Goal: Information Seeking & Learning: Learn about a topic

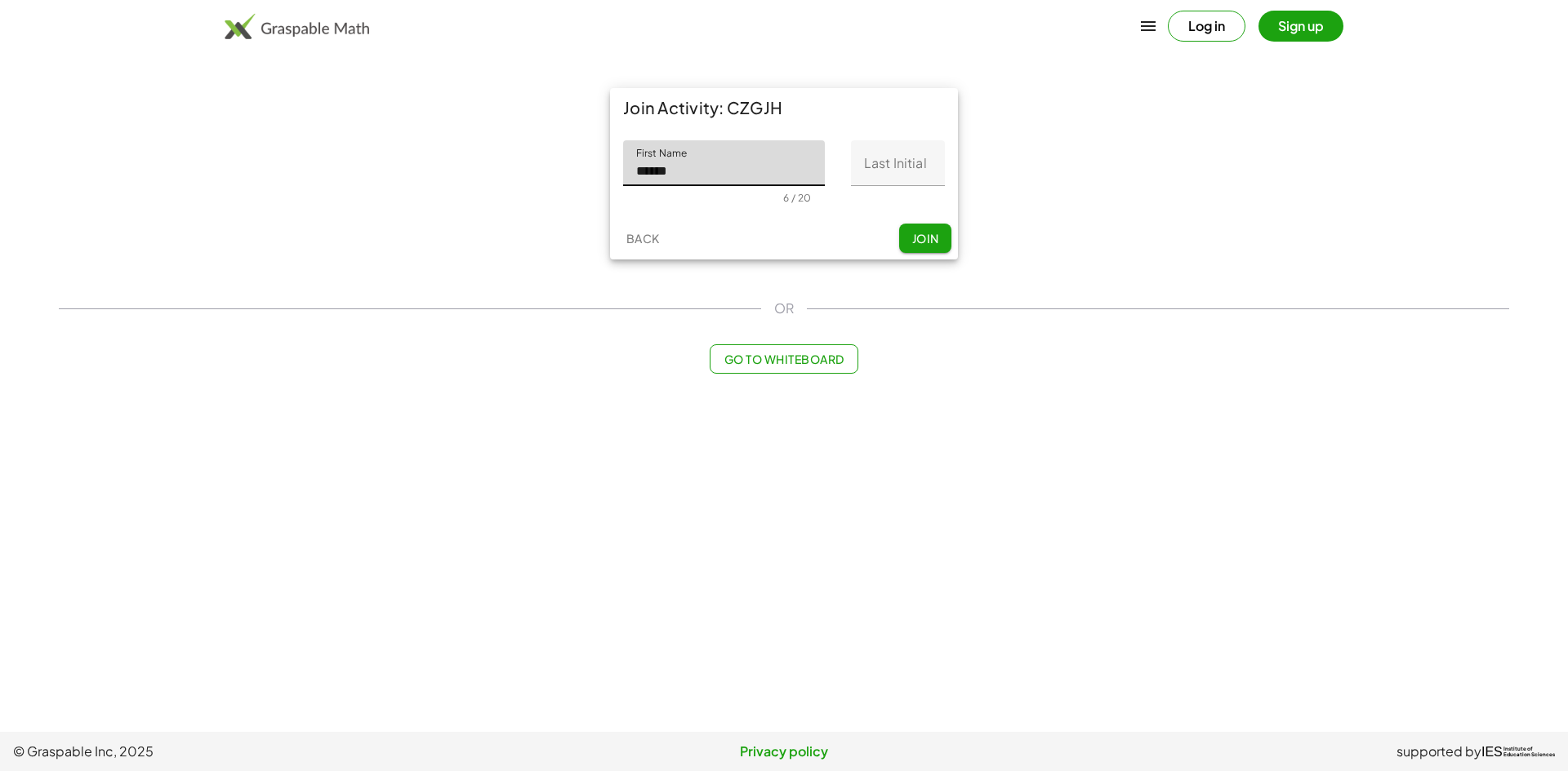
type input "******"
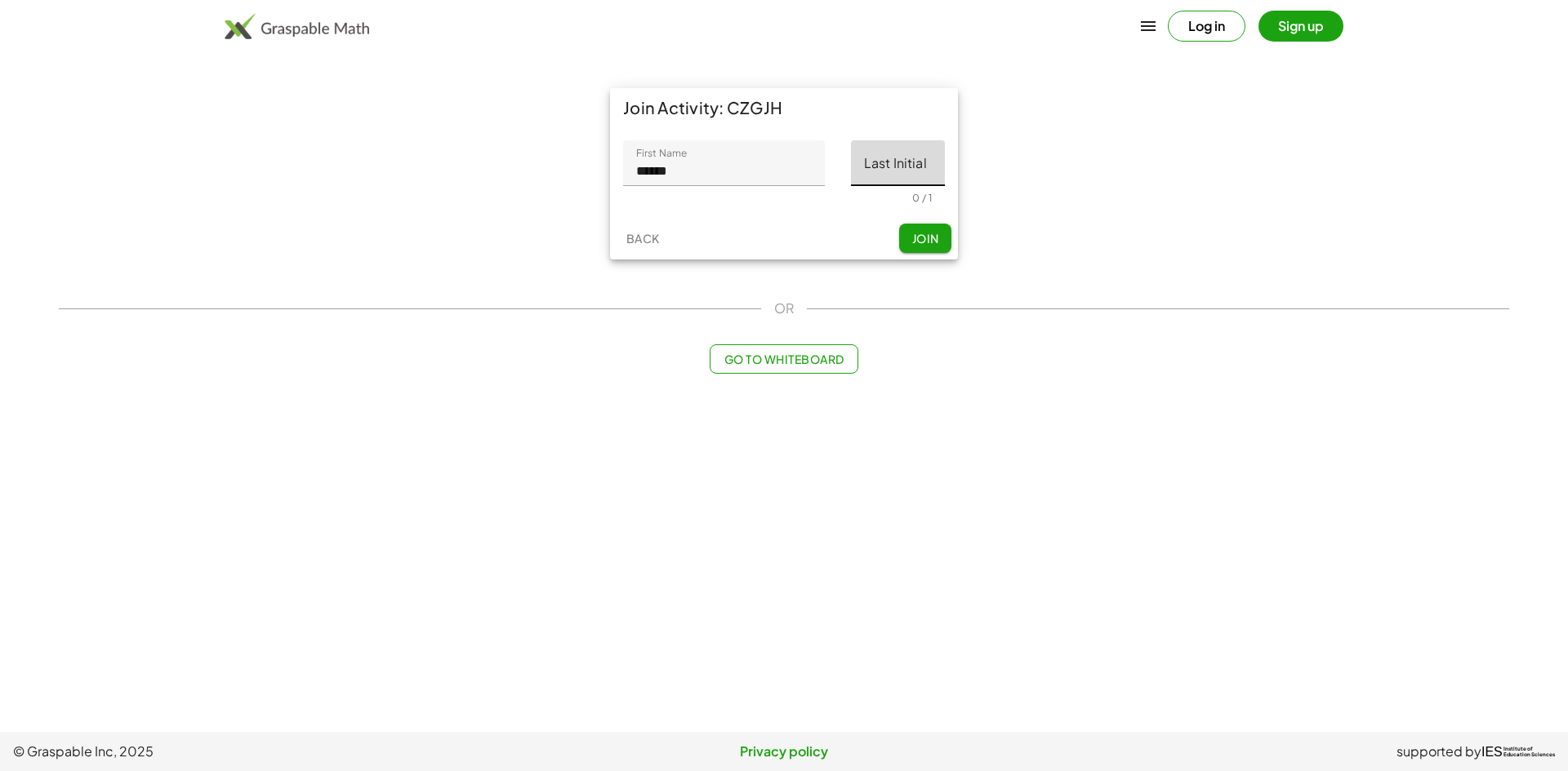
click at [895, 165] on input "Last Initial" at bounding box center [899, 163] width 94 height 45
type input "*"
click at [928, 239] on span "Join" at bounding box center [925, 238] width 27 height 14
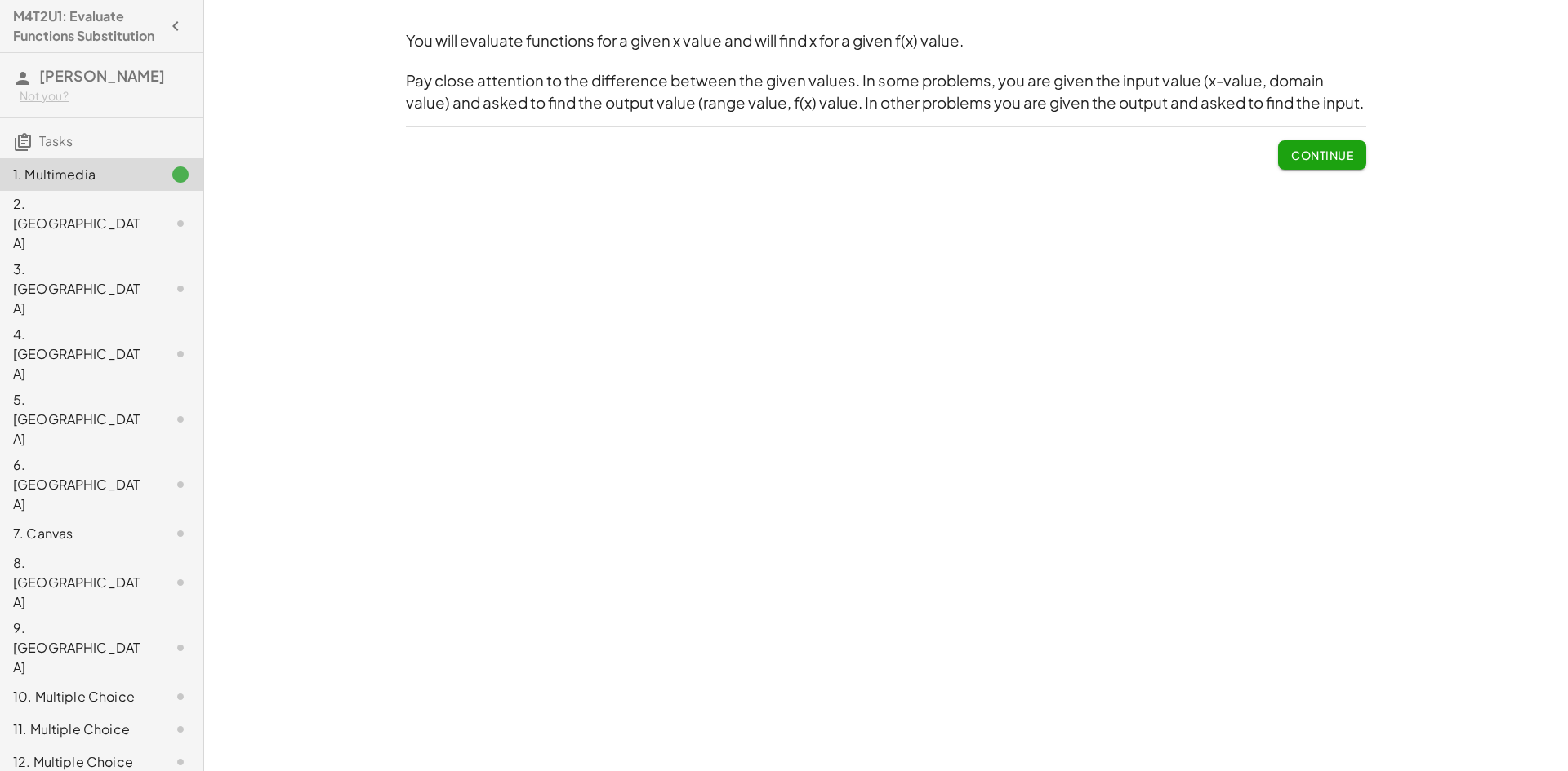
click at [1280, 149] on button "Continue" at bounding box center [1322, 155] width 89 height 30
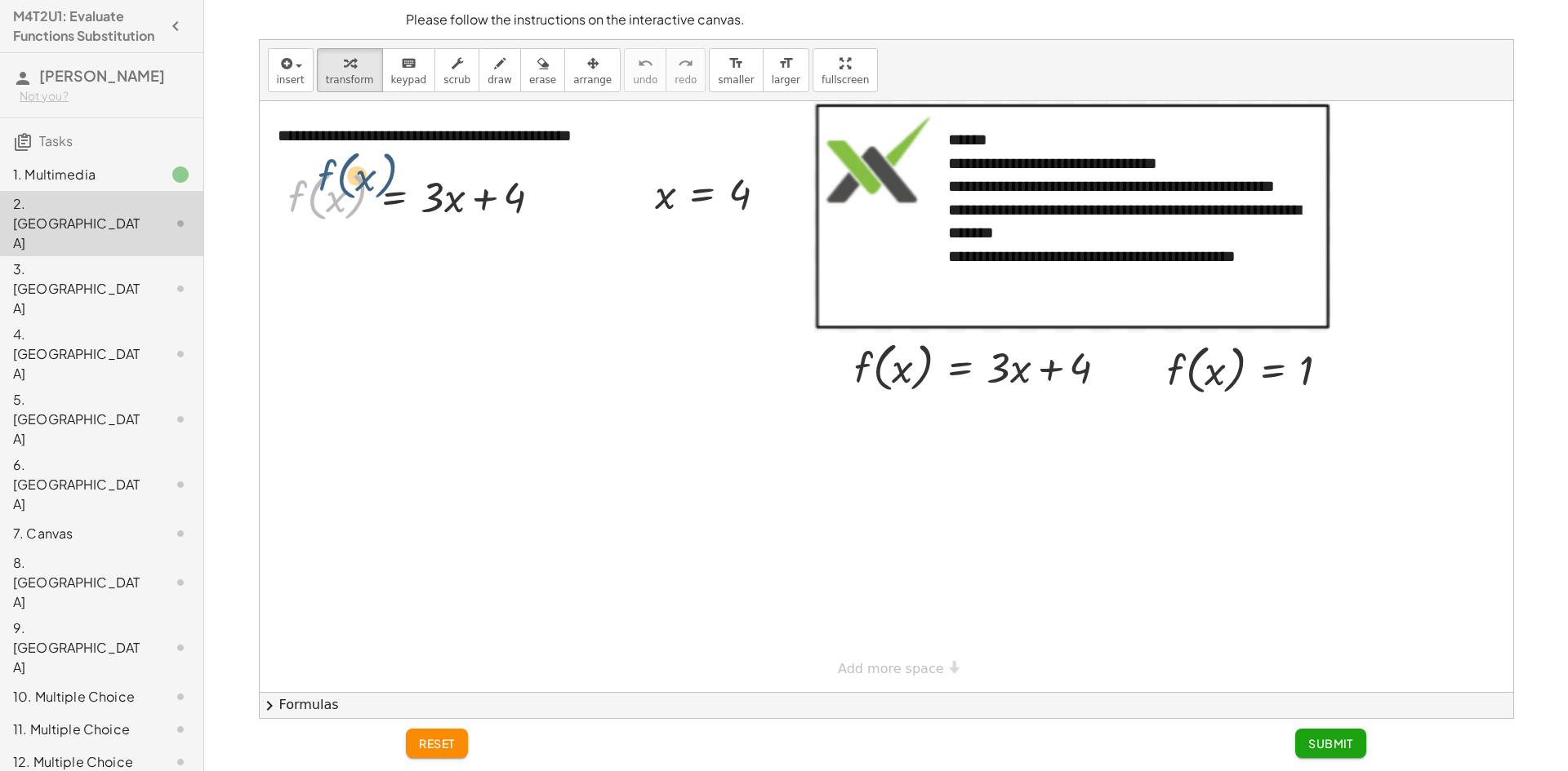
drag, startPoint x: 294, startPoint y: 198, endPoint x: 328, endPoint y: 186, distance: 36.1
click at [328, 186] on div at bounding box center [421, 195] width 282 height 62
drag, startPoint x: 315, startPoint y: 193, endPoint x: 326, endPoint y: 191, distance: 11.2
click at [315, 193] on div at bounding box center [421, 195] width 282 height 62
drag, startPoint x: 327, startPoint y: 201, endPoint x: 357, endPoint y: 214, distance: 32.7
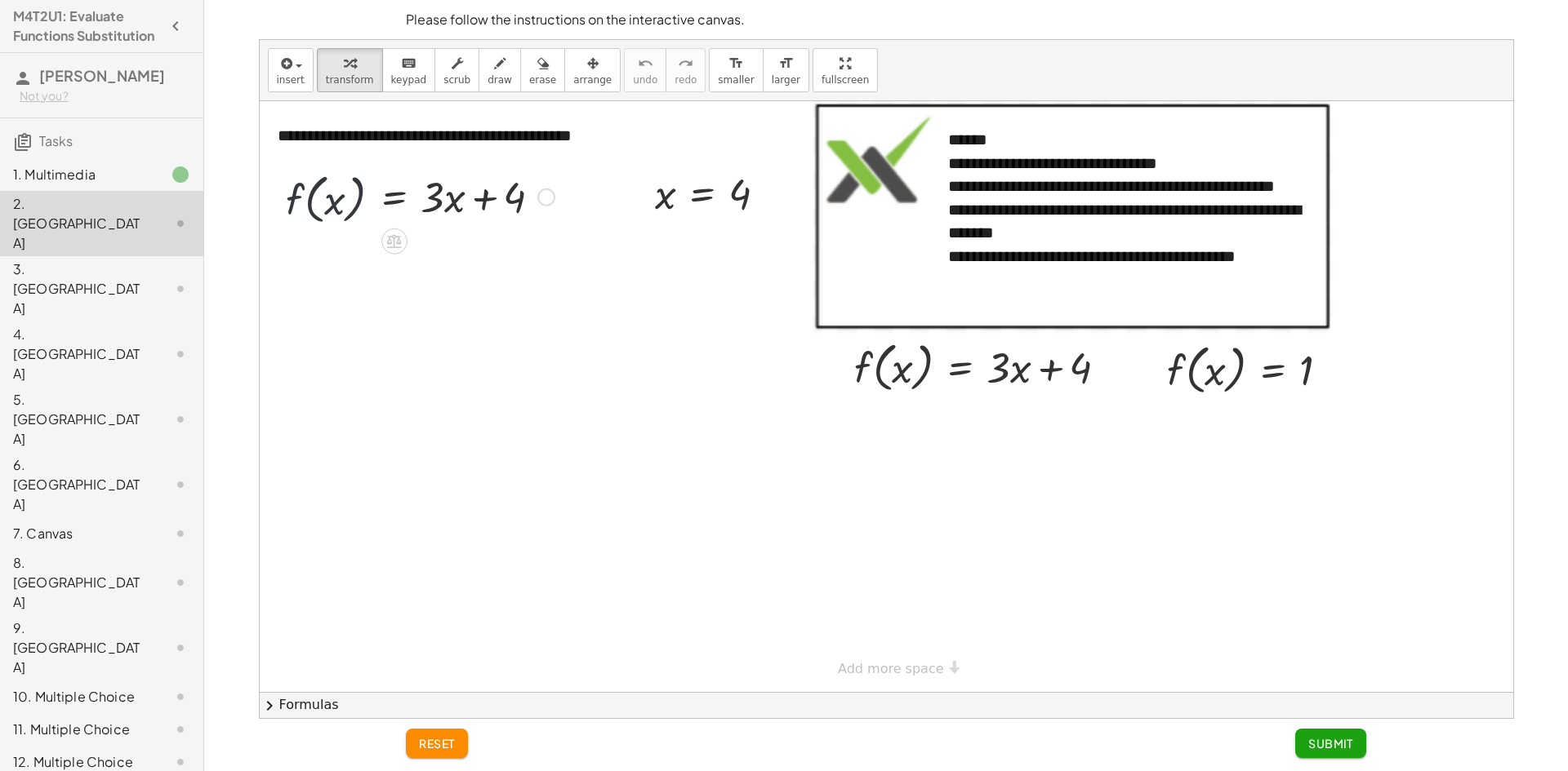
click at [353, 216] on div at bounding box center [421, 195] width 282 height 62
click at [368, 220] on div at bounding box center [421, 195] width 282 height 62
drag, startPoint x: 337, startPoint y: 201, endPoint x: 457, endPoint y: 203, distance: 120.0
click at [457, 203] on div at bounding box center [421, 195] width 282 height 62
drag, startPoint x: 405, startPoint y: 218, endPoint x: 317, endPoint y: 230, distance: 88.8
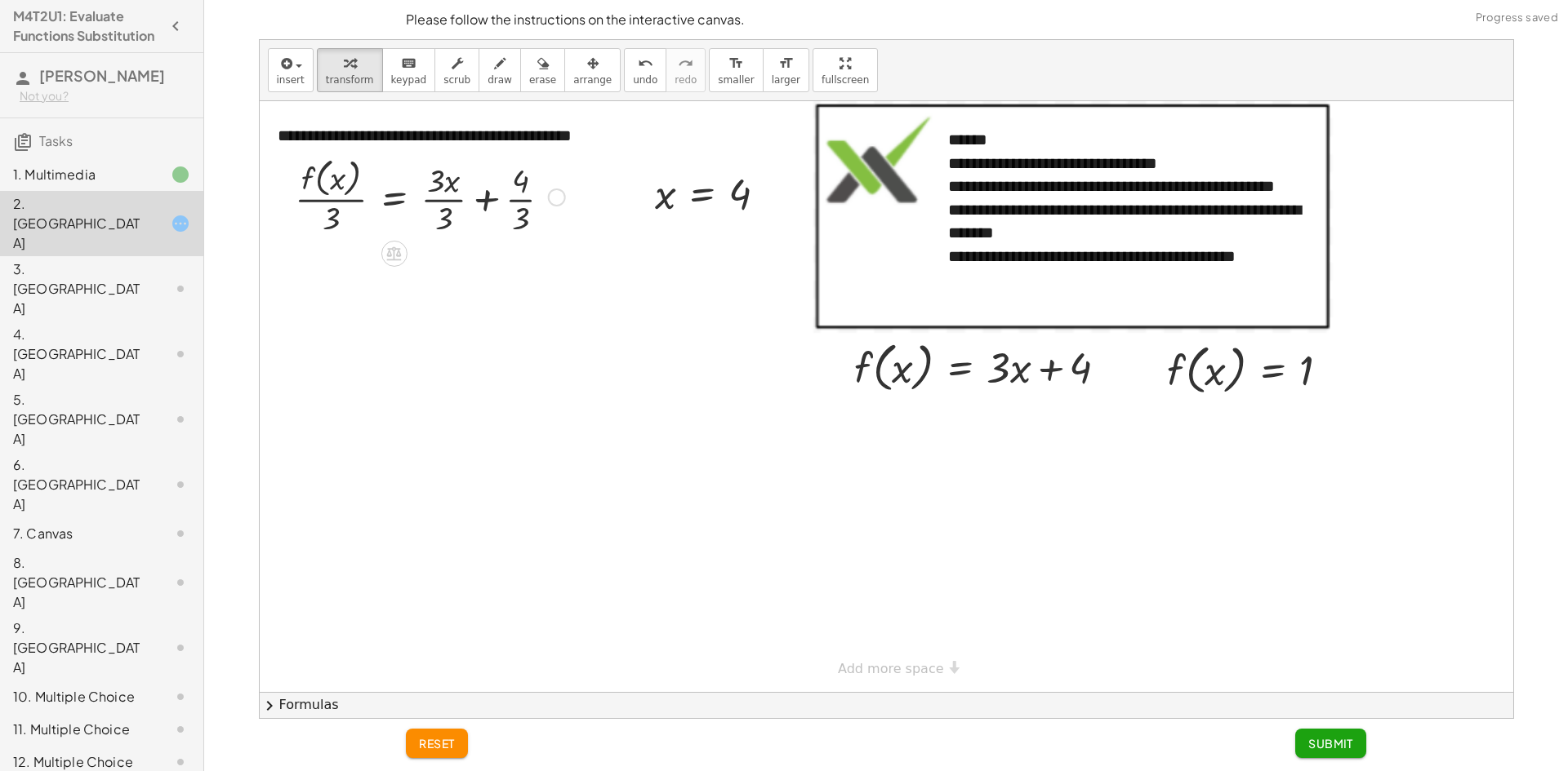
click at [394, 197] on div "· 3 f ( , x ) = + · 3 · x + 4 · · 3 · 3 · 3 · · 3 f ( , x ) = + · 3 · x + 4" at bounding box center [394, 197] width 0 height 0
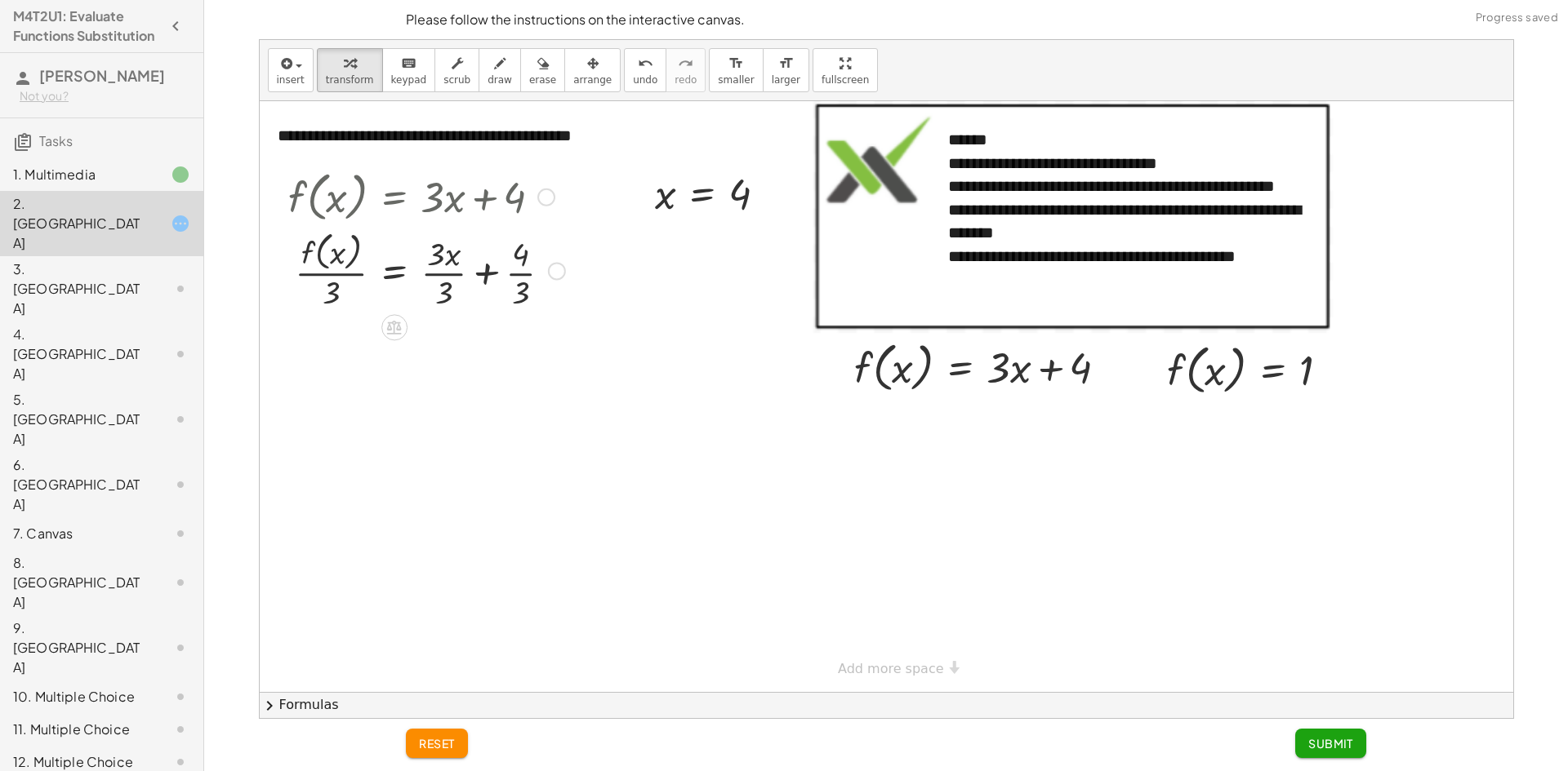
drag, startPoint x: 337, startPoint y: 250, endPoint x: 336, endPoint y: 260, distance: 10.0
click at [337, 253] on div at bounding box center [427, 270] width 293 height 87
click at [336, 264] on div at bounding box center [427, 270] width 293 height 87
click at [337, 266] on div at bounding box center [427, 270] width 293 height 87
click at [337, 280] on div at bounding box center [427, 270] width 293 height 87
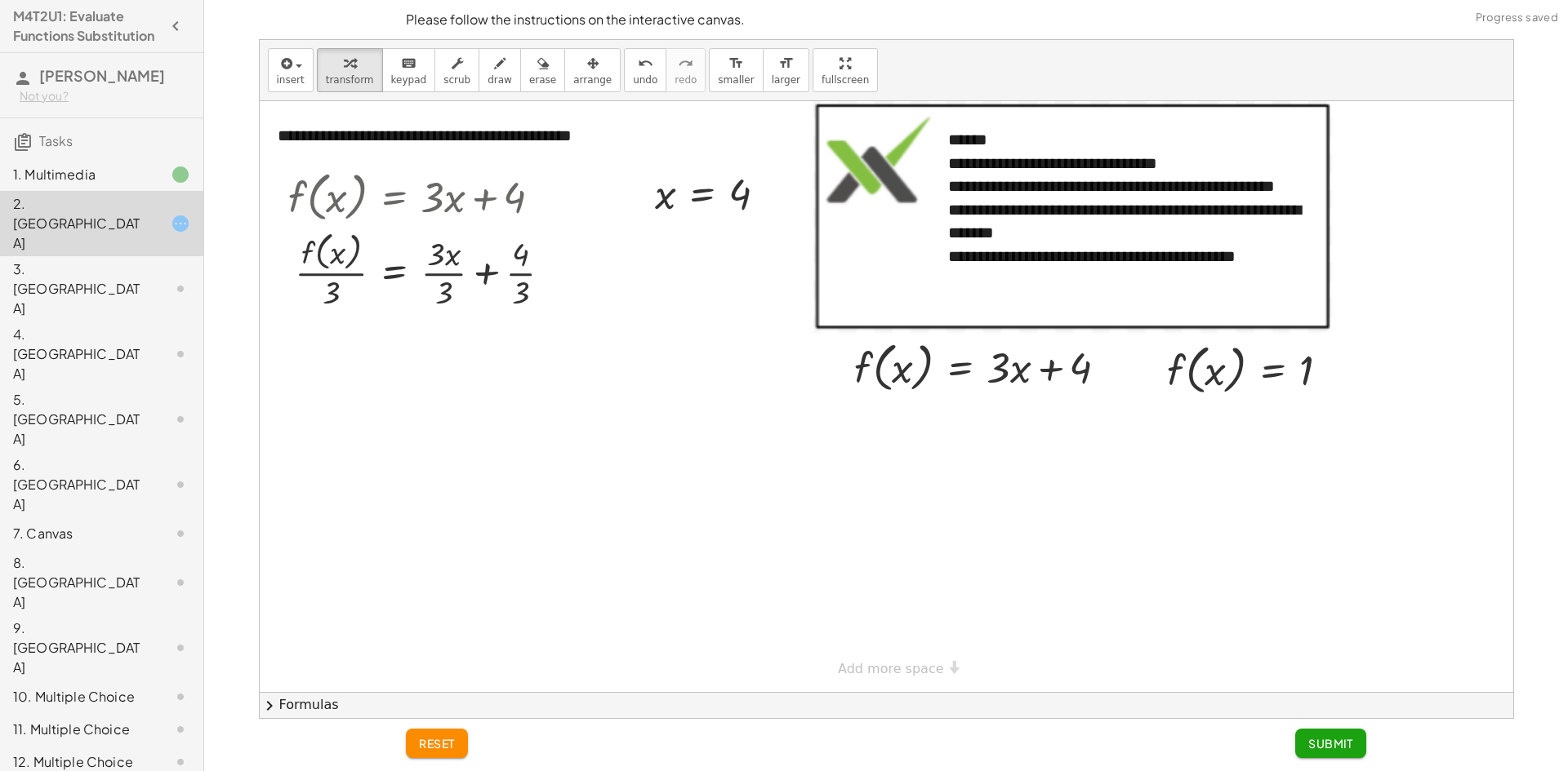
click at [454, 743] on span "reset" at bounding box center [436, 743] width 36 height 14
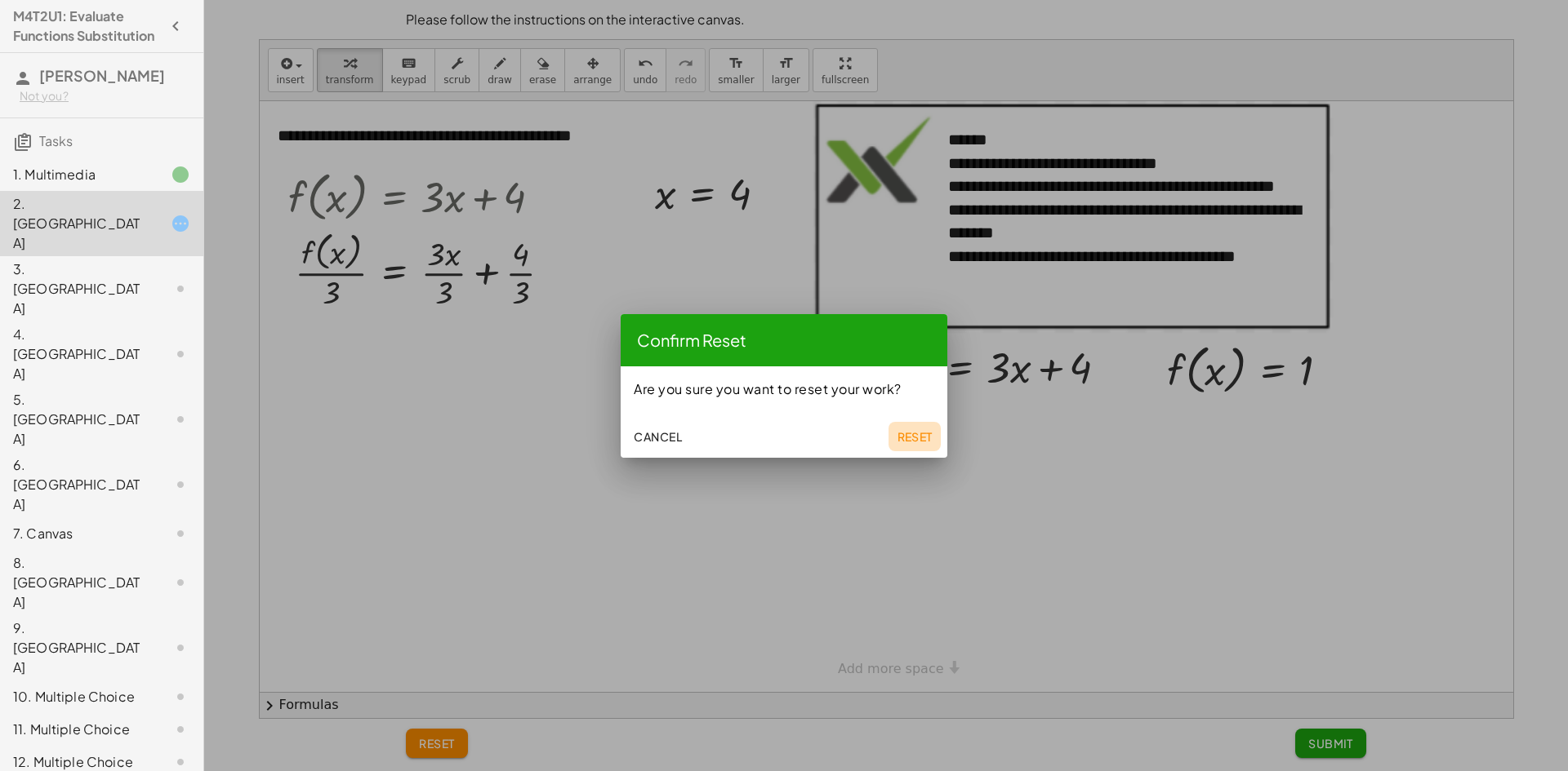
click at [914, 429] on span "Reset" at bounding box center [914, 436] width 36 height 14
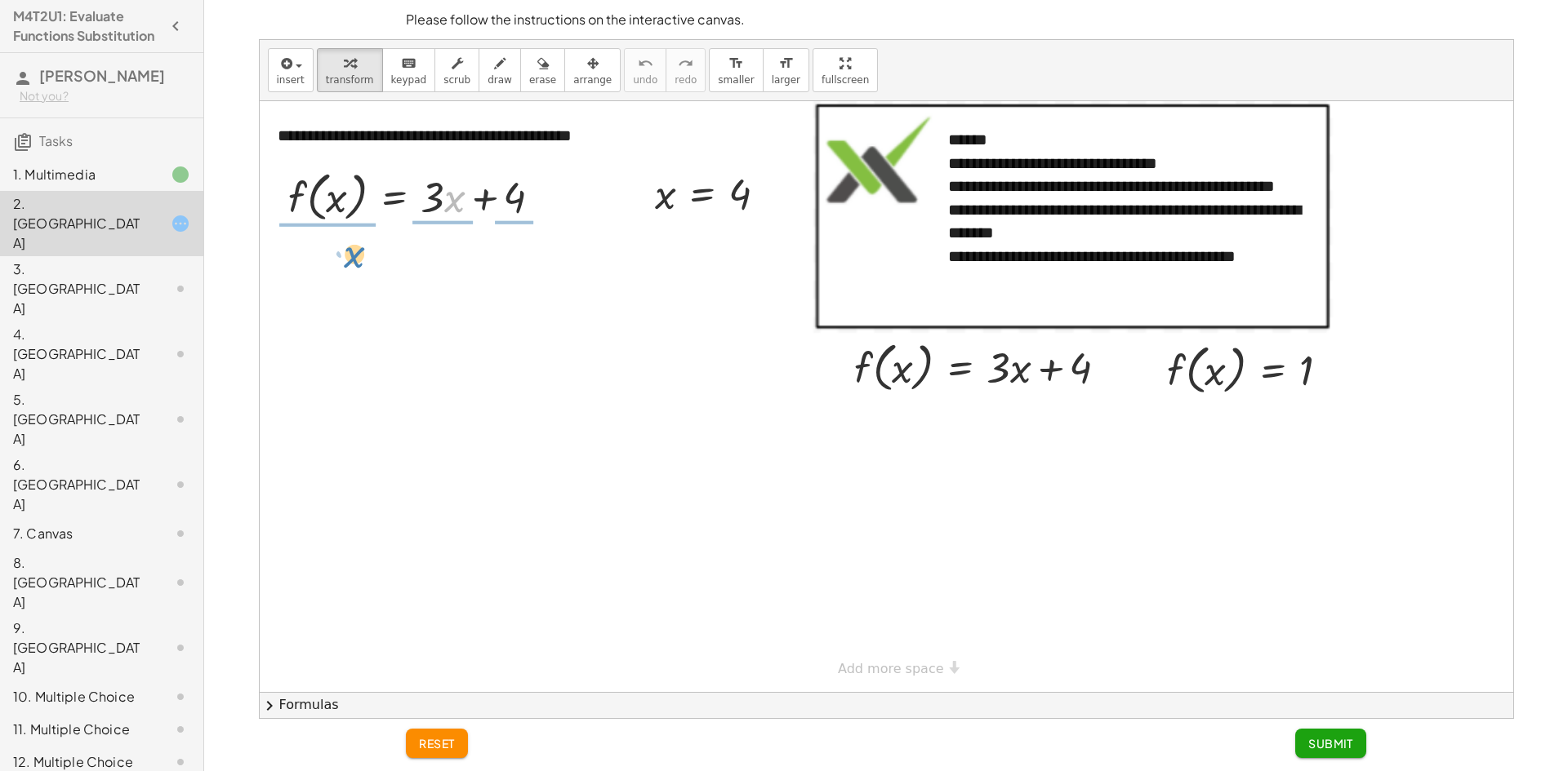
drag, startPoint x: 449, startPoint y: 206, endPoint x: 352, endPoint y: 250, distance: 106.5
drag, startPoint x: 328, startPoint y: 295, endPoint x: 341, endPoint y: 254, distance: 43.0
click at [341, 254] on div at bounding box center [427, 270] width 293 height 87
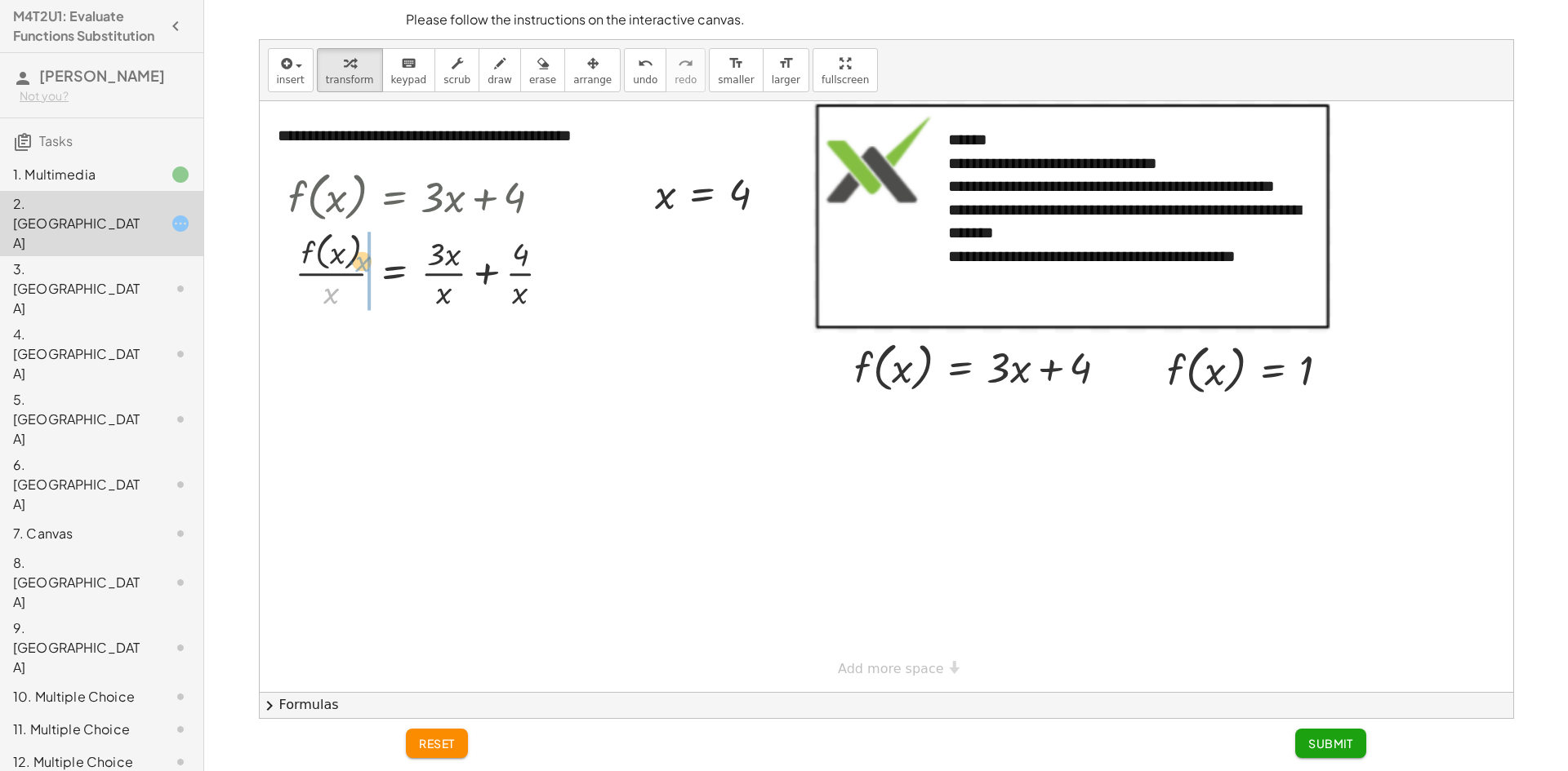
drag, startPoint x: 335, startPoint y: 288, endPoint x: 367, endPoint y: 256, distance: 45.3
click at [367, 256] on div at bounding box center [427, 270] width 293 height 87
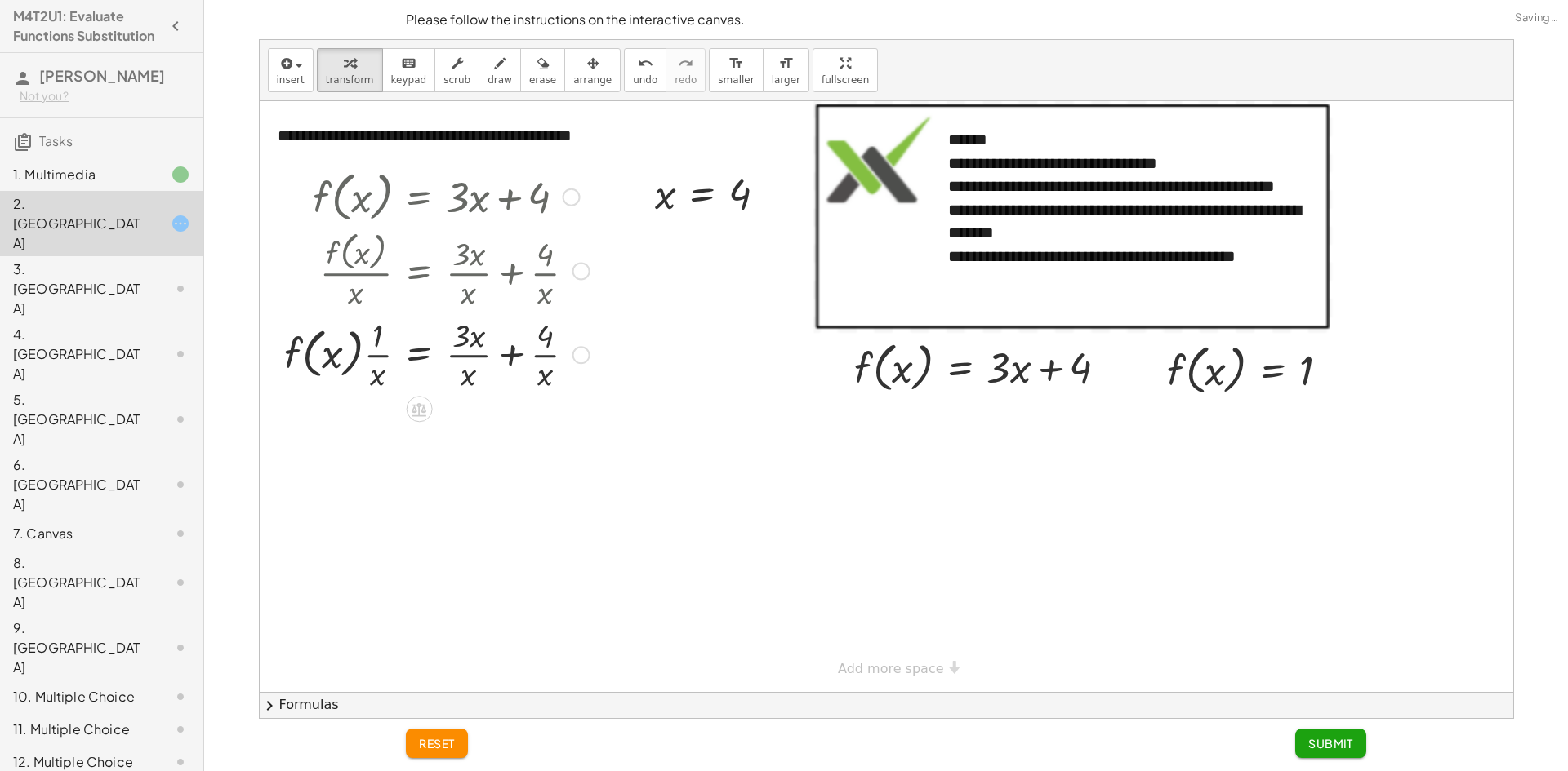
click at [371, 347] on div at bounding box center [437, 353] width 322 height 82
click at [377, 369] on div at bounding box center [437, 353] width 322 height 82
click at [434, 738] on span "reset" at bounding box center [436, 743] width 36 height 14
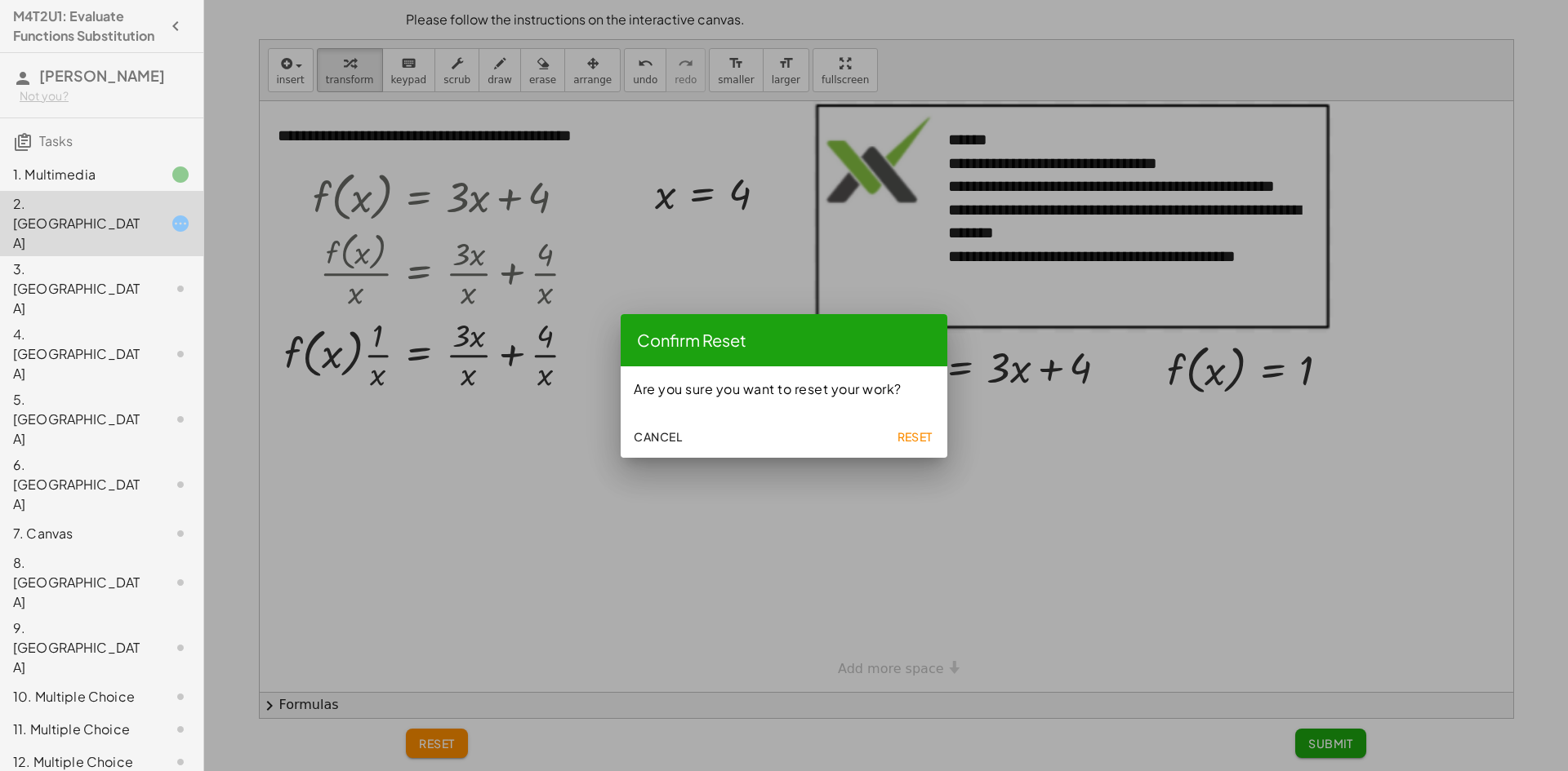
click at [849, 459] on div at bounding box center [784, 385] width 1568 height 771
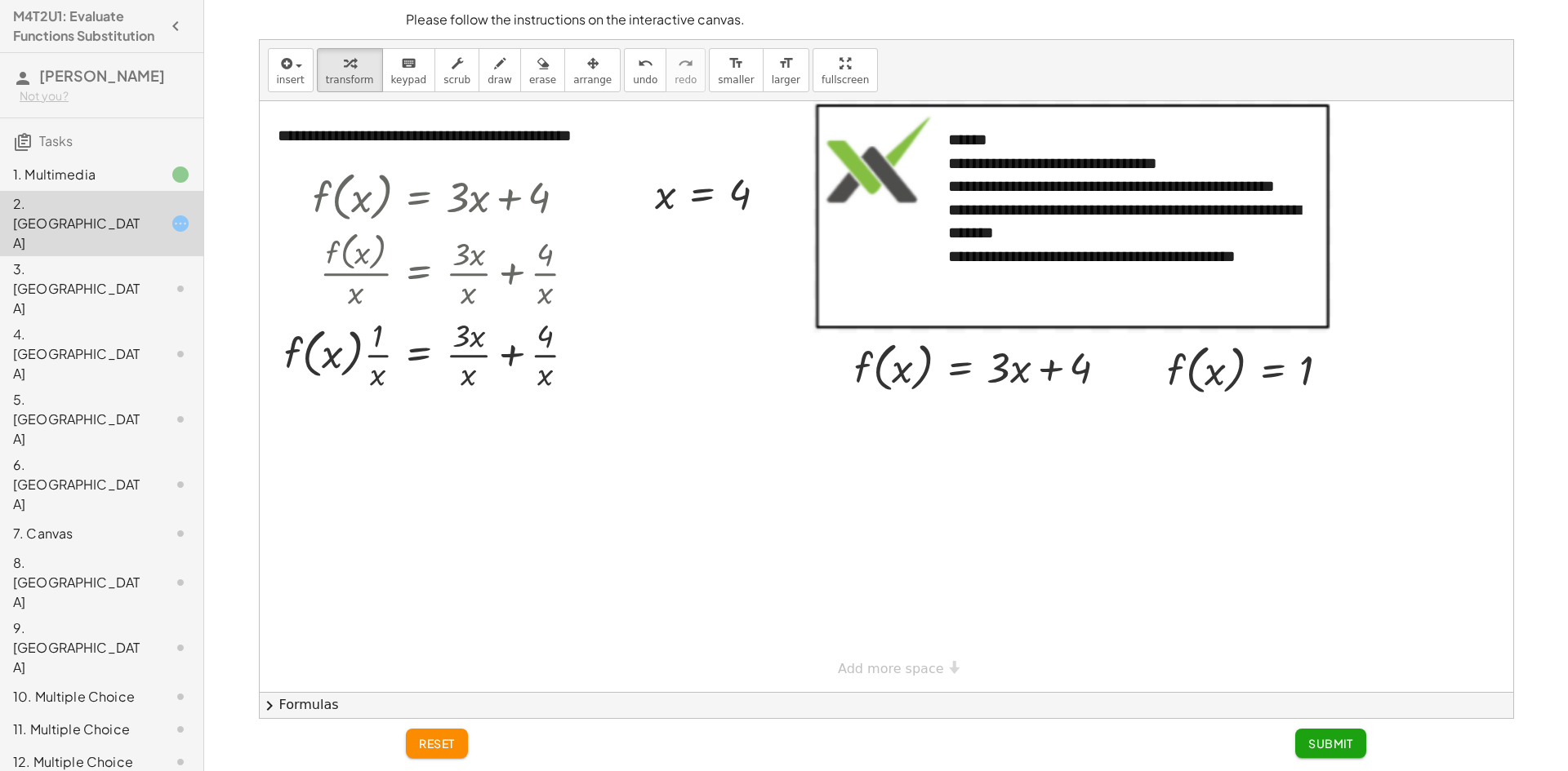
click at [921, 453] on div at bounding box center [887, 397] width 1254 height 591
click at [459, 745] on button "reset" at bounding box center [436, 743] width 62 height 30
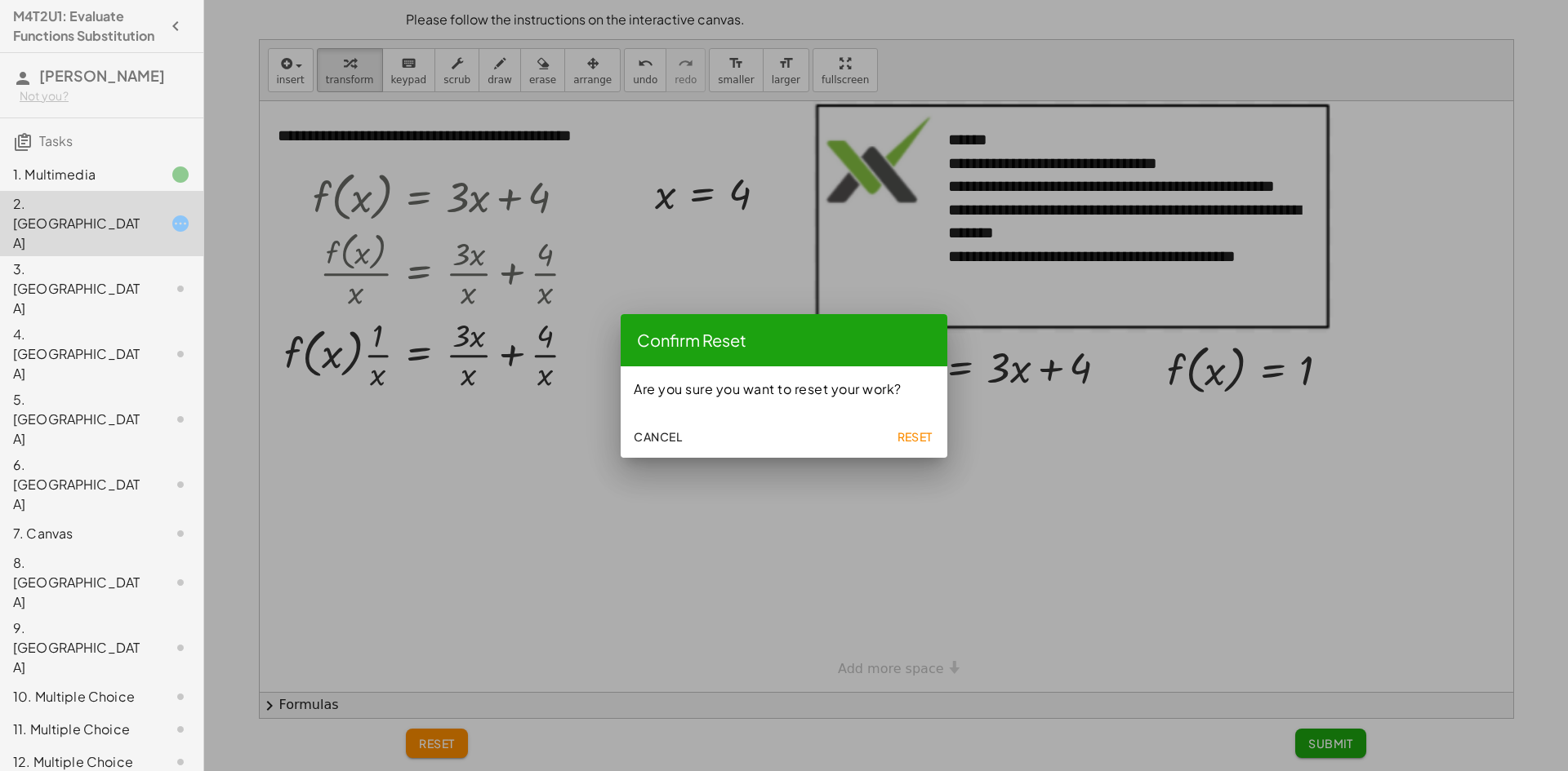
drag, startPoint x: 903, startPoint y: 430, endPoint x: 896, endPoint y: 420, distance: 12.2
click at [899, 422] on button "Reset" at bounding box center [915, 436] width 52 height 30
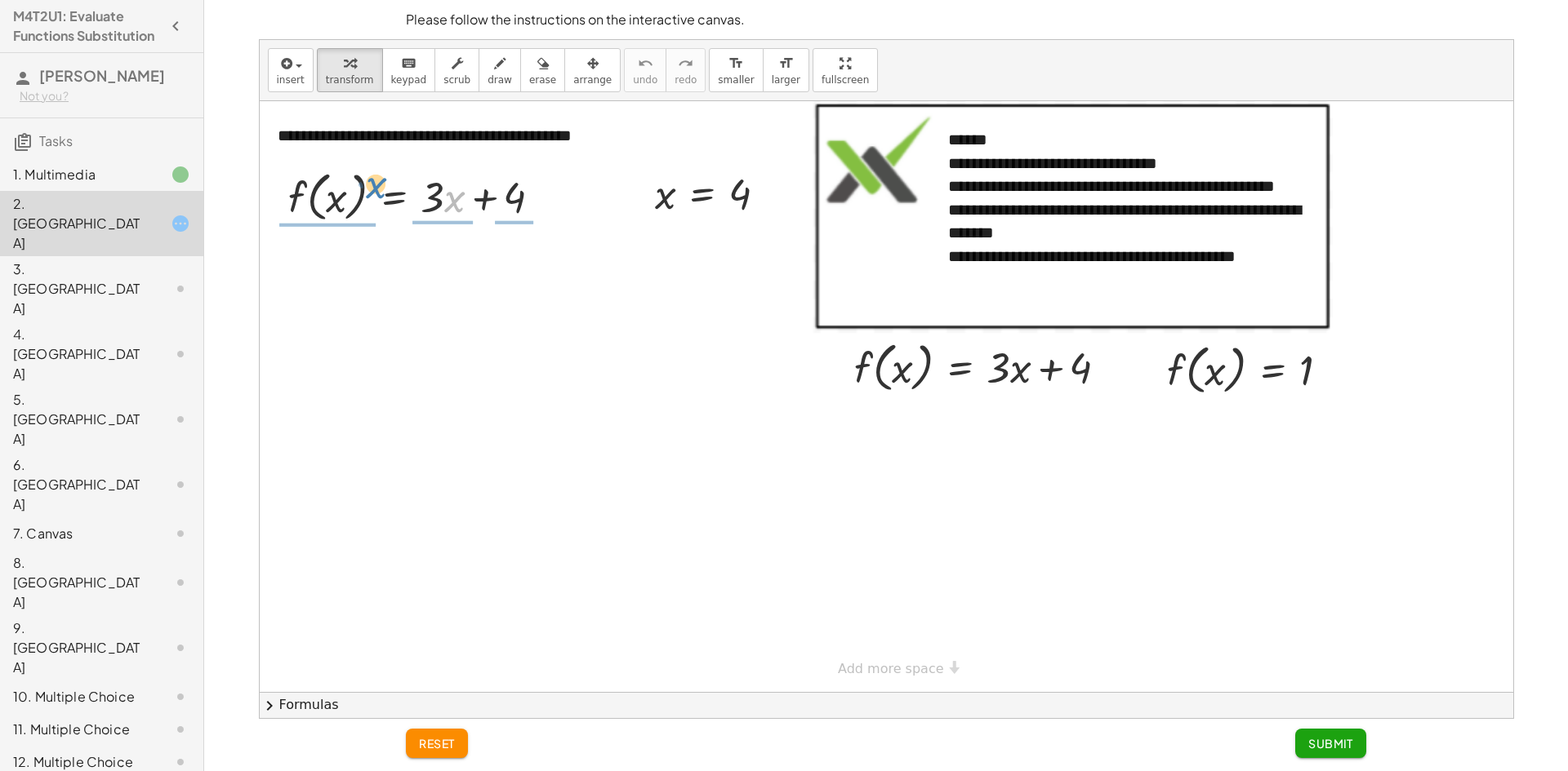
drag, startPoint x: 461, startPoint y: 201, endPoint x: 379, endPoint y: 191, distance: 82.6
click at [379, 191] on div at bounding box center [421, 195] width 282 height 62
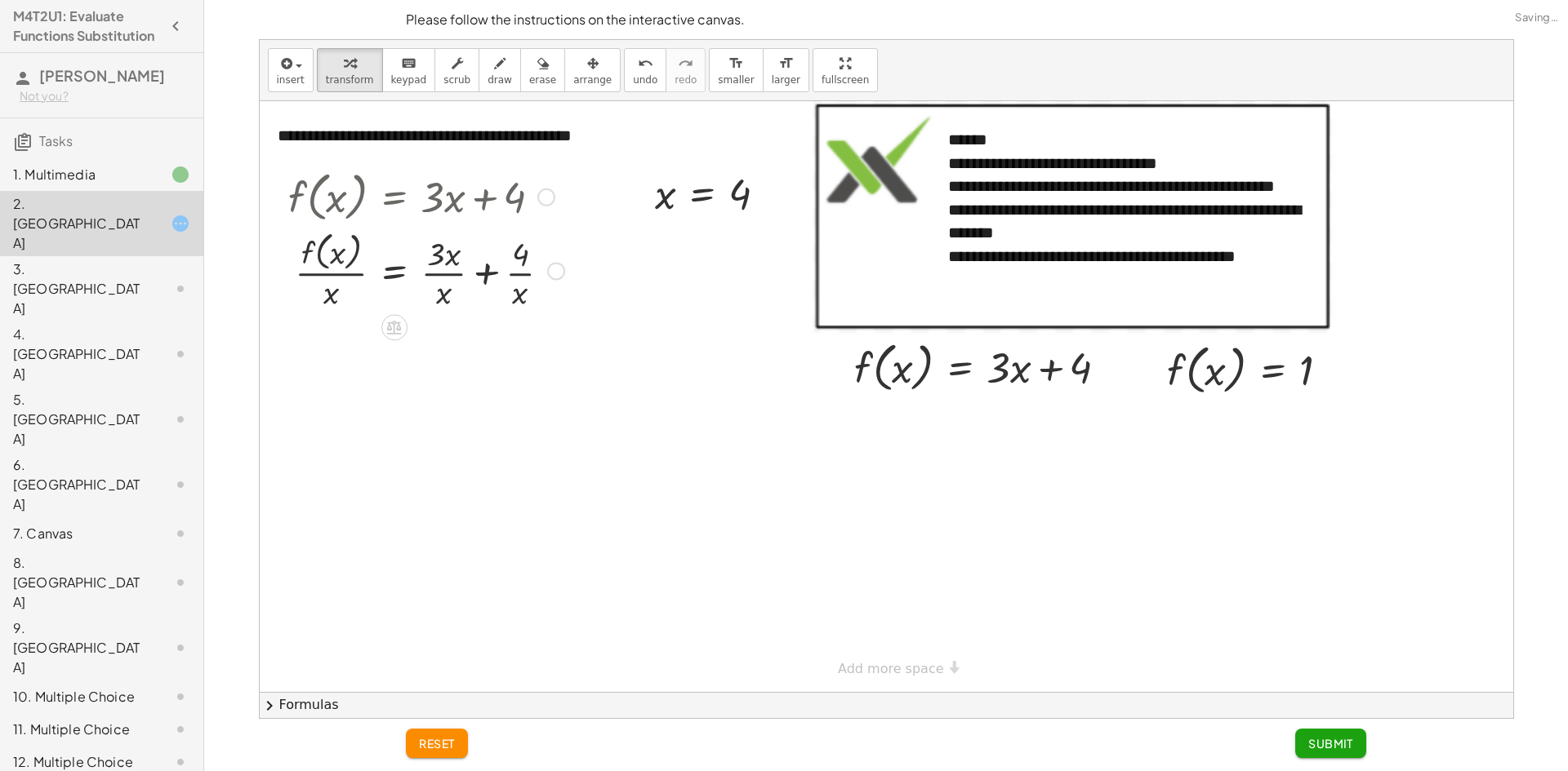
click at [333, 277] on div at bounding box center [427, 270] width 293 height 87
click at [331, 266] on div at bounding box center [427, 270] width 293 height 87
click at [336, 267] on div at bounding box center [427, 270] width 293 height 87
drag, startPoint x: 320, startPoint y: 257, endPoint x: 308, endPoint y: 246, distance: 16.3
click at [319, 255] on div at bounding box center [427, 270] width 293 height 87
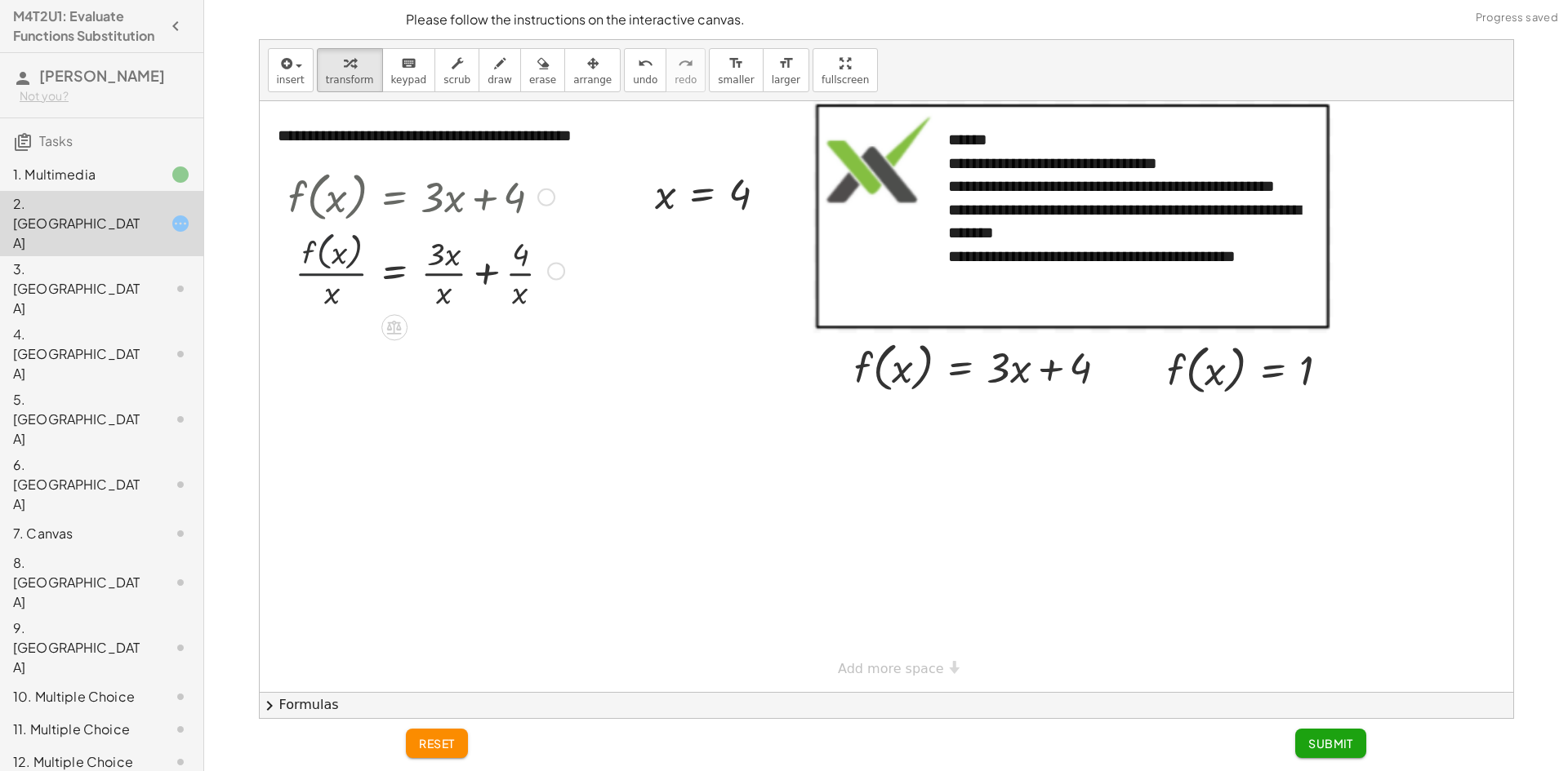
drag, startPoint x: 308, startPoint y: 246, endPoint x: 386, endPoint y: 213, distance: 84.7
click at [395, 197] on div "f ( , x ) = + · 3 · x + 4 f ( , x ) = + · 3 + 4 · · x · x · x · · x" at bounding box center [395, 197] width 0 height 0
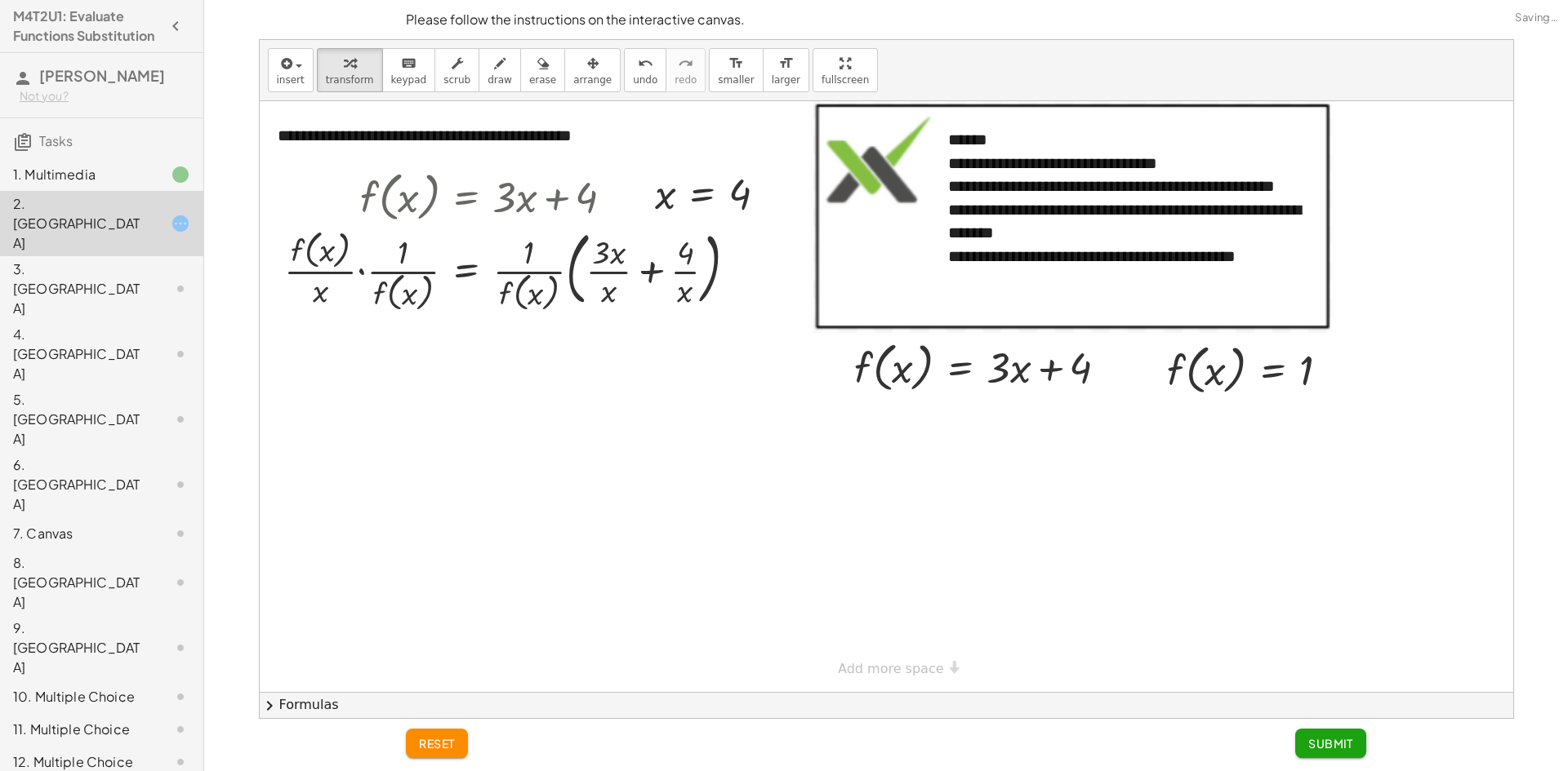
drag, startPoint x: 436, startPoint y: 713, endPoint x: 470, endPoint y: 725, distance: 36.1
click at [445, 716] on button "chevron_right Formulas" at bounding box center [887, 705] width 1254 height 26
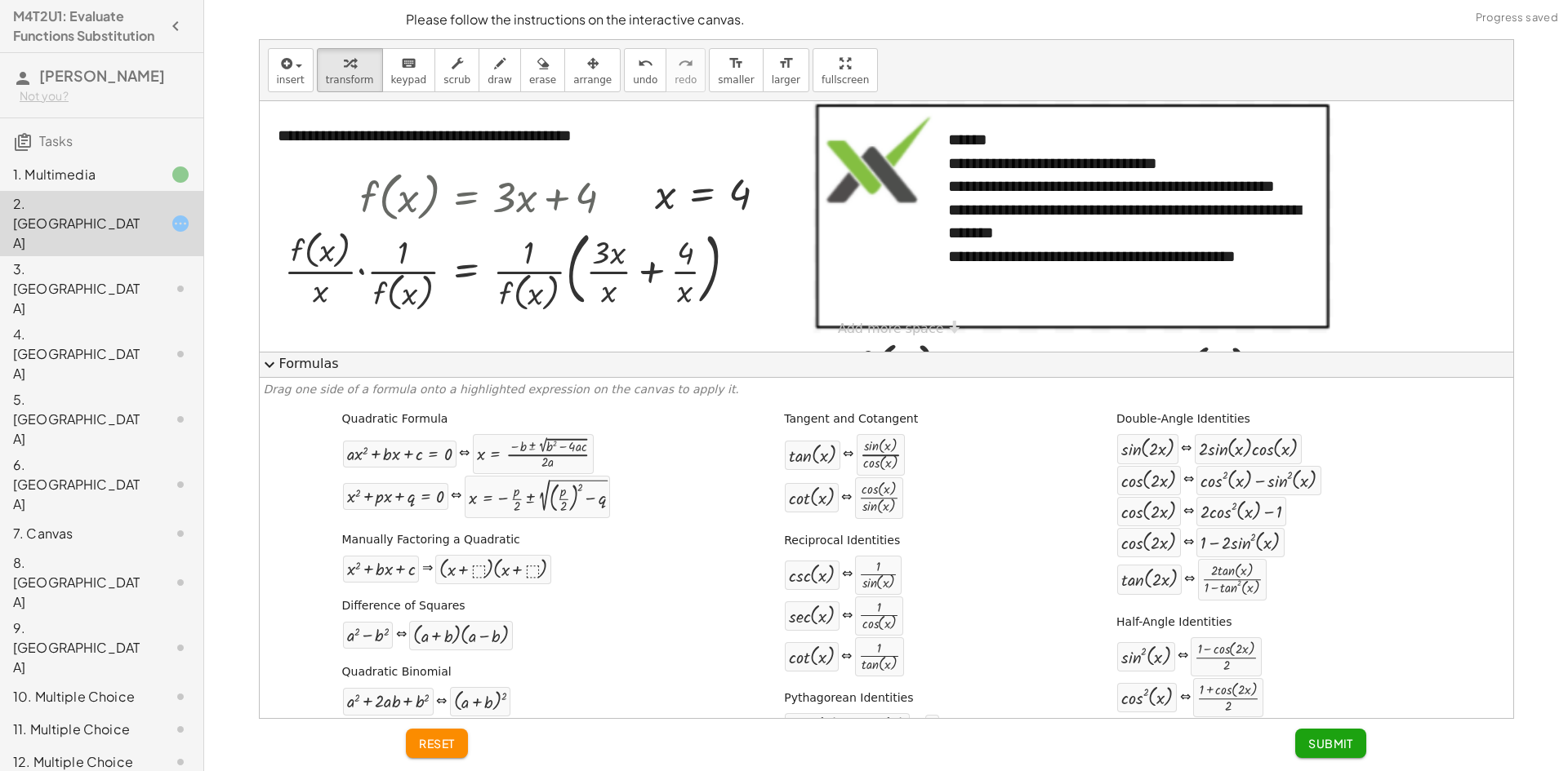
click at [443, 734] on button "reset" at bounding box center [436, 743] width 62 height 30
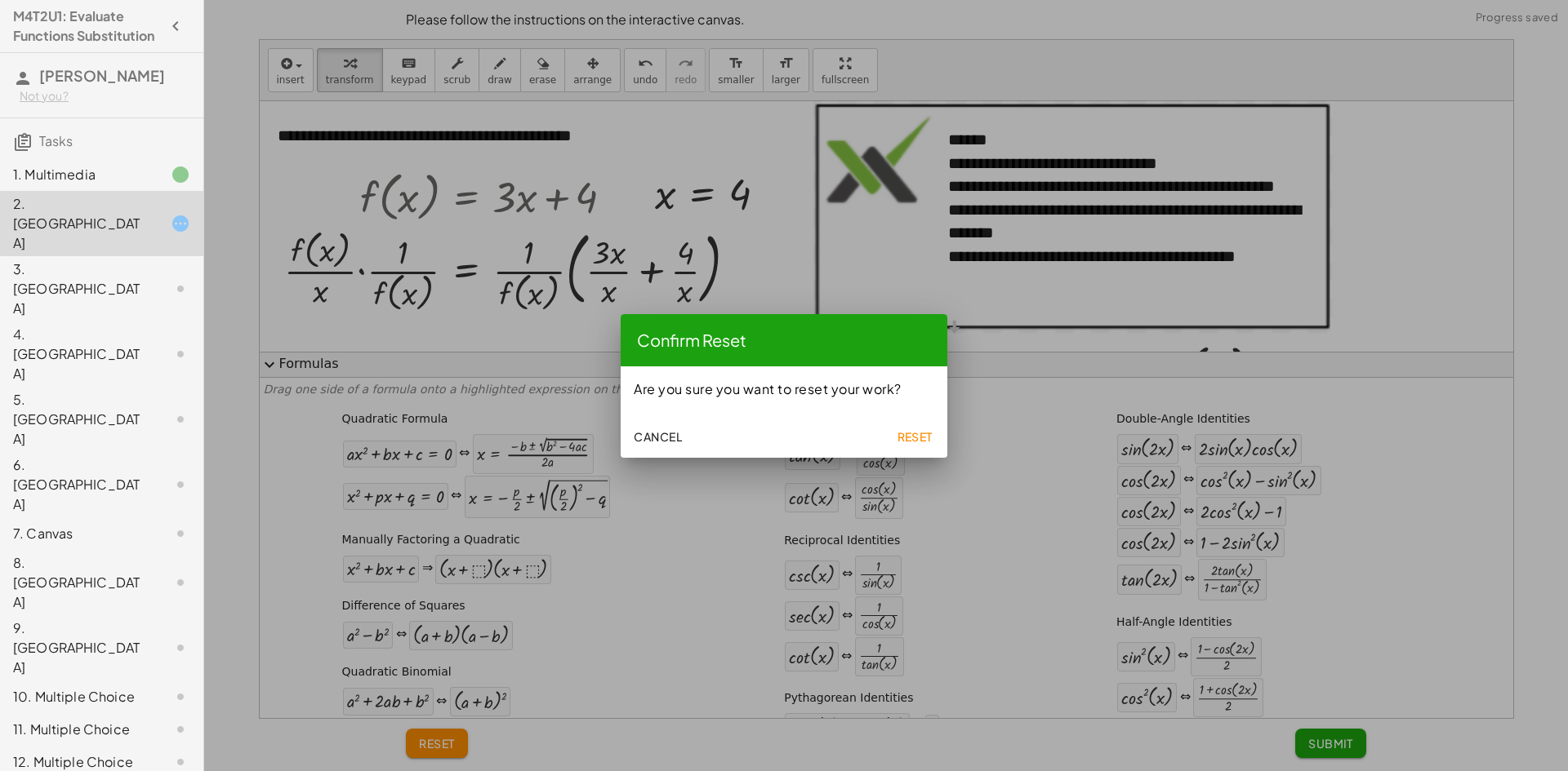
click at [906, 422] on button "Reset" at bounding box center [915, 436] width 52 height 30
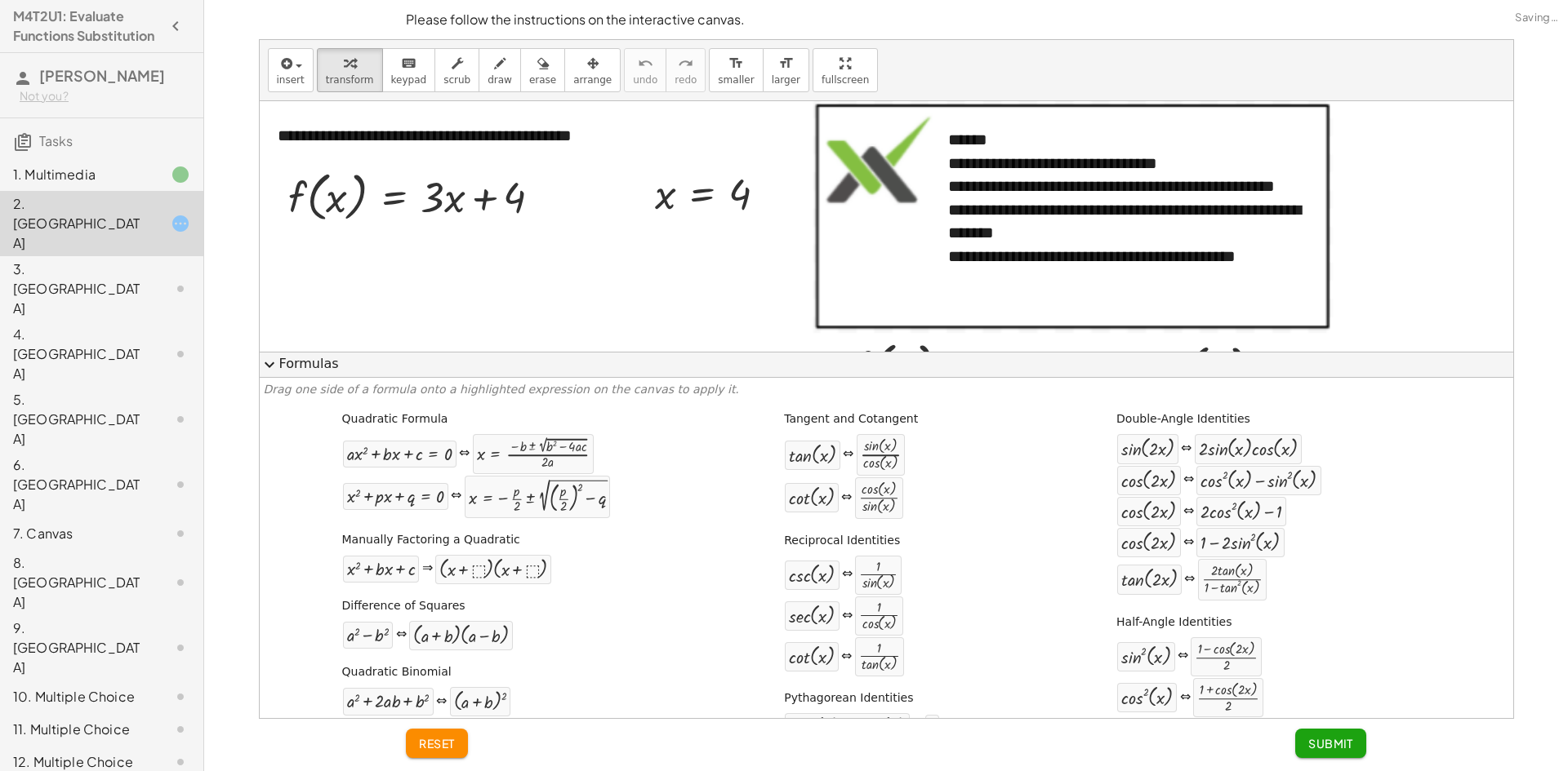
click at [746, 330] on div at bounding box center [887, 262] width 1254 height 322
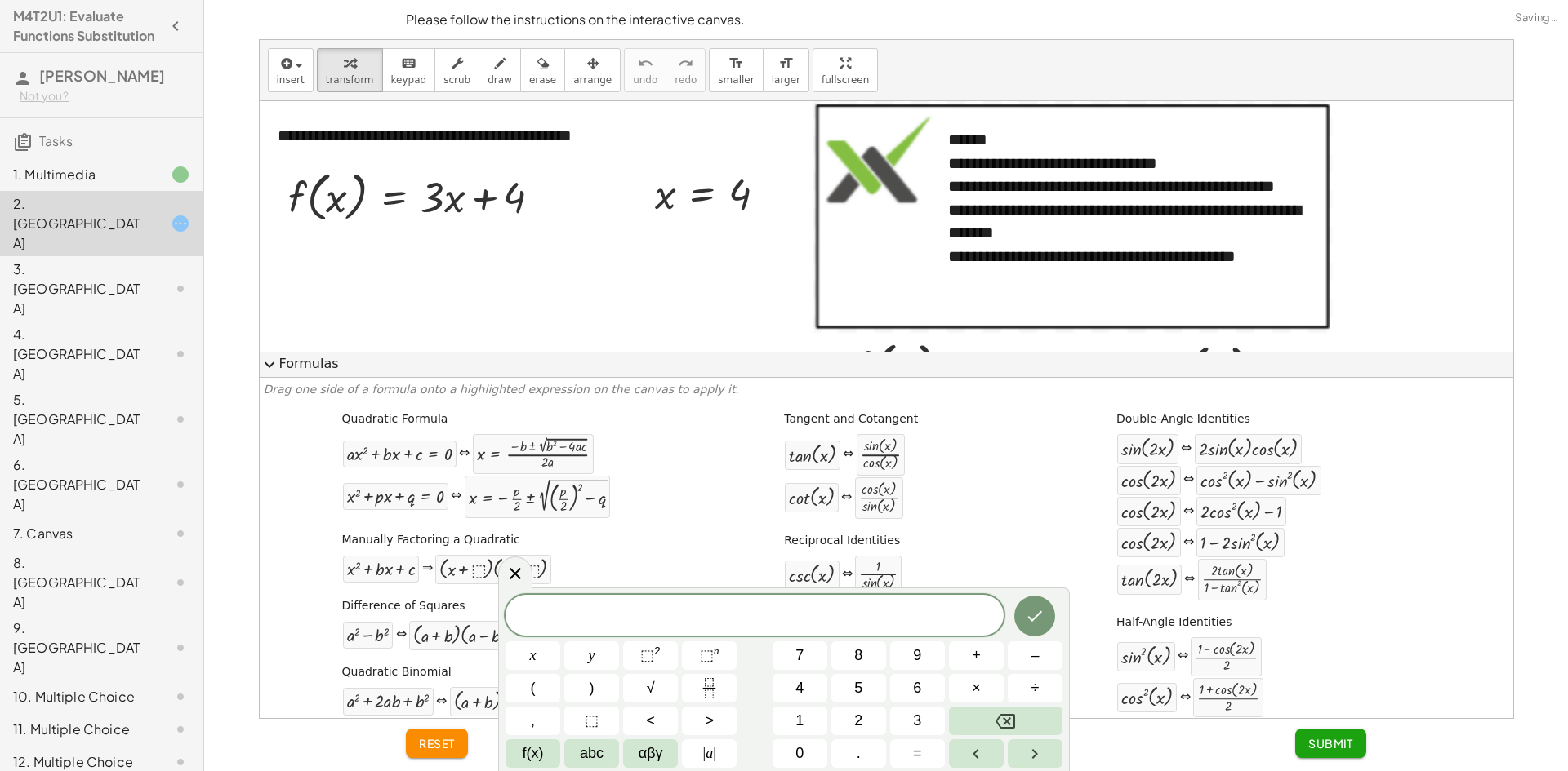
click at [294, 374] on button "expand_more Formulas" at bounding box center [887, 364] width 1254 height 26
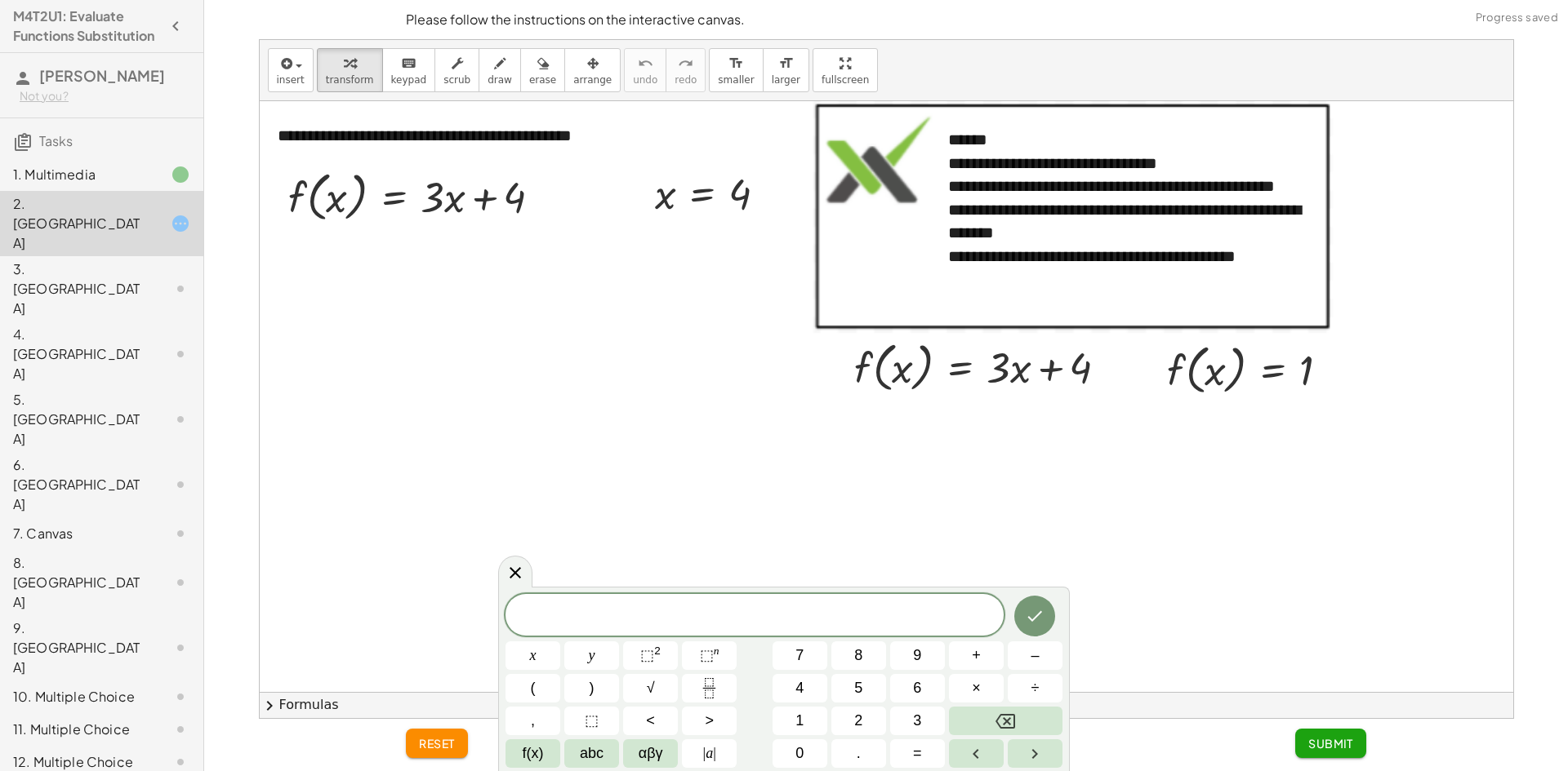
click at [519, 572] on icon at bounding box center [515, 573] width 19 height 19
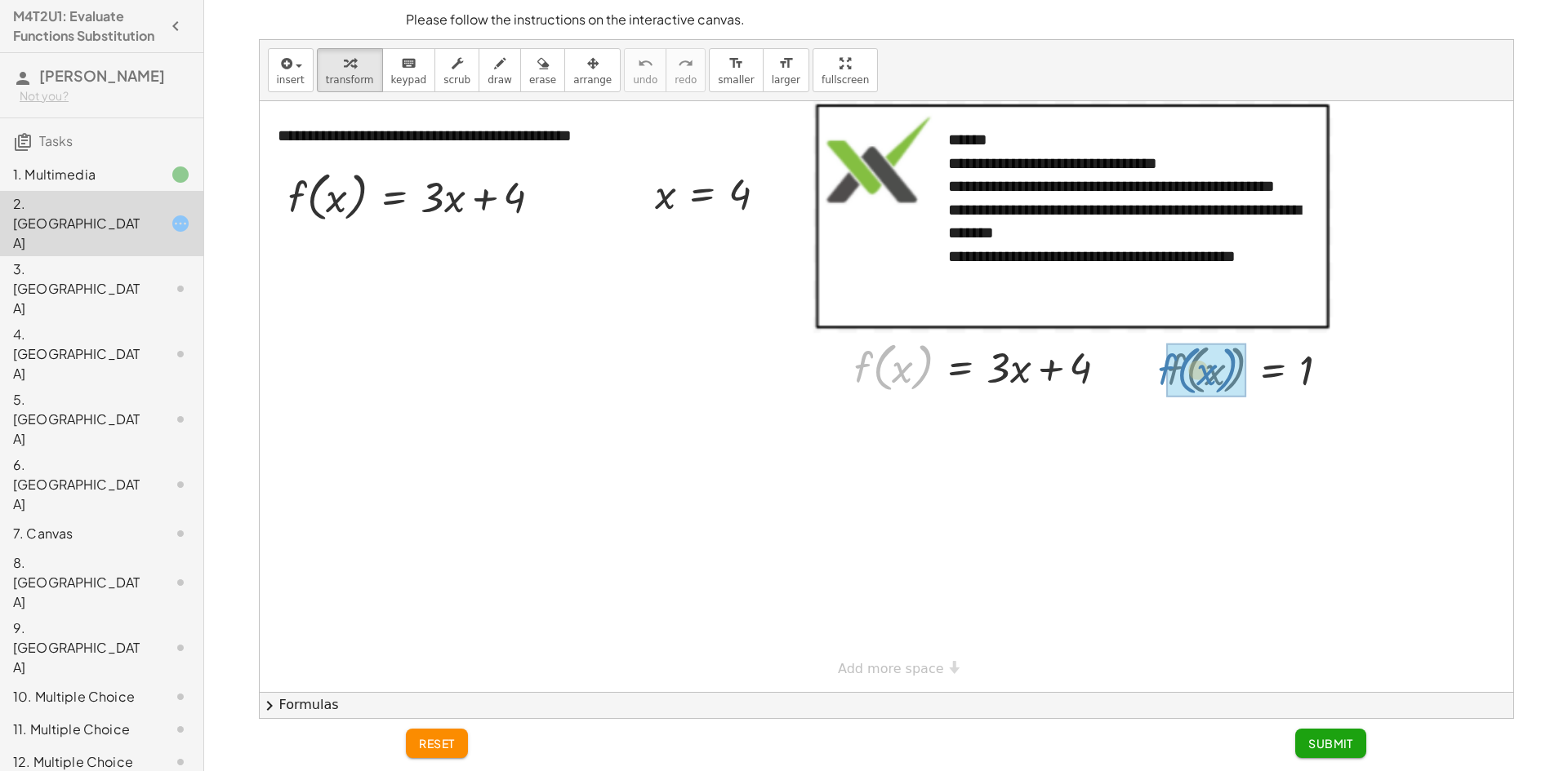
drag, startPoint x: 864, startPoint y: 369, endPoint x: 1176, endPoint y: 372, distance: 312.0
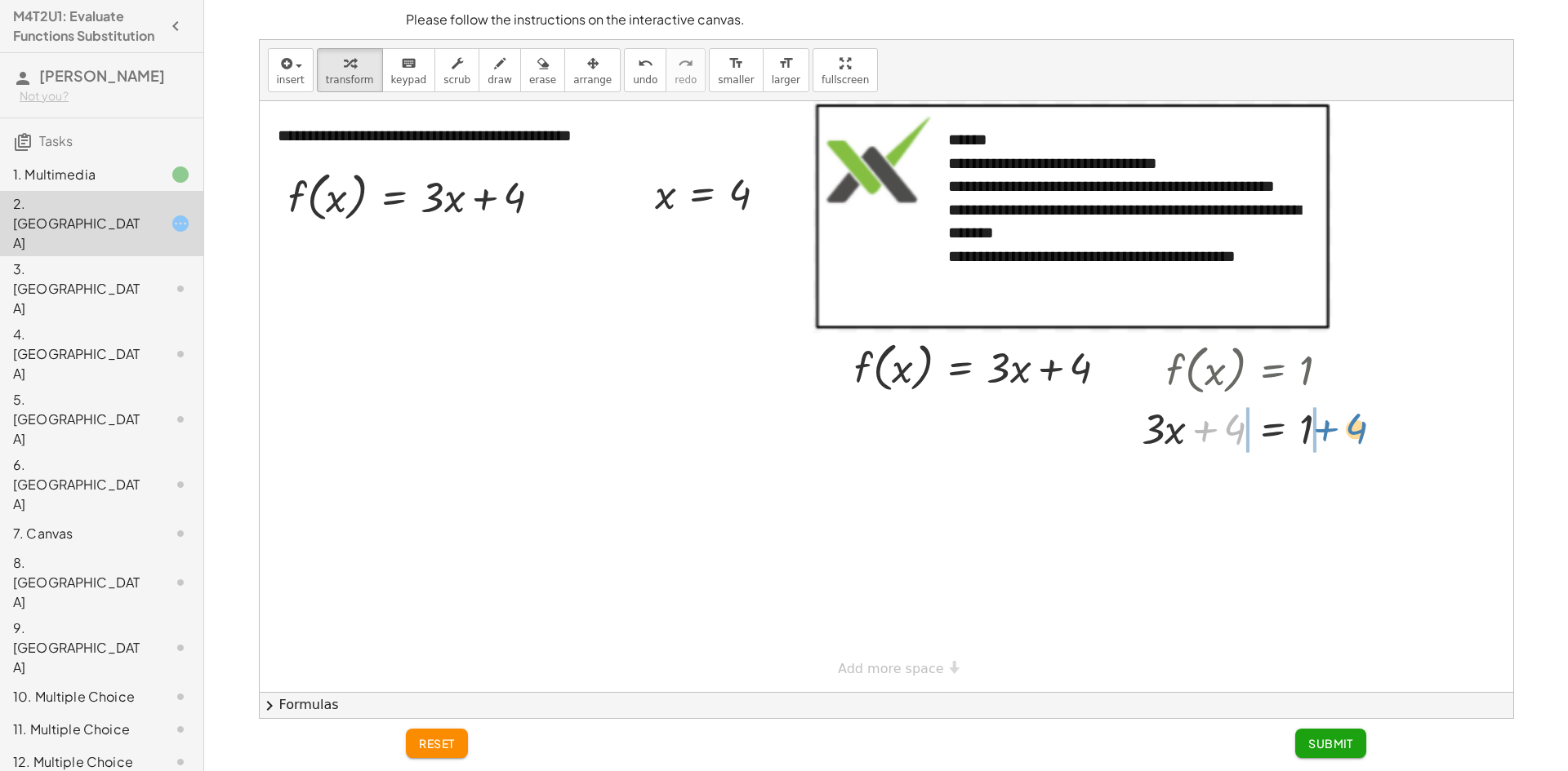
drag, startPoint x: 1211, startPoint y: 424, endPoint x: 1340, endPoint y: 415, distance: 129.3
click at [1340, 415] on div at bounding box center [1242, 427] width 218 height 56
click at [1192, 431] on div at bounding box center [1241, 427] width 338 height 56
click at [1328, 476] on div at bounding box center [1272, 483] width 277 height 56
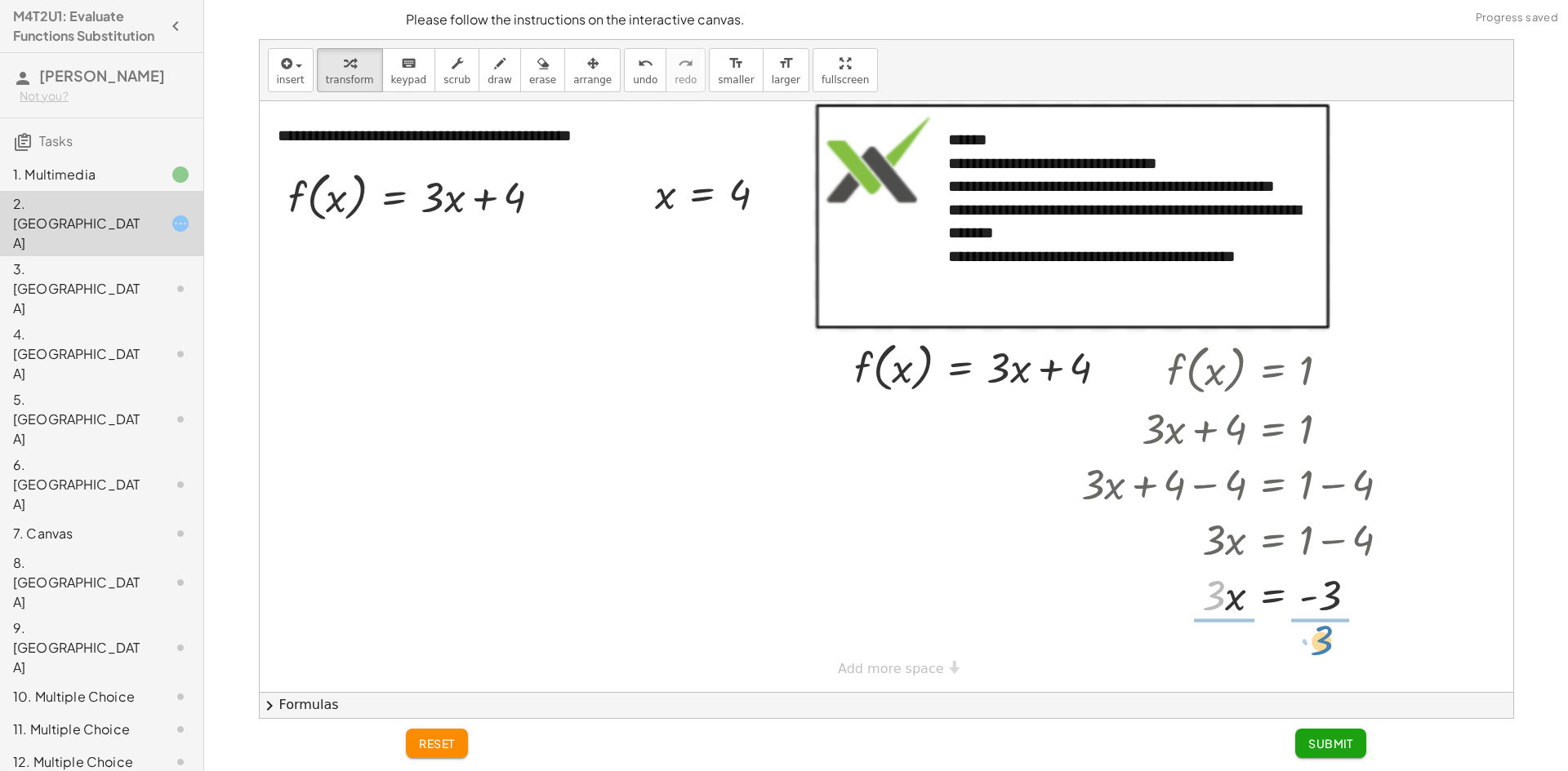
drag, startPoint x: 1213, startPoint y: 488, endPoint x: 1320, endPoint y: 527, distance: 113.9
click at [1273, 371] on div "f ( , x ) = 1 + · 3 · x + 4 = 1 + · 3 · x + 4 − 4 = + 1 − 4 + · 3 · x + 0 = + 1…" at bounding box center [1273, 371] width 0 height 0
click at [1340, 586] on div at bounding box center [1241, 593] width 338 height 82
click at [1217, 606] on div at bounding box center [1241, 593] width 338 height 82
click at [1313, 593] on div at bounding box center [1241, 593] width 338 height 82
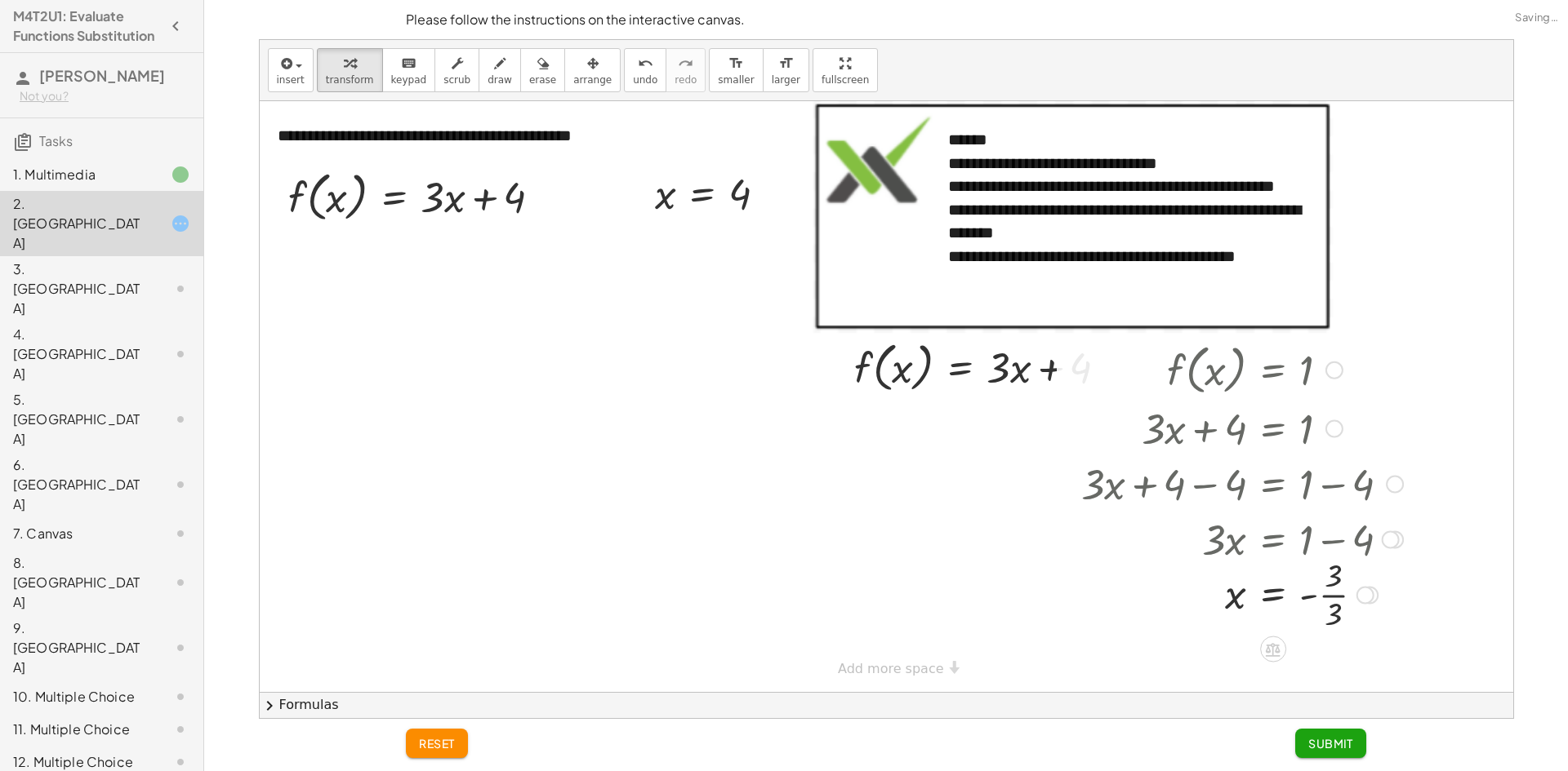
click at [1327, 594] on div at bounding box center [1241, 593] width 338 height 82
click at [1325, 592] on div at bounding box center [1241, 594] width 338 height 54
drag, startPoint x: 1243, startPoint y: 599, endPoint x: 671, endPoint y: 207, distance: 693.4
drag, startPoint x: 670, startPoint y: 247, endPoint x: 745, endPoint y: 255, distance: 75.4
click at [745, 255] on div at bounding box center [711, 247] width 153 height 54
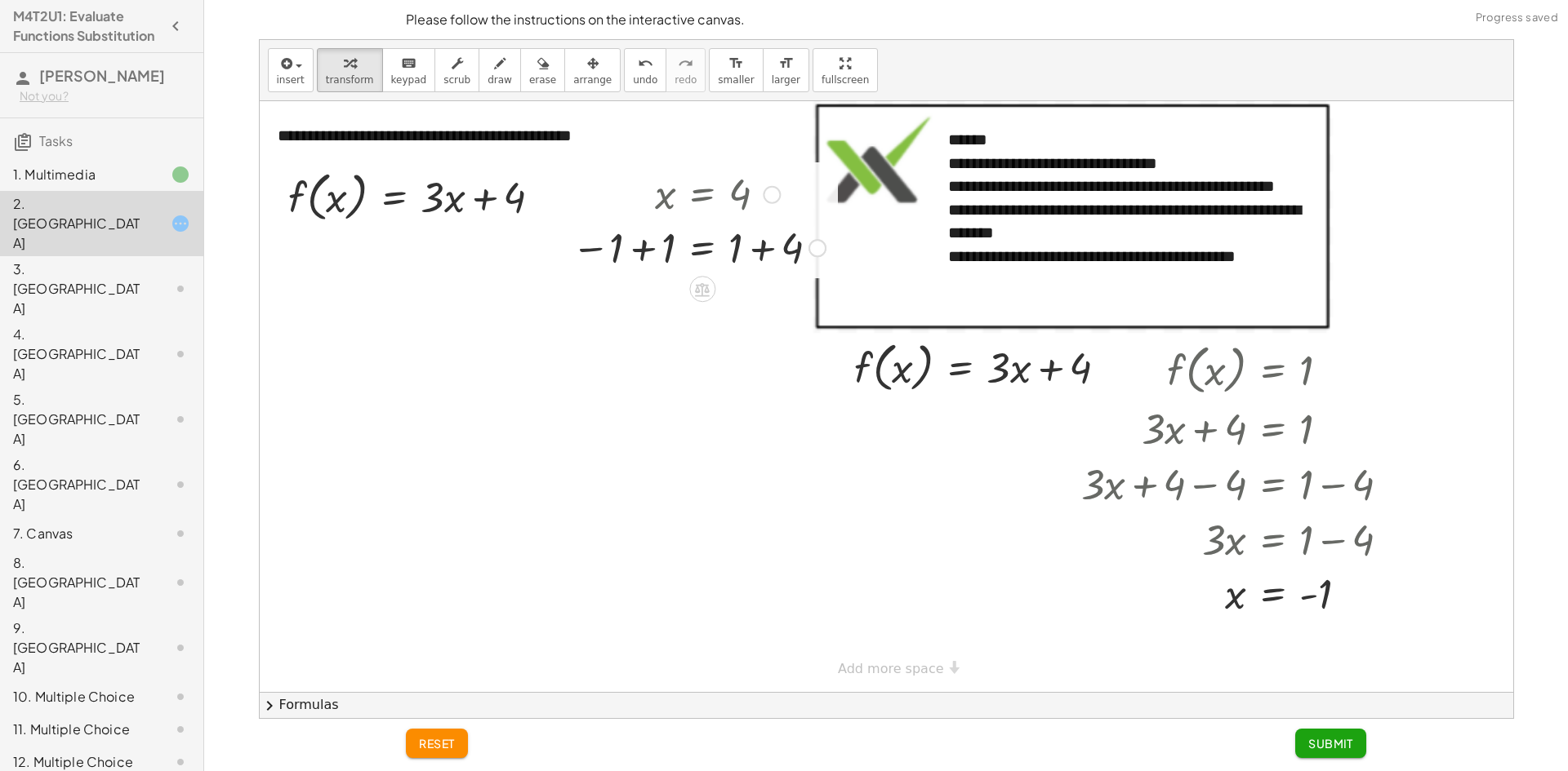
drag, startPoint x: 656, startPoint y: 245, endPoint x: 670, endPoint y: 244, distance: 14.0
click at [654, 244] on div at bounding box center [698, 246] width 271 height 56
click at [735, 249] on div at bounding box center [744, 246] width 194 height 56
click at [754, 250] on div at bounding box center [744, 246] width 194 height 56
drag, startPoint x: 757, startPoint y: 250, endPoint x: 768, endPoint y: 245, distance: 12.1
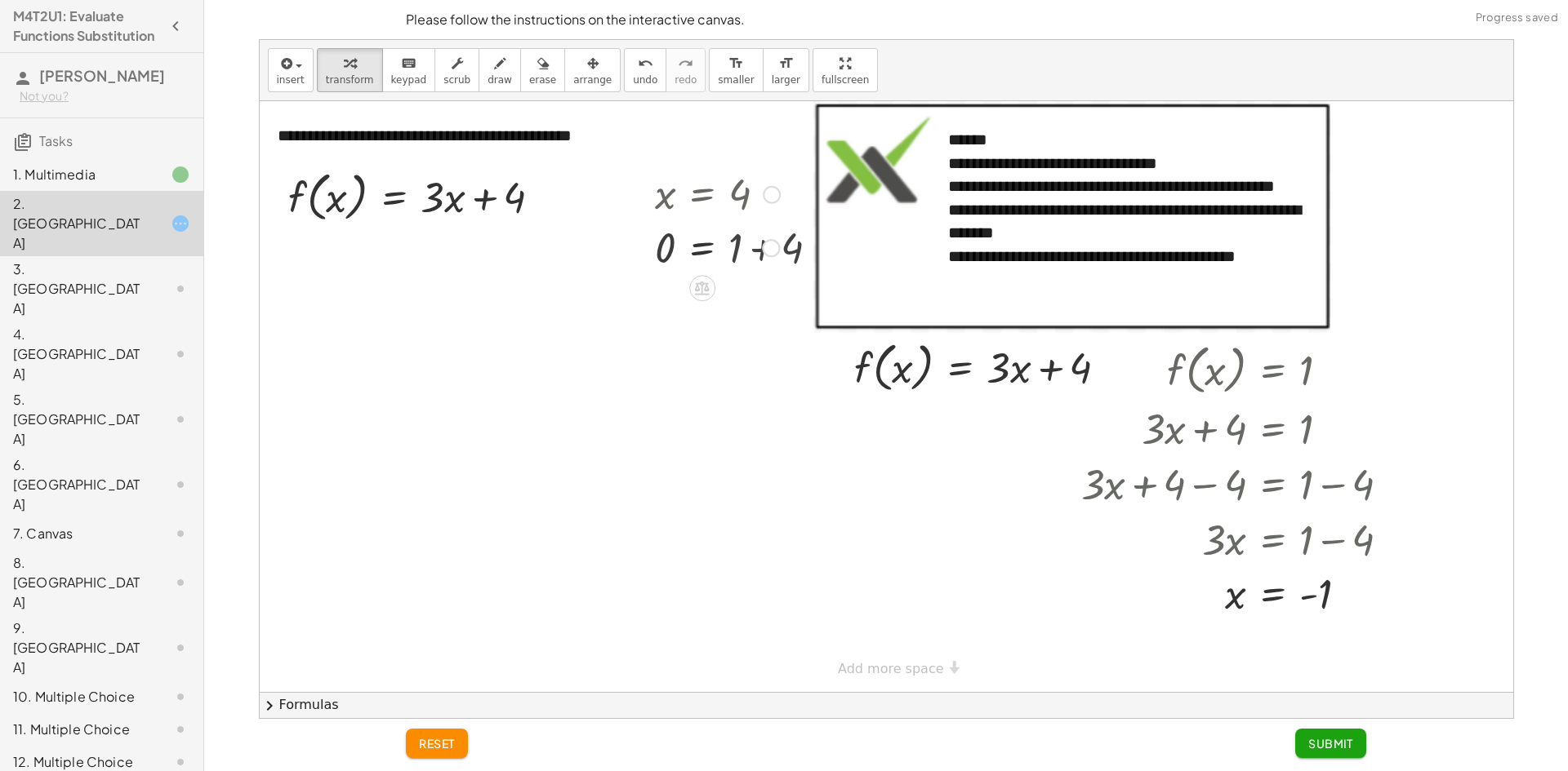
click at [702, 248] on div "= 4 + 1 + 0 5" at bounding box center [702, 248] width 0 height 0
drag, startPoint x: 1237, startPoint y: 595, endPoint x: 343, endPoint y: 198, distance: 978.2
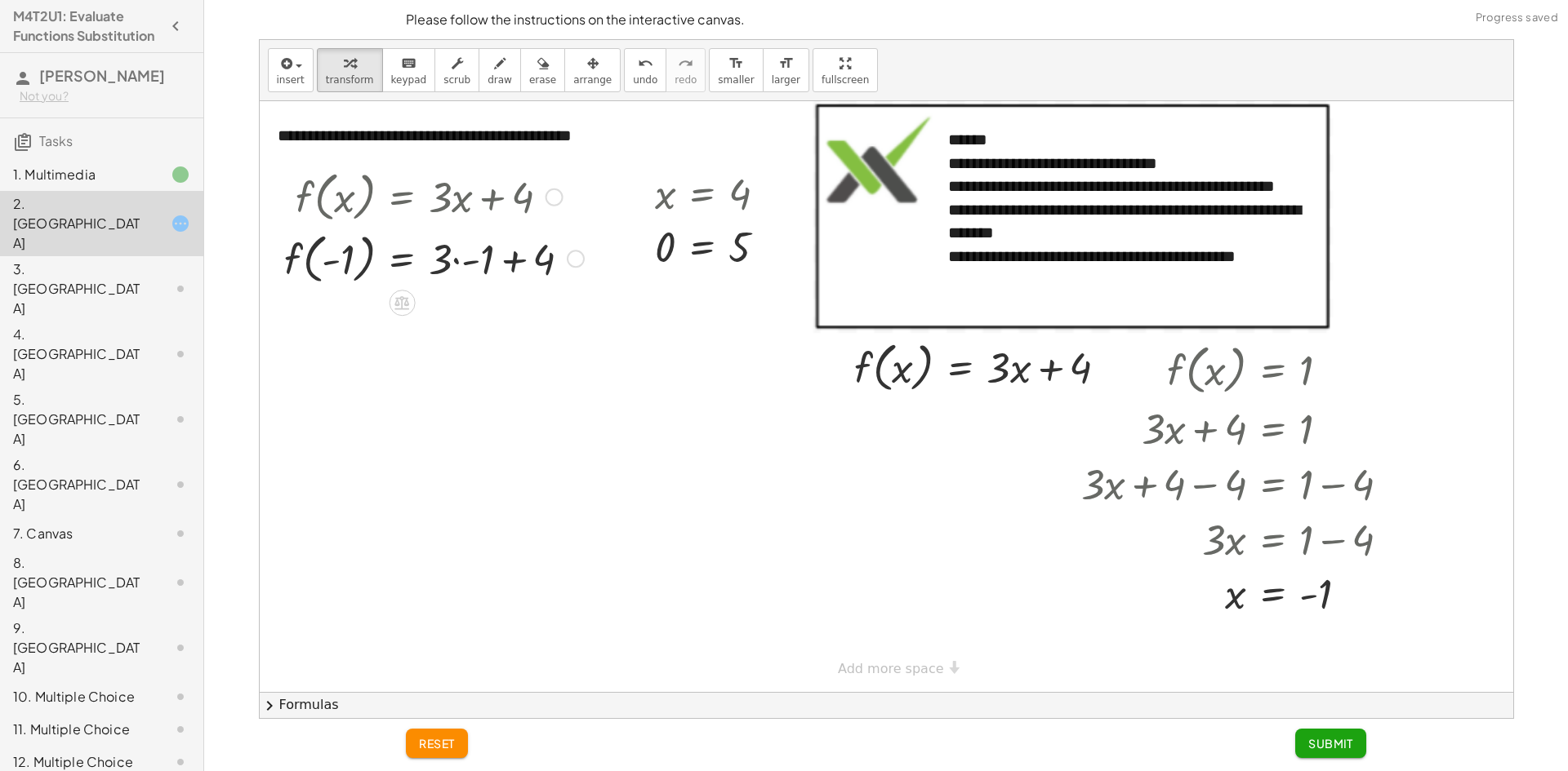
click at [449, 254] on div at bounding box center [434, 258] width 316 height 62
click at [464, 268] on div at bounding box center [434, 258] width 316 height 62
drag, startPoint x: 486, startPoint y: 320, endPoint x: 494, endPoint y: 321, distance: 8.1
click at [492, 321] on div at bounding box center [434, 319] width 316 height 62
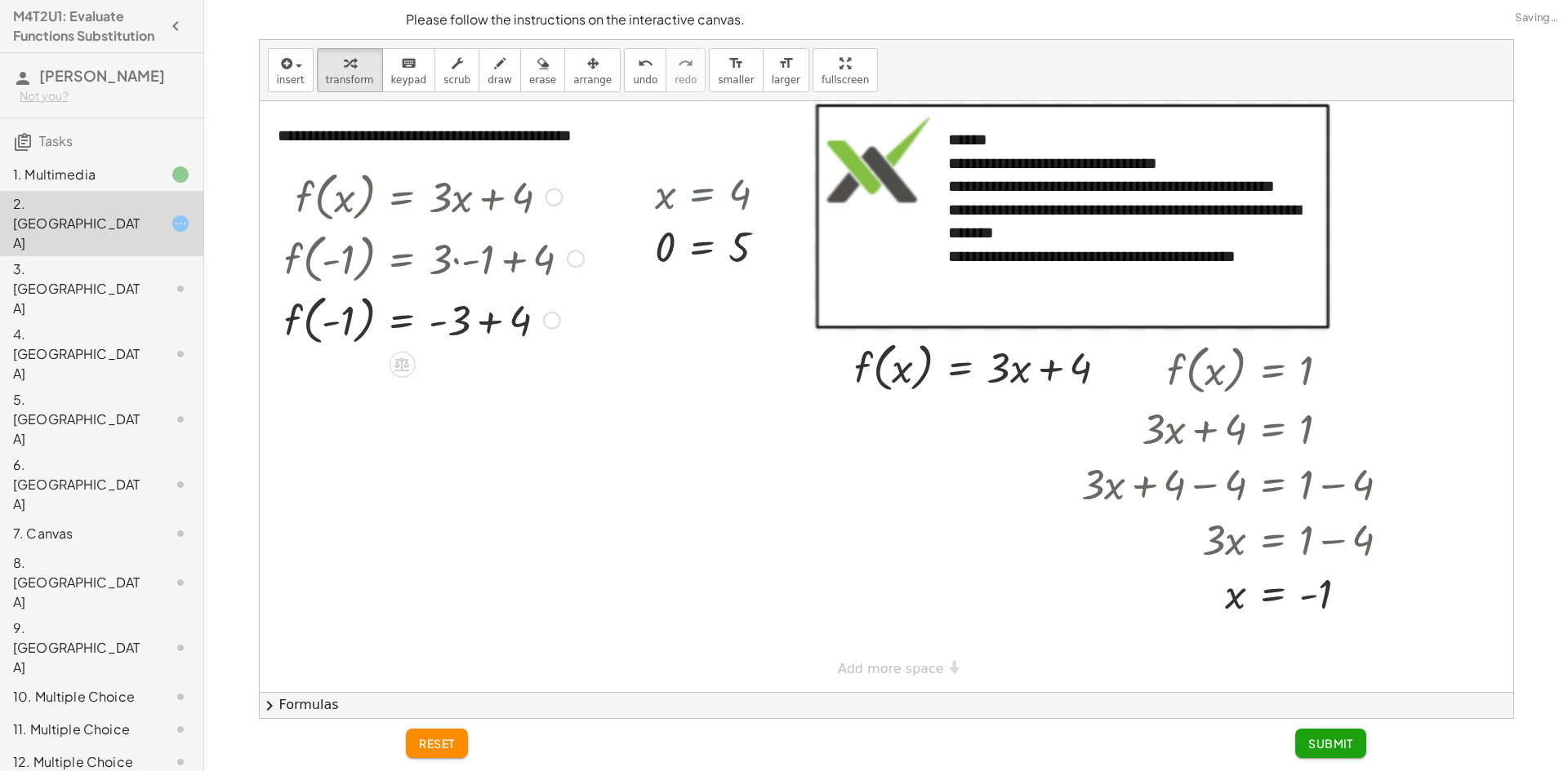
click at [494, 321] on div at bounding box center [434, 319] width 316 height 62
drag, startPoint x: 343, startPoint y: 327, endPoint x: 333, endPoint y: 348, distance: 23.3
click at [343, 328] on div at bounding box center [434, 319] width 316 height 62
click at [320, 404] on div at bounding box center [434, 381] width 316 height 62
click at [302, 391] on div at bounding box center [434, 381] width 316 height 62
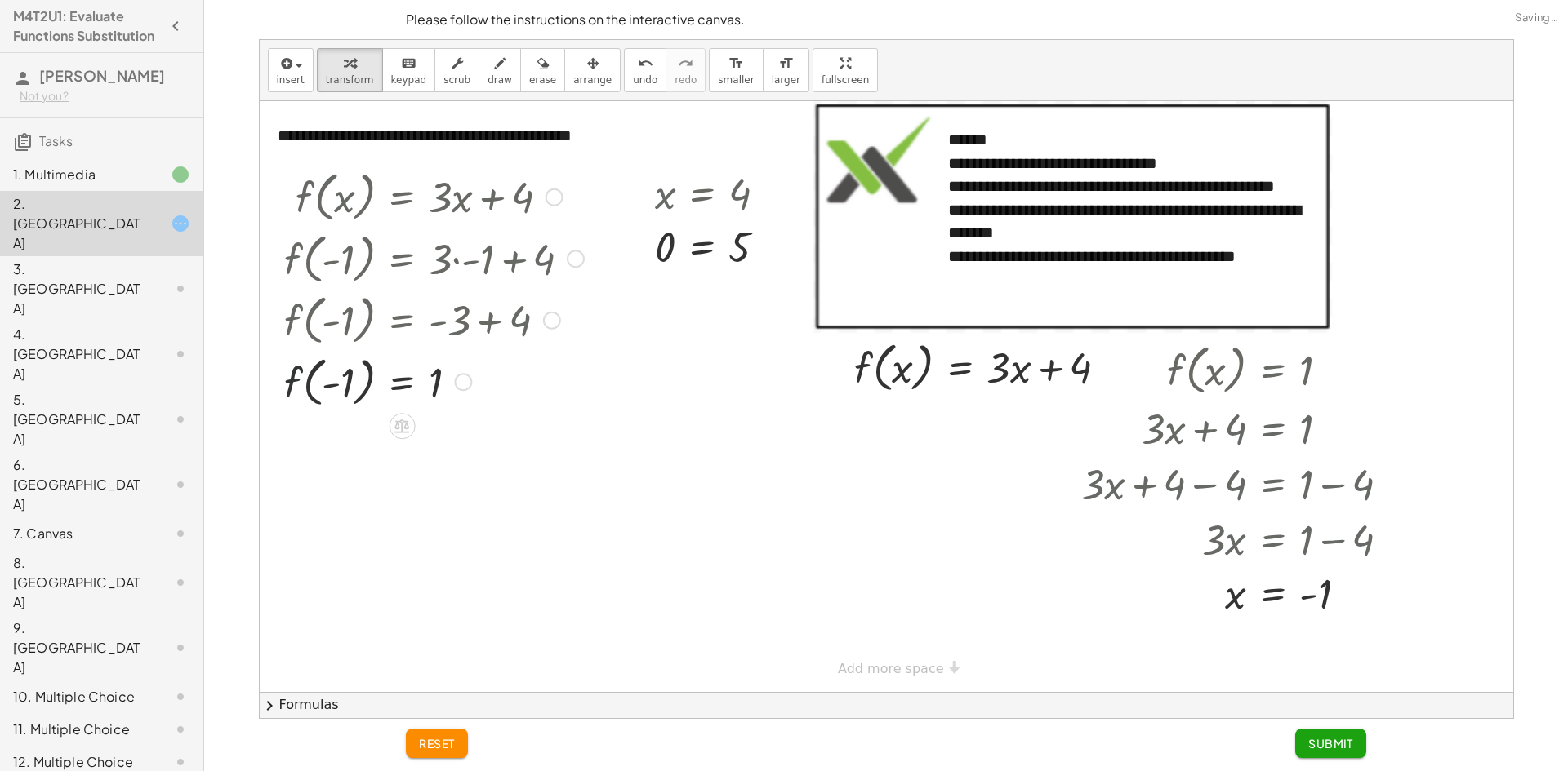
click at [336, 389] on div at bounding box center [434, 381] width 316 height 62
click at [343, 389] on div at bounding box center [434, 381] width 316 height 62
drag, startPoint x: 367, startPoint y: 399, endPoint x: 465, endPoint y: 378, distance: 100.2
click at [465, 378] on div at bounding box center [434, 381] width 316 height 62
drag, startPoint x: 432, startPoint y: 387, endPoint x: 379, endPoint y: 403, distance: 55.4
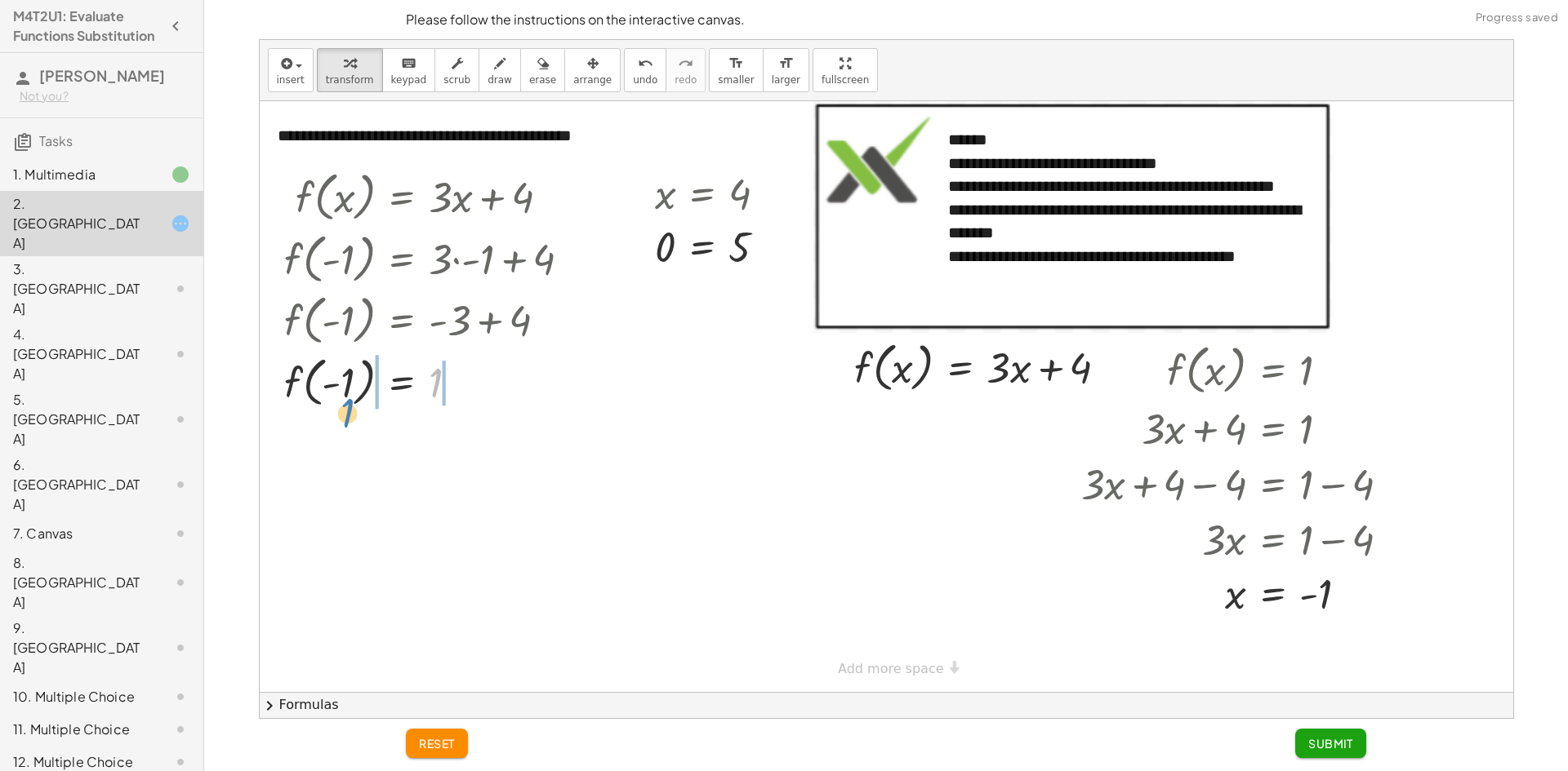
click at [374, 409] on div at bounding box center [434, 381] width 316 height 62
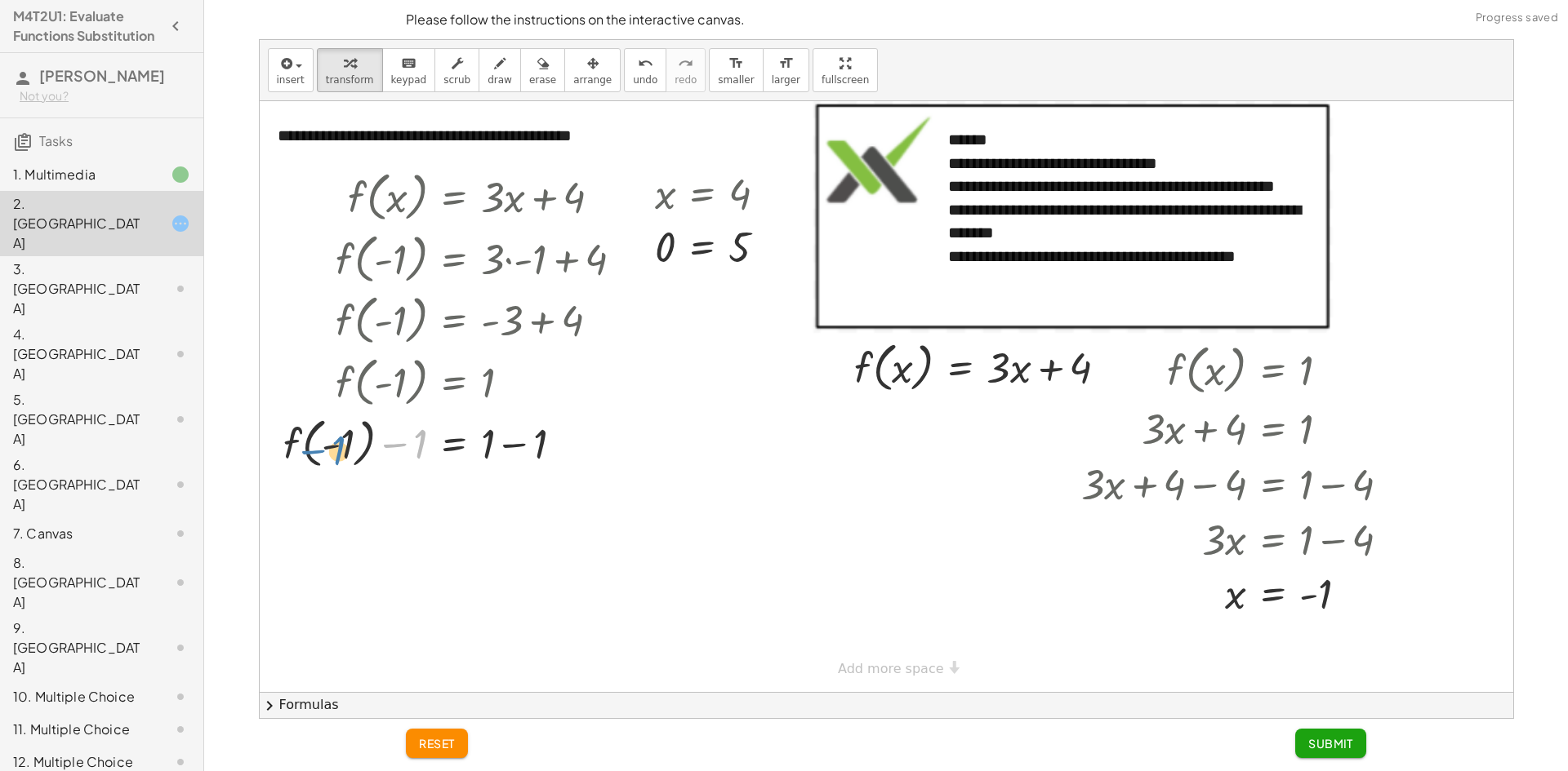
drag, startPoint x: 424, startPoint y: 446, endPoint x: 356, endPoint y: 437, distance: 68.6
click at [347, 441] on div at bounding box center [460, 442] width 368 height 62
drag, startPoint x: 366, startPoint y: 437, endPoint x: 373, endPoint y: 443, distance: 9.2
click at [370, 441] on div at bounding box center [460, 442] width 368 height 62
click at [373, 444] on div at bounding box center [460, 442] width 368 height 62
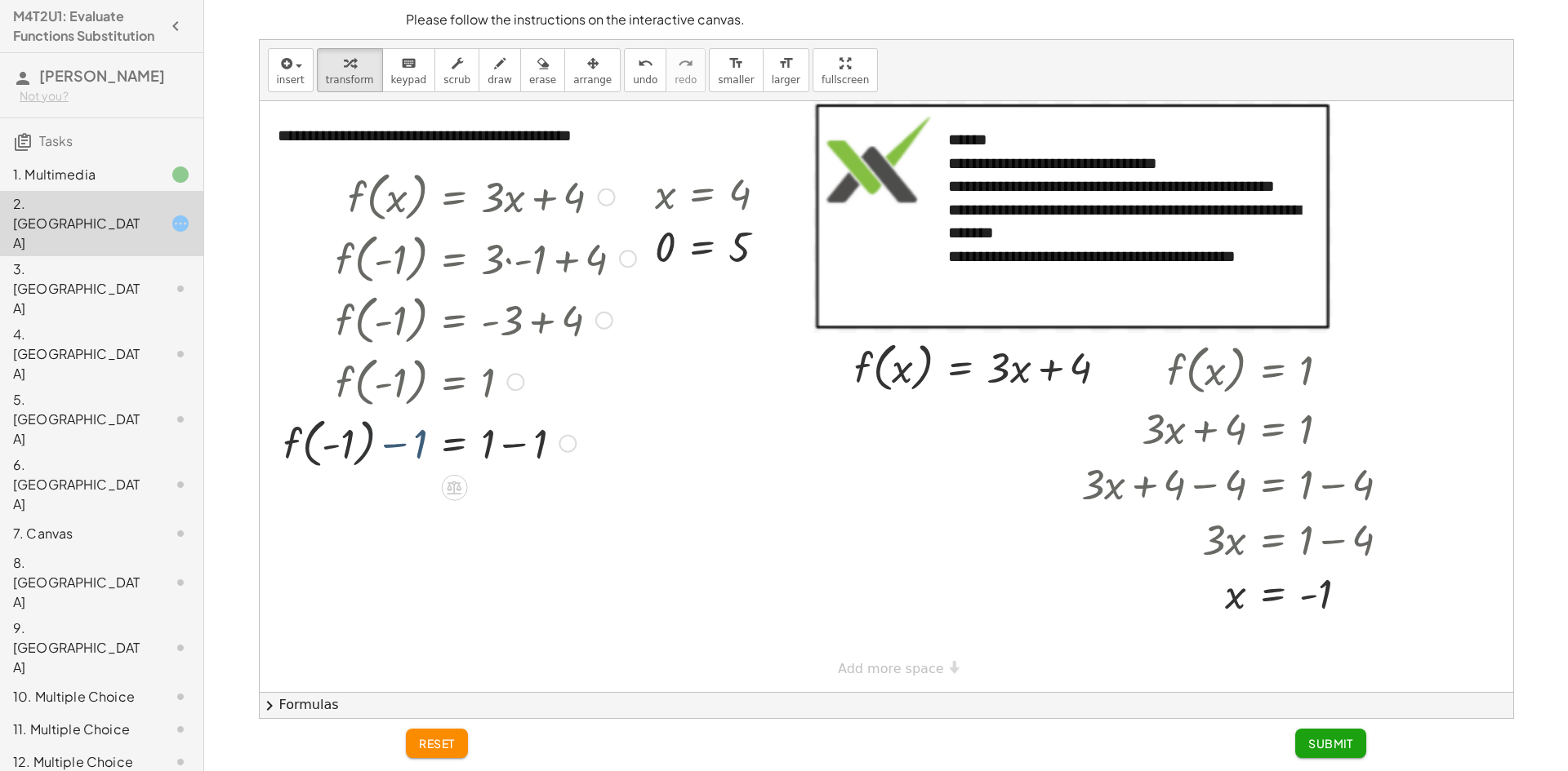
drag, startPoint x: 371, startPoint y: 446, endPoint x: 353, endPoint y: 443, distance: 18.2
click at [359, 447] on div at bounding box center [460, 442] width 368 height 62
click at [353, 443] on div at bounding box center [460, 442] width 368 height 62
click at [383, 443] on div at bounding box center [460, 442] width 368 height 62
drag, startPoint x: 302, startPoint y: 440, endPoint x: 357, endPoint y: 438, distance: 55.0
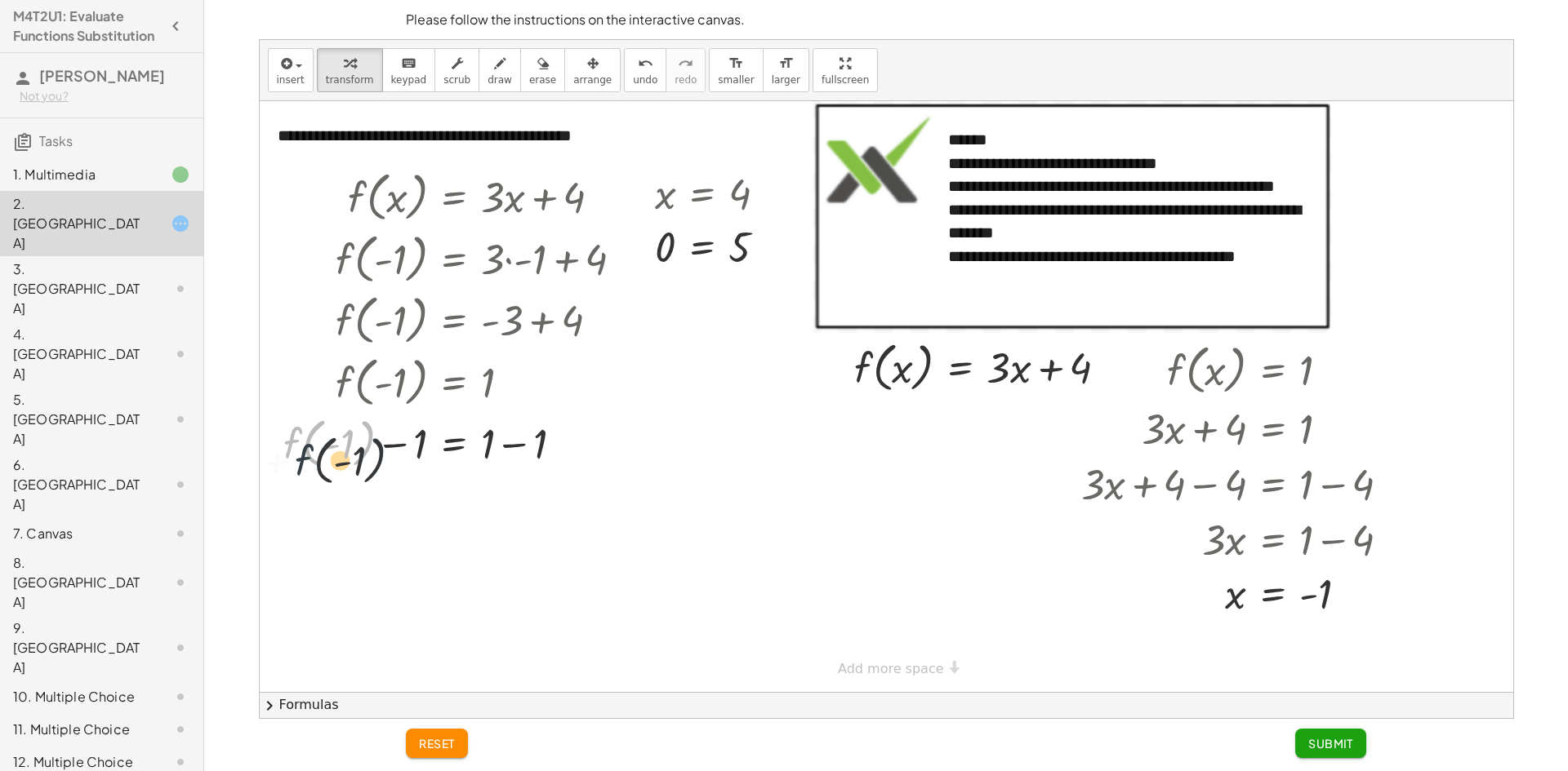
click at [318, 459] on div at bounding box center [460, 442] width 368 height 62
click at [502, 449] on div at bounding box center [460, 442] width 368 height 62
drag, startPoint x: 500, startPoint y: 450, endPoint x: 449, endPoint y: 445, distance: 51.2
click at [491, 453] on div at bounding box center [460, 442] width 368 height 62
drag, startPoint x: 293, startPoint y: 503, endPoint x: 510, endPoint y: 500, distance: 217.0
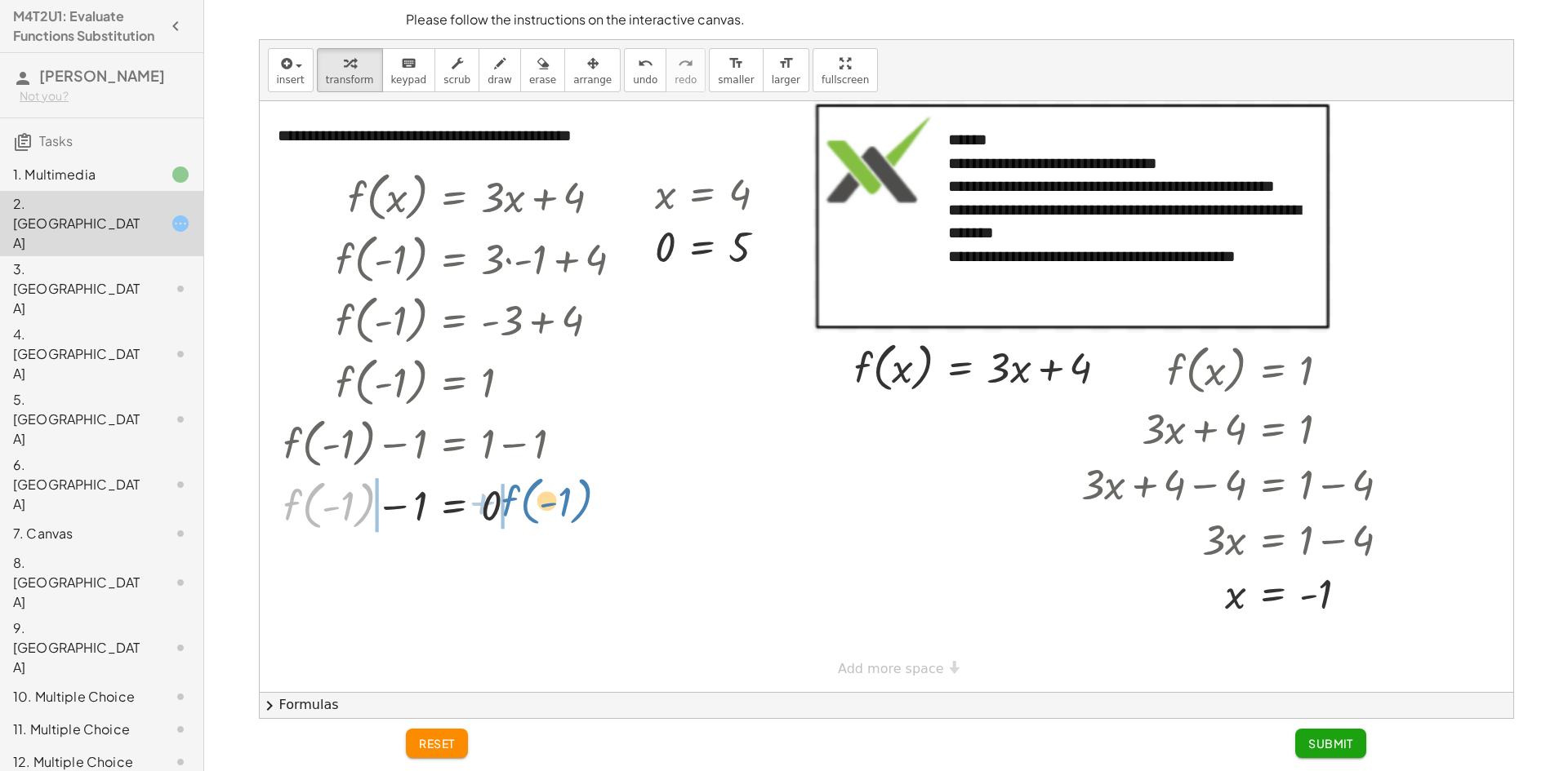
click at [510, 500] on div at bounding box center [460, 504] width 368 height 62
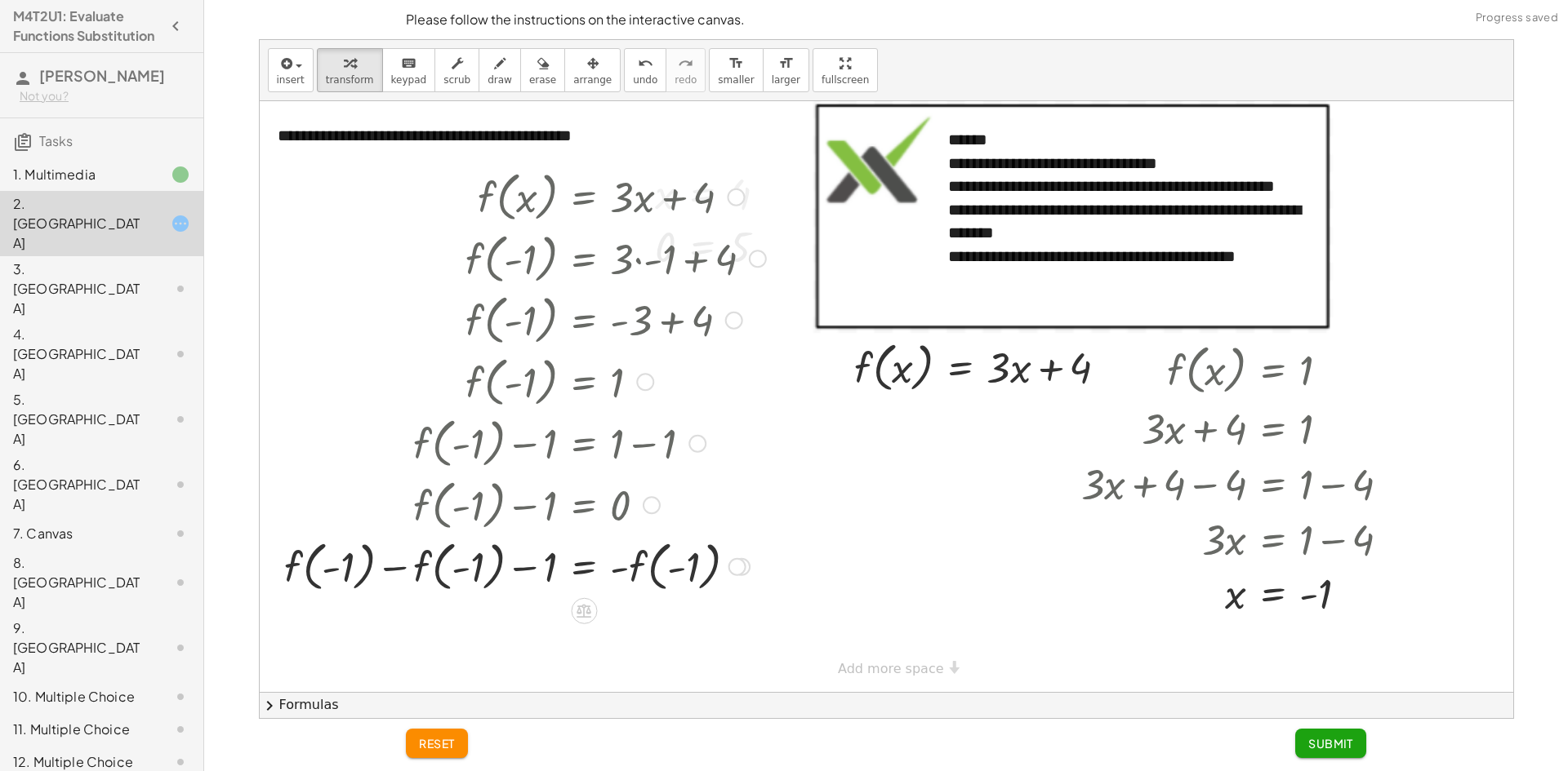
click at [381, 572] on div at bounding box center [525, 565] width 498 height 62
drag, startPoint x: 673, startPoint y: 616, endPoint x: 685, endPoint y: 615, distance: 12.0
click at [678, 615] on div at bounding box center [525, 628] width 498 height 62
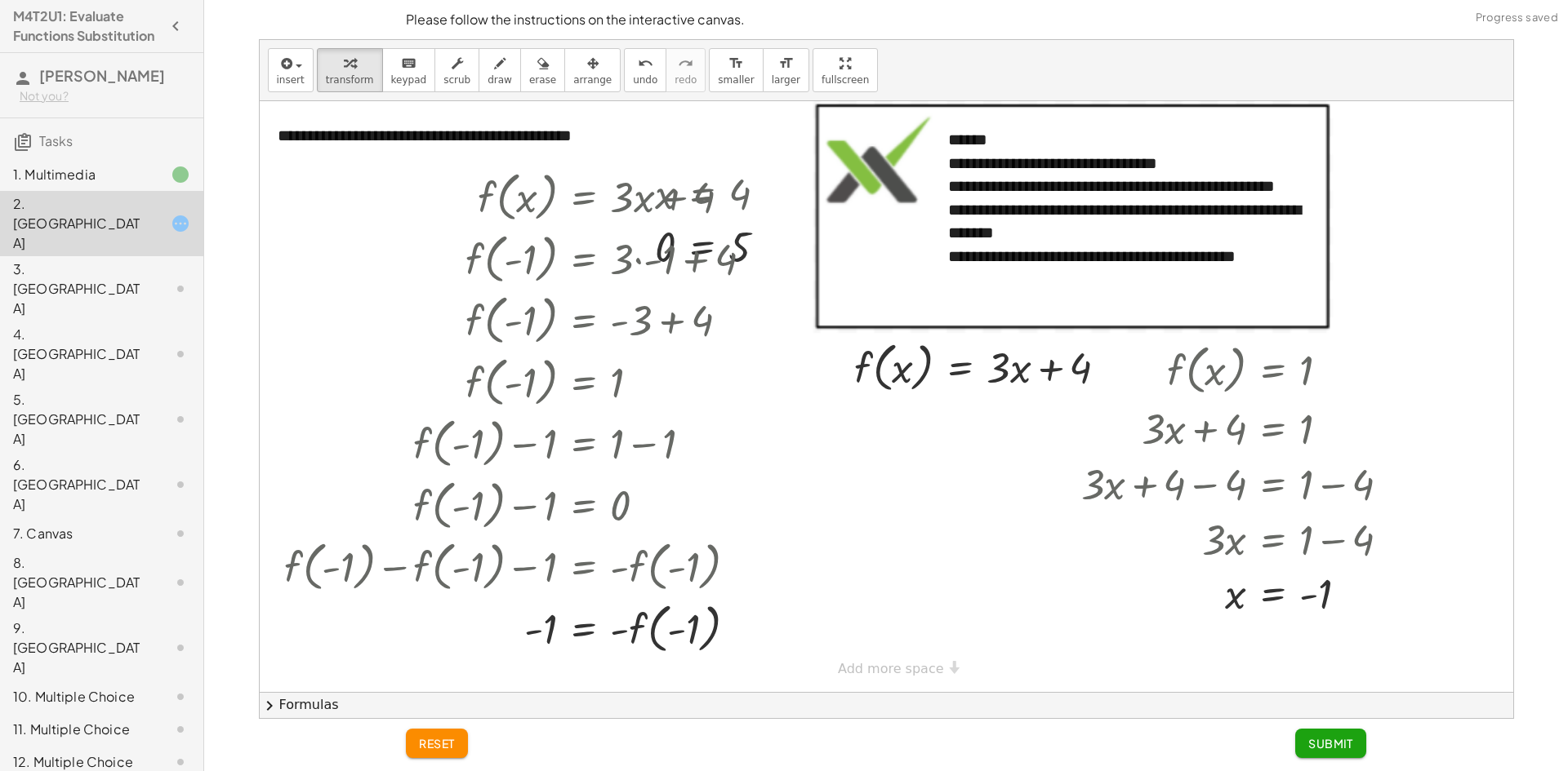
click at [468, 749] on button "reset" at bounding box center [436, 743] width 62 height 30
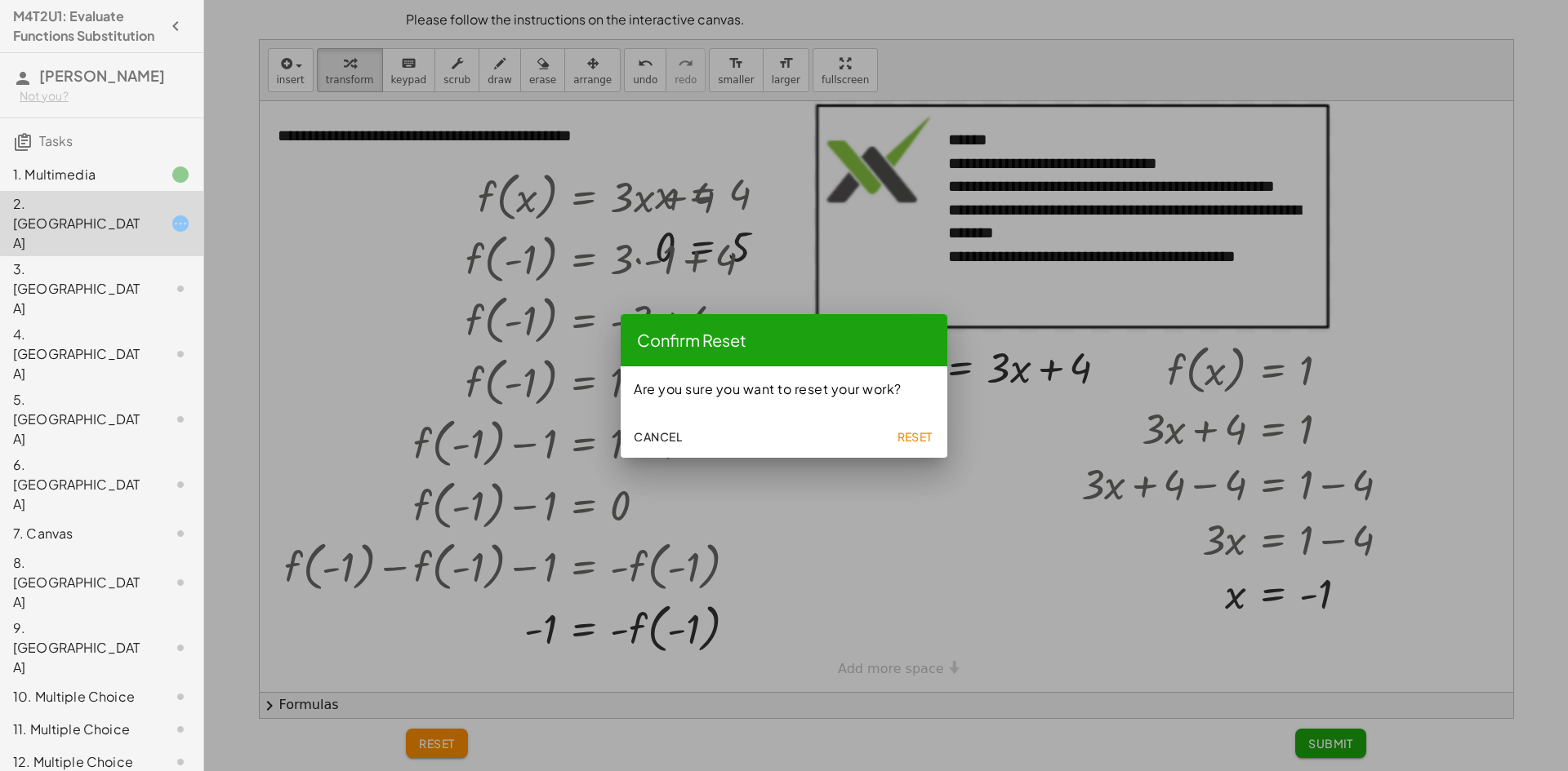
click at [905, 440] on span "Reset" at bounding box center [914, 436] width 36 height 14
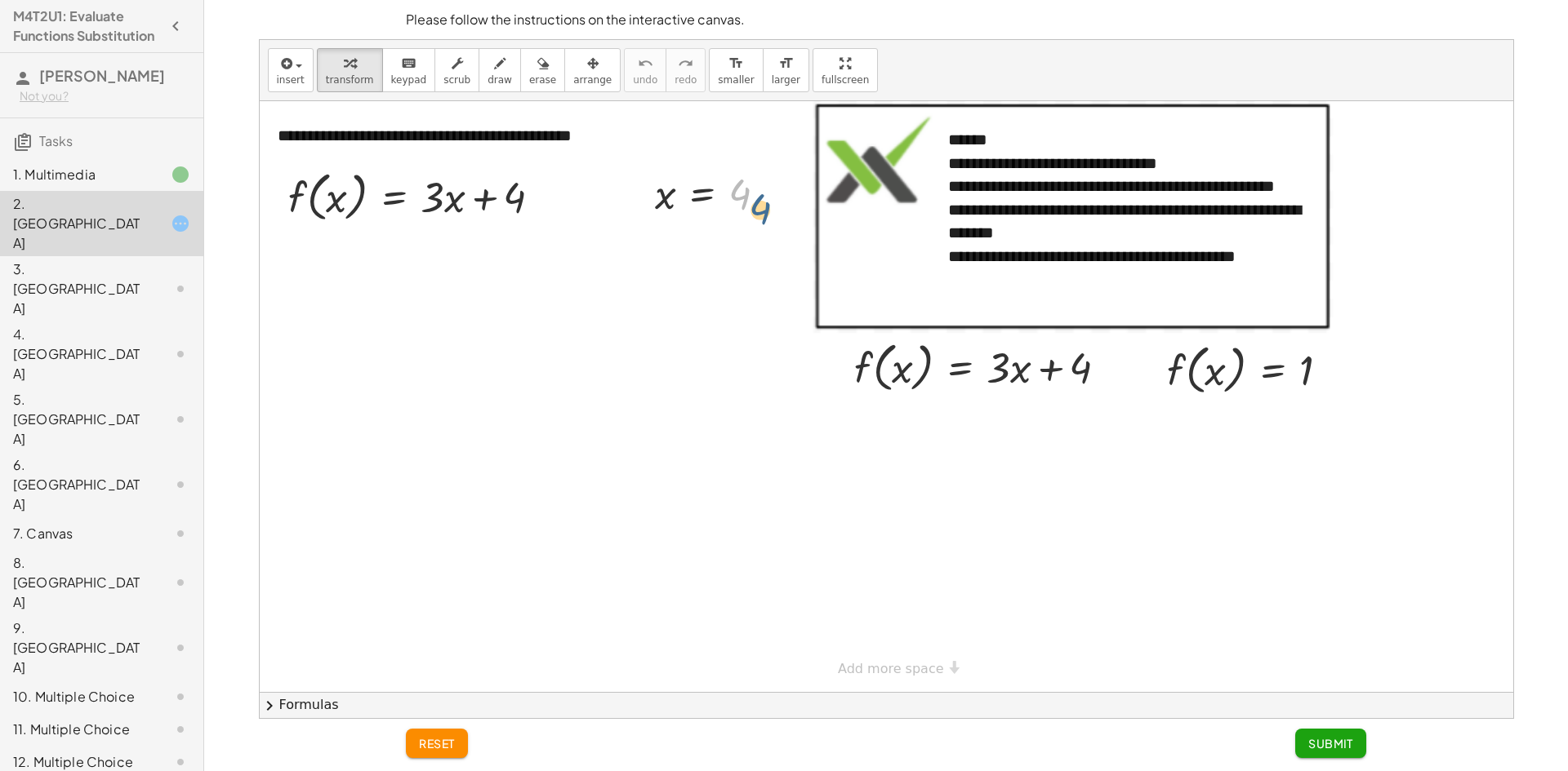
drag, startPoint x: 738, startPoint y: 196, endPoint x: 777, endPoint y: 196, distance: 39.0
click at [783, 200] on div at bounding box center [718, 193] width 142 height 54
drag, startPoint x: 645, startPoint y: 206, endPoint x: 446, endPoint y: 213, distance: 199.1
click at [449, 207] on div at bounding box center [426, 195] width 296 height 62
drag, startPoint x: 497, startPoint y: 246, endPoint x: 482, endPoint y: 252, distance: 16.2
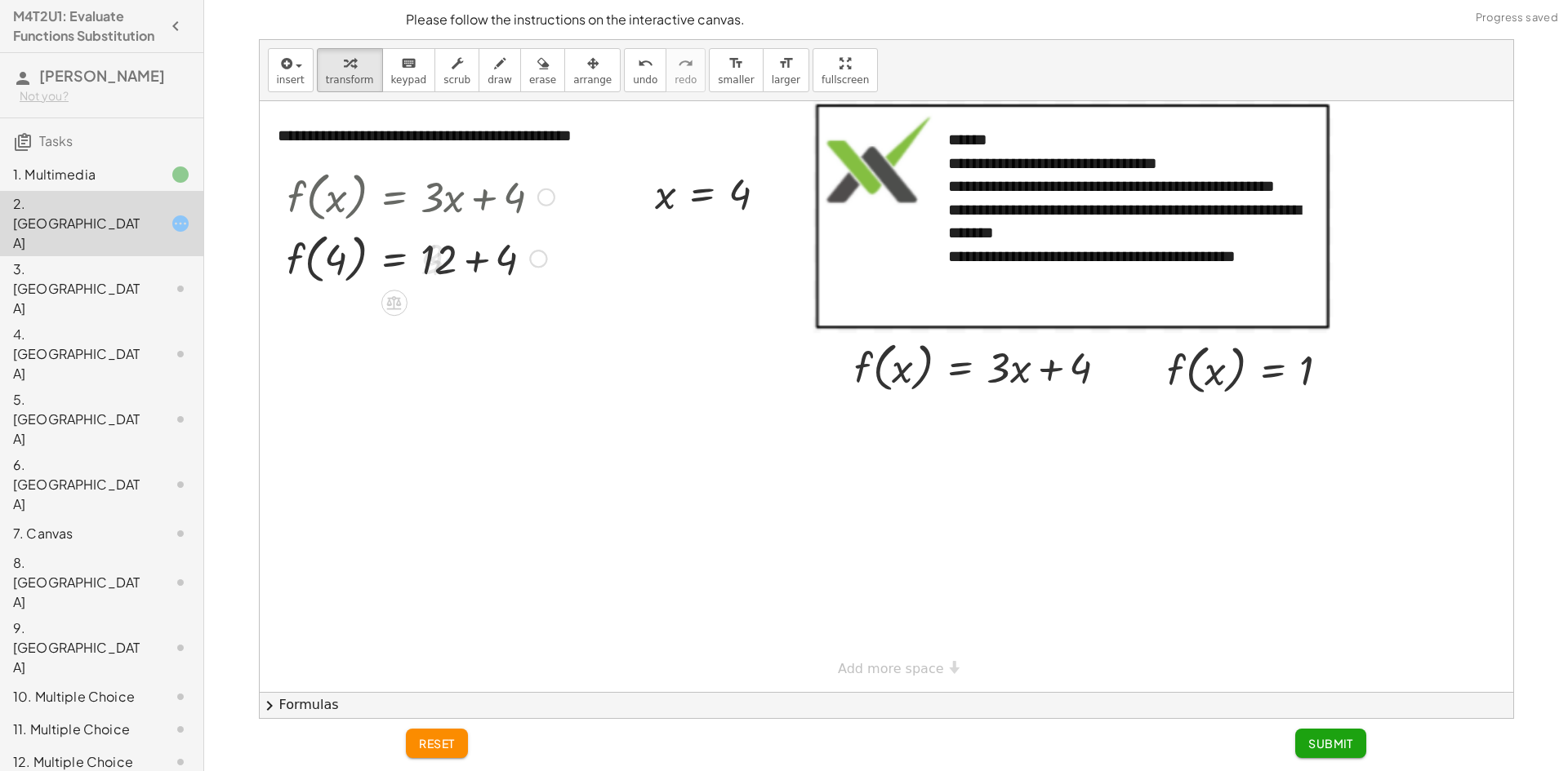
click at [496, 246] on div at bounding box center [420, 258] width 284 height 62
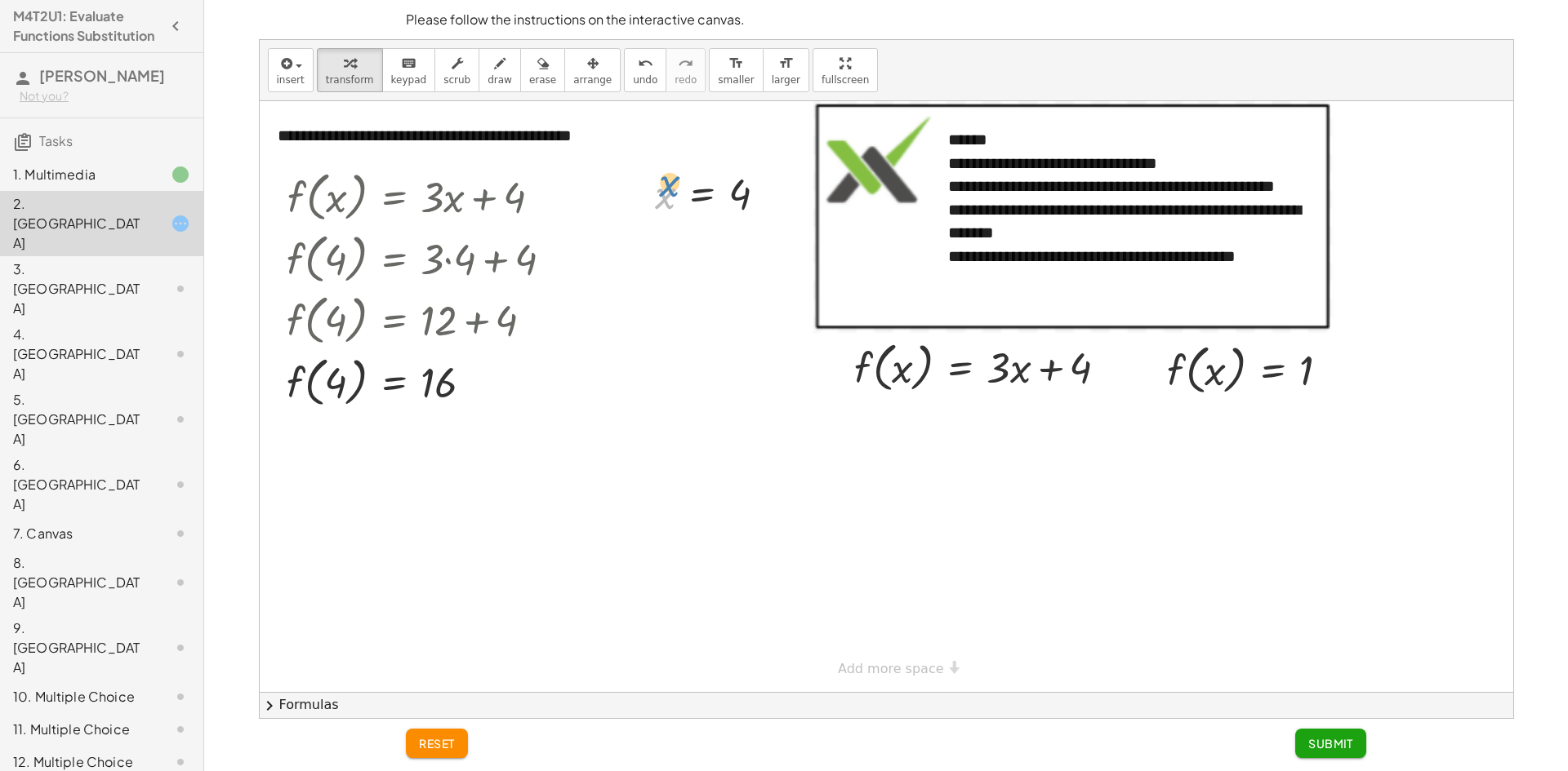
drag, startPoint x: 658, startPoint y: 197, endPoint x: 657, endPoint y: 181, distance: 16.0
click at [658, 185] on div at bounding box center [718, 193] width 142 height 54
drag, startPoint x: 1190, startPoint y: 384, endPoint x: 874, endPoint y: 395, distance: 316.2
click at [874, 395] on div "**********" at bounding box center [887, 397] width 1254 height 591
click at [996, 430] on div at bounding box center [986, 425] width 282 height 56
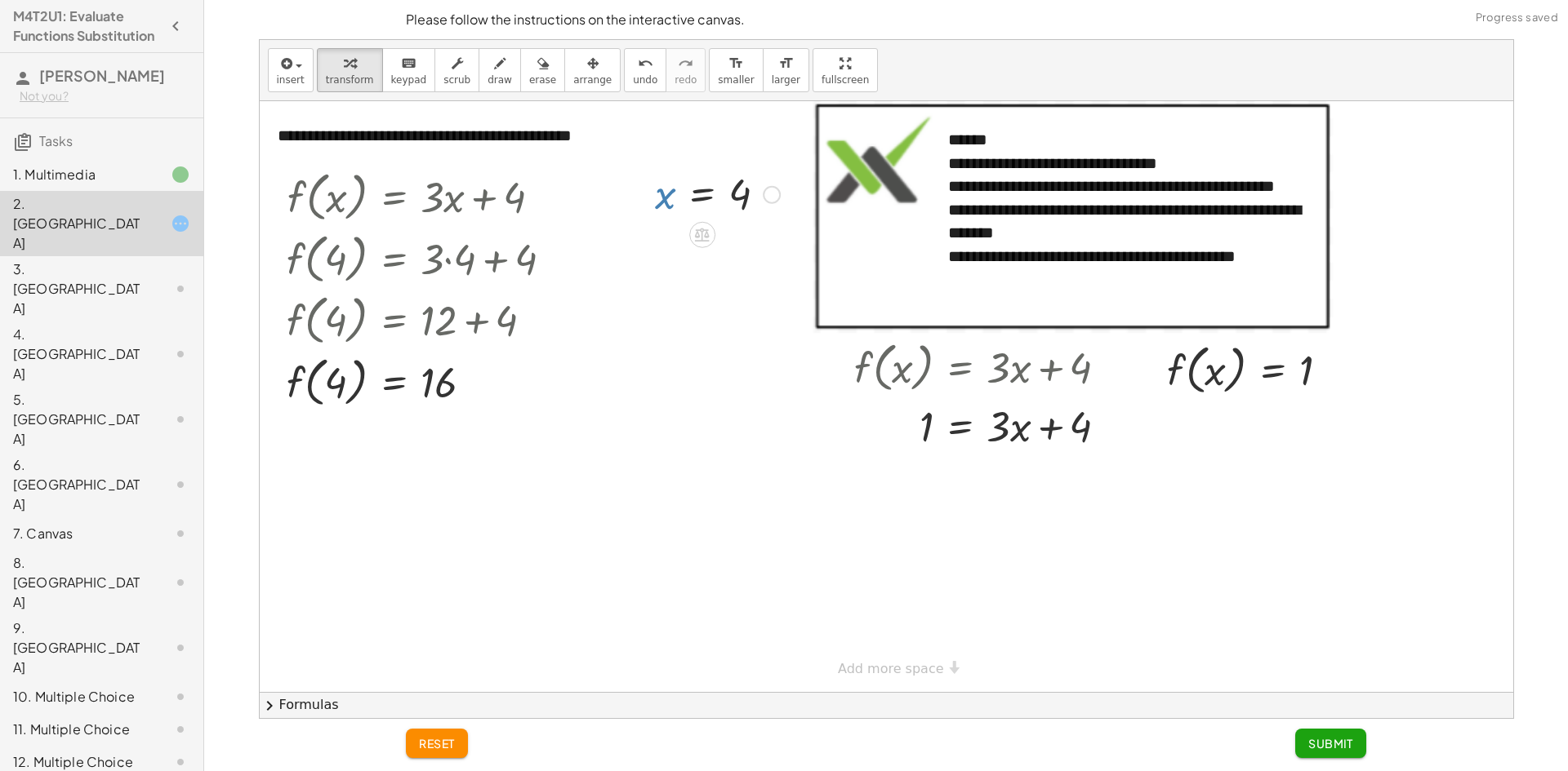
click at [661, 196] on div at bounding box center [718, 193] width 142 height 54
drag, startPoint x: 1066, startPoint y: 421, endPoint x: 907, endPoint y: 422, distance: 159.0
click at [907, 422] on div at bounding box center [986, 425] width 282 height 56
click at [921, 434] on div at bounding box center [997, 425] width 369 height 56
click at [1076, 427] on div at bounding box center [1017, 425] width 343 height 56
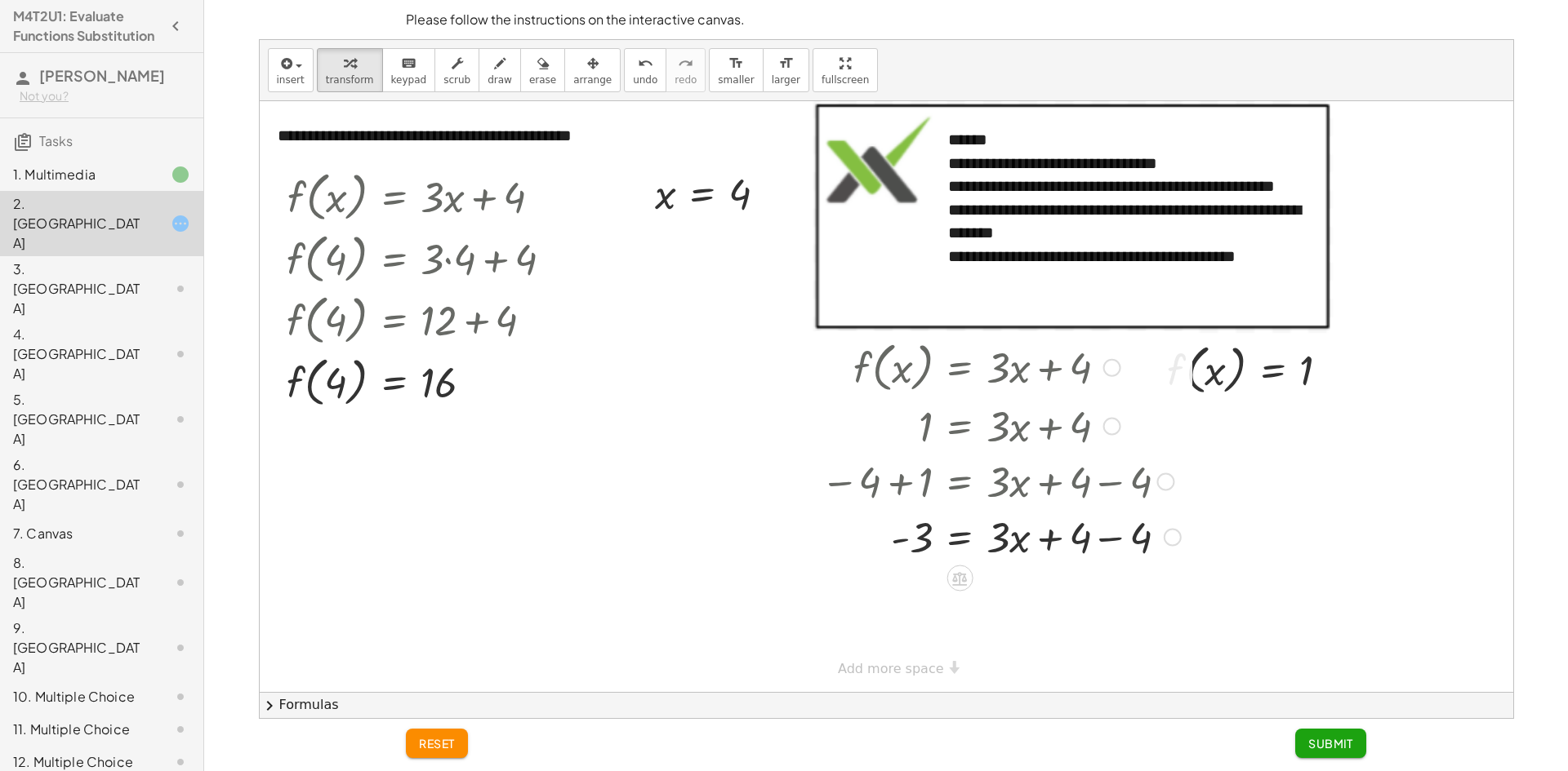
click at [1098, 534] on div at bounding box center [1001, 536] width 377 height 56
drag, startPoint x: 993, startPoint y: 546, endPoint x: 905, endPoint y: 572, distance: 91.8
click at [905, 548] on div at bounding box center [997, 535] width 369 height 82
click at [998, 557] on div at bounding box center [997, 535] width 369 height 82
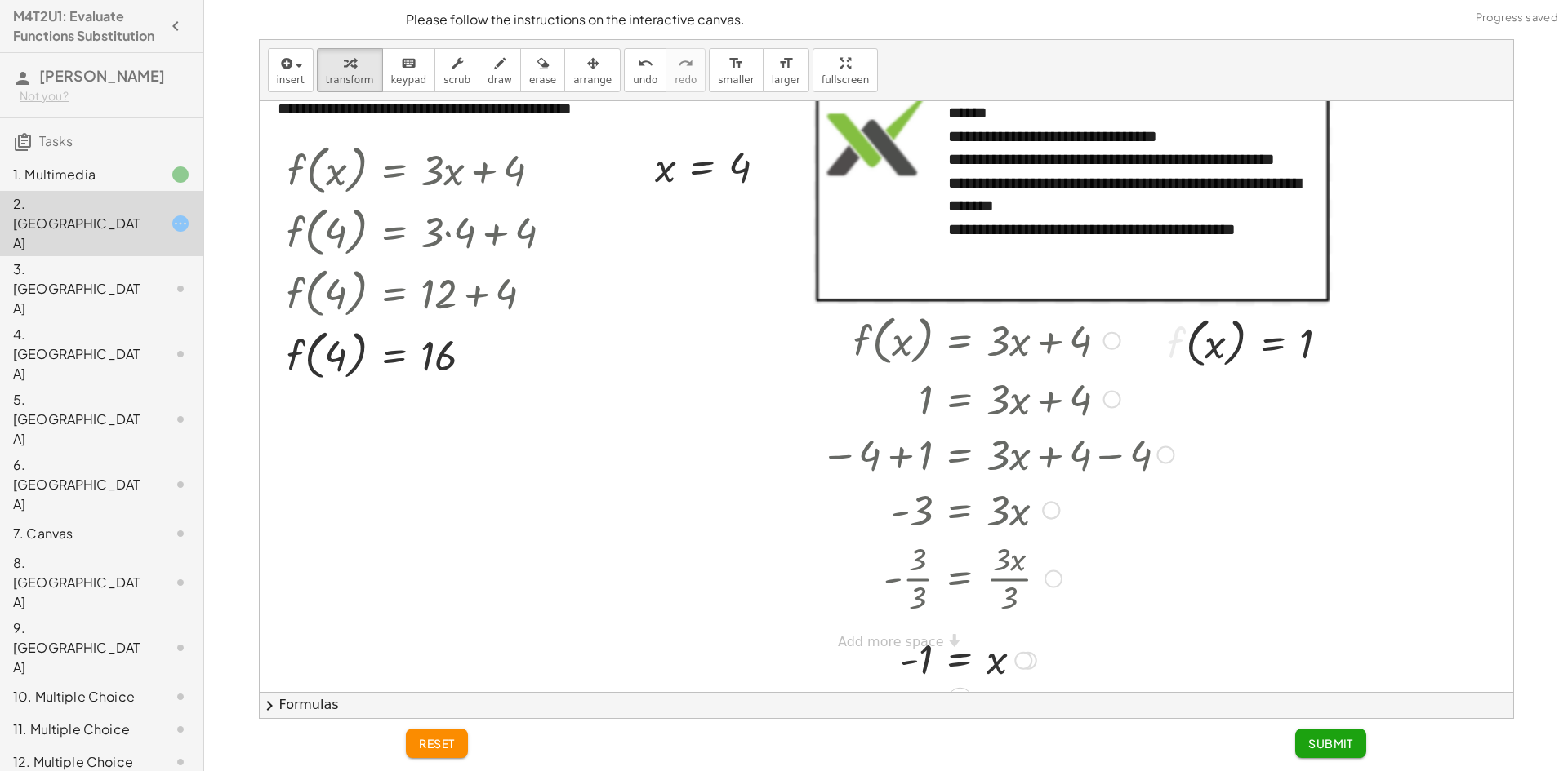
scroll to position [48, 0]
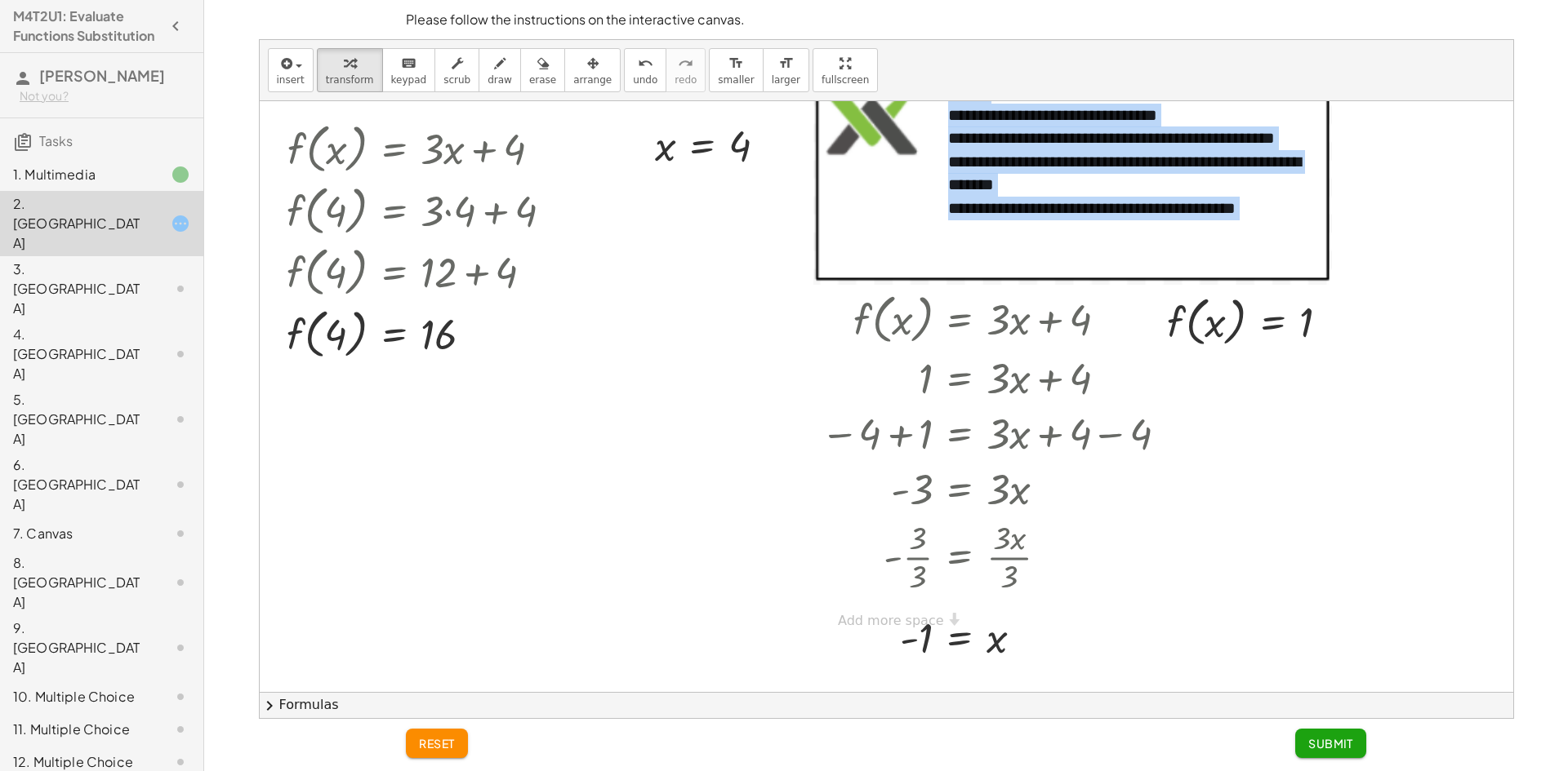
drag, startPoint x: 870, startPoint y: 315, endPoint x: 812, endPoint y: 334, distance: 61.0
click at [765, 334] on div "**********" at bounding box center [887, 348] width 1254 height 591
click at [1330, 501] on div at bounding box center [887, 348] width 1254 height 591
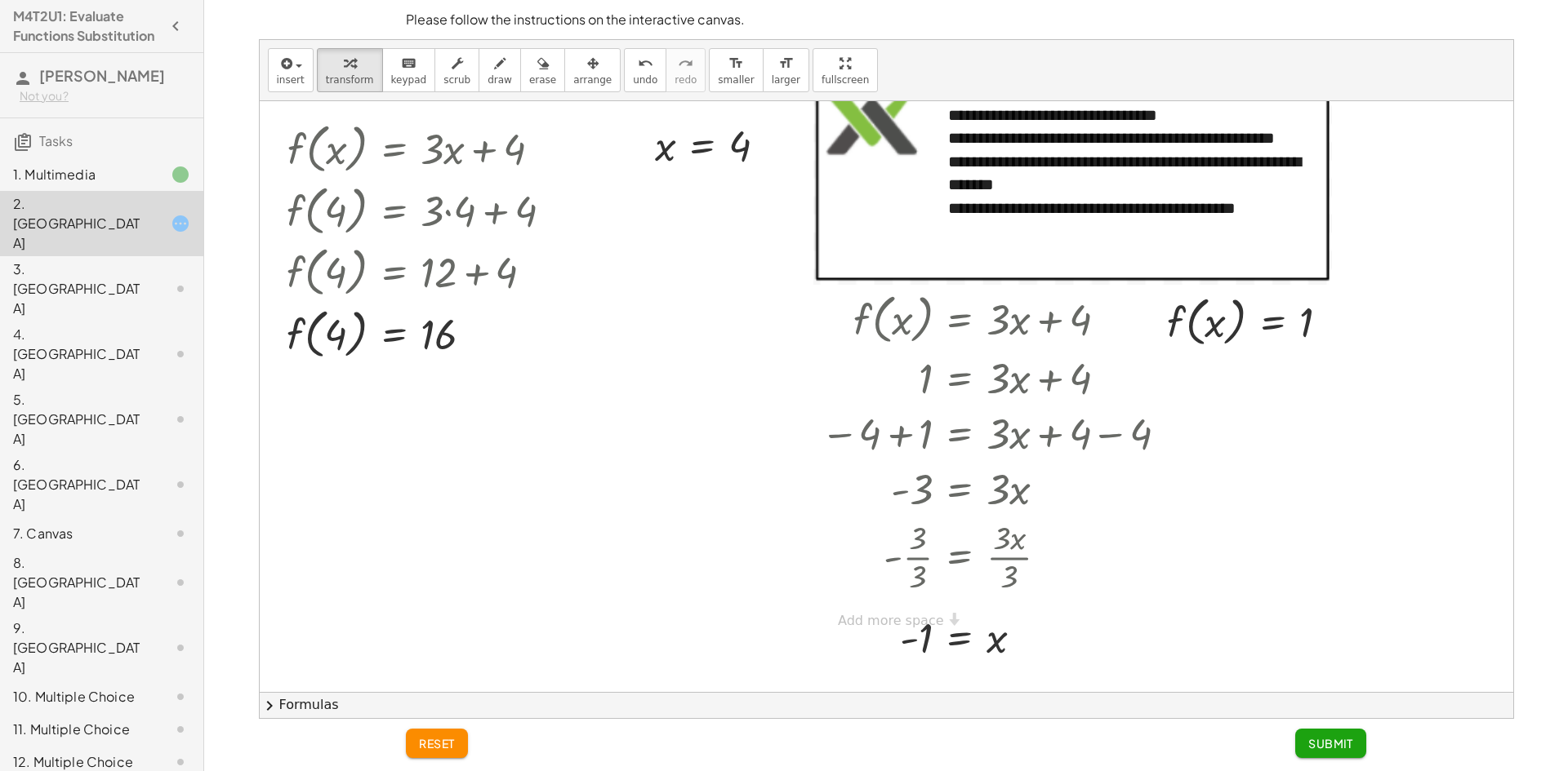
scroll to position [32, 0]
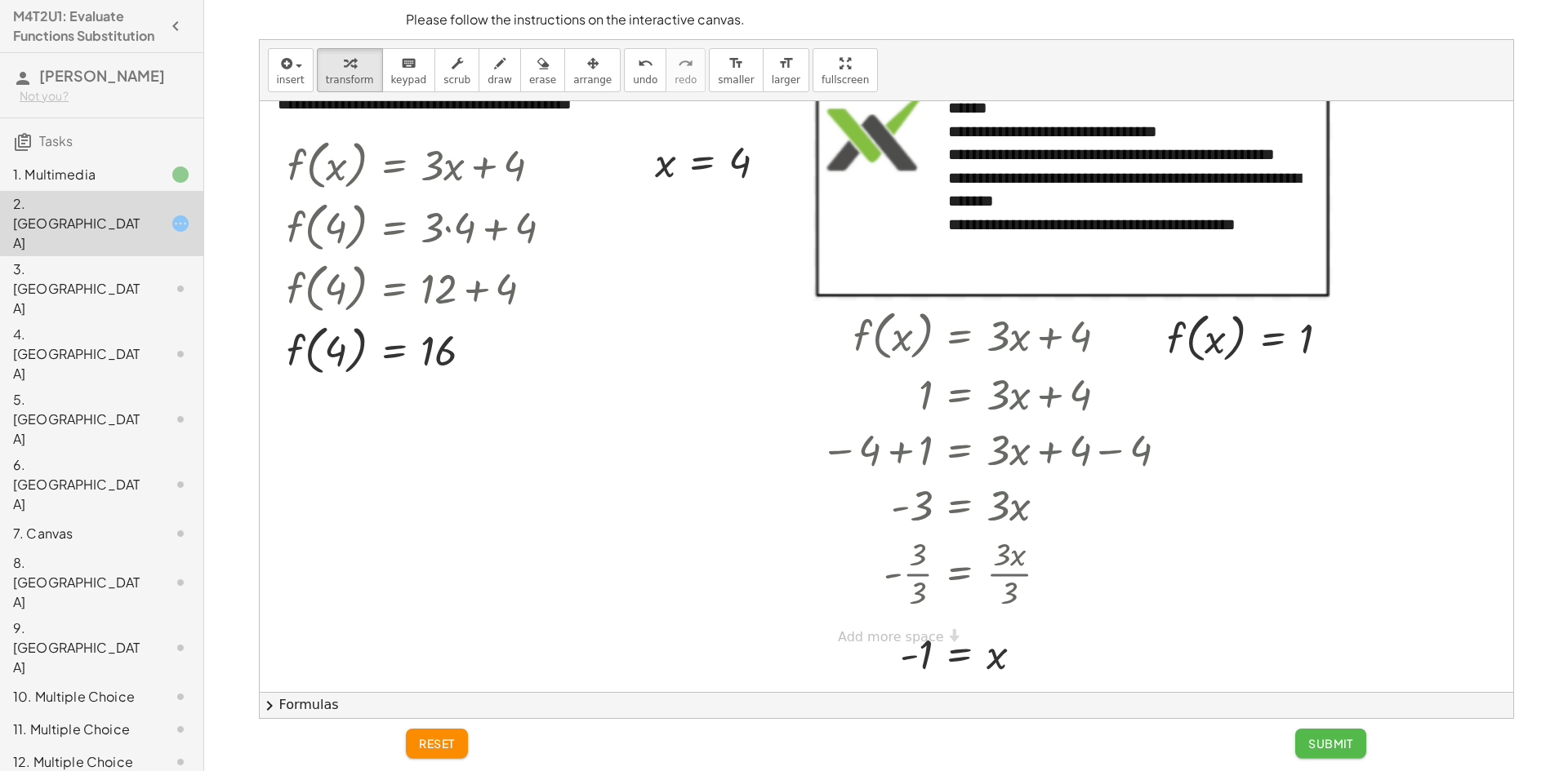
click at [1359, 735] on button "Submit" at bounding box center [1331, 743] width 71 height 30
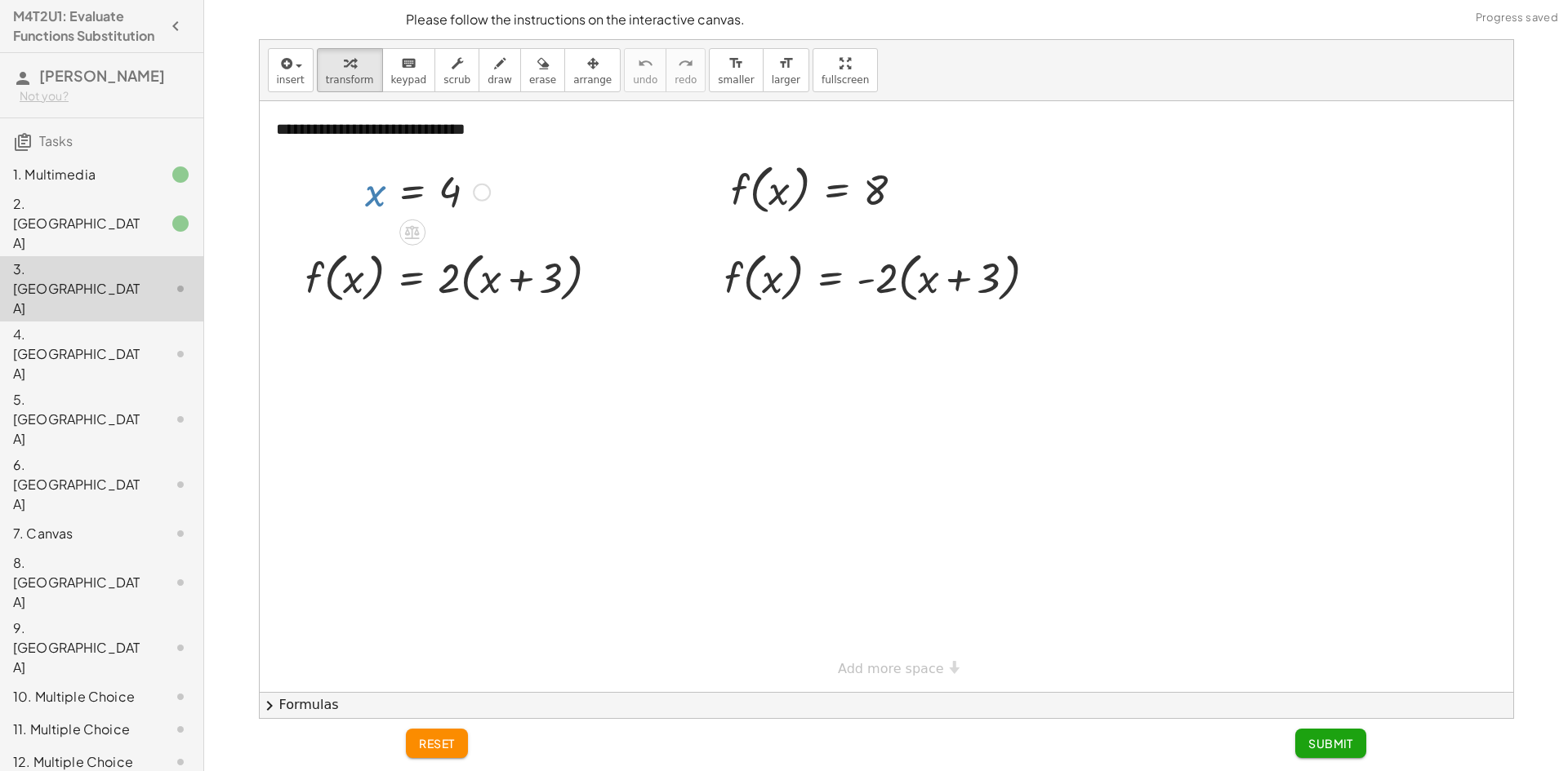
click at [370, 194] on div at bounding box center [428, 191] width 142 height 54
drag, startPoint x: 760, startPoint y: 193, endPoint x: 768, endPoint y: 287, distance: 94.3
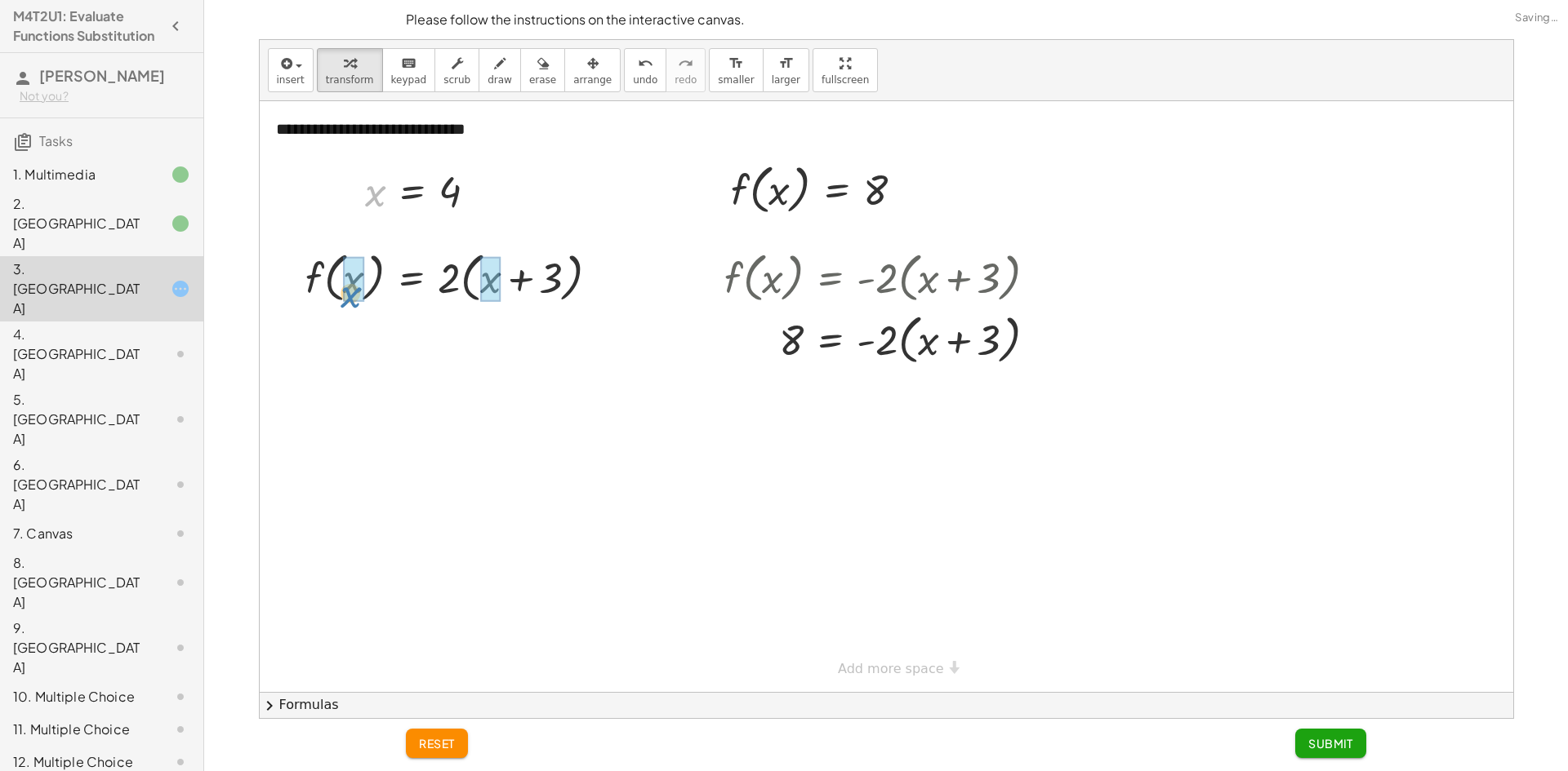
drag, startPoint x: 374, startPoint y: 193, endPoint x: 349, endPoint y: 287, distance: 97.3
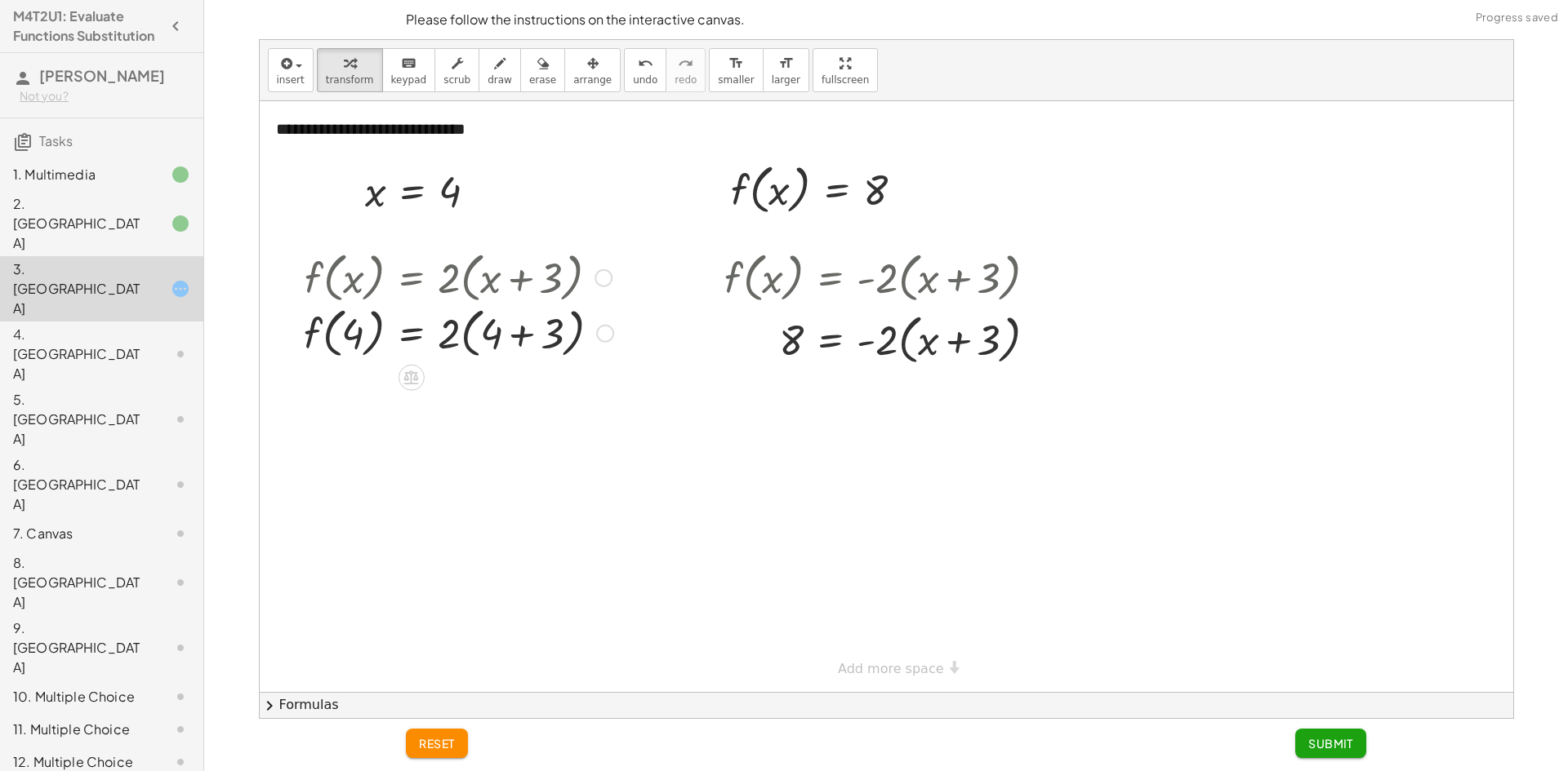
drag, startPoint x: 511, startPoint y: 283, endPoint x: 514, endPoint y: 304, distance: 21.2
click at [512, 287] on div at bounding box center [458, 276] width 326 height 62
click at [520, 341] on div at bounding box center [458, 339] width 326 height 62
click at [471, 386] on div at bounding box center [458, 399] width 326 height 62
click at [471, 398] on div at bounding box center [458, 399] width 326 height 62
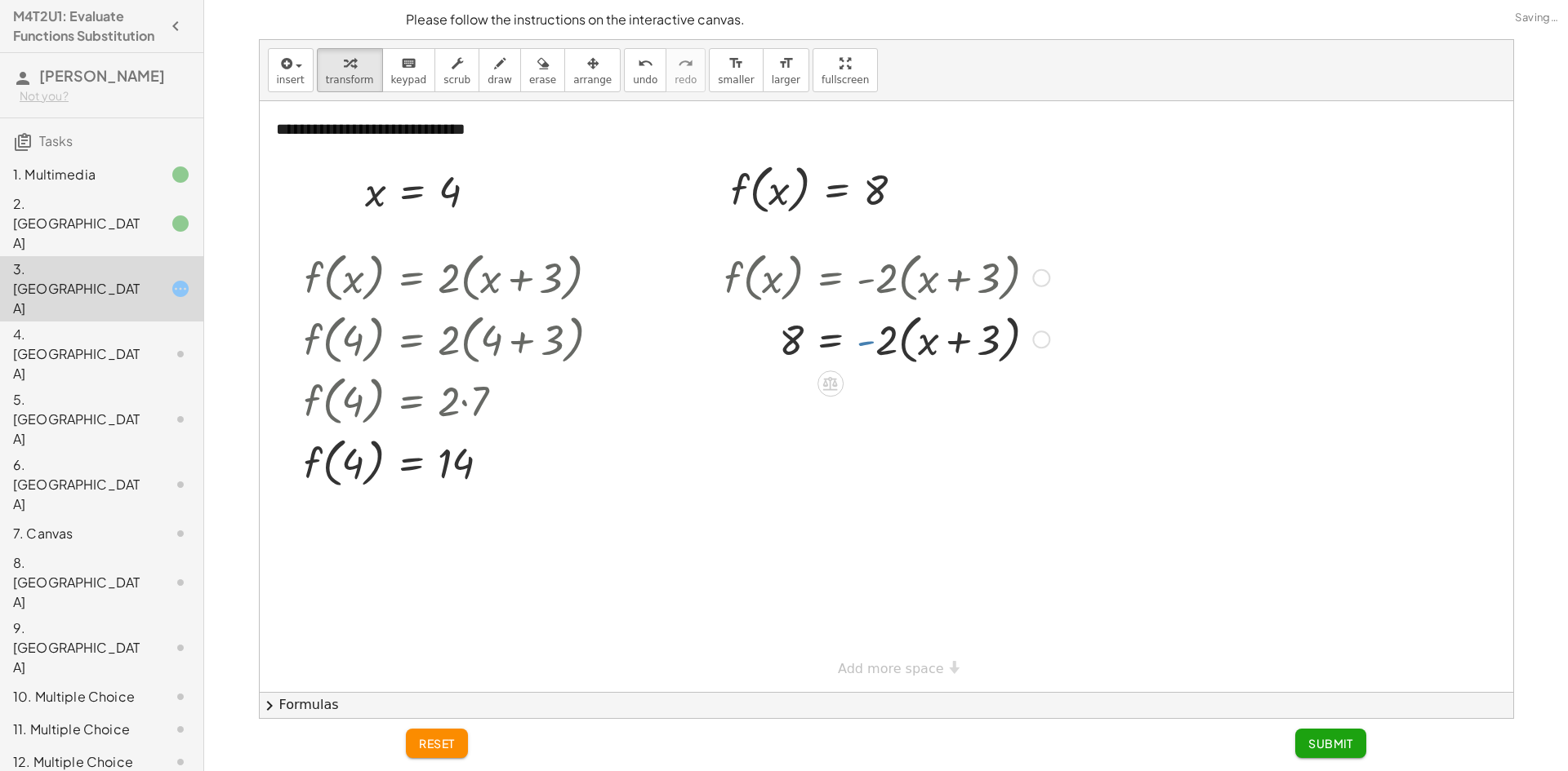
click at [871, 336] on div at bounding box center [887, 339] width 341 height 62
click at [934, 352] on div at bounding box center [887, 339] width 341 height 62
click at [941, 342] on div at bounding box center [887, 339] width 341 height 62
drag, startPoint x: 862, startPoint y: 344, endPoint x: 876, endPoint y: 347, distance: 14.3
click at [863, 354] on div at bounding box center [887, 339] width 341 height 62
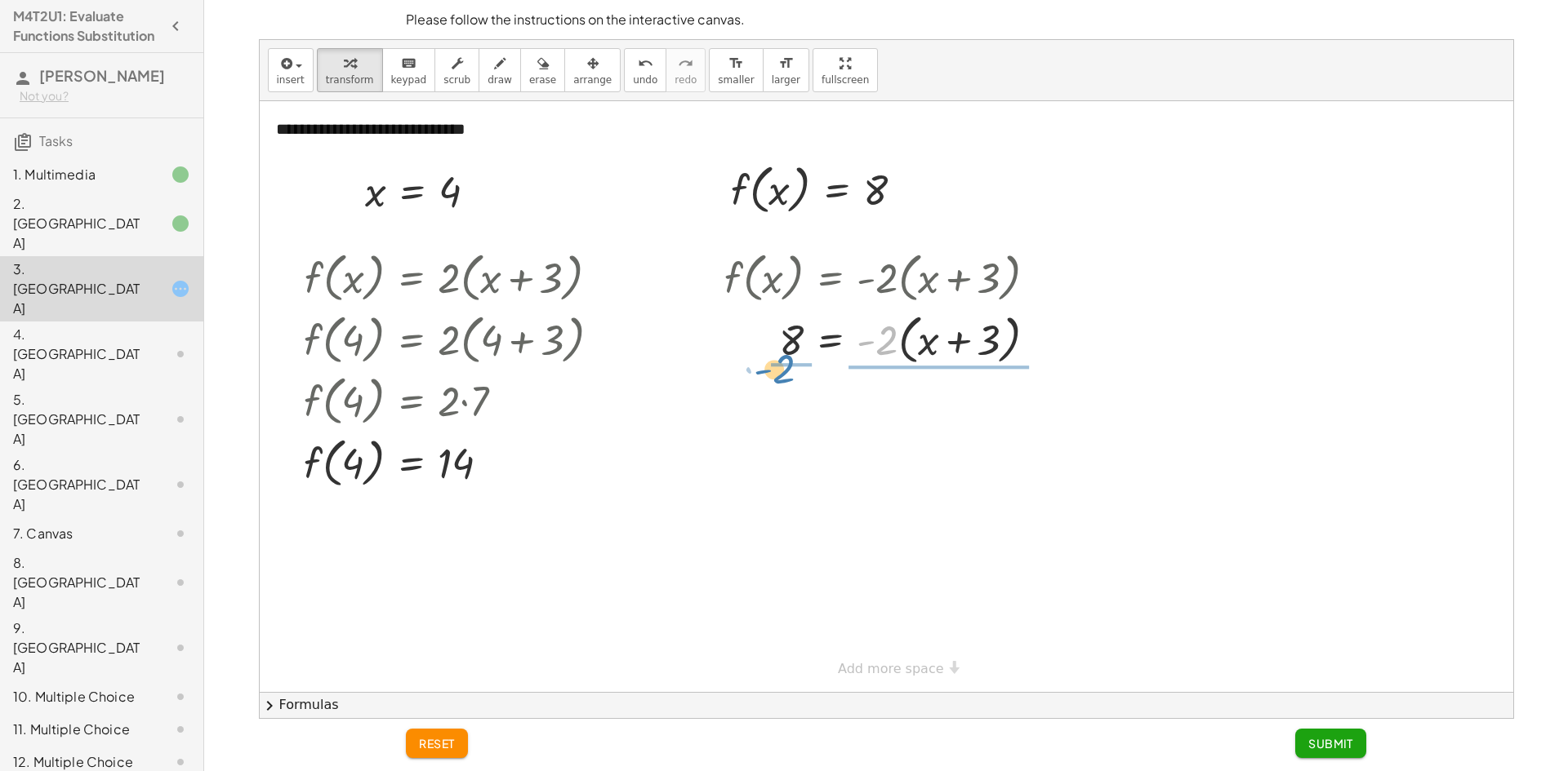
drag, startPoint x: 872, startPoint y: 368, endPoint x: 780, endPoint y: 373, distance: 92.1
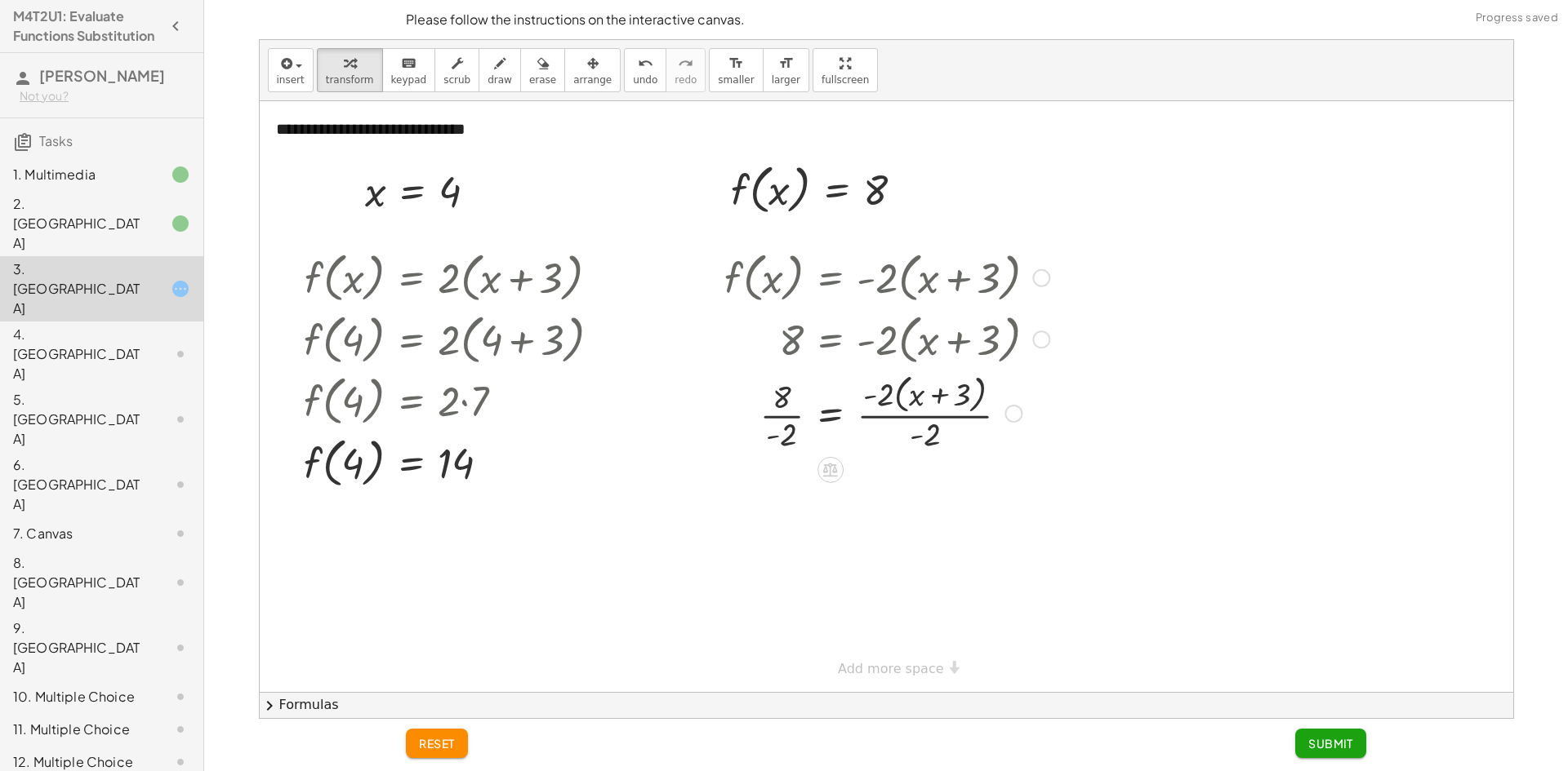
drag, startPoint x: 789, startPoint y: 426, endPoint x: 809, endPoint y: 424, distance: 20.1
click at [788, 427] on div at bounding box center [887, 412] width 341 height 87
click at [894, 424] on div at bounding box center [887, 412] width 341 height 87
click at [898, 507] on div at bounding box center [887, 499] width 341 height 56
drag, startPoint x: 894, startPoint y: 509, endPoint x: 773, endPoint y: 513, distance: 121.1
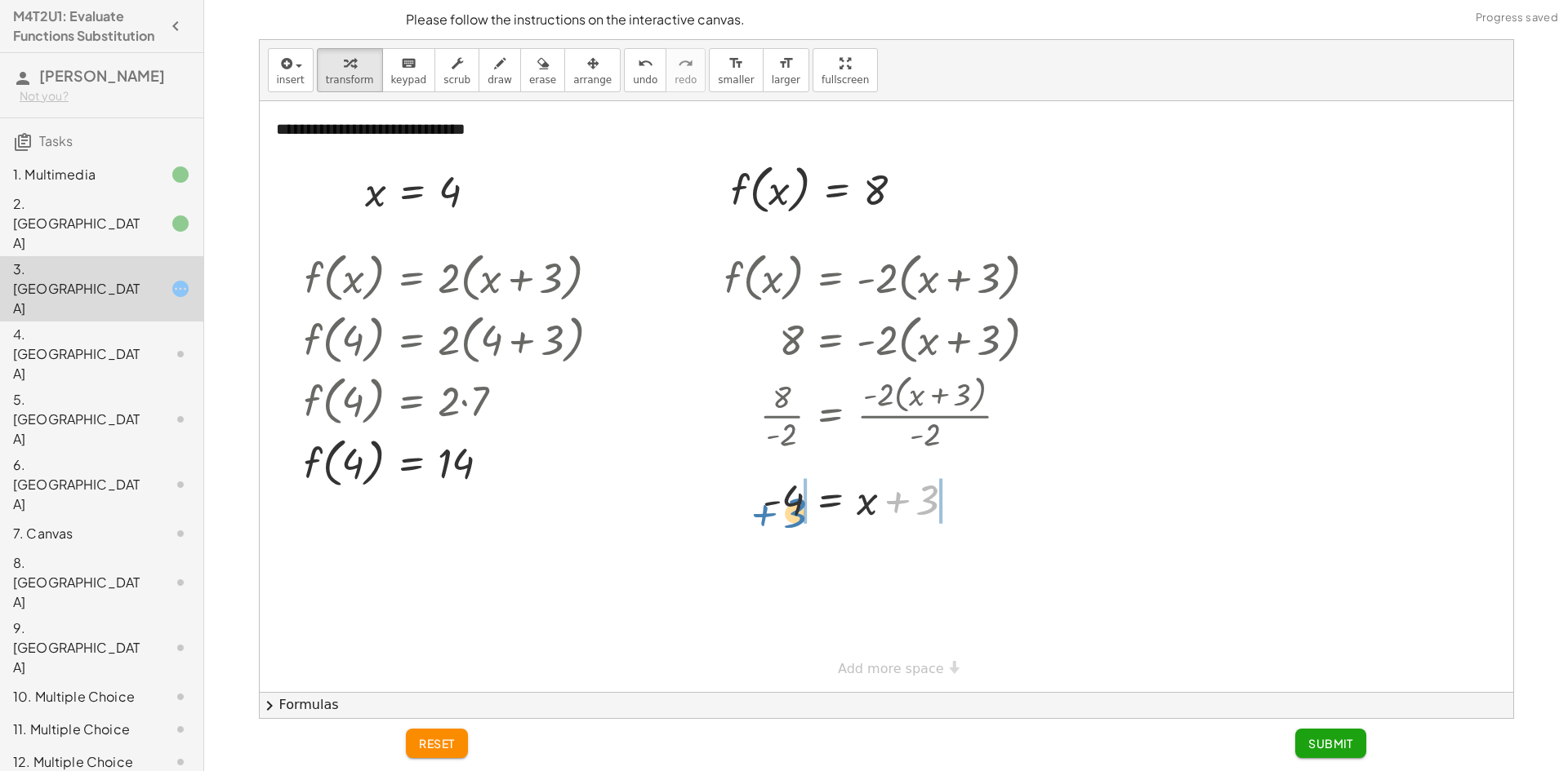
click at [763, 519] on div at bounding box center [887, 499] width 341 height 56
click at [777, 511] on div at bounding box center [866, 499] width 384 height 56
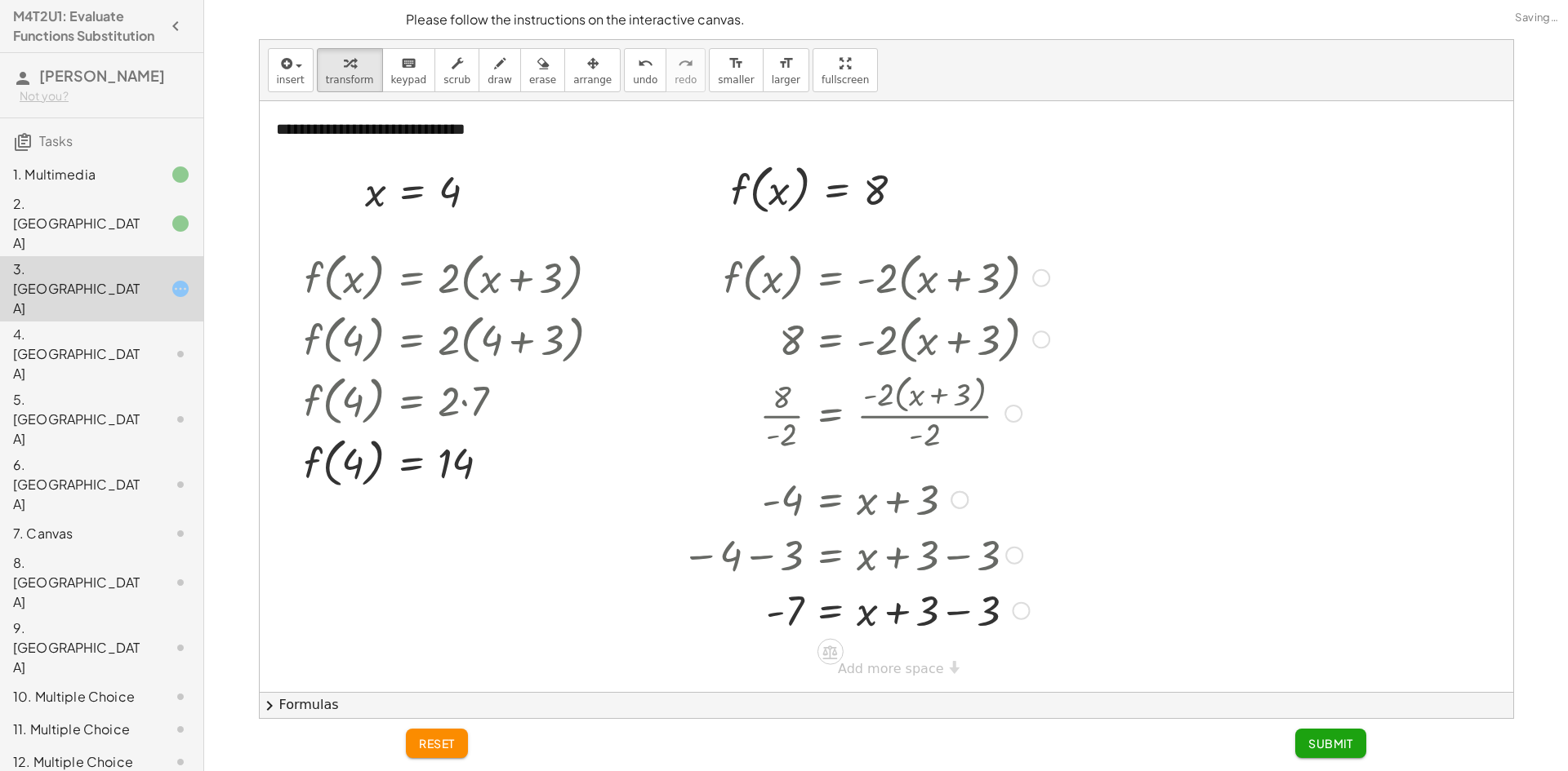
click at [949, 610] on div at bounding box center [866, 610] width 384 height 56
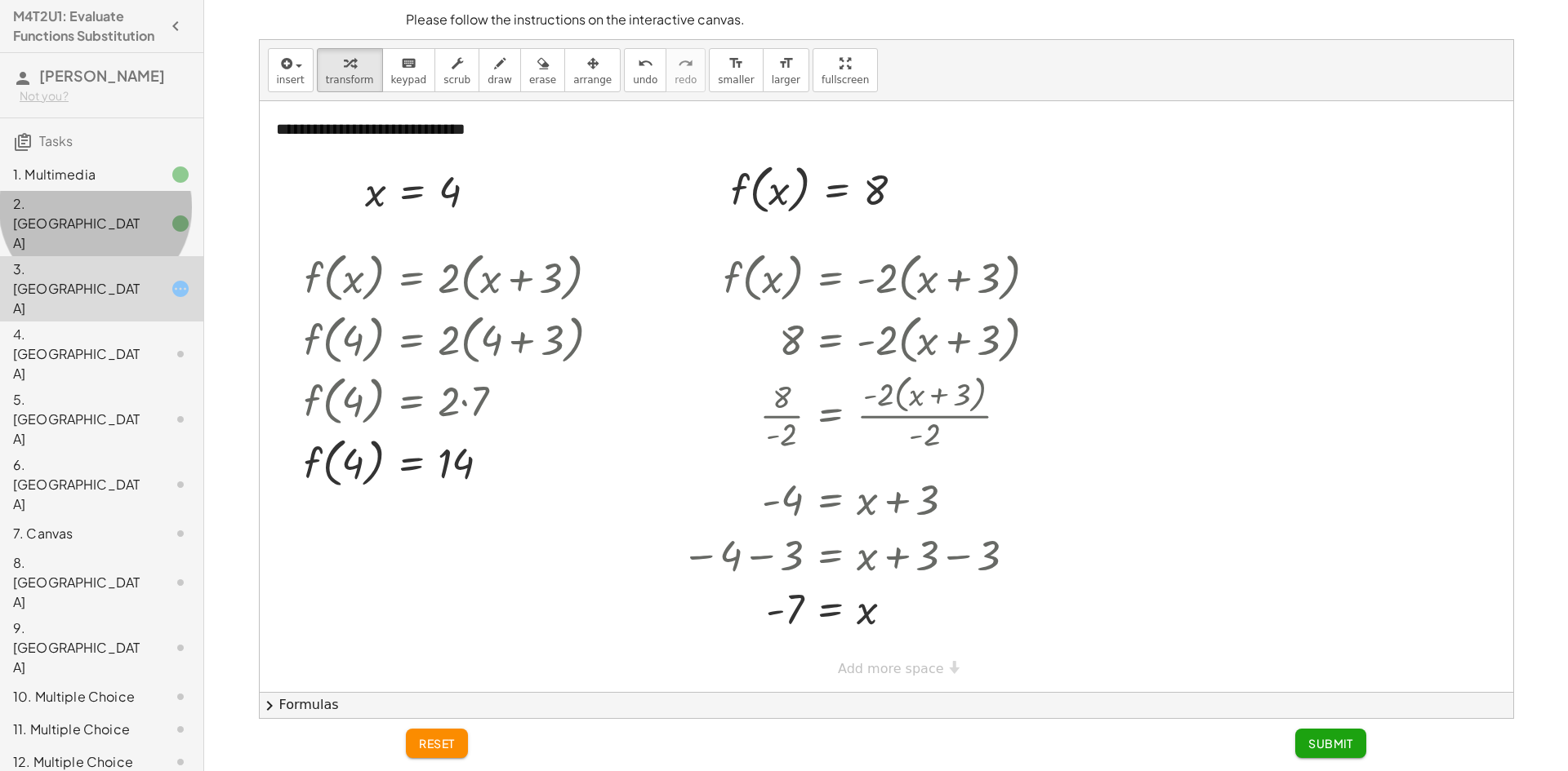
click at [170, 321] on div "2. [GEOGRAPHIC_DATA]" at bounding box center [101, 354] width 203 height 65
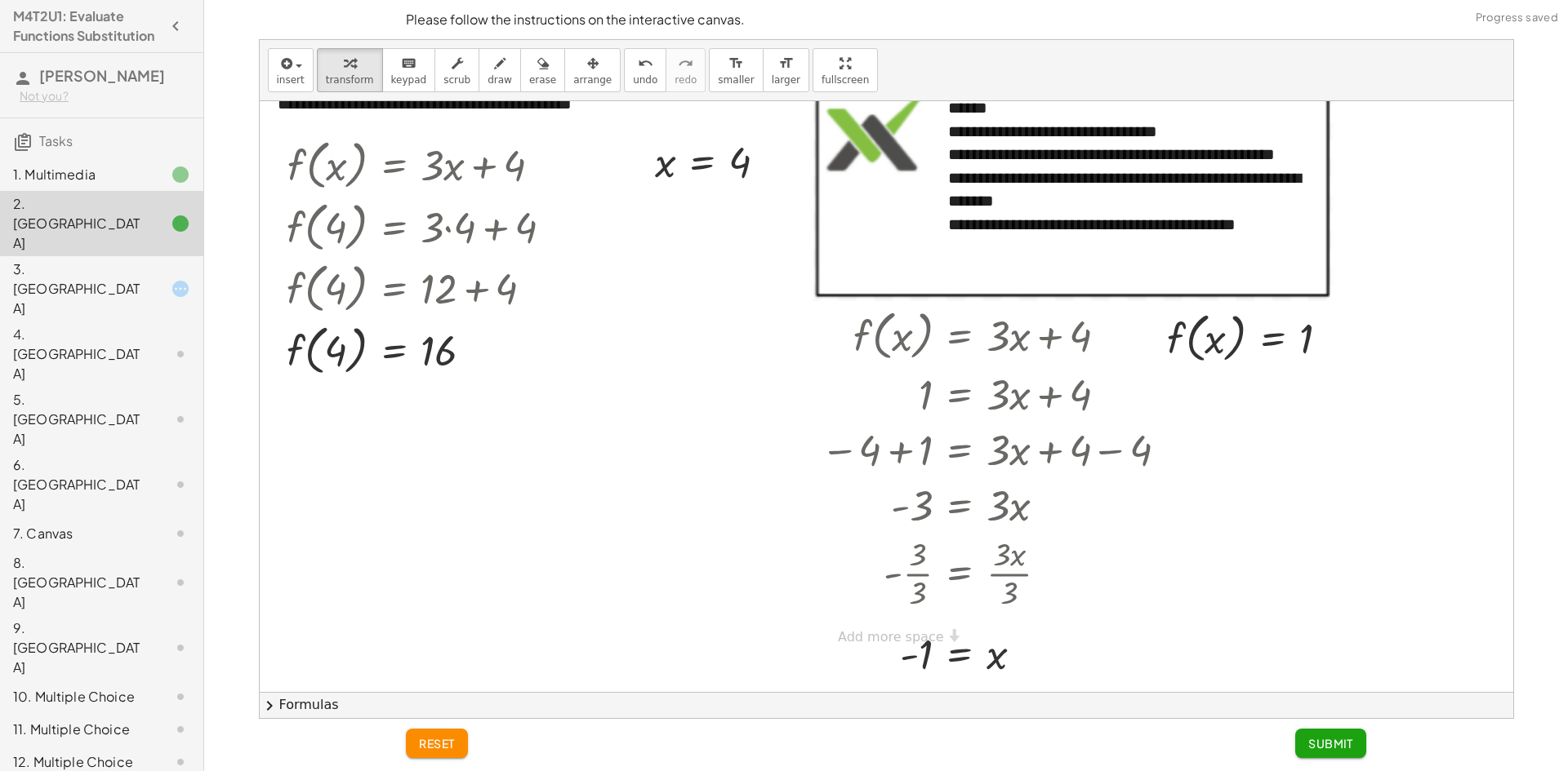
drag, startPoint x: 144, startPoint y: 257, endPoint x: 162, endPoint y: 259, distance: 18.1
click at [147, 279] on div at bounding box center [167, 289] width 45 height 19
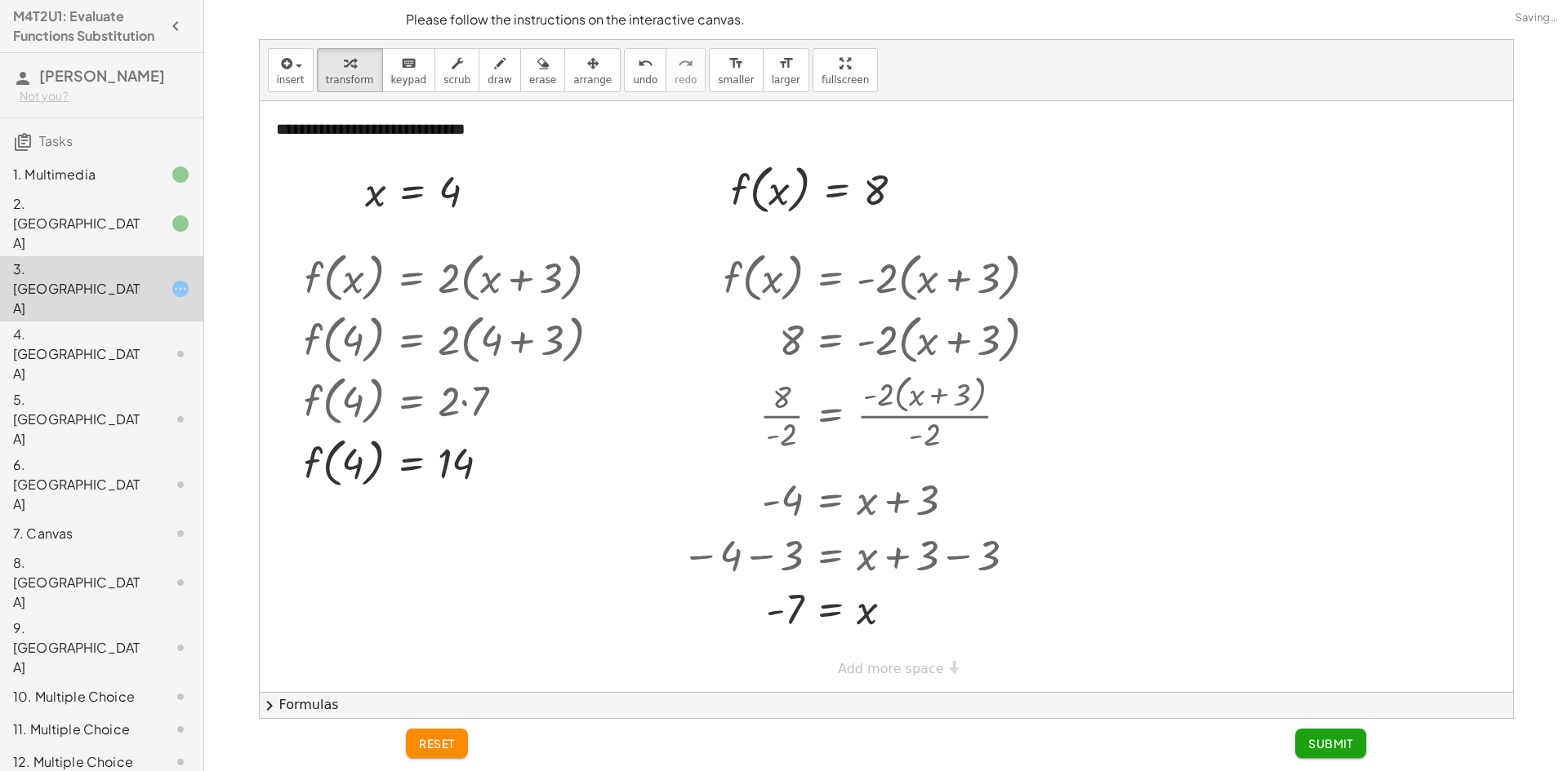
click at [1352, 746] on span "Submit" at bounding box center [1330, 743] width 45 height 14
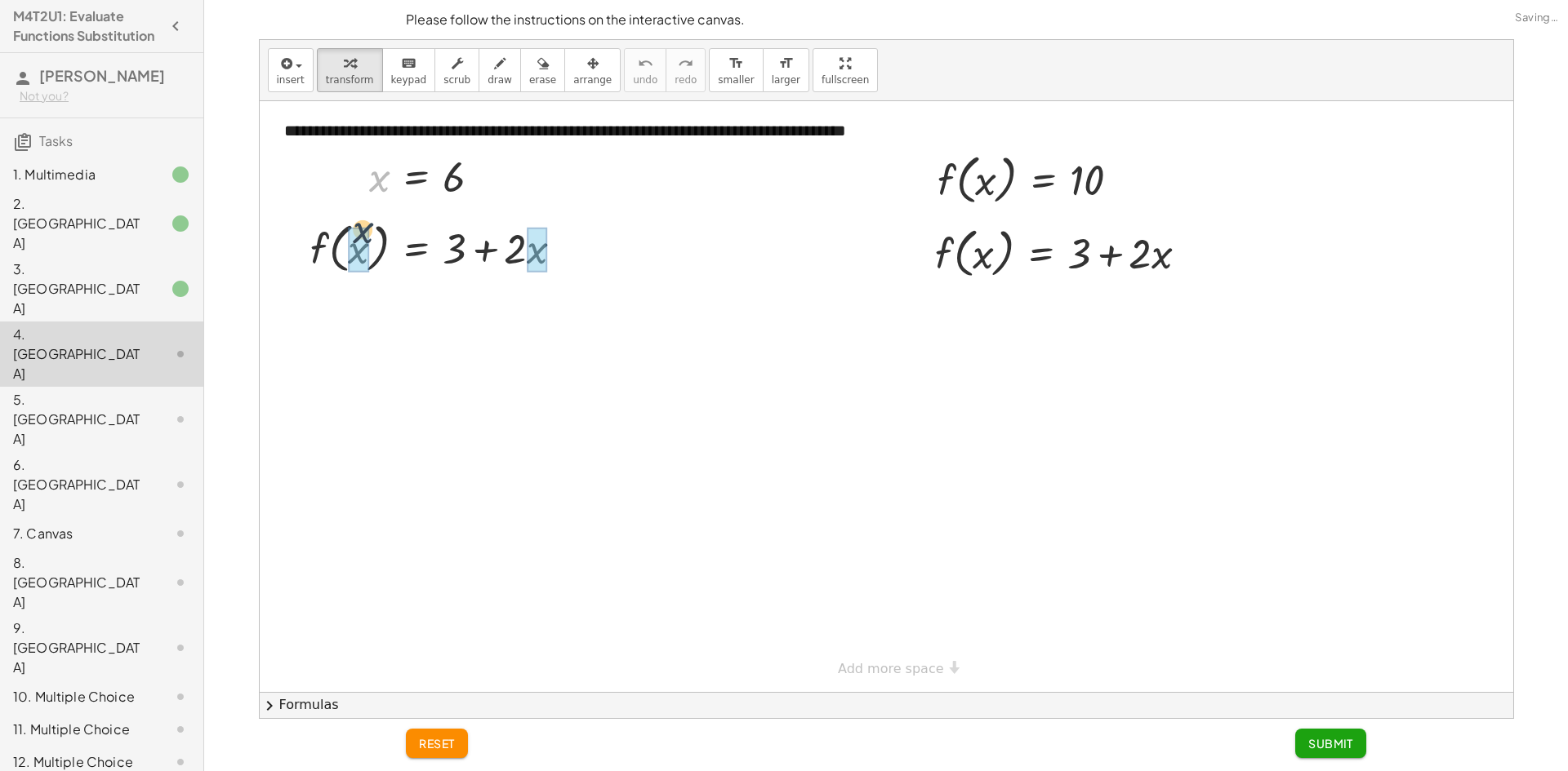
drag, startPoint x: 367, startPoint y: 224, endPoint x: 437, endPoint y: 240, distance: 71.8
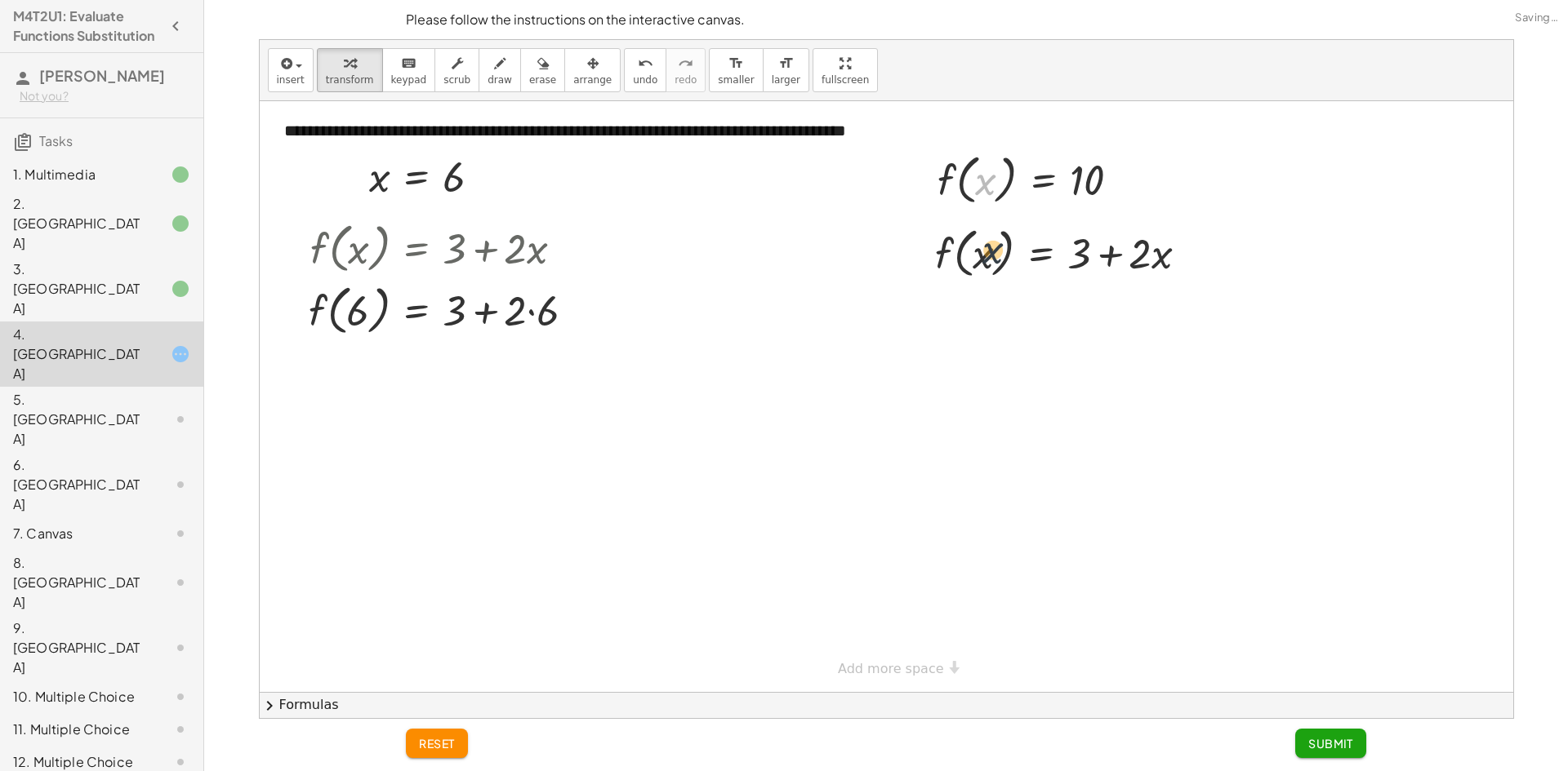
drag, startPoint x: 977, startPoint y: 191, endPoint x: 986, endPoint y: 244, distance: 53.8
drag, startPoint x: 939, startPoint y: 185, endPoint x: 1025, endPoint y: 244, distance: 104.3
drag, startPoint x: 1082, startPoint y: 321, endPoint x: 980, endPoint y: 324, distance: 102.0
click at [965, 332] on div at bounding box center [1067, 311] width 282 height 56
click at [982, 320] on div at bounding box center [1068, 311] width 391 height 56
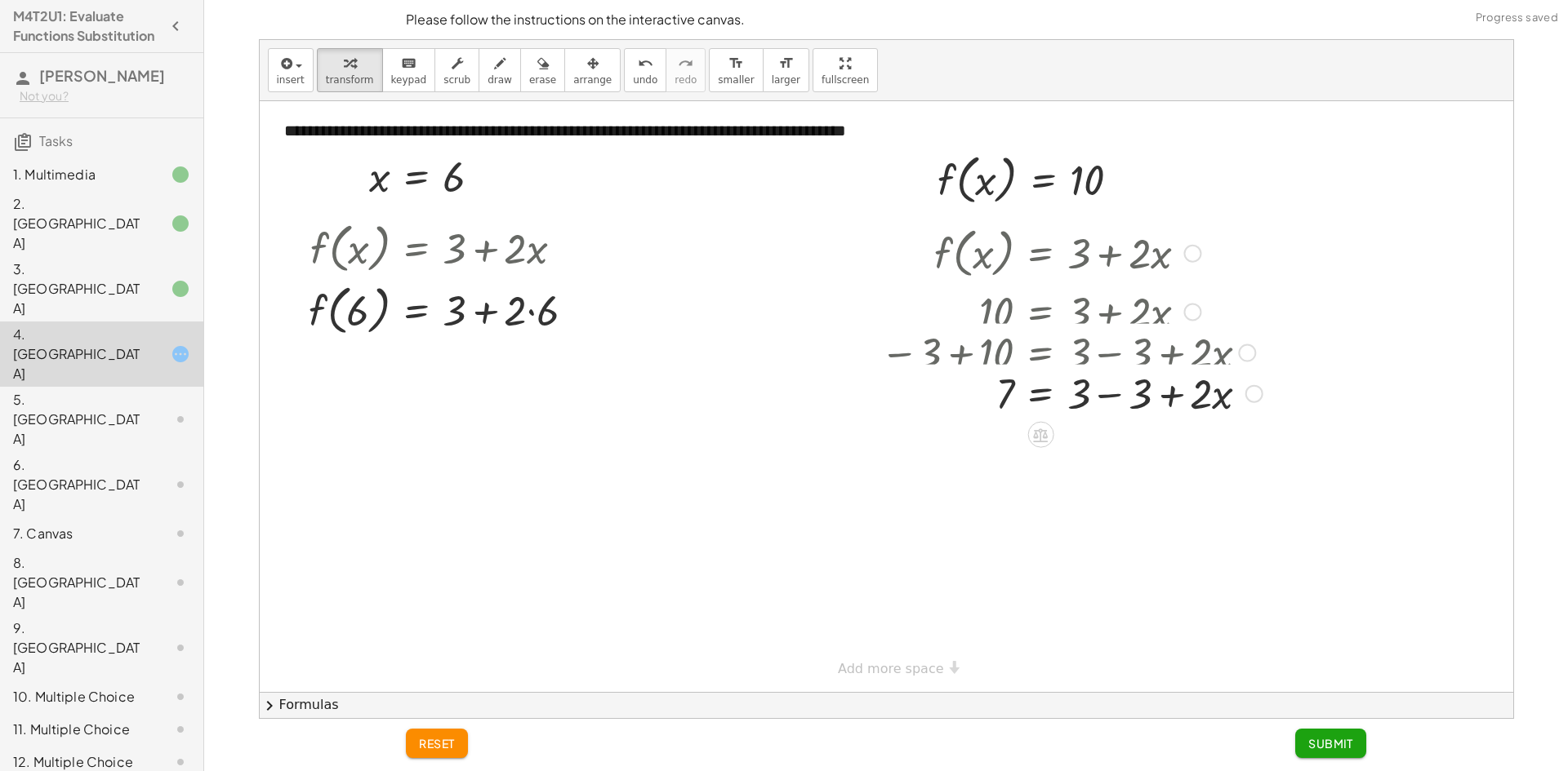
click at [1108, 320] on div at bounding box center [1072, 311] width 399 height 56
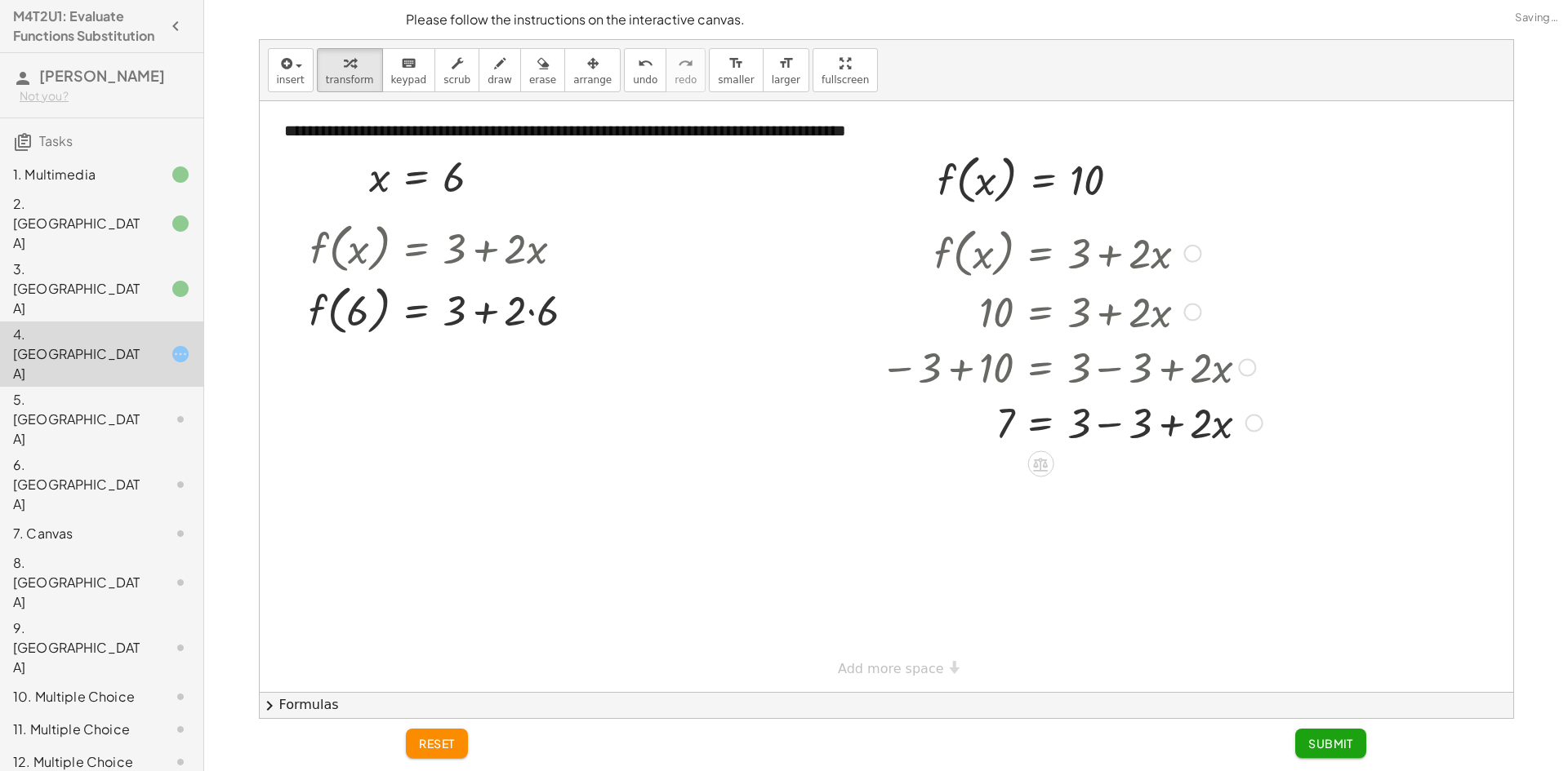
drag, startPoint x: 1130, startPoint y: 405, endPoint x: 1137, endPoint y: 411, distance: 9.2
click at [1134, 411] on div at bounding box center [1072, 423] width 399 height 56
drag, startPoint x: 1072, startPoint y: 433, endPoint x: 1012, endPoint y: 462, distance: 66.6
click at [1000, 446] on div at bounding box center [1068, 421] width 391 height 82
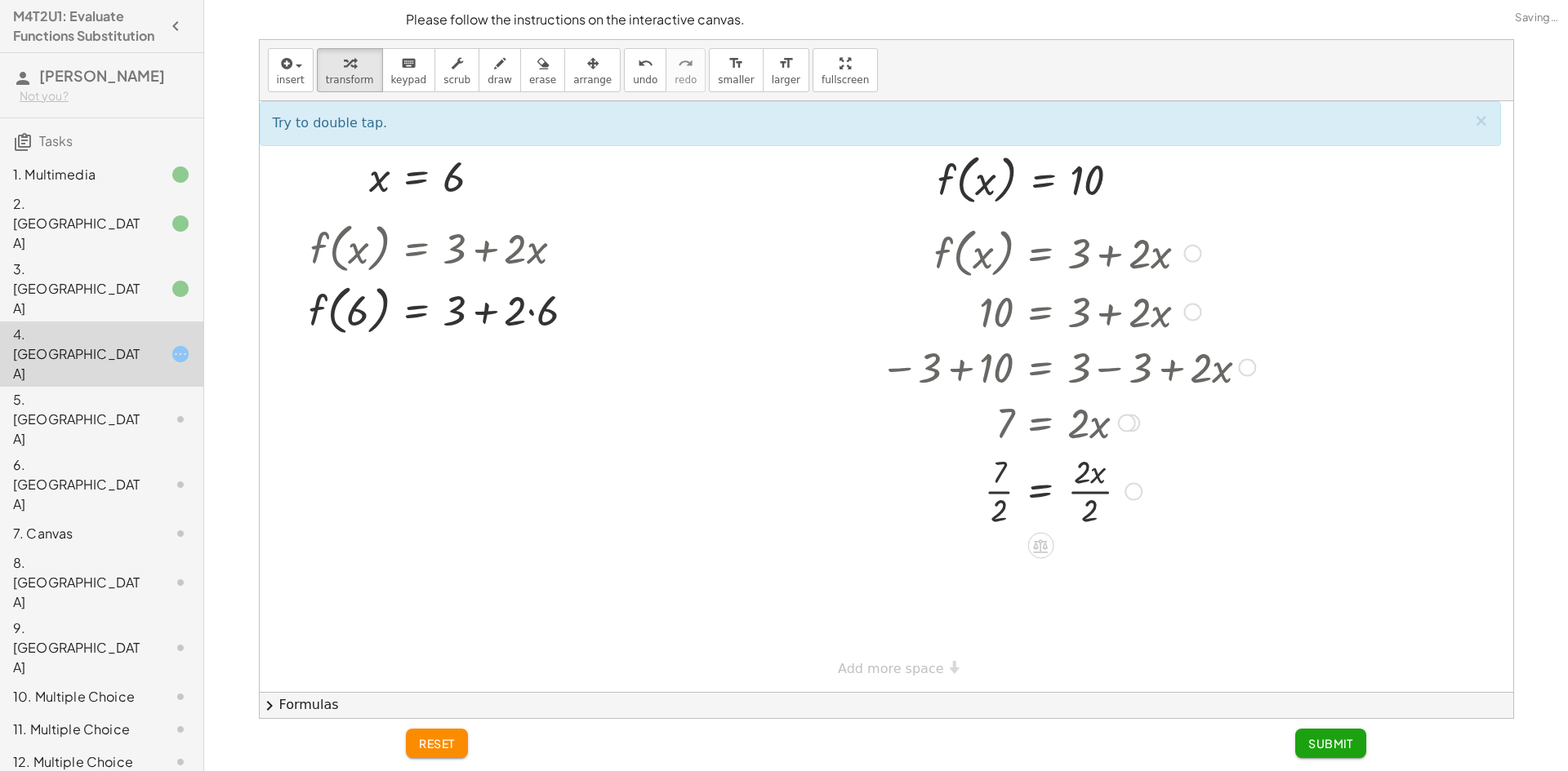
click at [996, 491] on div at bounding box center [1068, 489] width 391 height 82
click at [1084, 492] on div at bounding box center [1068, 489] width 391 height 82
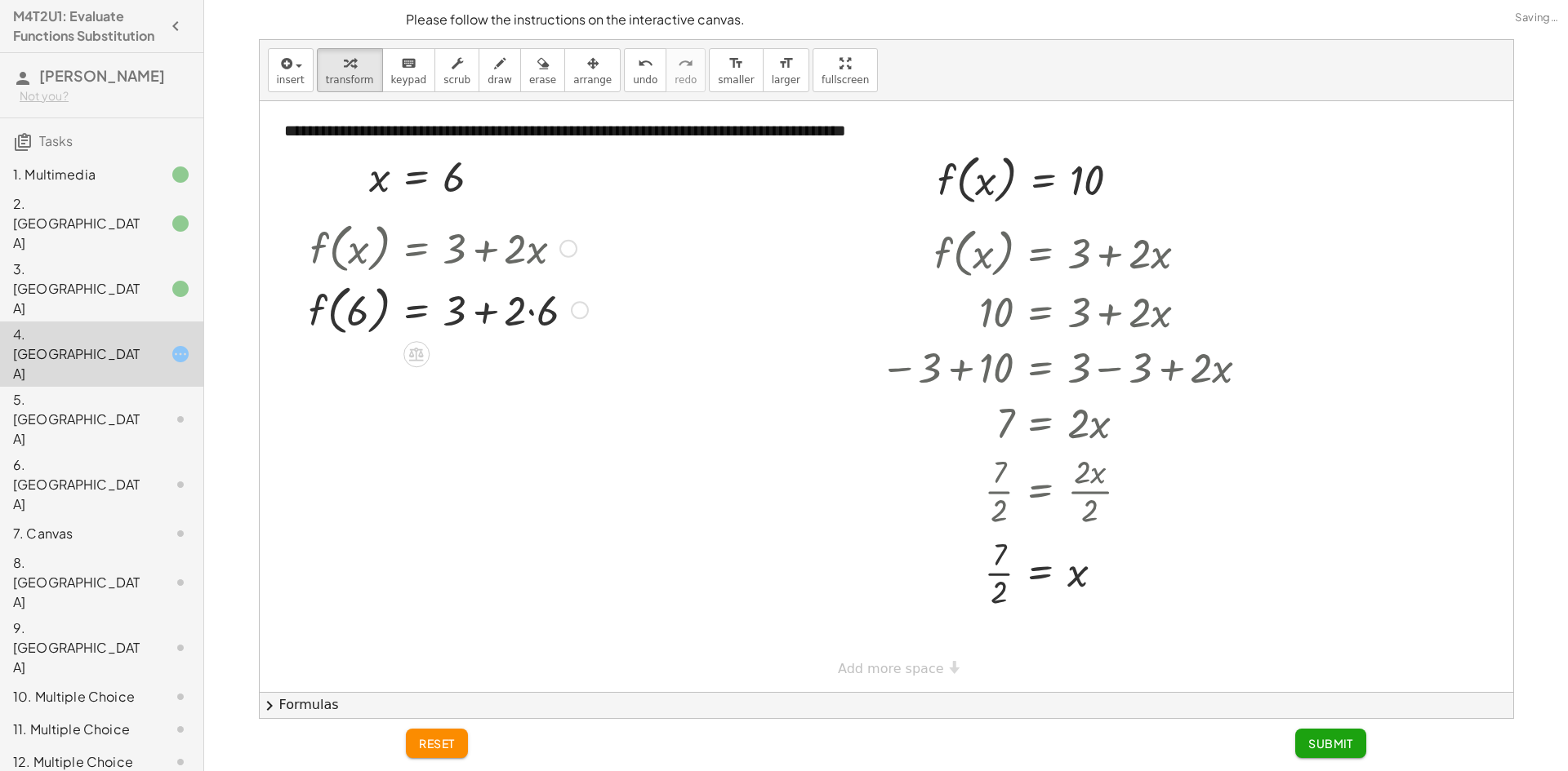
drag, startPoint x: 481, startPoint y: 329, endPoint x: 492, endPoint y: 326, distance: 11.4
click at [484, 329] on div at bounding box center [448, 309] width 296 height 62
click at [517, 321] on div at bounding box center [448, 309] width 296 height 62
click at [519, 321] on div at bounding box center [448, 309] width 296 height 62
click at [513, 320] on div at bounding box center [448, 309] width 296 height 62
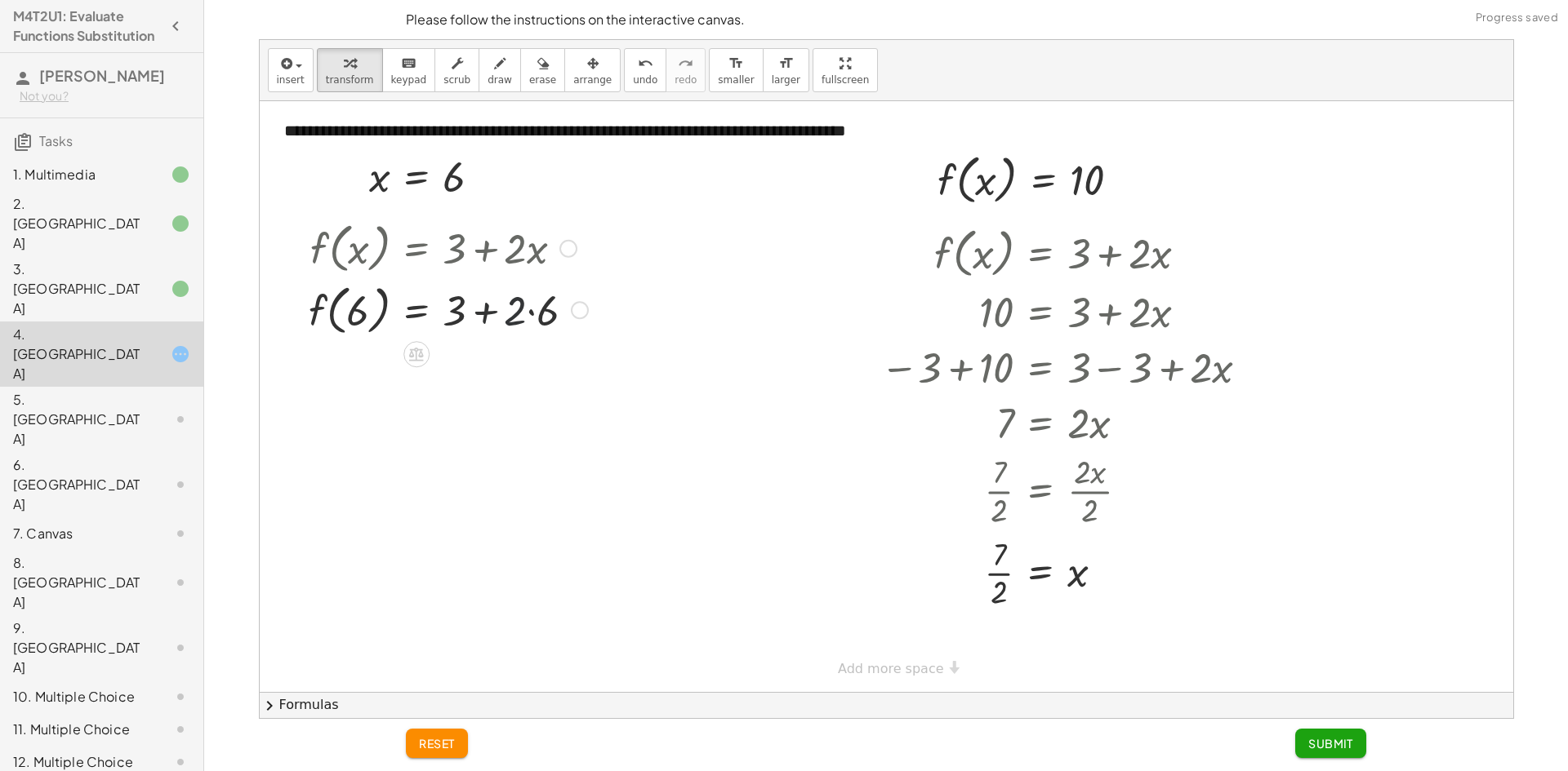
click at [538, 311] on div at bounding box center [448, 309] width 296 height 62
click at [538, 315] on div at bounding box center [442, 309] width 284 height 62
click at [535, 318] on div at bounding box center [442, 309] width 284 height 62
click at [502, 317] on div at bounding box center [448, 309] width 296 height 62
click at [487, 310] on div at bounding box center [448, 309] width 296 height 62
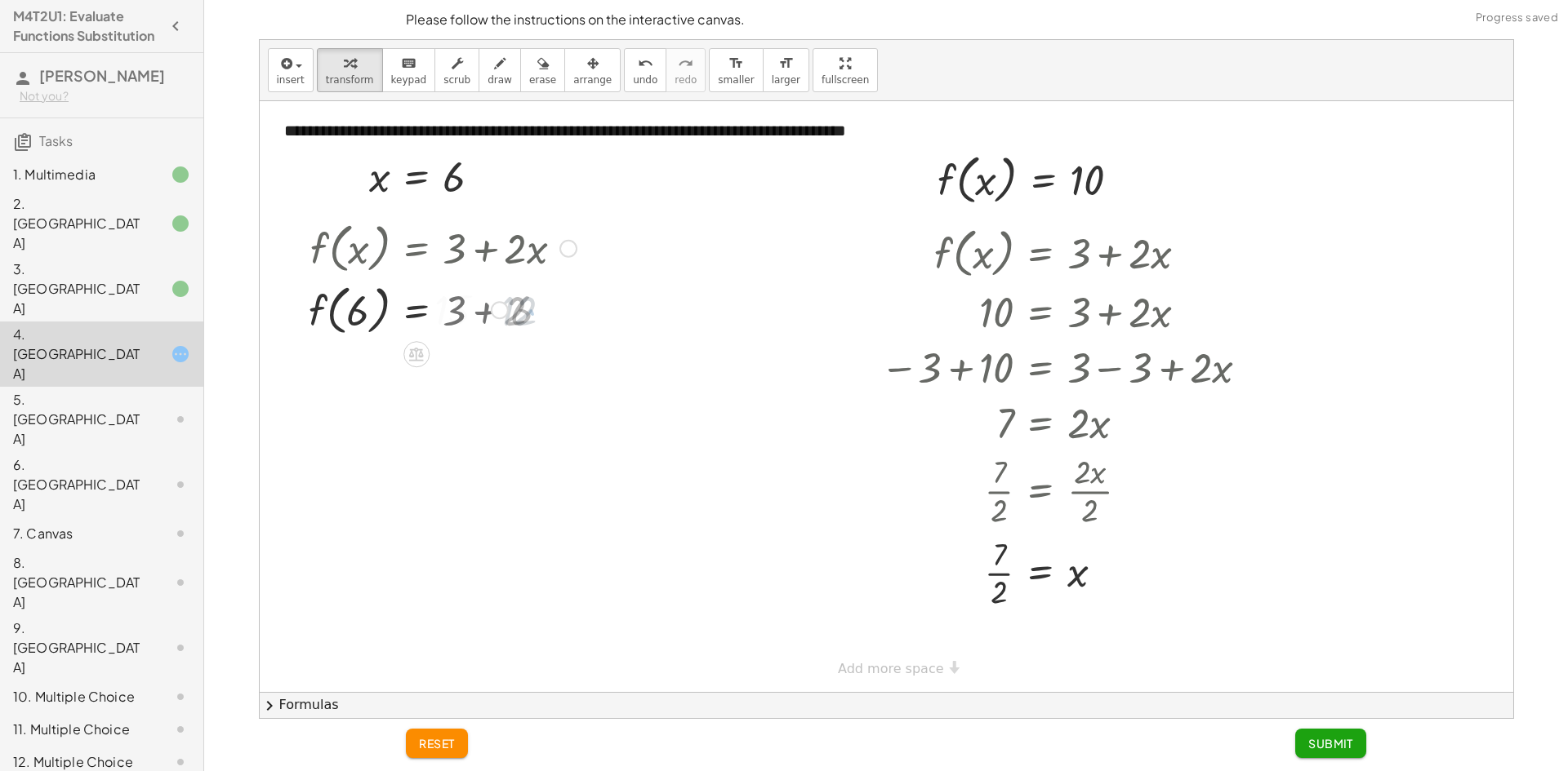
click at [486, 309] on div at bounding box center [448, 309] width 296 height 62
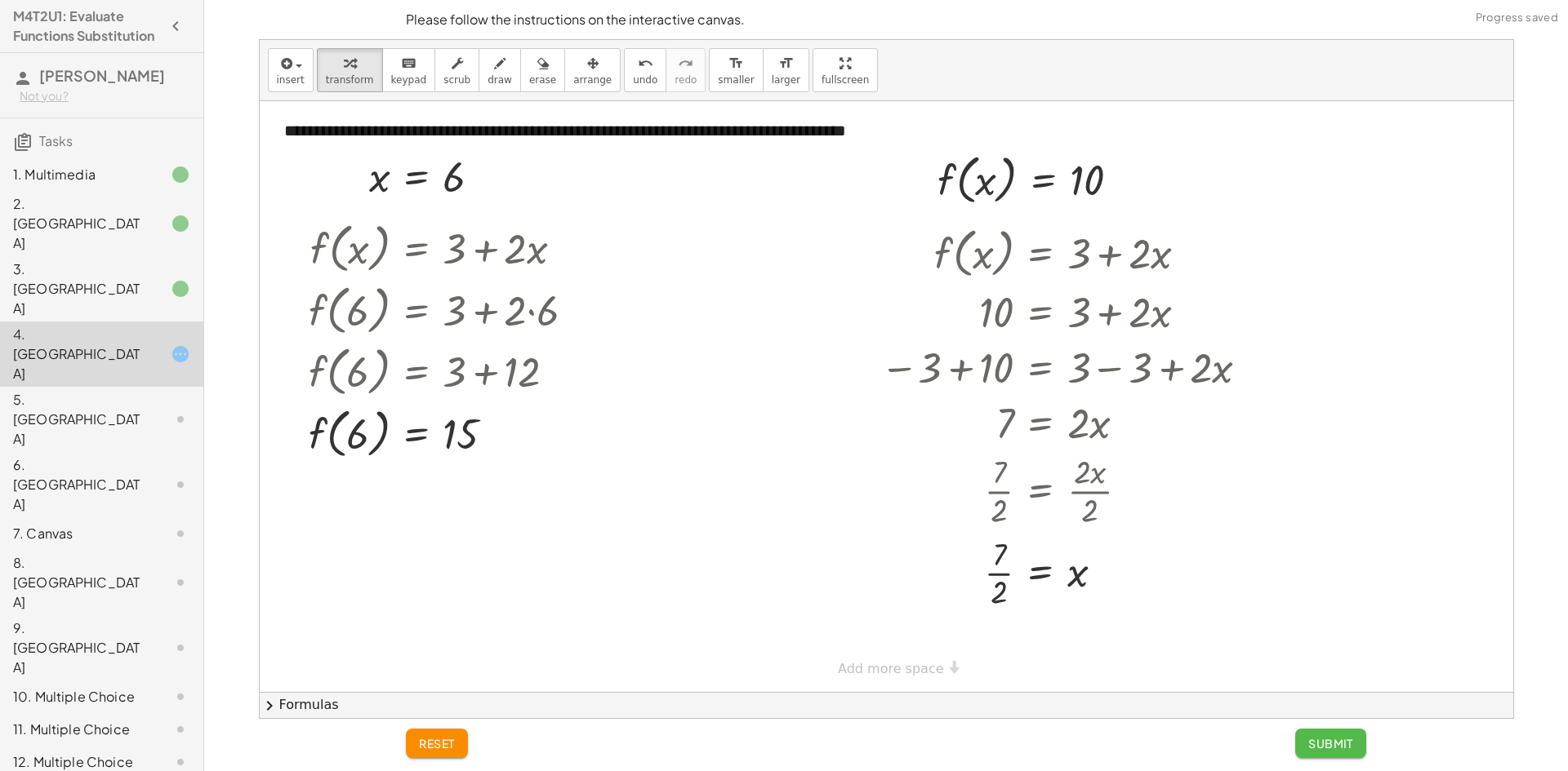
click at [1319, 732] on button "Submit" at bounding box center [1331, 743] width 71 height 30
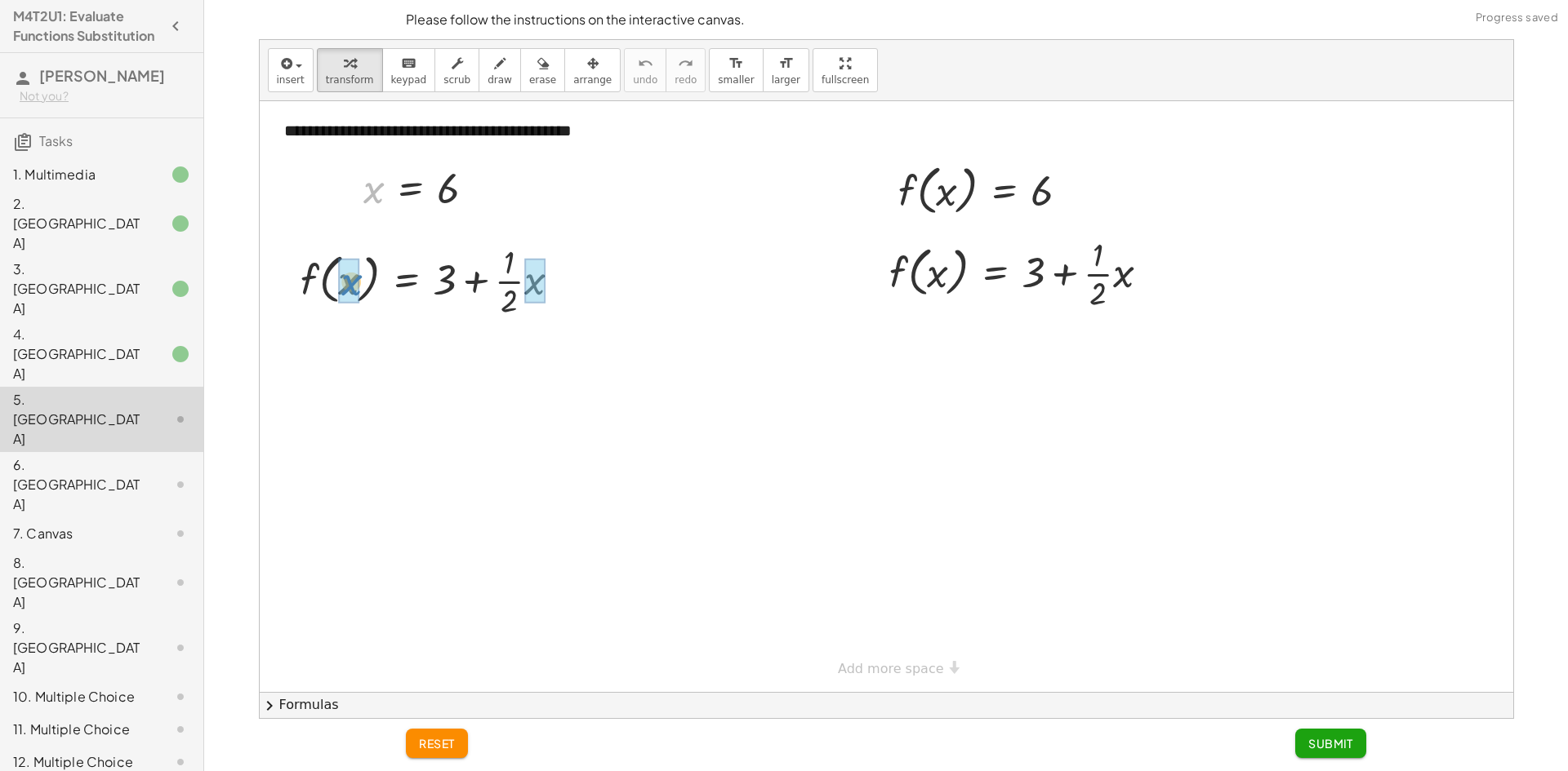
drag, startPoint x: 372, startPoint y: 200, endPoint x: 360, endPoint y: 292, distance: 92.8
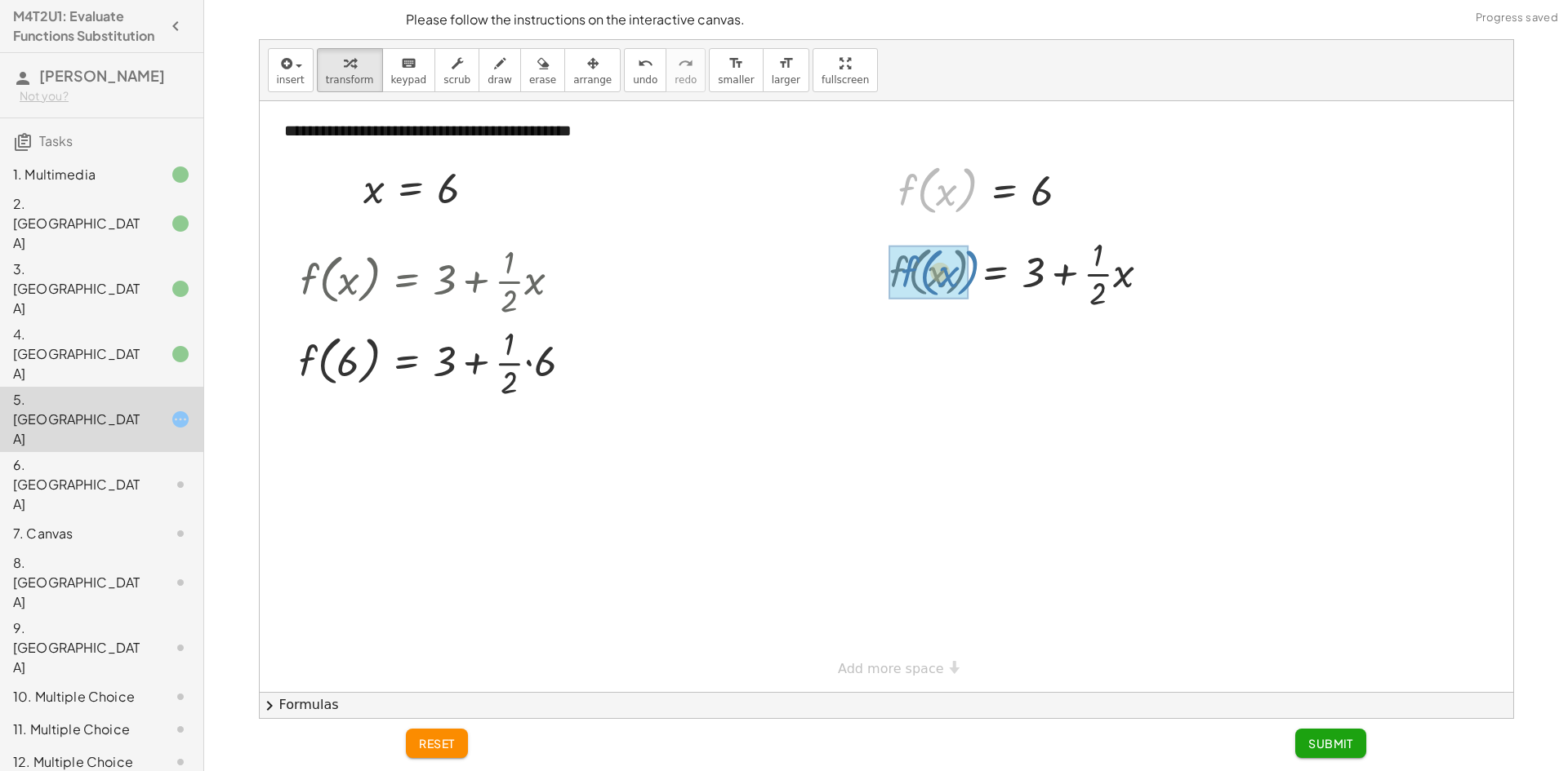
drag, startPoint x: 900, startPoint y: 187, endPoint x: 902, endPoint y: 270, distance: 83.0
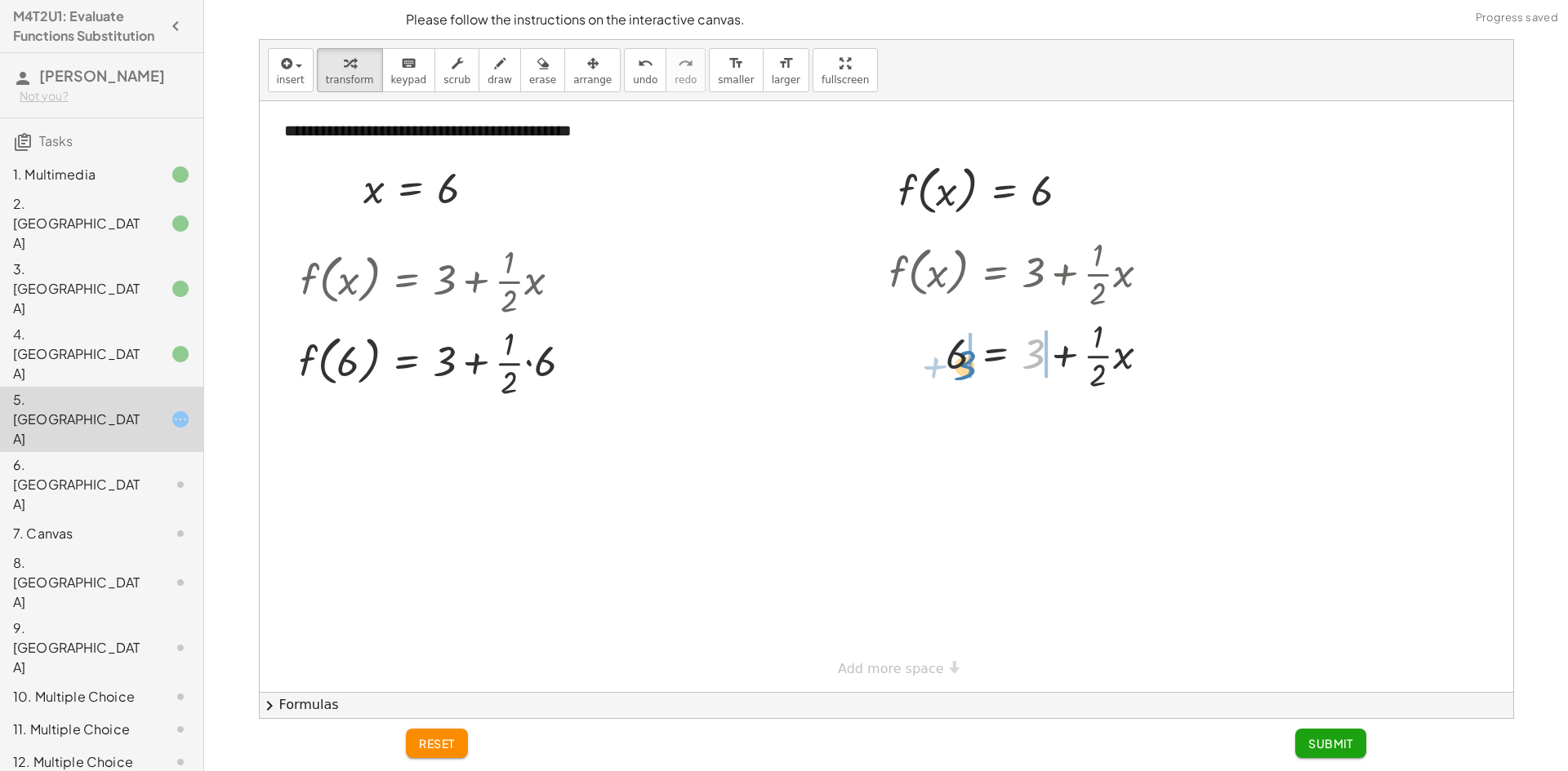
drag, startPoint x: 1032, startPoint y: 358, endPoint x: 965, endPoint y: 369, distance: 67.9
click at [965, 369] on div at bounding box center [1026, 354] width 290 height 82
click at [996, 274] on div "f ( , x ) = + 3 + · · 1 · 2 · x + 3 = + 3 + · · 1 · 2 · x 6 + − 3 + 3 − 3 6 = +…" at bounding box center [996, 274] width 0 height 0
drag, startPoint x: 1056, startPoint y: 429, endPoint x: 1066, endPoint y: 429, distance: 10.0
click at [1056, 429] on div at bounding box center [1057, 435] width 352 height 82
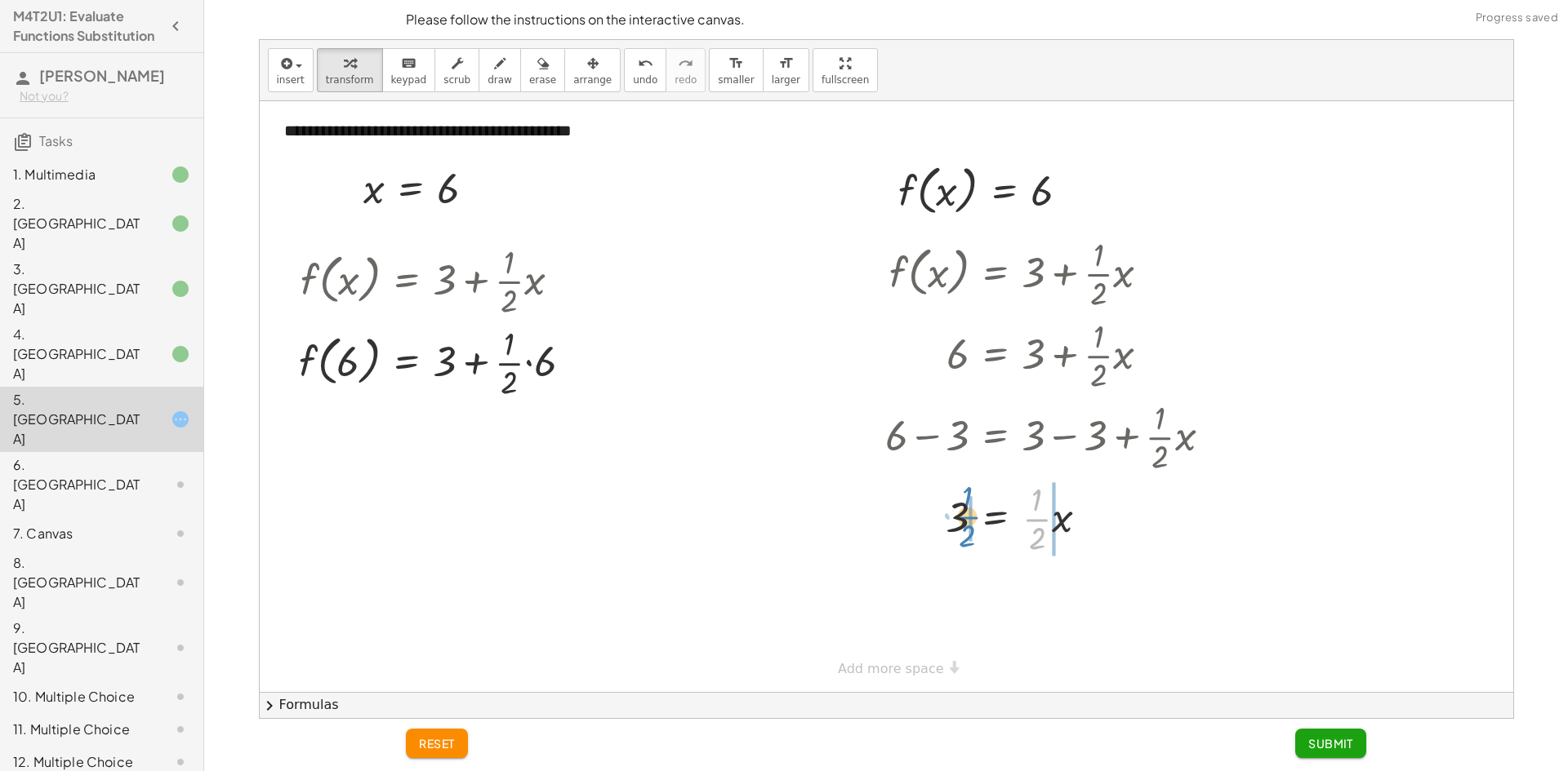
drag, startPoint x: 1032, startPoint y: 520, endPoint x: 962, endPoint y: 518, distance: 70.0
click at [962, 518] on div at bounding box center [1056, 517] width 356 height 82
click at [943, 604] on div at bounding box center [1056, 600] width 356 height 82
click at [1050, 604] on div at bounding box center [1056, 600] width 356 height 82
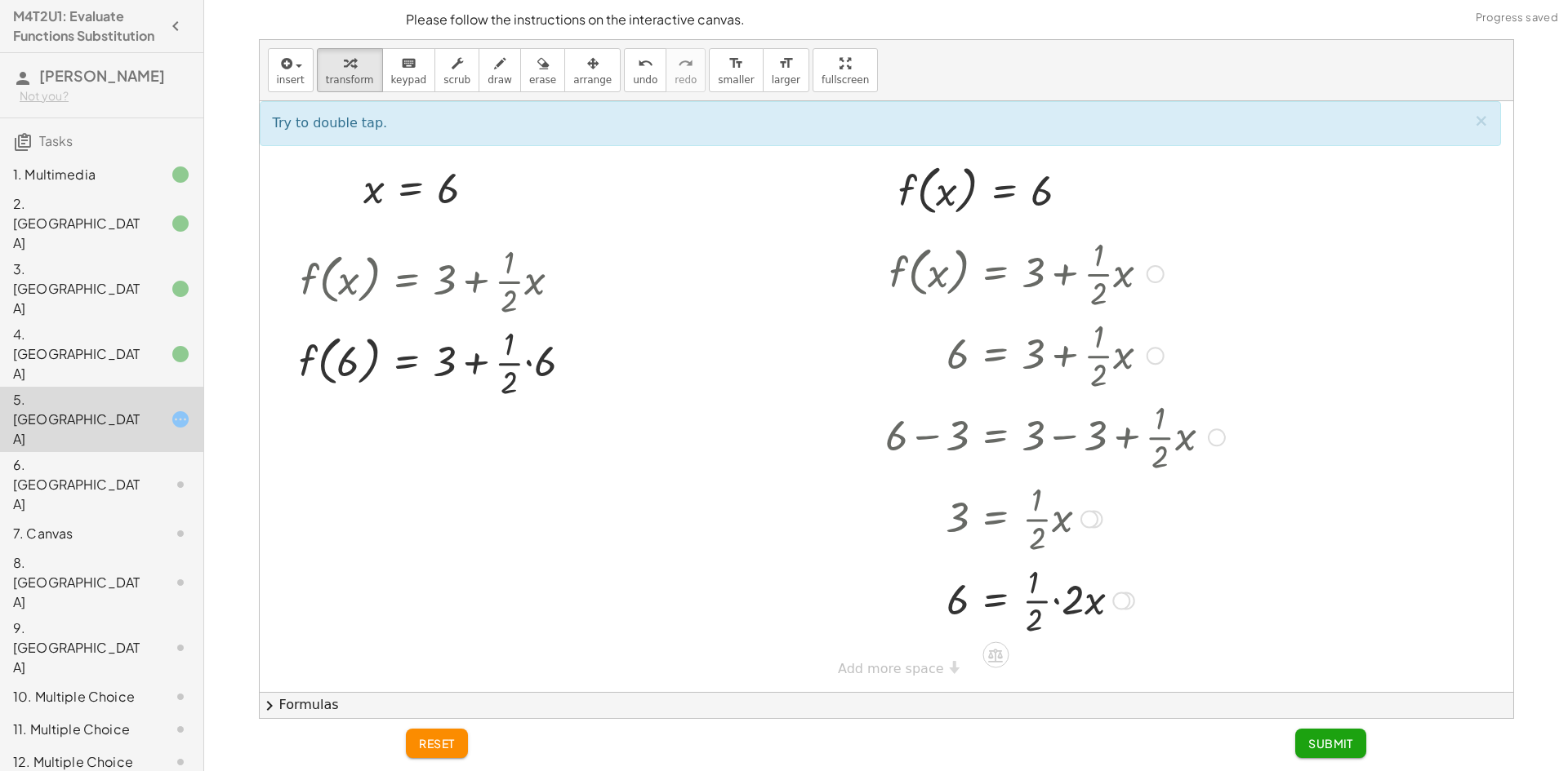
click at [1056, 600] on div at bounding box center [1056, 600] width 356 height 82
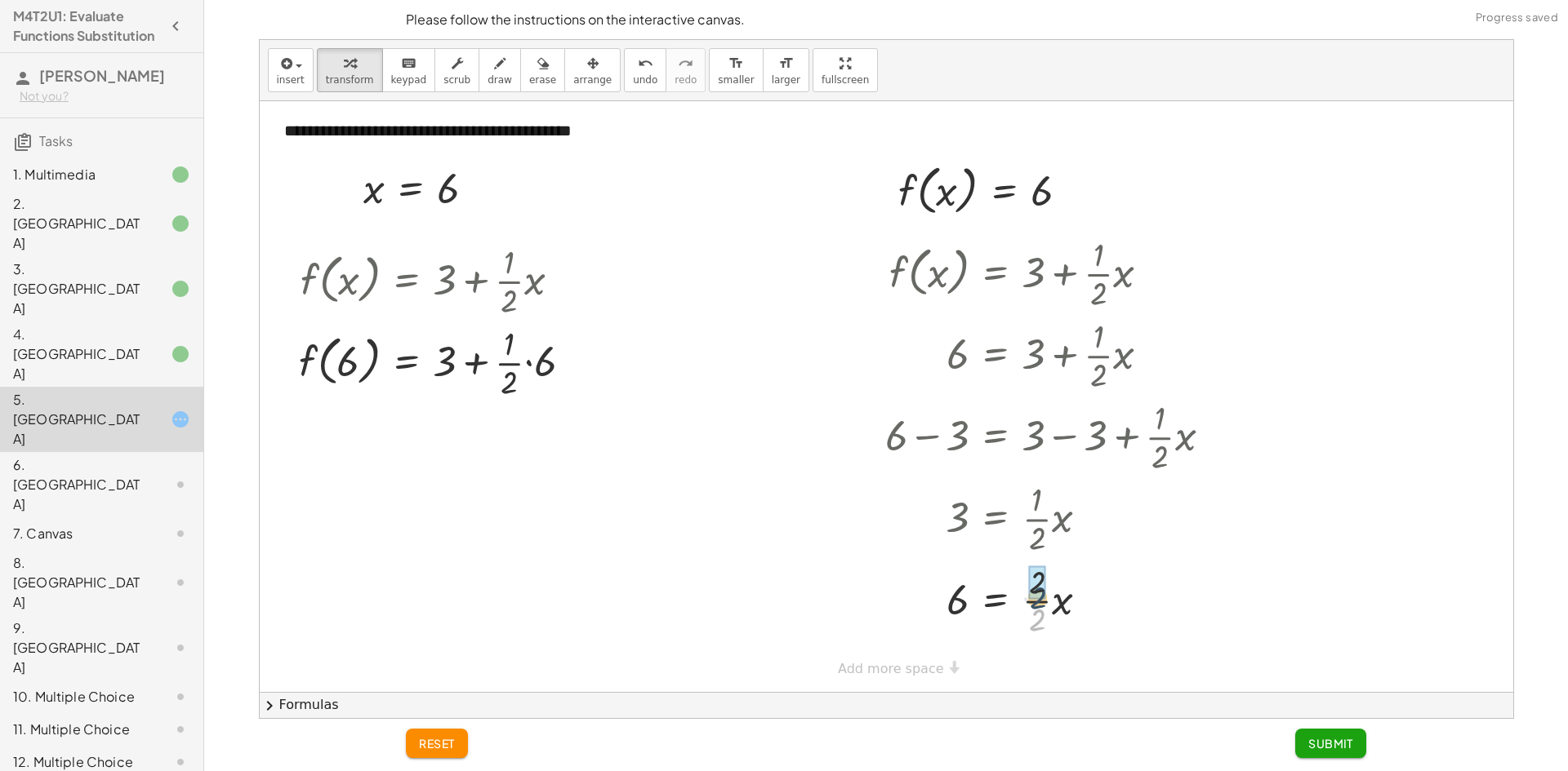
drag, startPoint x: 1033, startPoint y: 618, endPoint x: 1033, endPoint y: 595, distance: 23.0
click at [513, 363] on div at bounding box center [442, 361] width 303 height 82
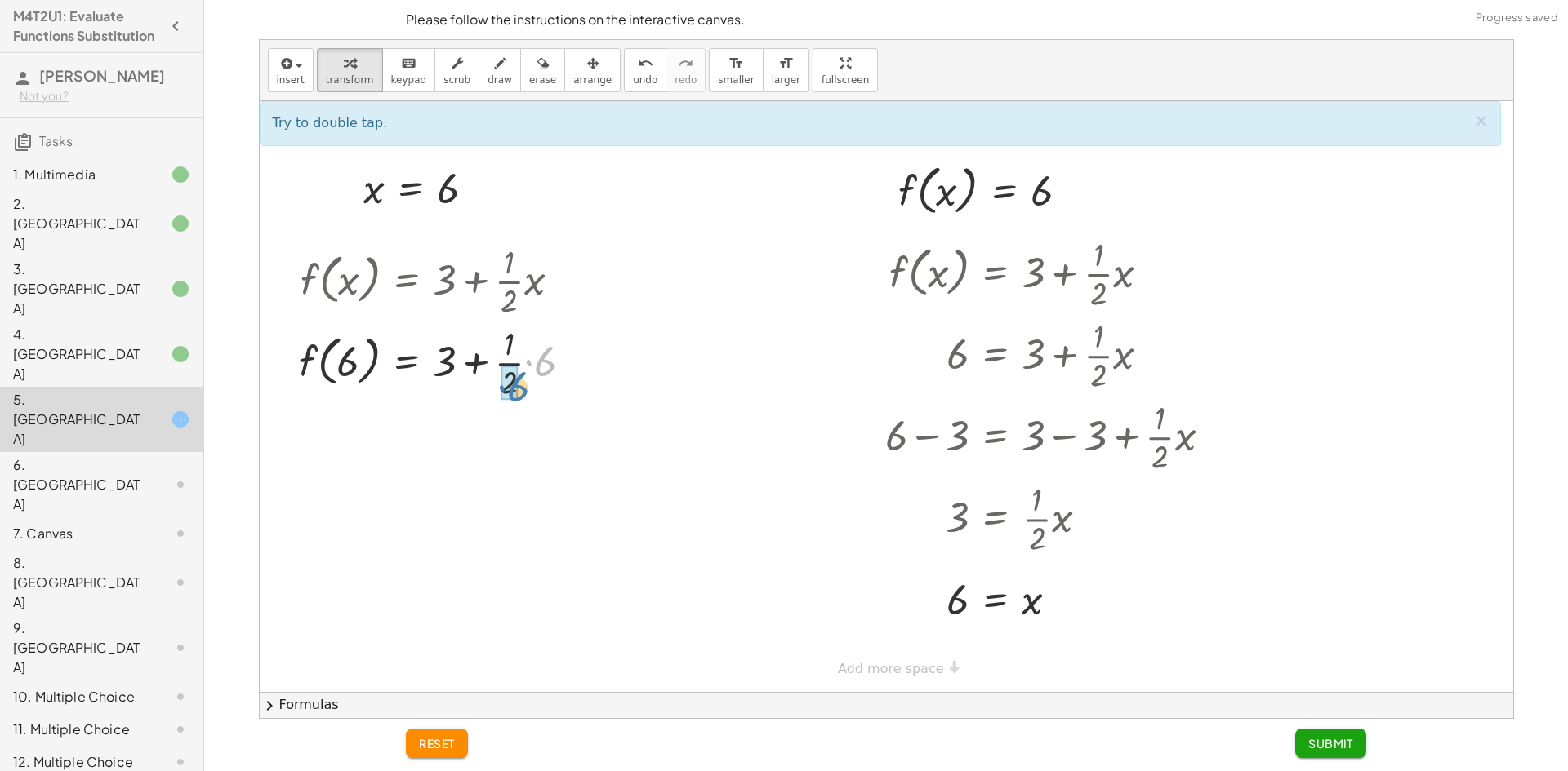
drag, startPoint x: 528, startPoint y: 365, endPoint x: 508, endPoint y: 385, distance: 28.3
click at [497, 389] on div at bounding box center [442, 361] width 303 height 82
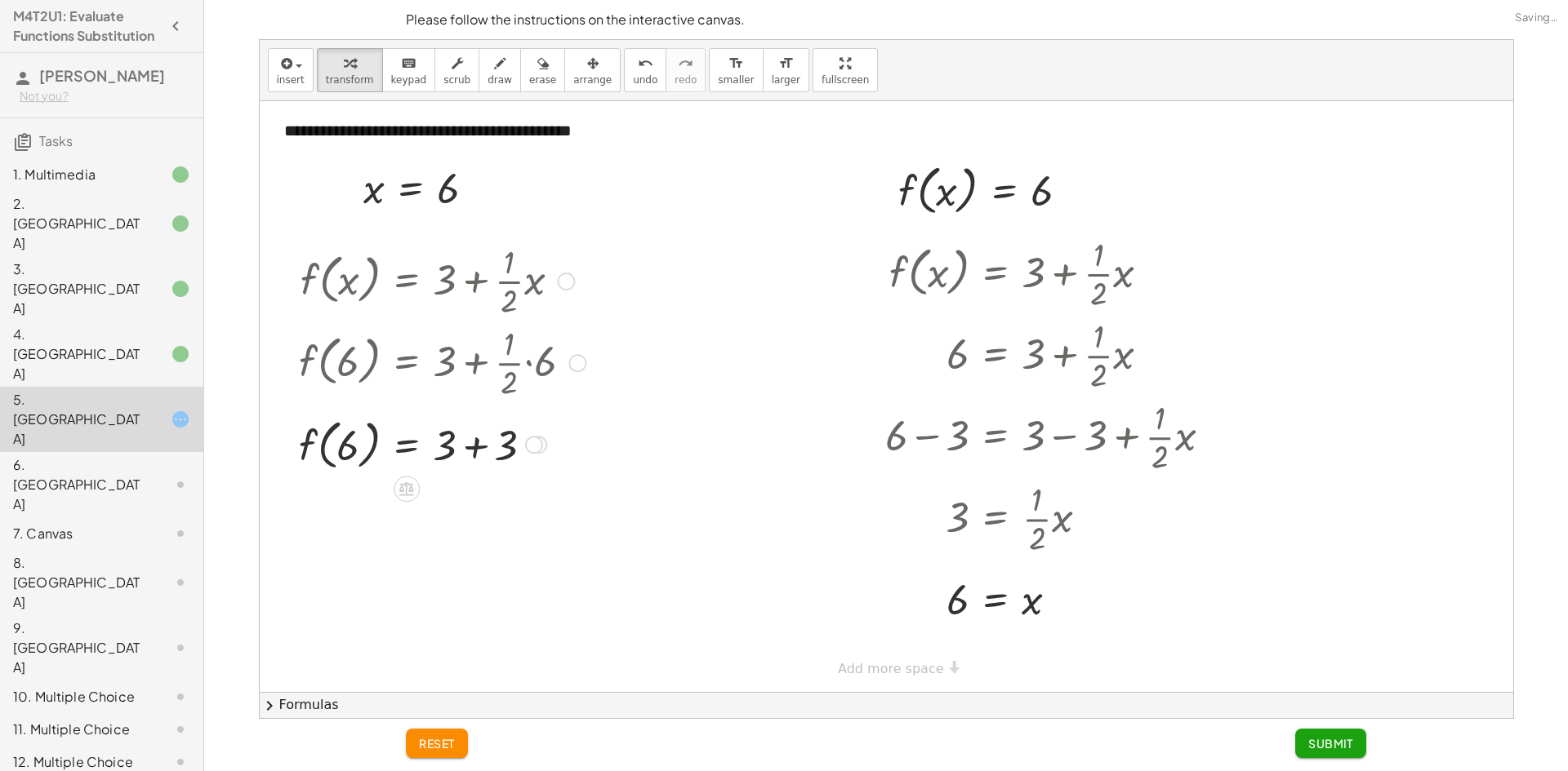
click at [481, 441] on div at bounding box center [442, 444] width 303 height 62
click at [1313, 740] on span "Submit" at bounding box center [1330, 743] width 45 height 14
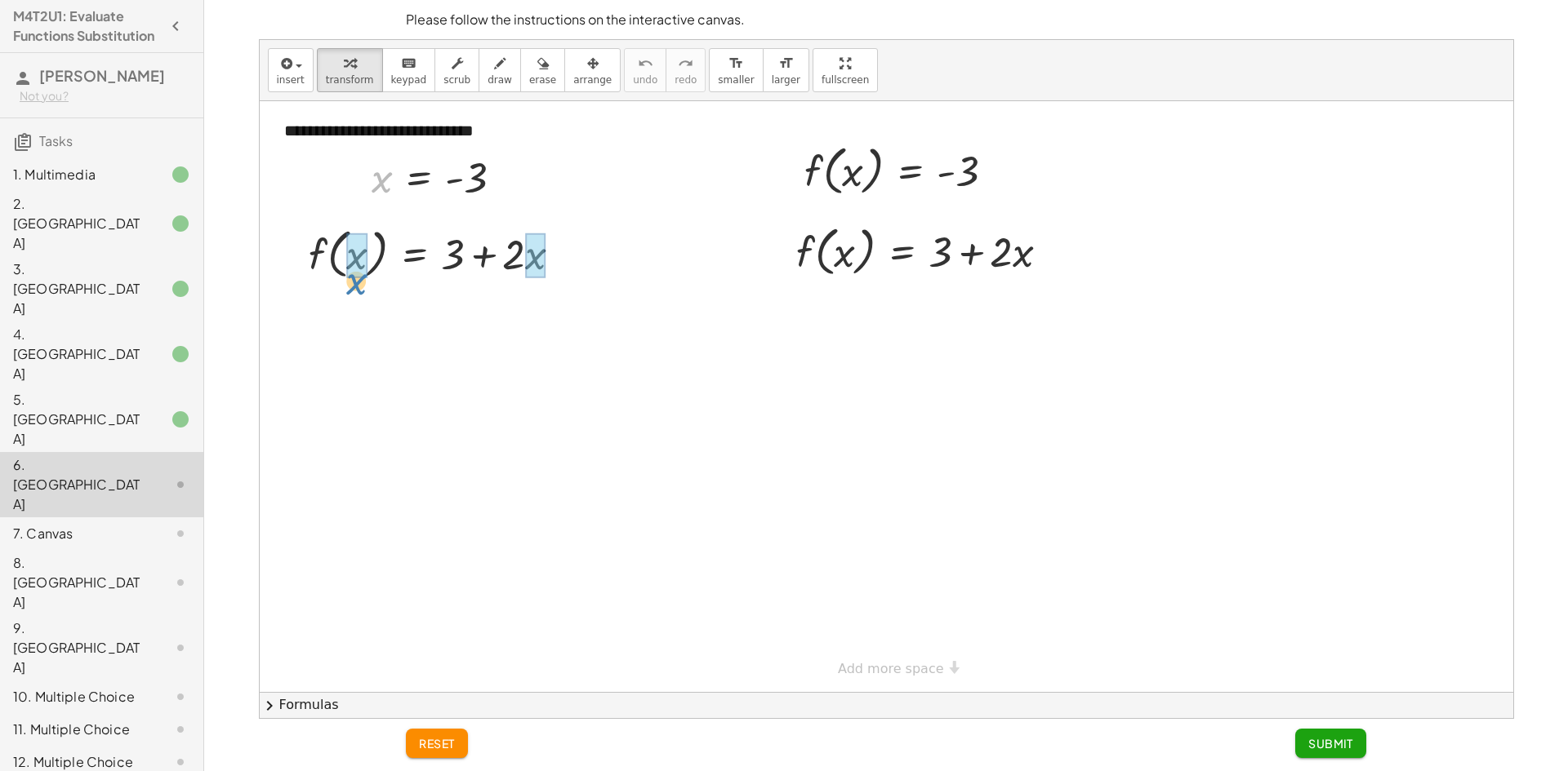
drag, startPoint x: 331, startPoint y: 266, endPoint x: 354, endPoint y: 271, distance: 23.5
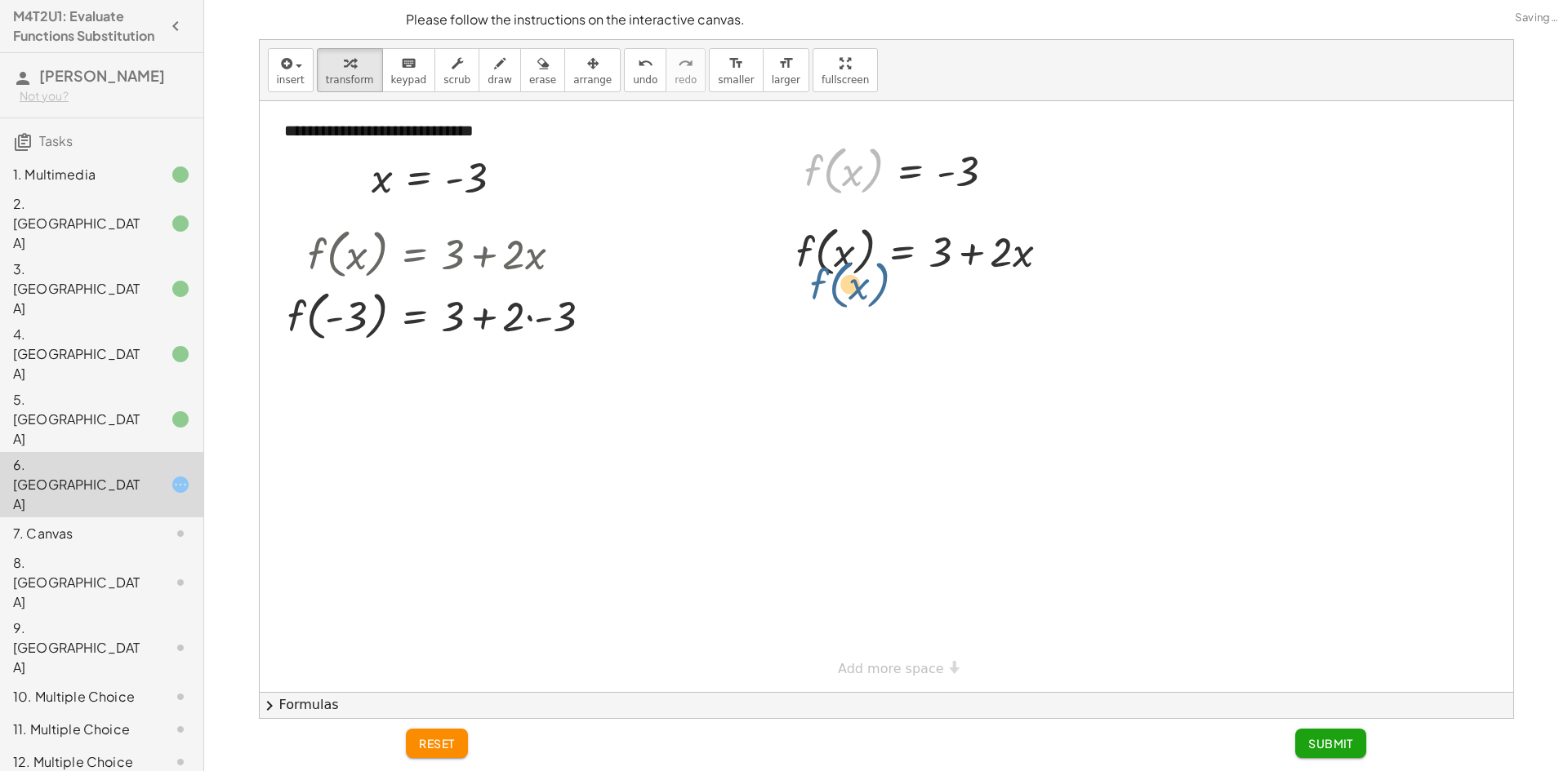
drag, startPoint x: 812, startPoint y: 174, endPoint x: 819, endPoint y: 284, distance: 110.2
click at [819, 284] on div "**********" at bounding box center [887, 397] width 1254 height 591
drag, startPoint x: 811, startPoint y: 171, endPoint x: 807, endPoint y: 241, distance: 70.1
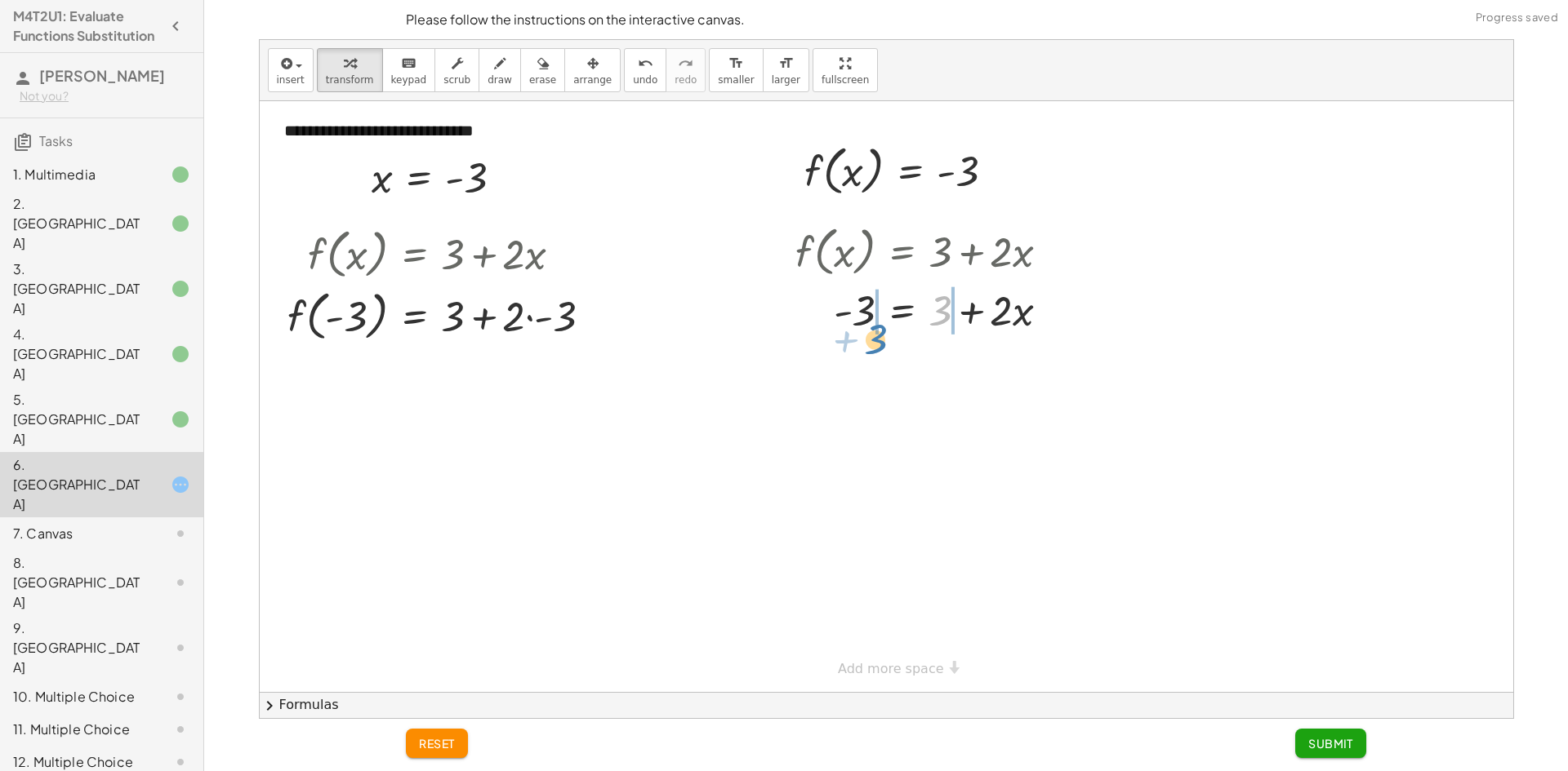
drag, startPoint x: 948, startPoint y: 255, endPoint x: 887, endPoint y: 271, distance: 63.1
click at [902, 252] on div "f ( , x ) = + 3 + · 2 · x + 3 = + 3 + · 2 · x - 3" at bounding box center [902, 252] width 0 height 0
drag, startPoint x: 846, startPoint y: 314, endPoint x: 881, endPoint y: 310, distance: 35.2
click at [851, 314] on div at bounding box center [934, 314] width 380 height 56
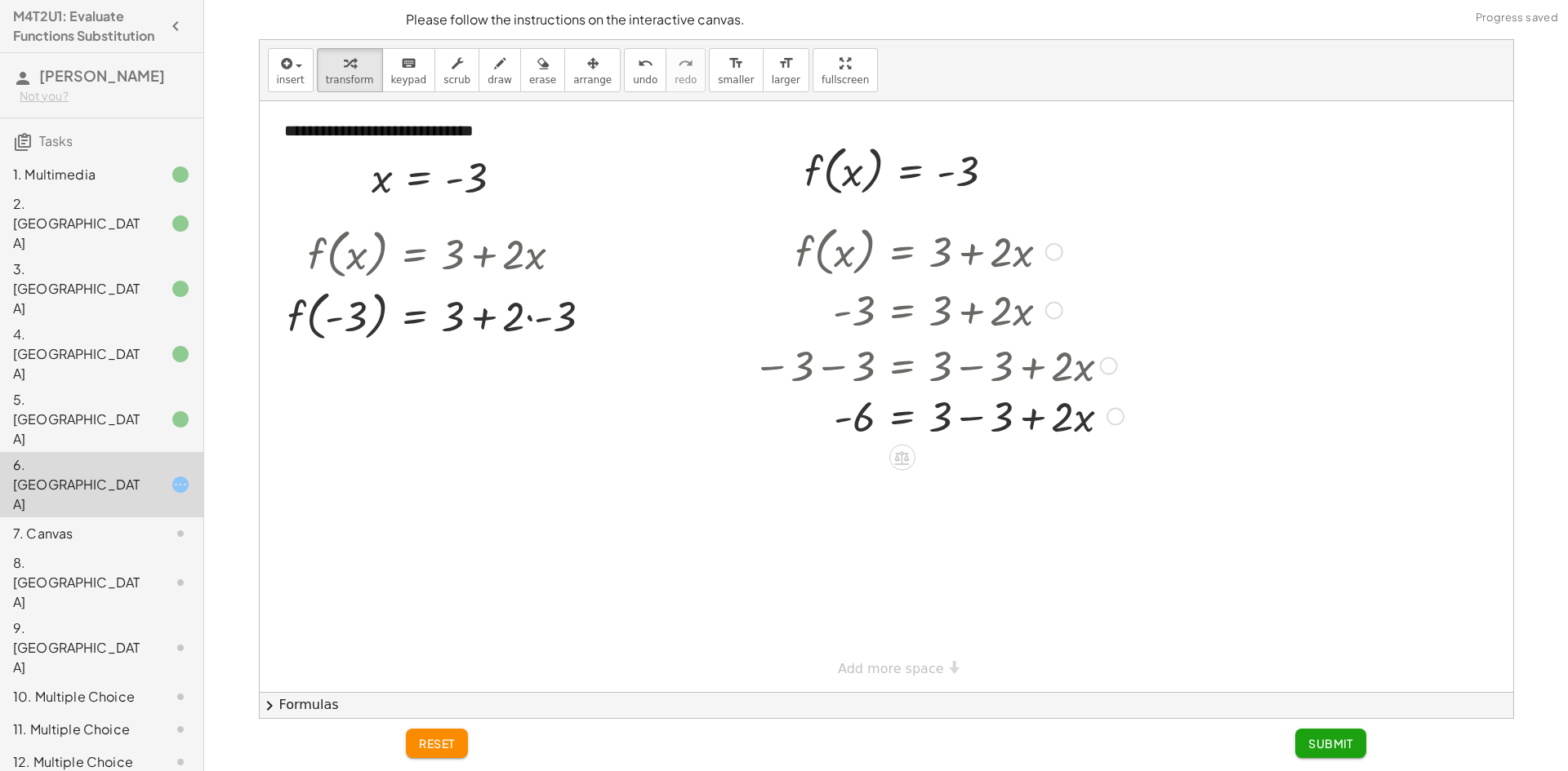
drag, startPoint x: 968, startPoint y: 374, endPoint x: 988, endPoint y: 372, distance: 20.1
click at [968, 373] on div at bounding box center [938, 365] width 387 height 56
drag, startPoint x: 958, startPoint y: 420, endPoint x: 966, endPoint y: 421, distance: 8.1
click at [958, 421] on div at bounding box center [938, 421] width 387 height 56
drag, startPoint x: 934, startPoint y: 434, endPoint x: 878, endPoint y: 467, distance: 65.0
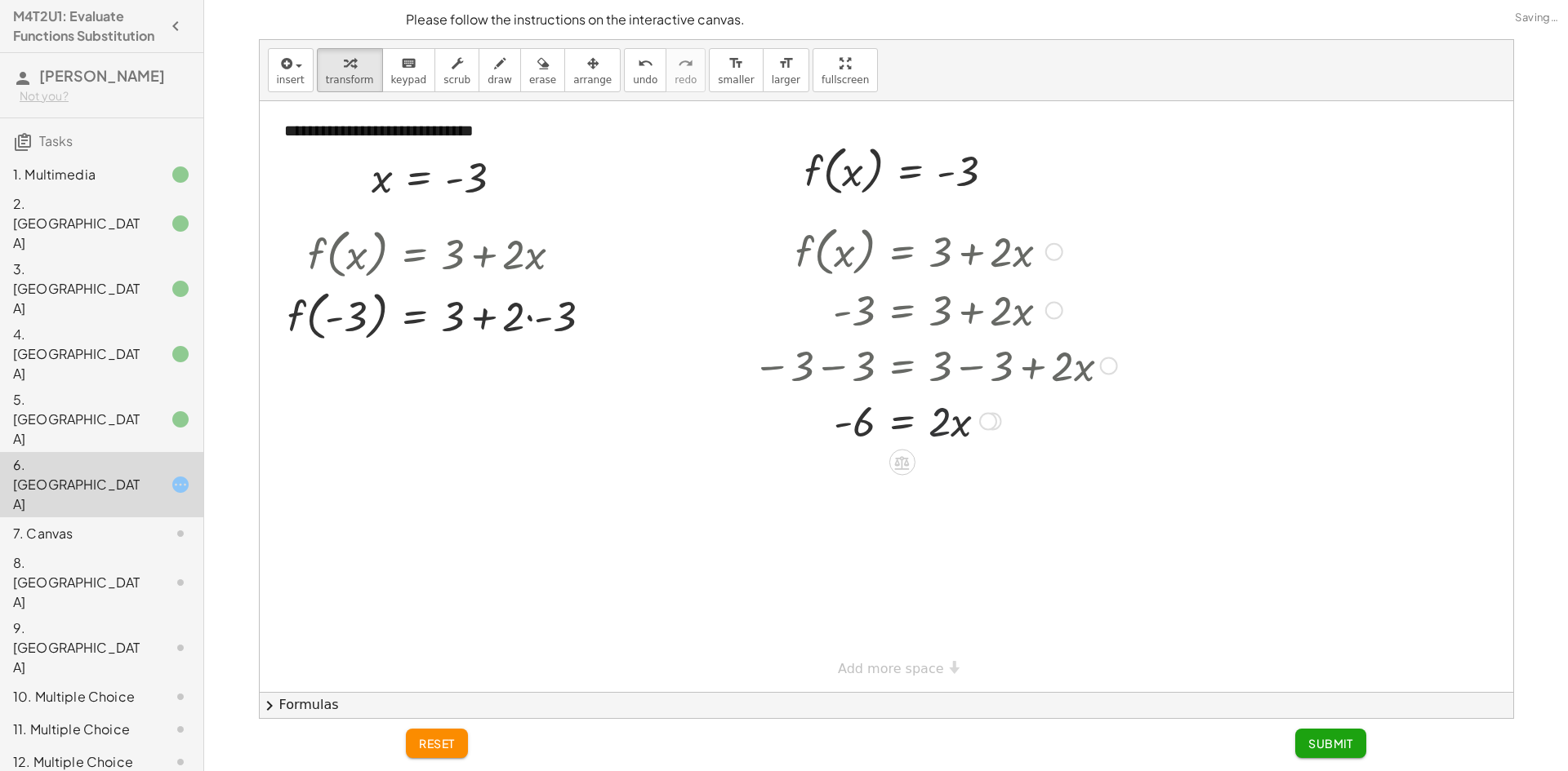
click at [839, 454] on div "**********" at bounding box center [887, 397] width 1254 height 591
drag, startPoint x: 850, startPoint y: 431, endPoint x: 877, endPoint y: 426, distance: 27.5
click at [851, 431] on div at bounding box center [934, 419] width 380 height 82
drag, startPoint x: 943, startPoint y: 494, endPoint x: 935, endPoint y: 490, distance: 8.9
click at [902, 252] on div "f ( , x ) = + 3 + · 2 · x - 3 = + 3 + · 2 · x − 3 − 3 = + 3 − 3 + · 2 · x - 6 =…" at bounding box center [902, 252] width 0 height 0
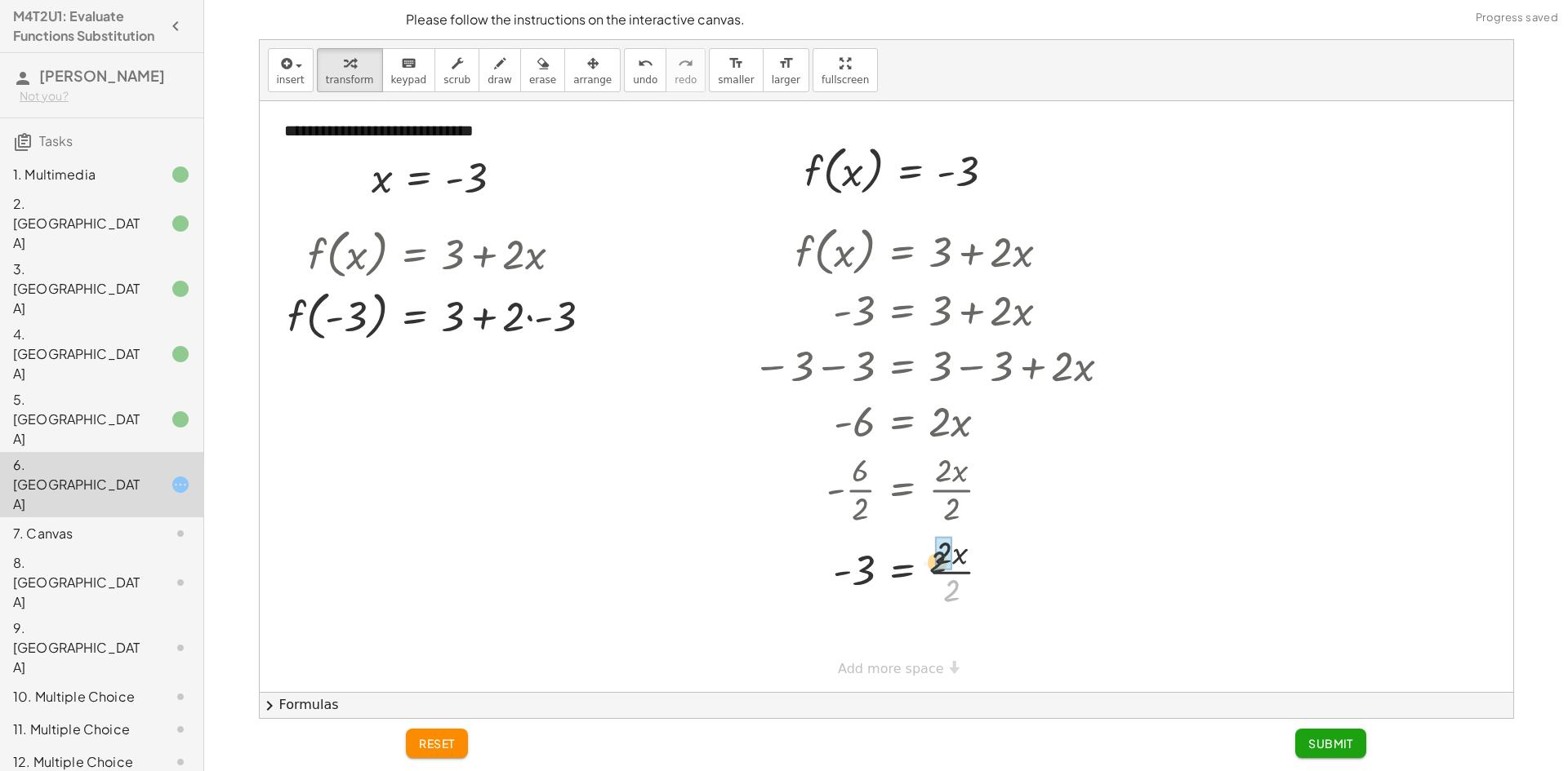
drag, startPoint x: 949, startPoint y: 588, endPoint x: 935, endPoint y: 557, distance: 34.0
drag, startPoint x: 491, startPoint y: 320, endPoint x: 520, endPoint y: 322, distance: 29.1
click at [491, 320] on div at bounding box center [446, 315] width 334 height 62
click at [527, 322] on div at bounding box center [446, 315] width 334 height 62
click at [527, 322] on div at bounding box center [431, 315] width 303 height 62
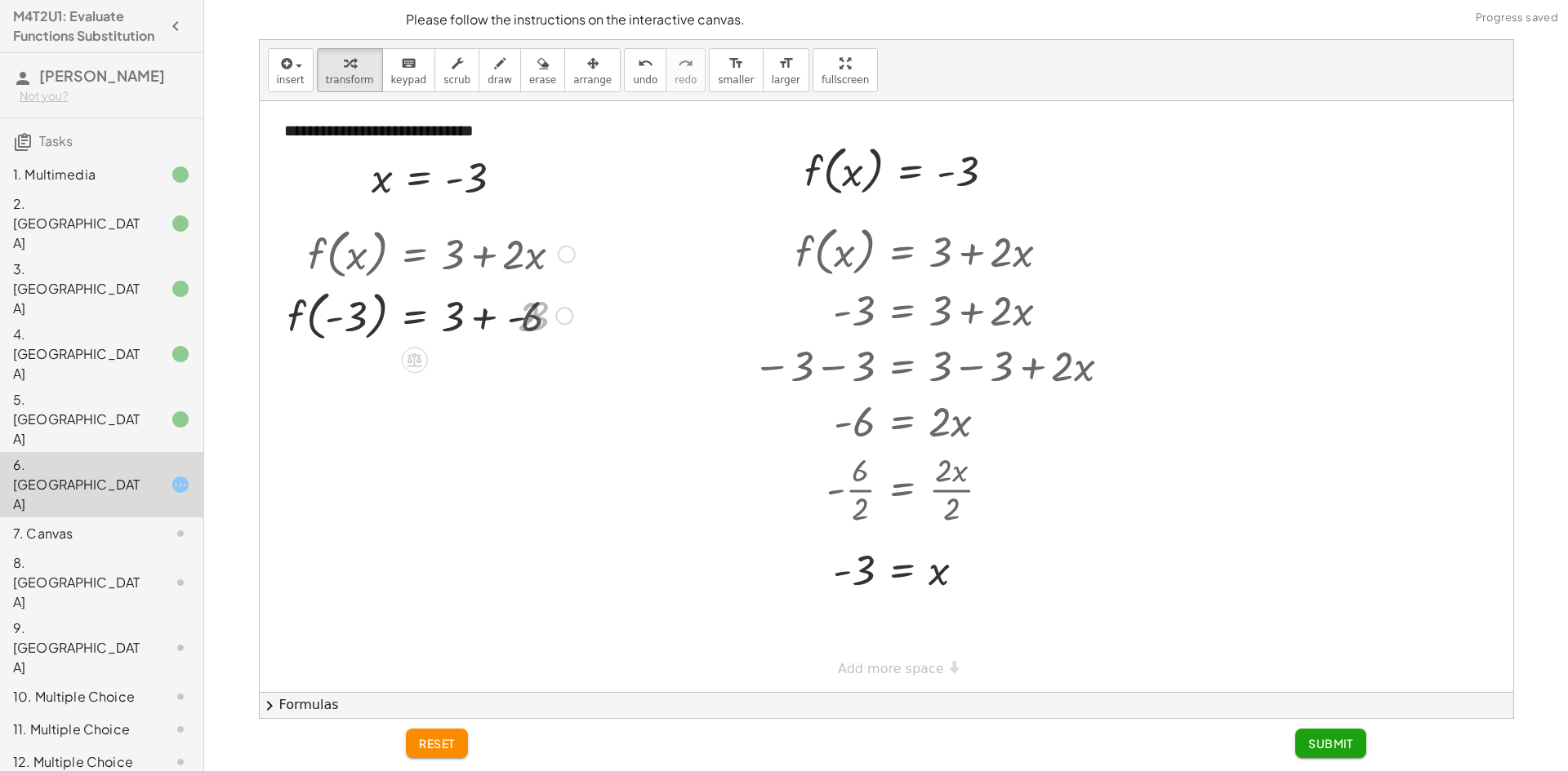
click at [527, 322] on div at bounding box center [431, 315] width 303 height 62
click at [481, 326] on div at bounding box center [446, 315] width 334 height 62
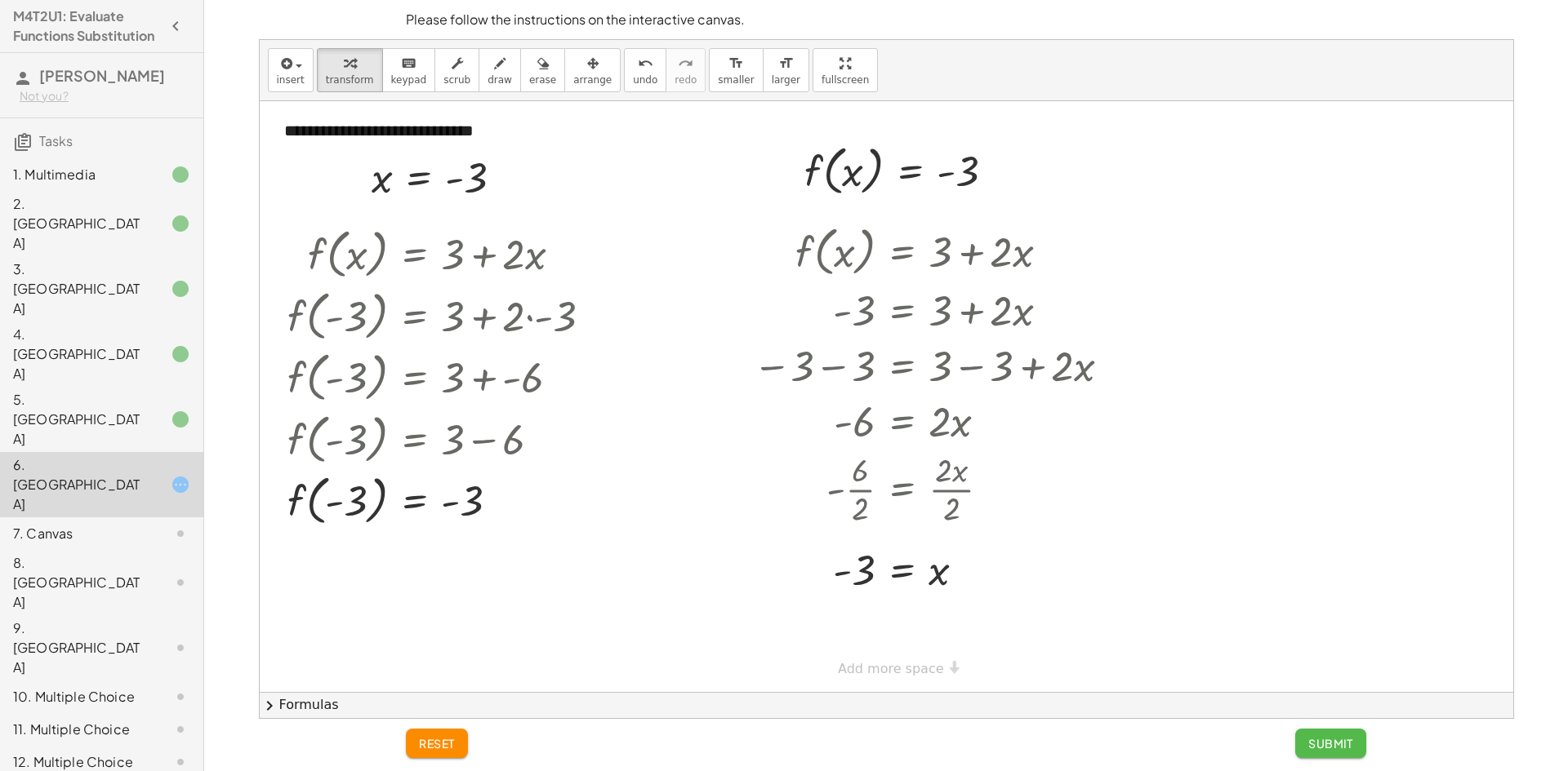
drag, startPoint x: 1336, startPoint y: 738, endPoint x: 1311, endPoint y: 718, distance: 32.0
click at [1335, 738] on span "Submit" at bounding box center [1330, 743] width 45 height 14
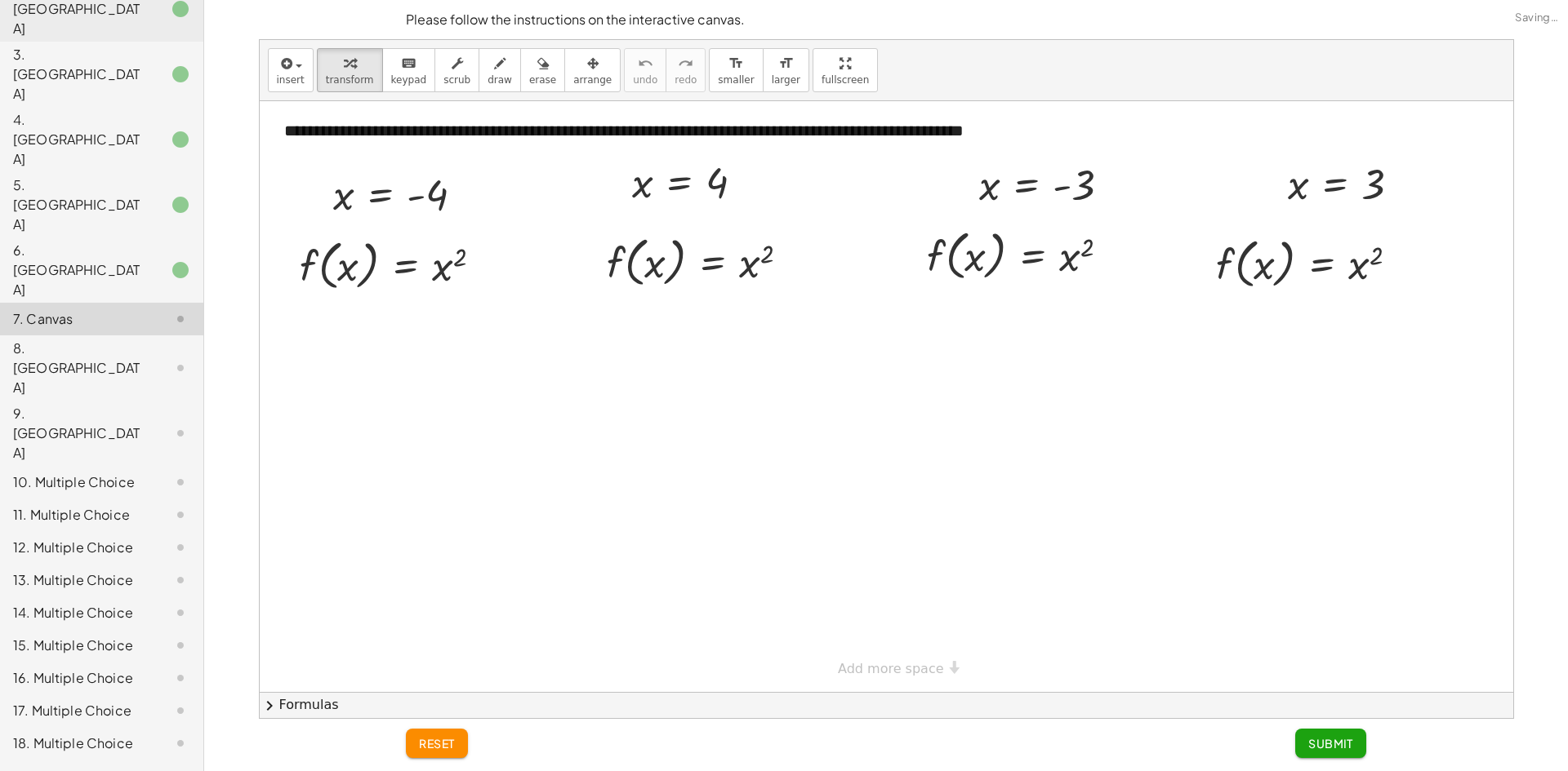
scroll to position [308, 0]
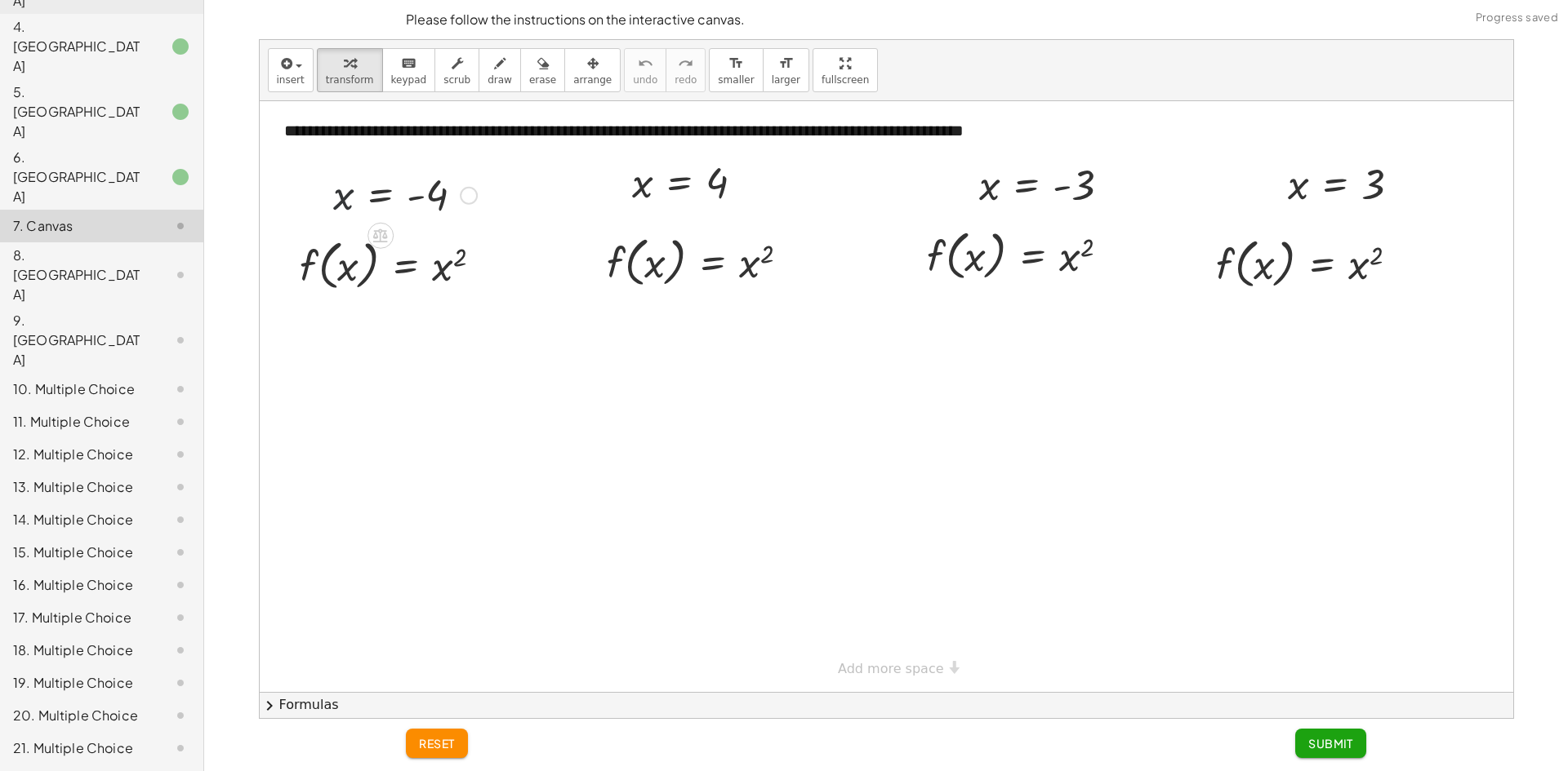
click at [340, 207] on div at bounding box center [405, 194] width 160 height 54
drag, startPoint x: 339, startPoint y: 208, endPoint x: 338, endPoint y: 274, distance: 66.0
click at [511, 330] on div at bounding box center [423, 326] width 293 height 62
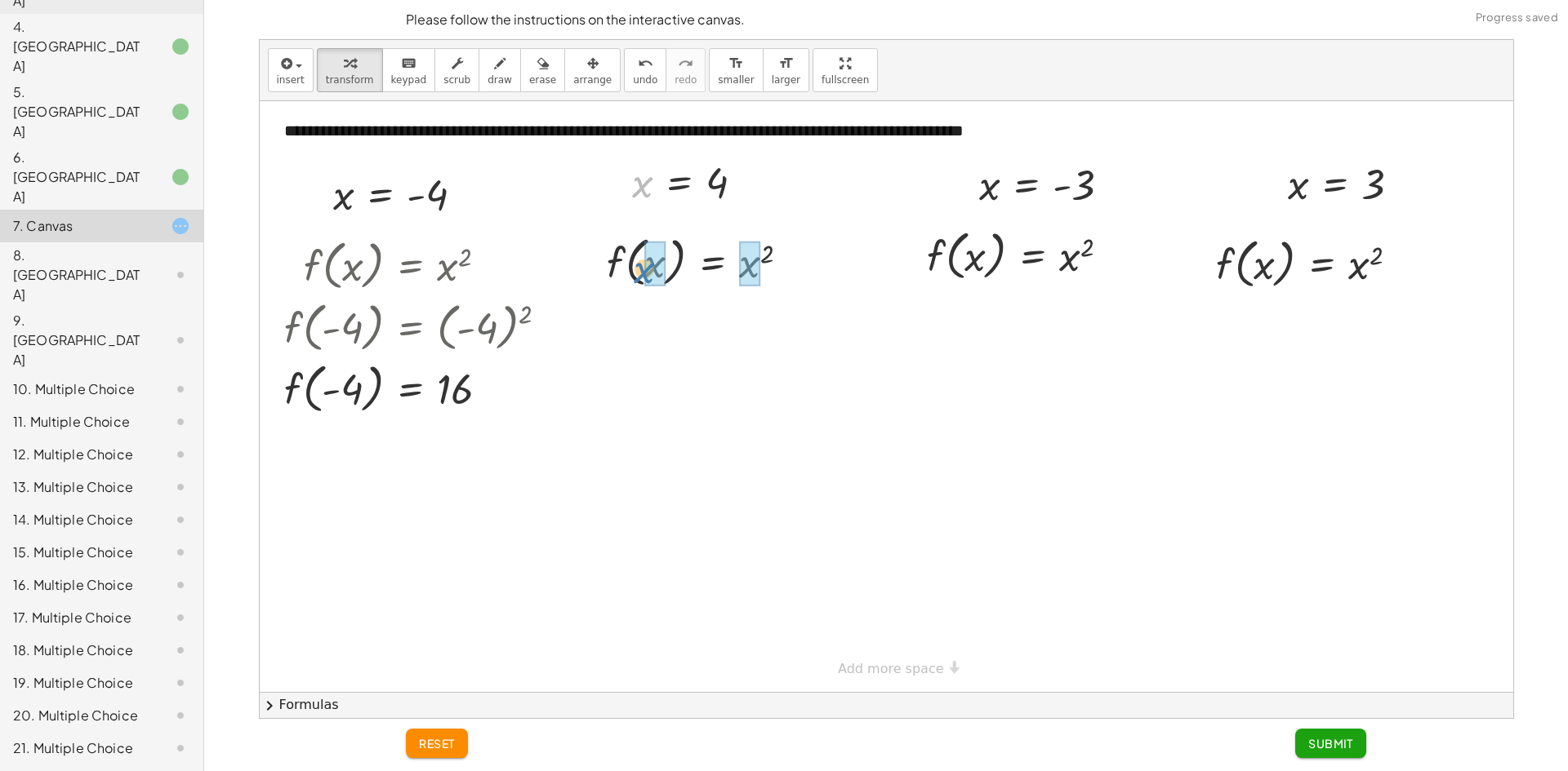
drag, startPoint x: 642, startPoint y: 194, endPoint x: 645, endPoint y: 280, distance: 86.1
click at [750, 327] on div at bounding box center [704, 323] width 215 height 62
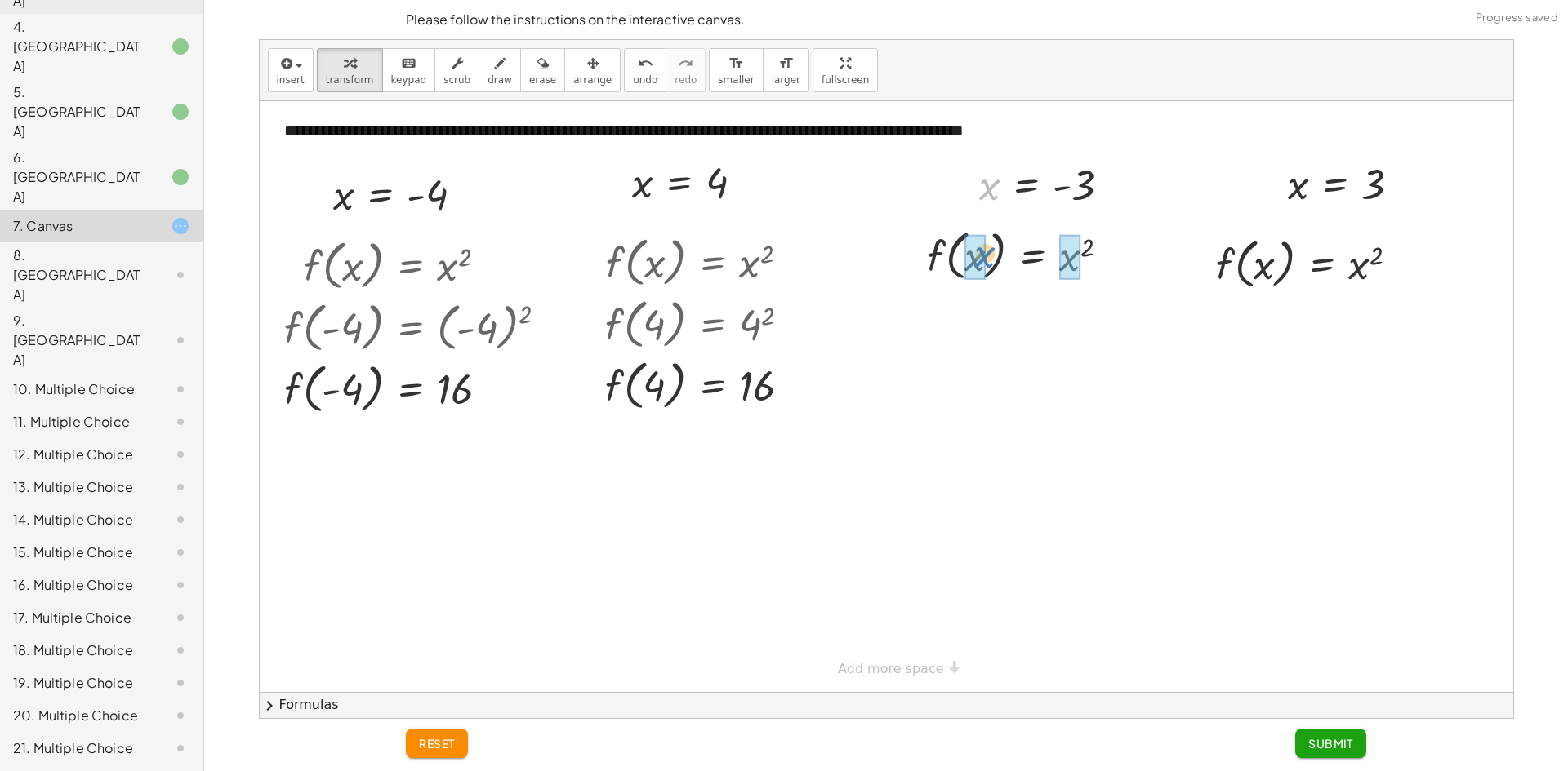
drag, startPoint x: 997, startPoint y: 203, endPoint x: 993, endPoint y: 271, distance: 68.1
click at [993, 271] on div "**********" at bounding box center [887, 397] width 1254 height 591
click at [1093, 257] on div at bounding box center [1045, 254] width 295 height 62
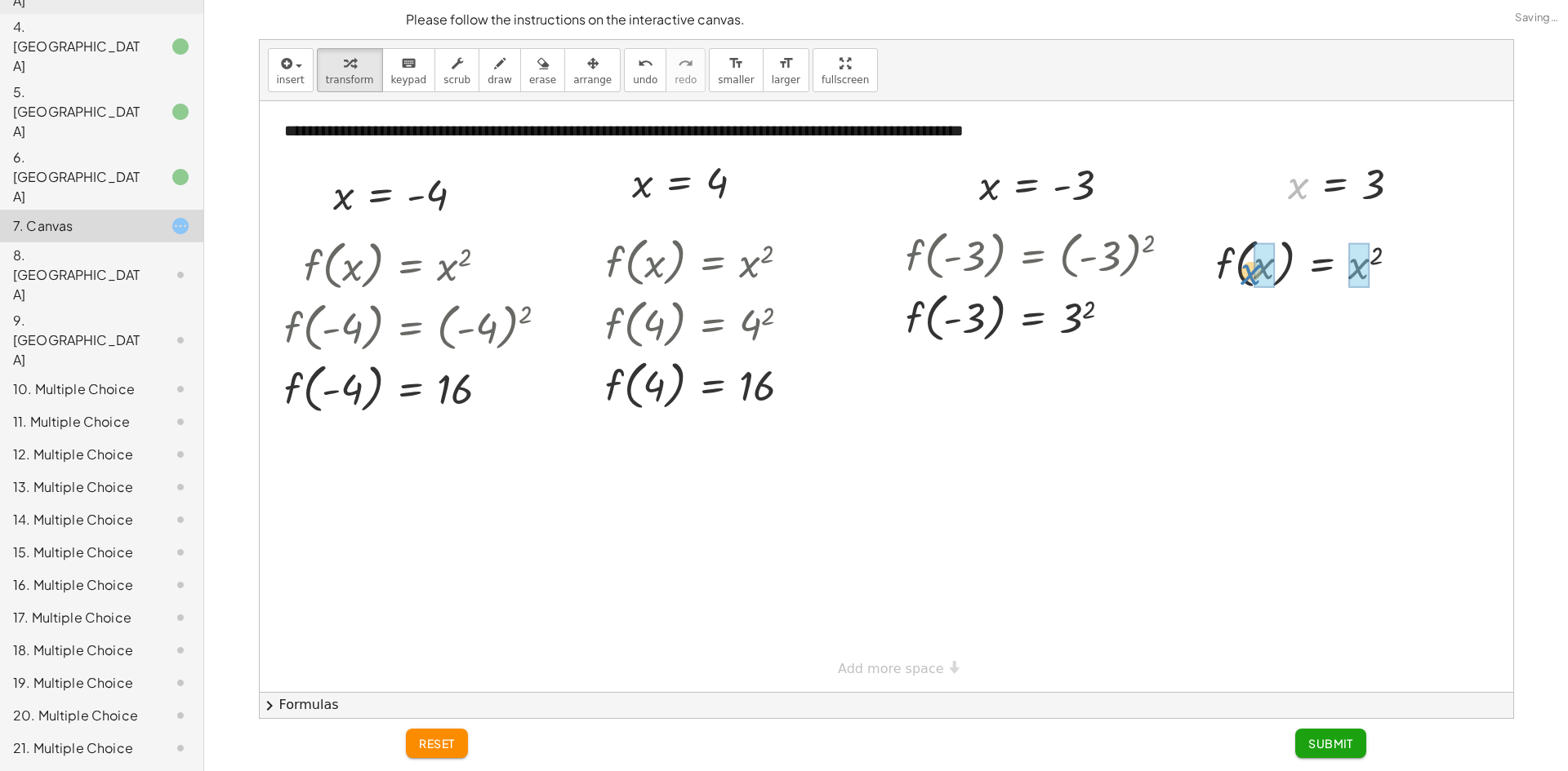
drag, startPoint x: 1298, startPoint y: 193, endPoint x: 1257, endPoint y: 270, distance: 87.2
click at [1367, 269] on div at bounding box center [1314, 263] width 217 height 62
click at [1372, 267] on div at bounding box center [1306, 263] width 200 height 62
drag, startPoint x: 300, startPoint y: 391, endPoint x: 339, endPoint y: 407, distance: 42.2
click at [330, 405] on div at bounding box center [423, 388] width 293 height 62
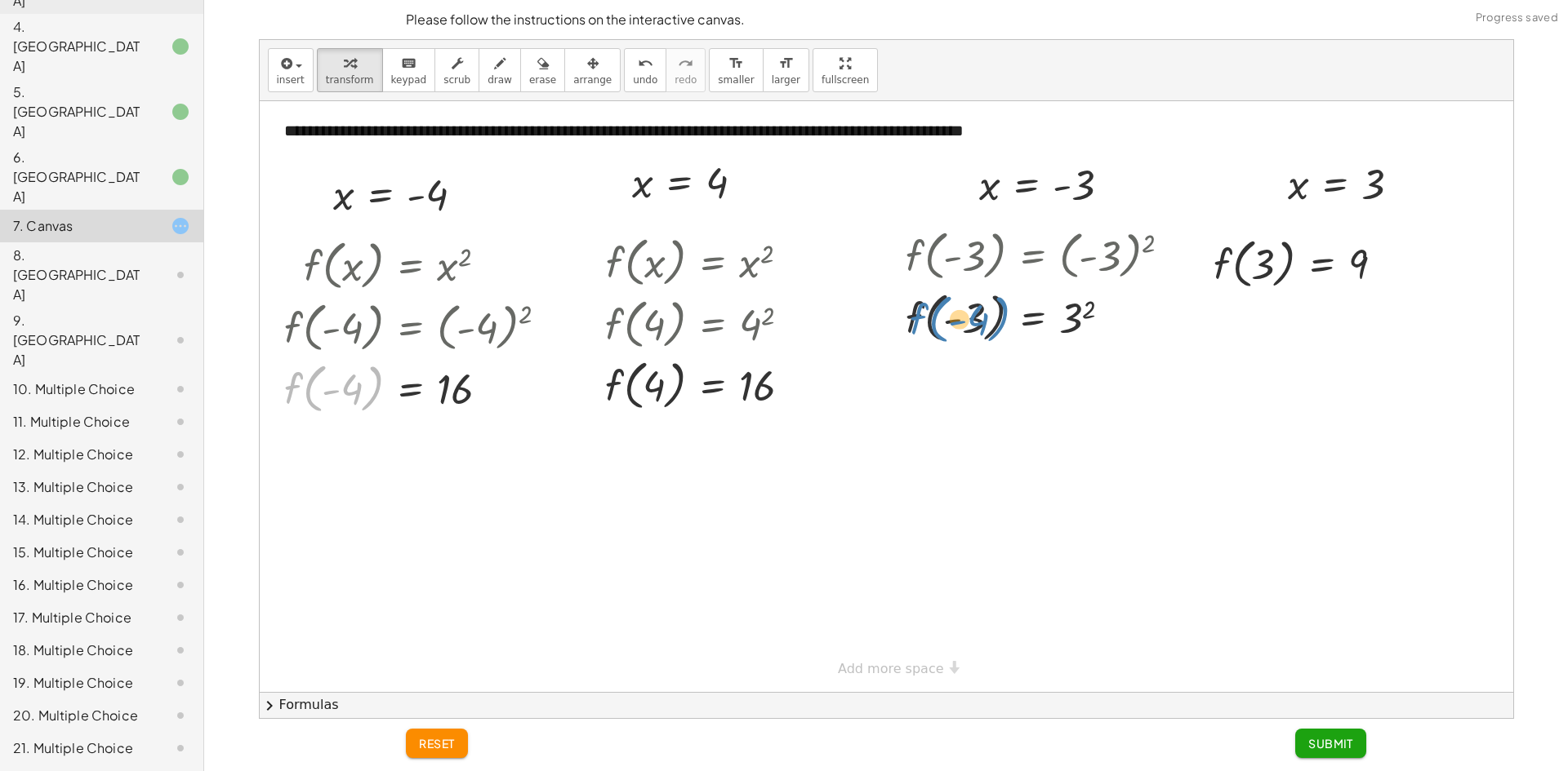
drag, startPoint x: 295, startPoint y: 390, endPoint x: 921, endPoint y: 321, distance: 629.8
click at [921, 321] on div "**********" at bounding box center [887, 397] width 1254 height 591
click at [1335, 732] on button "Submit" at bounding box center [1331, 743] width 71 height 30
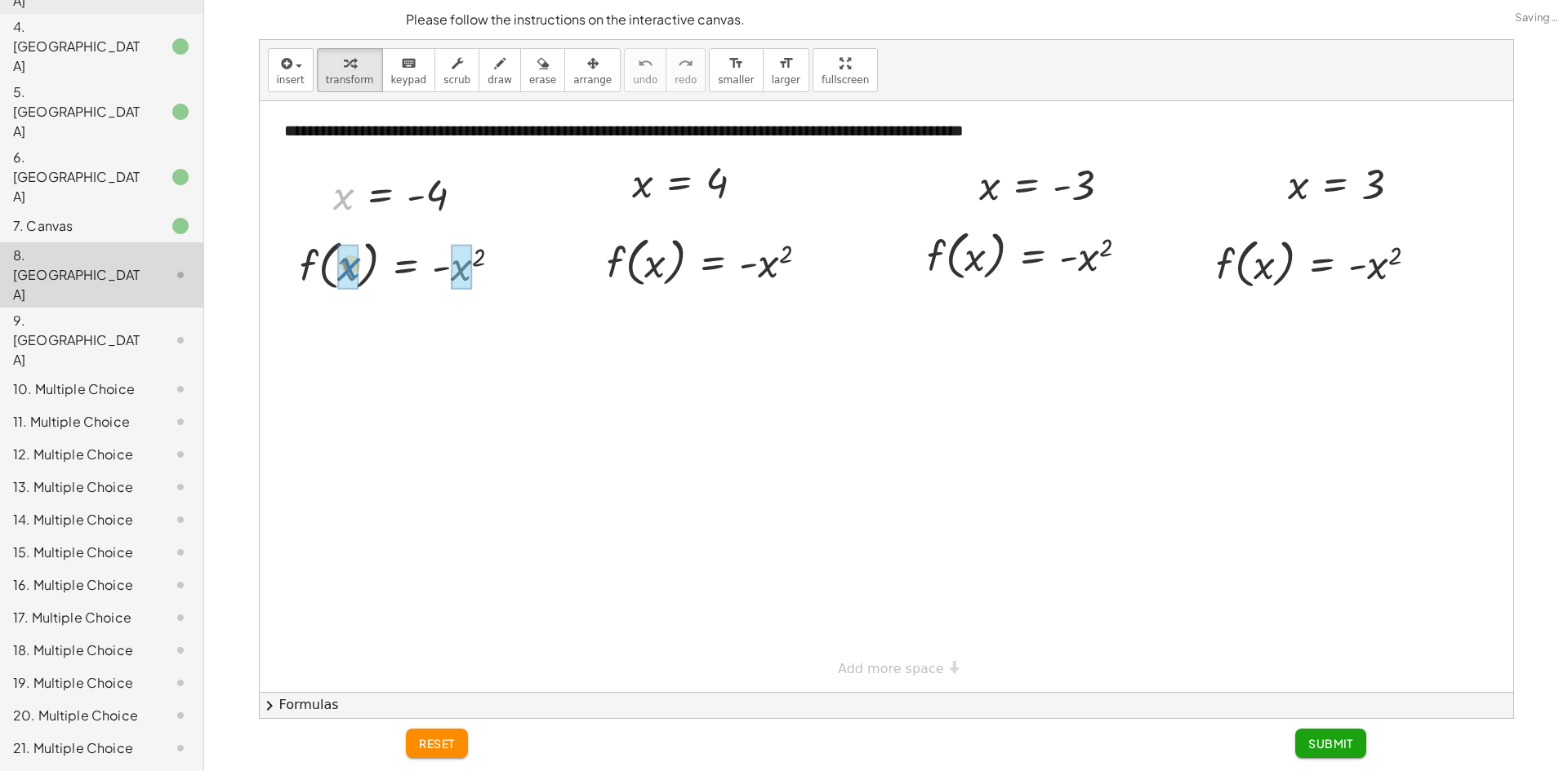
drag, startPoint x: 336, startPoint y: 200, endPoint x: 371, endPoint y: 268, distance: 76.5
click at [483, 260] on div at bounding box center [432, 265] width 312 height 62
click at [483, 263] on div at bounding box center [432, 265] width 312 height 62
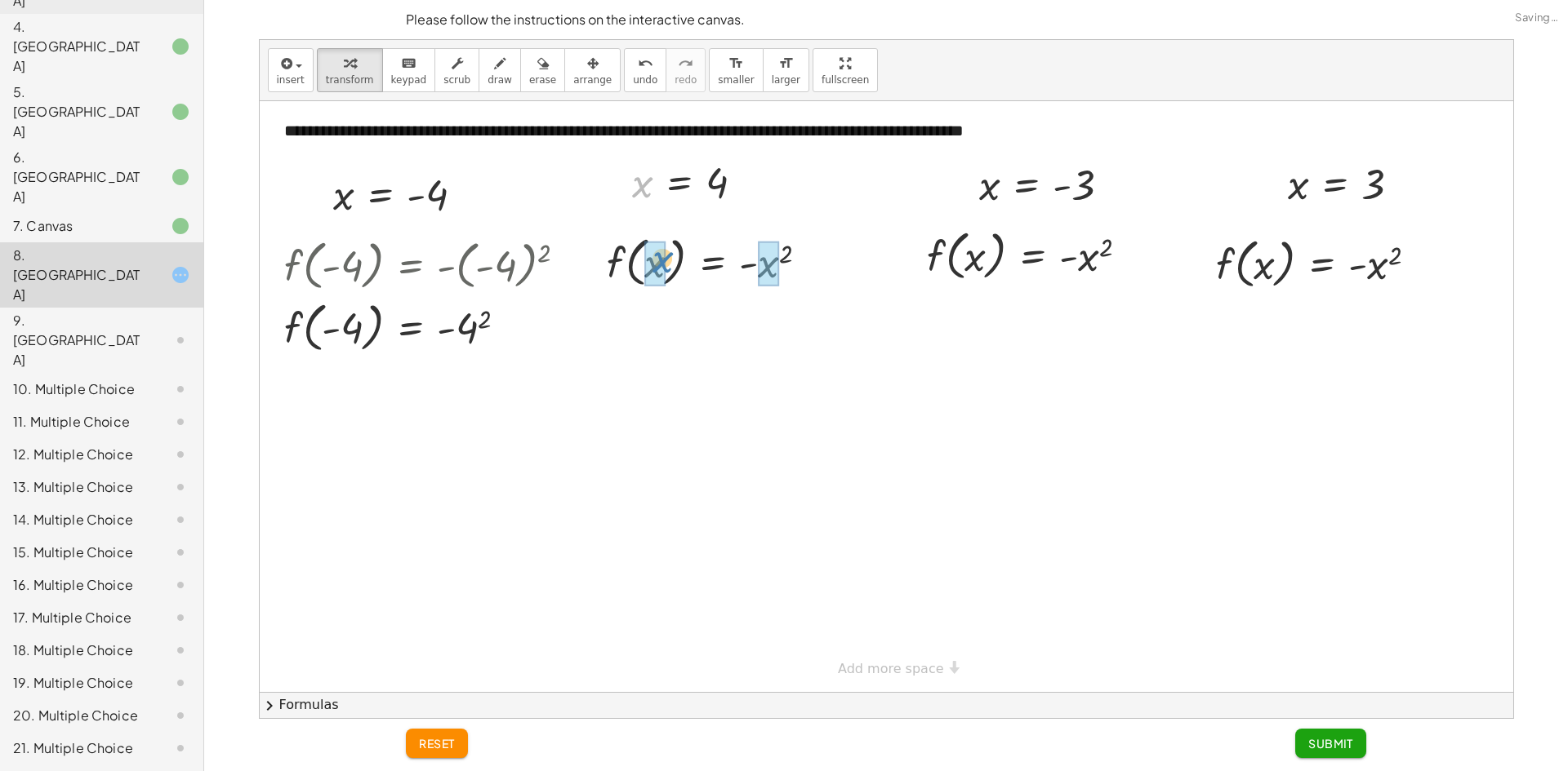
drag, startPoint x: 674, startPoint y: 271, endPoint x: 666, endPoint y: 260, distance: 13.6
click at [760, 266] on div at bounding box center [714, 261] width 234 height 62
click at [766, 266] on div at bounding box center [714, 261] width 234 height 62
drag, startPoint x: 985, startPoint y: 222, endPoint x: 974, endPoint y: 263, distance: 42.4
click at [1091, 255] on div at bounding box center [1055, 254] width 314 height 62
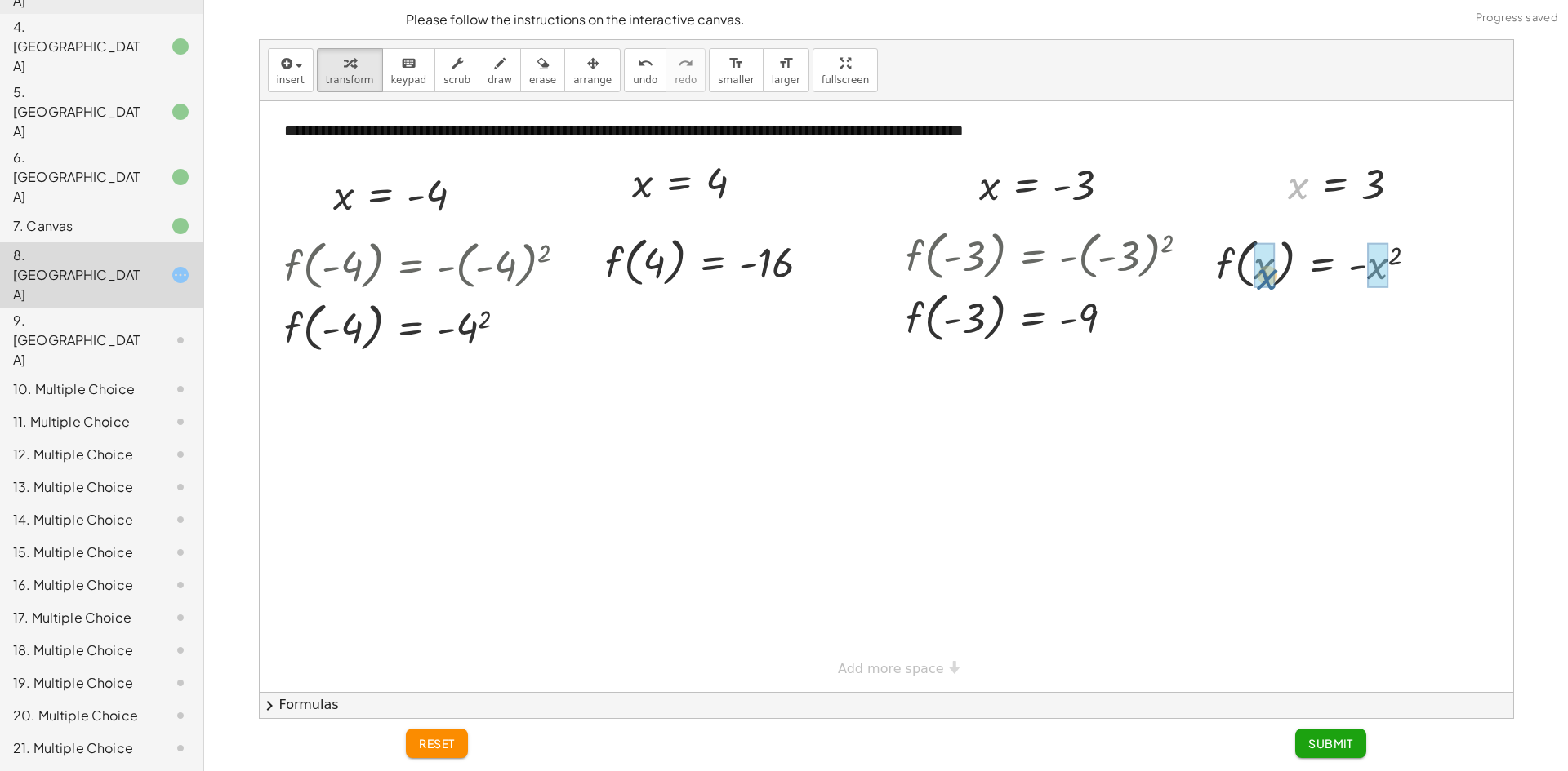
drag, startPoint x: 1293, startPoint y: 196, endPoint x: 1264, endPoint y: 289, distance: 97.4
click at [1264, 289] on div "**********" at bounding box center [887, 397] width 1254 height 591
click at [1349, 266] on div at bounding box center [1323, 263] width 235 height 62
click at [1356, 265] on div at bounding box center [1323, 263] width 235 height 62
click at [1389, 271] on div at bounding box center [1323, 263] width 235 height 62
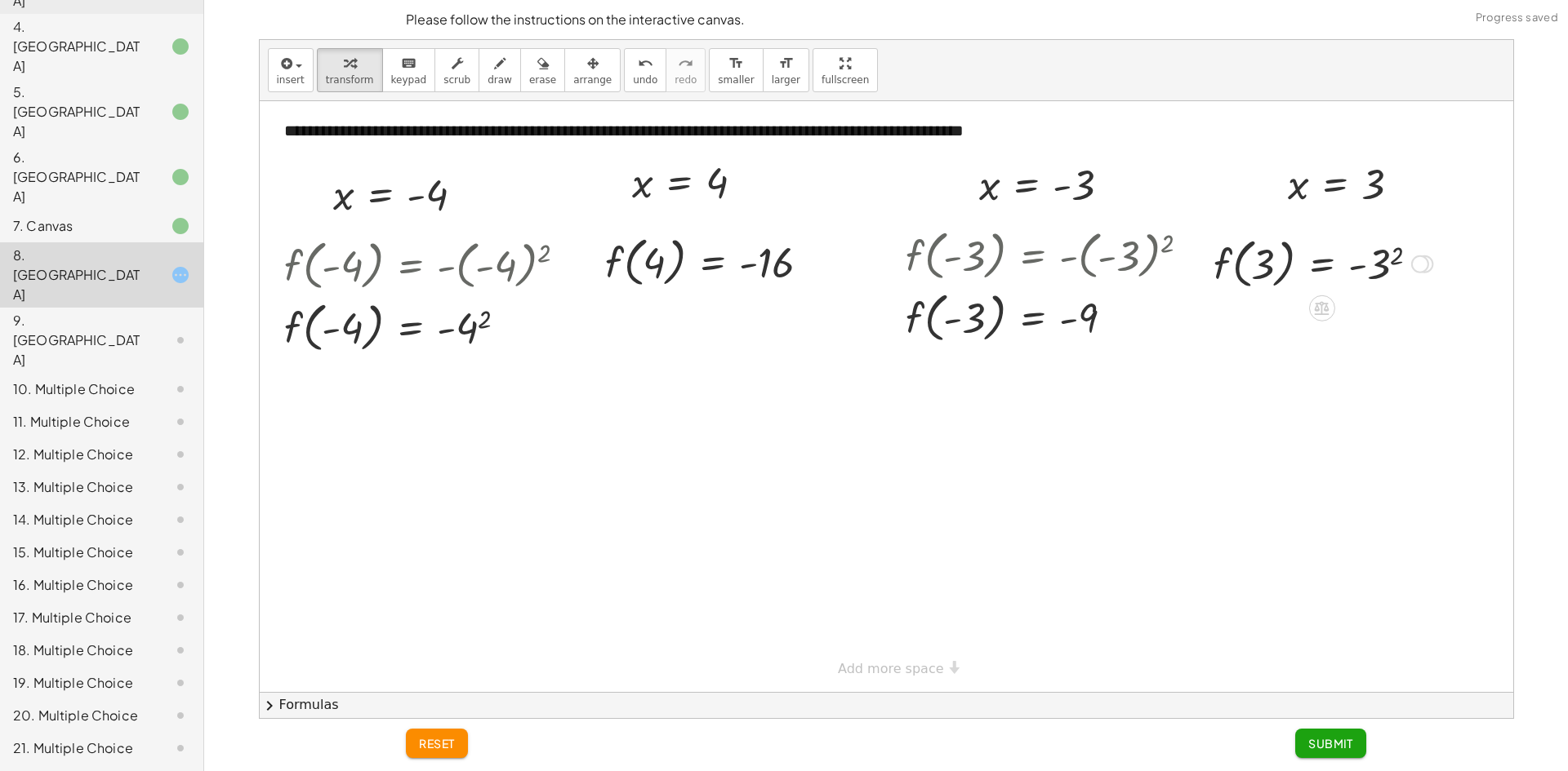
click at [1387, 271] on div at bounding box center [1323, 263] width 235 height 62
drag, startPoint x: 1326, startPoint y: 747, endPoint x: 1346, endPoint y: 738, distance: 21.9
click at [1331, 742] on span "Submit" at bounding box center [1330, 743] width 45 height 14
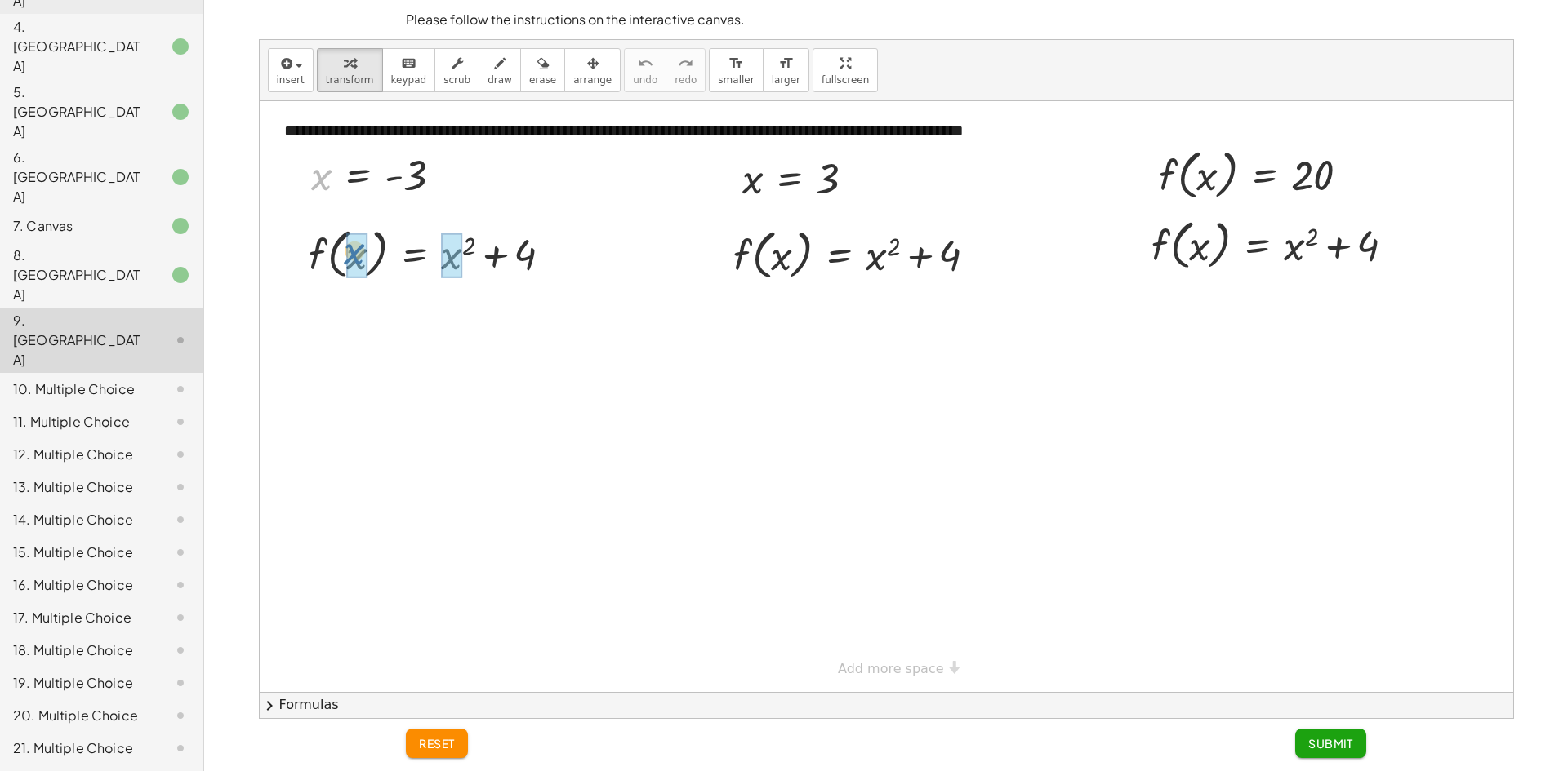
drag, startPoint x: 323, startPoint y: 191, endPoint x: 348, endPoint y: 239, distance: 54.1
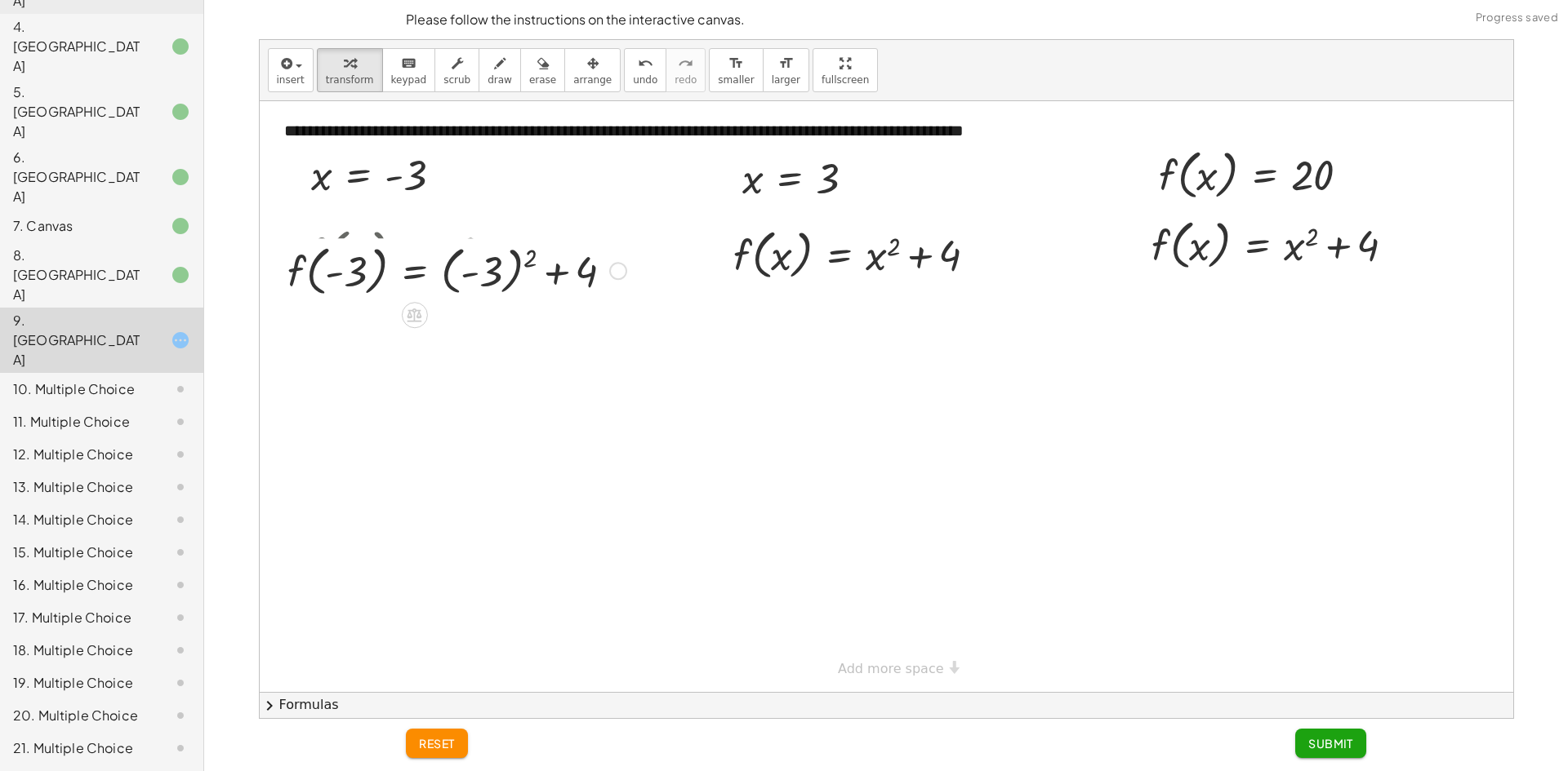
click at [0, 0] on div at bounding box center [0, 0] width 0 height 0
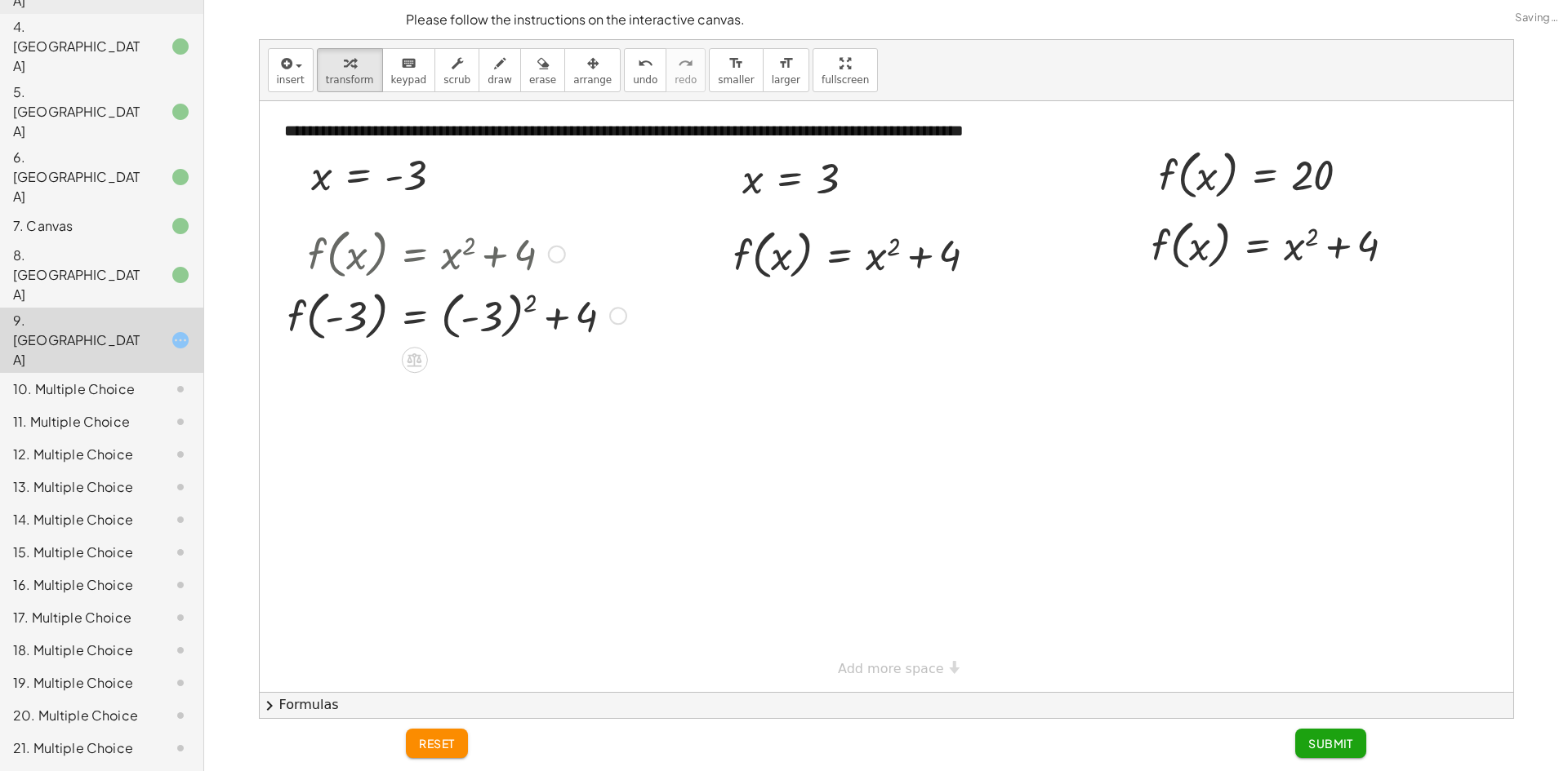
click at [481, 326] on div at bounding box center [457, 315] width 355 height 62
click at [481, 323] on div at bounding box center [428, 315] width 297 height 62
click at [465, 375] on div at bounding box center [457, 376] width 355 height 62
click at [477, 387] on div at bounding box center [457, 376] width 355 height 62
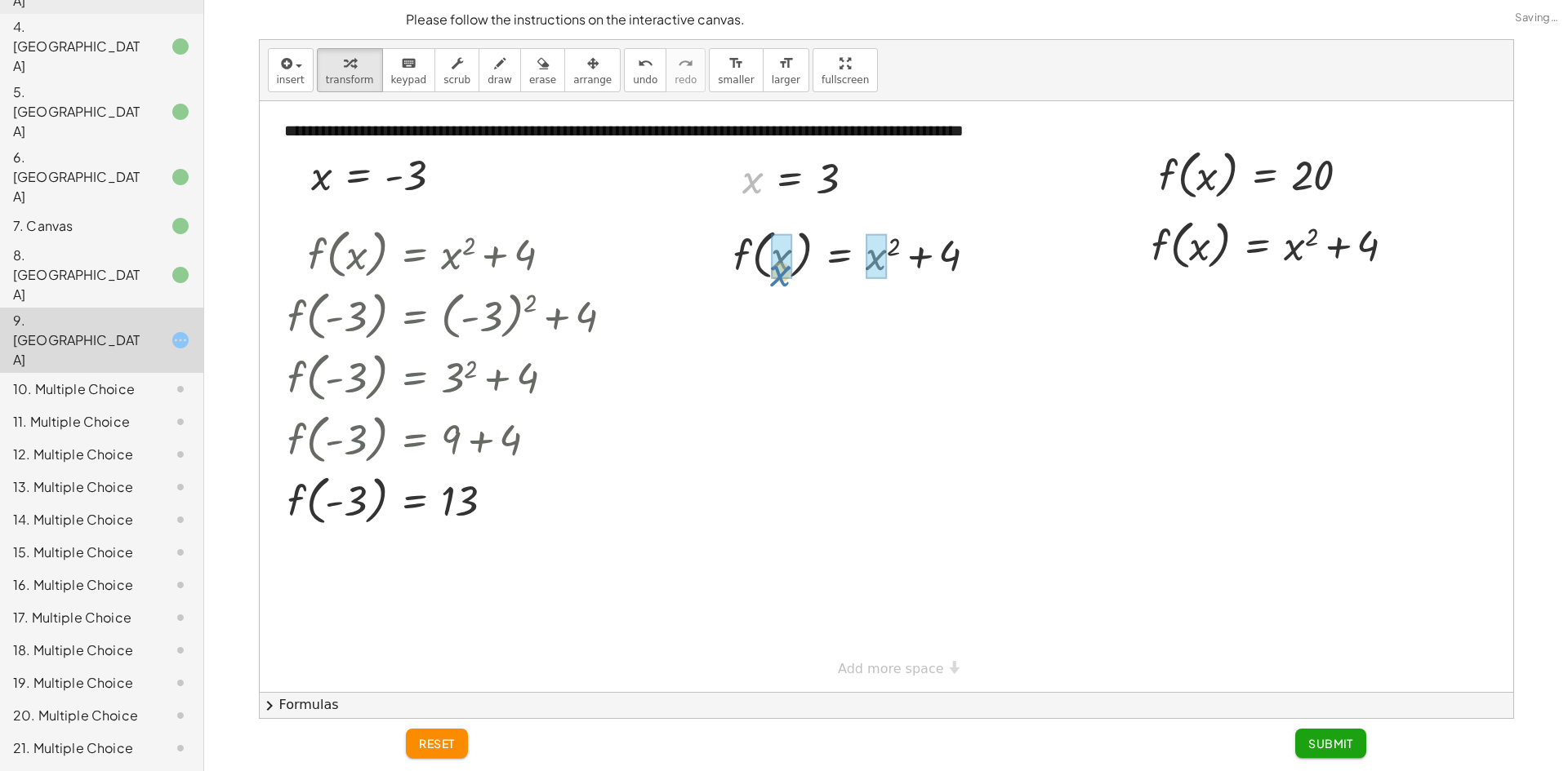
drag, startPoint x: 761, startPoint y: 222, endPoint x: 809, endPoint y: 270, distance: 67.9
click at [875, 259] on div at bounding box center [861, 253] width 277 height 62
click at [914, 314] on div at bounding box center [860, 316] width 275 height 62
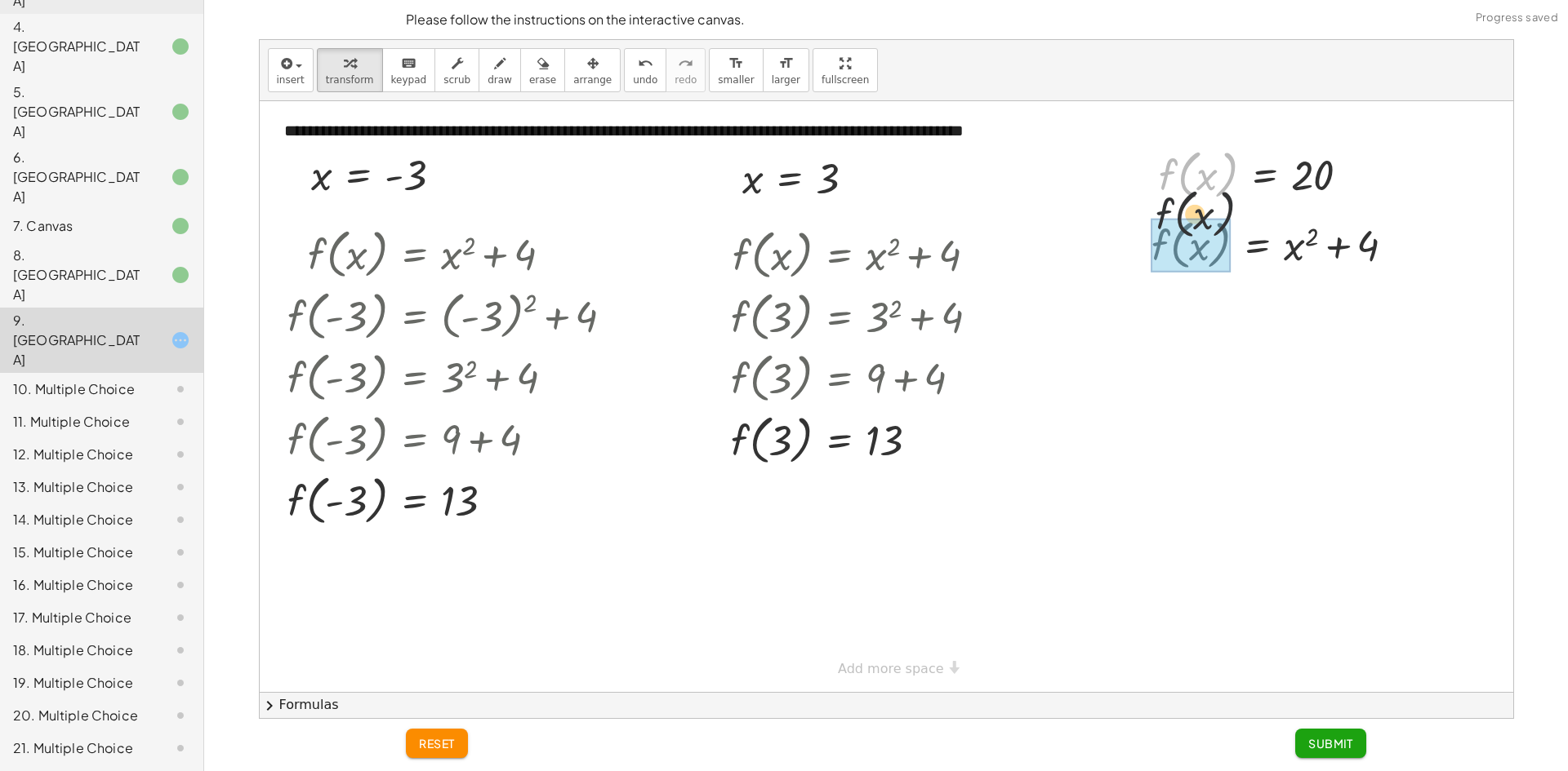
drag, startPoint x: 1163, startPoint y: 217, endPoint x: 1161, endPoint y: 237, distance: 20.1
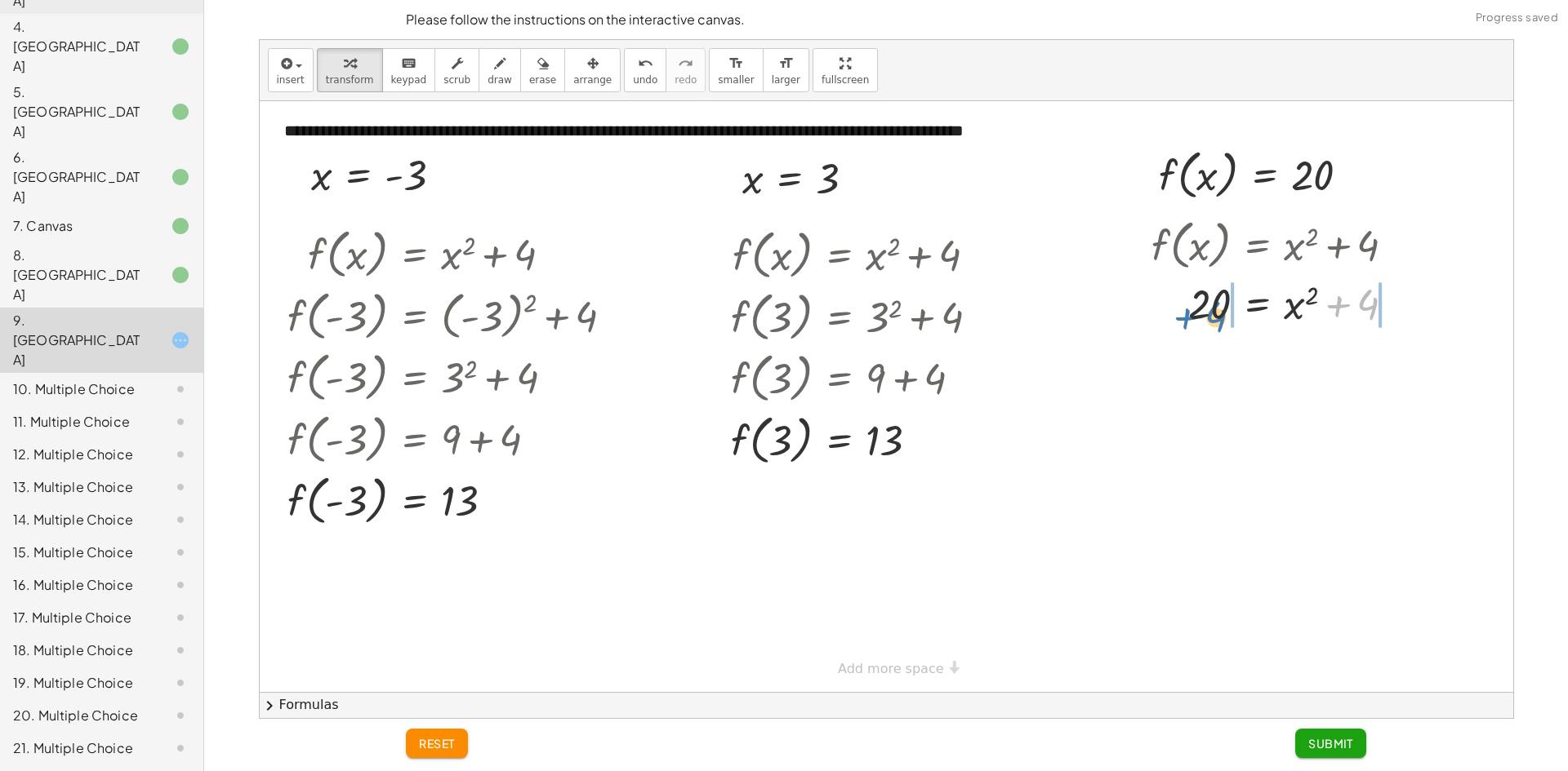
drag, startPoint x: 1349, startPoint y: 304, endPoint x: 1192, endPoint y: 317, distance: 157.5
click at [1192, 317] on div at bounding box center [1279, 303] width 273 height 56
click at [1196, 314] on div at bounding box center [1298, 303] width 357 height 56
drag, startPoint x: 1390, startPoint y: 348, endPoint x: 1388, endPoint y: 361, distance: 13.2
click at [1390, 351] on div at bounding box center [1310, 358] width 333 height 56
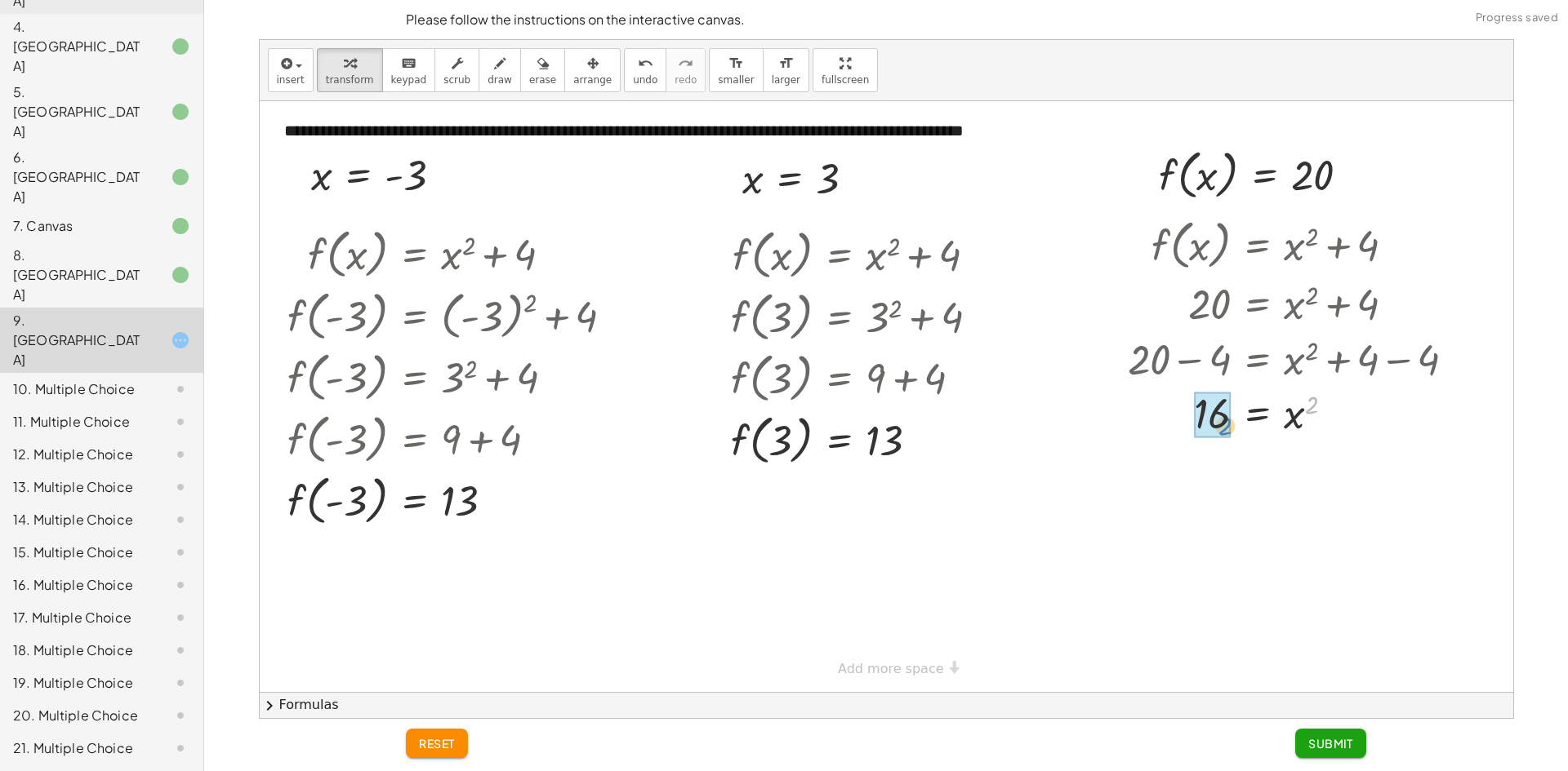
drag, startPoint x: 1312, startPoint y: 405, endPoint x: 1224, endPoint y: 424, distance: 90.0
click at [1258, 245] on div "f ( , x ) = + x 2 + 4 20 = + x 2 + 4 + 20 − 4 = + x 2 + 4 − 4 16 = + x 2 + 4 − …" at bounding box center [1258, 245] width 0 height 0
drag, startPoint x: 1207, startPoint y: 461, endPoint x: 1197, endPoint y: 475, distance: 17.2
click at [1204, 467] on div at bounding box center [1298, 470] width 357 height 60
click at [1220, 552] on div "f ( , x ) = + x 2 + 4 20 = + x 2 + 4 + 20 − 4 = + x 2 + 4 − 4 16 = + x 2 + 4 − …" at bounding box center [1293, 382] width 378 height 347
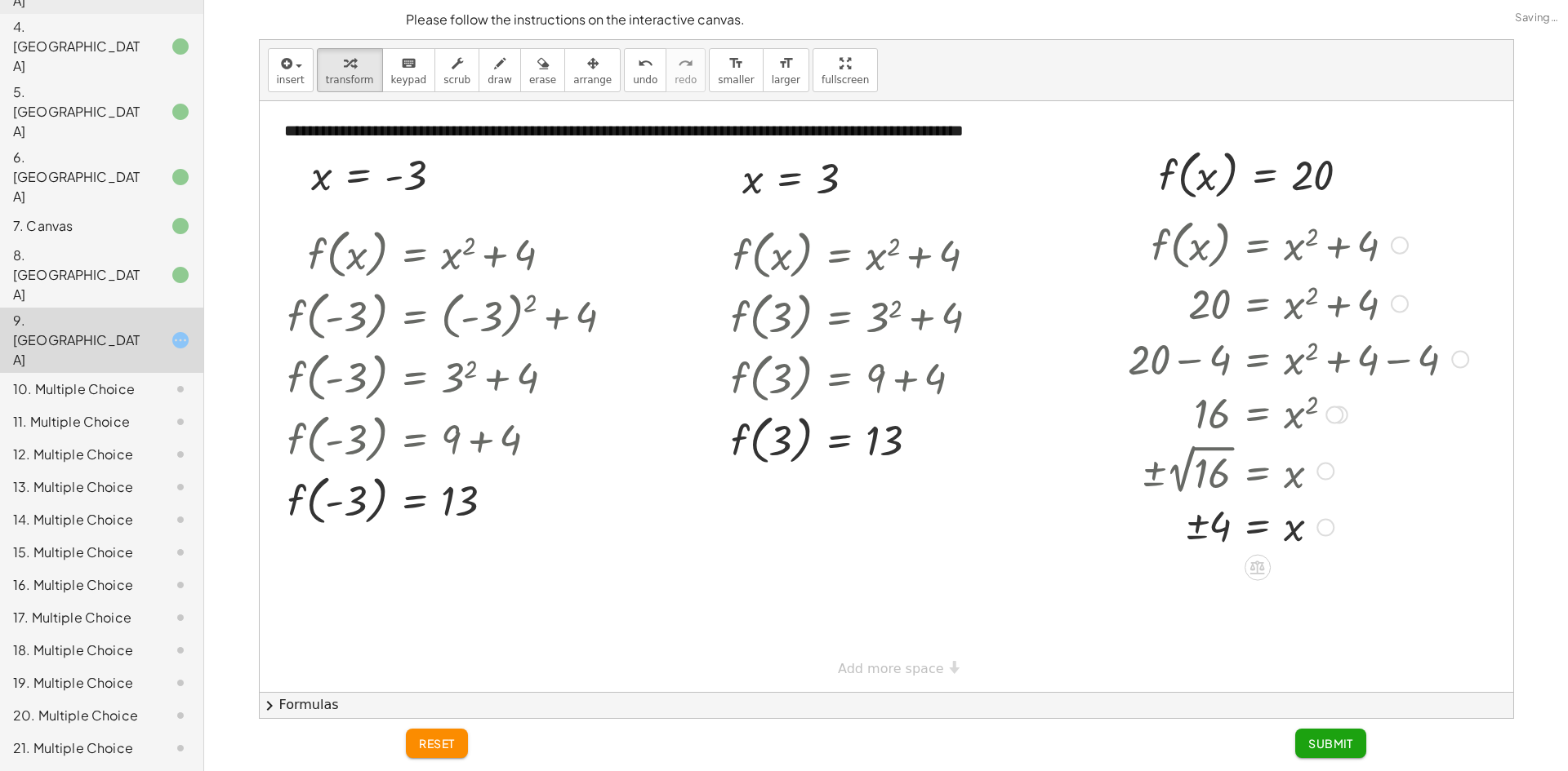
click at [1218, 528] on div at bounding box center [1298, 527] width 357 height 54
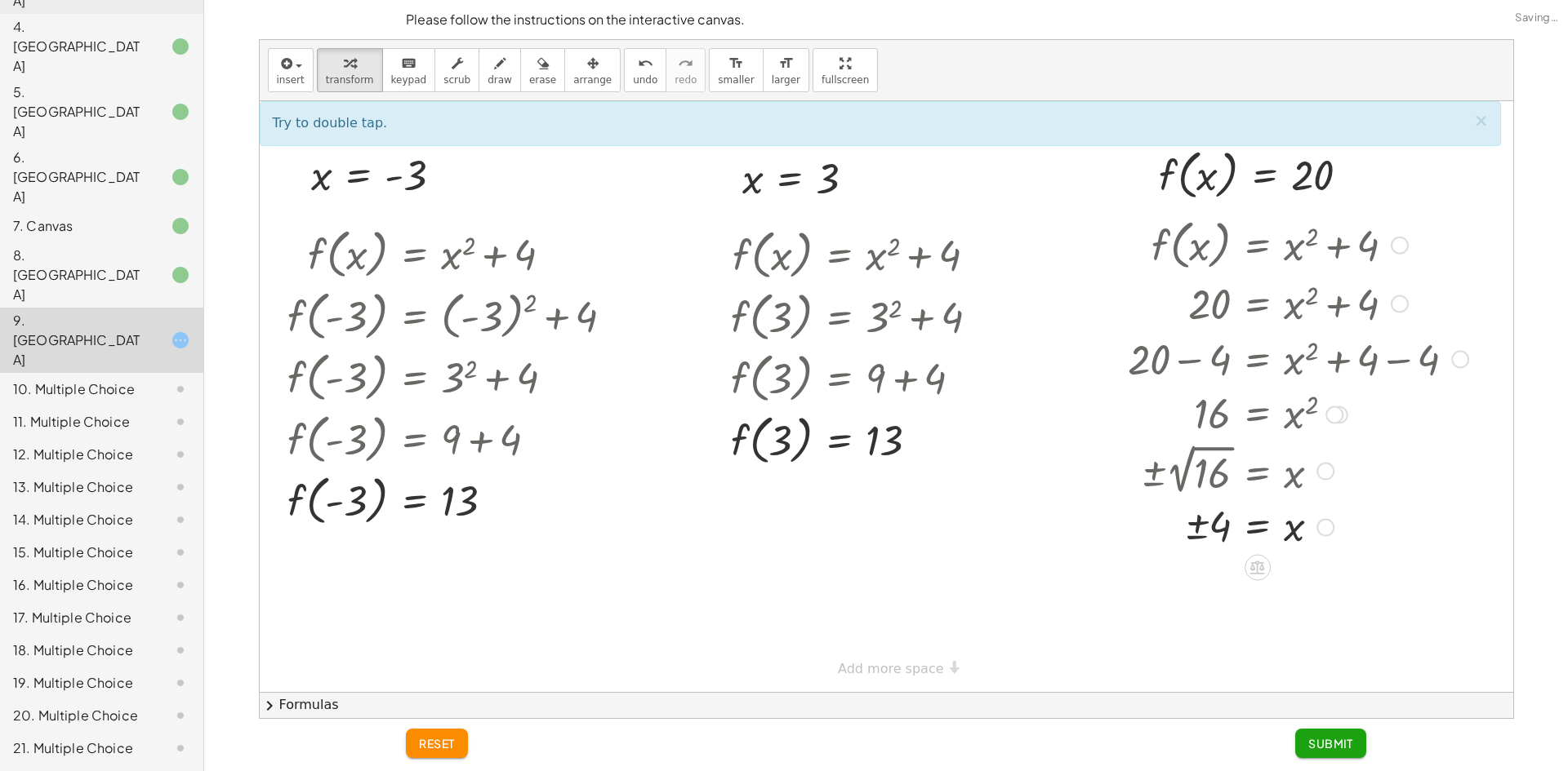
drag, startPoint x: 1191, startPoint y: 528, endPoint x: 1202, endPoint y: 525, distance: 11.4
click at [1192, 528] on div at bounding box center [1298, 527] width 357 height 54
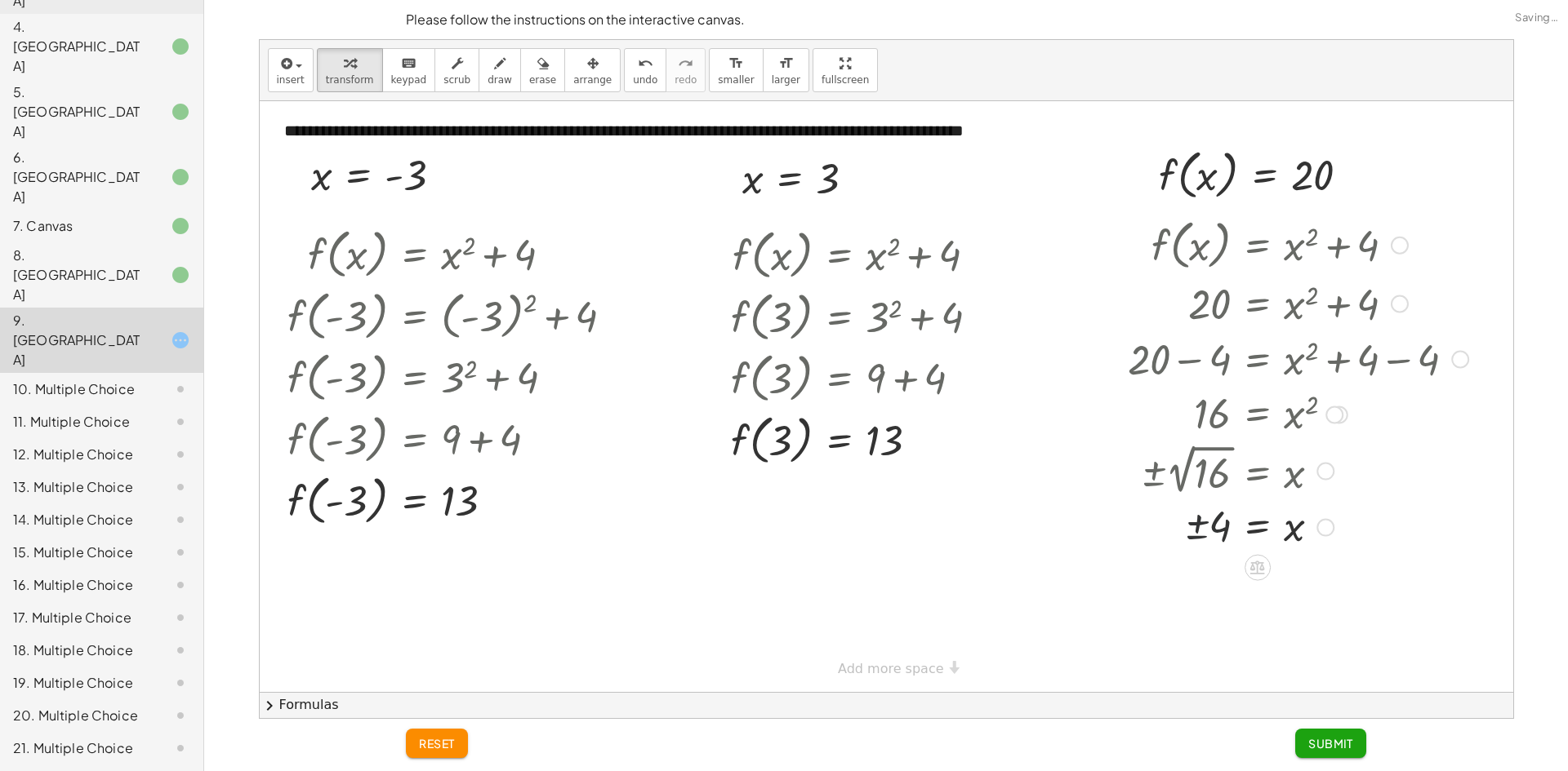
click at [1204, 525] on div at bounding box center [1298, 527] width 357 height 54
click at [1209, 525] on div at bounding box center [1298, 527] width 357 height 54
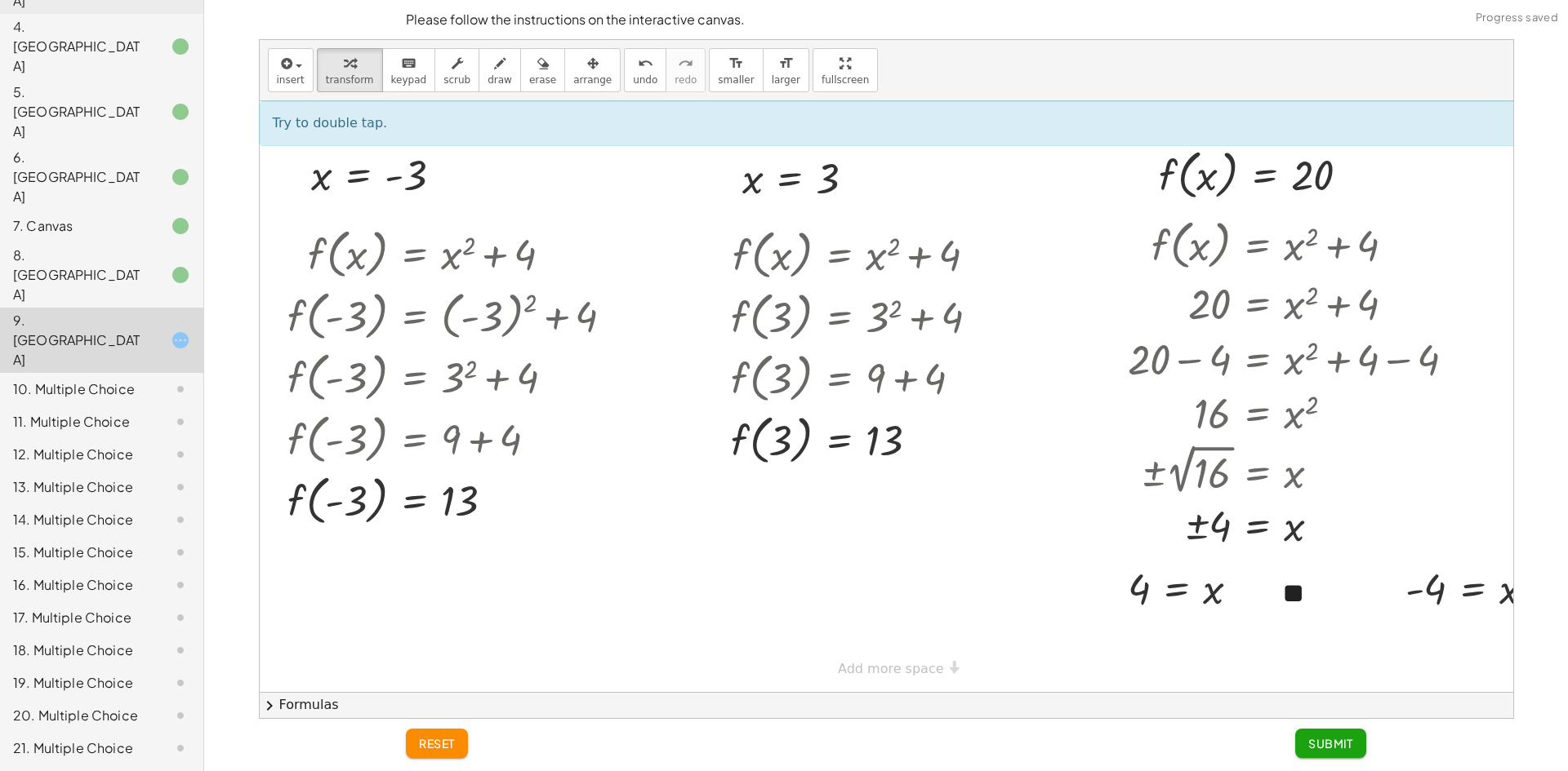
click at [1324, 746] on span "Submit" at bounding box center [1330, 743] width 45 height 14
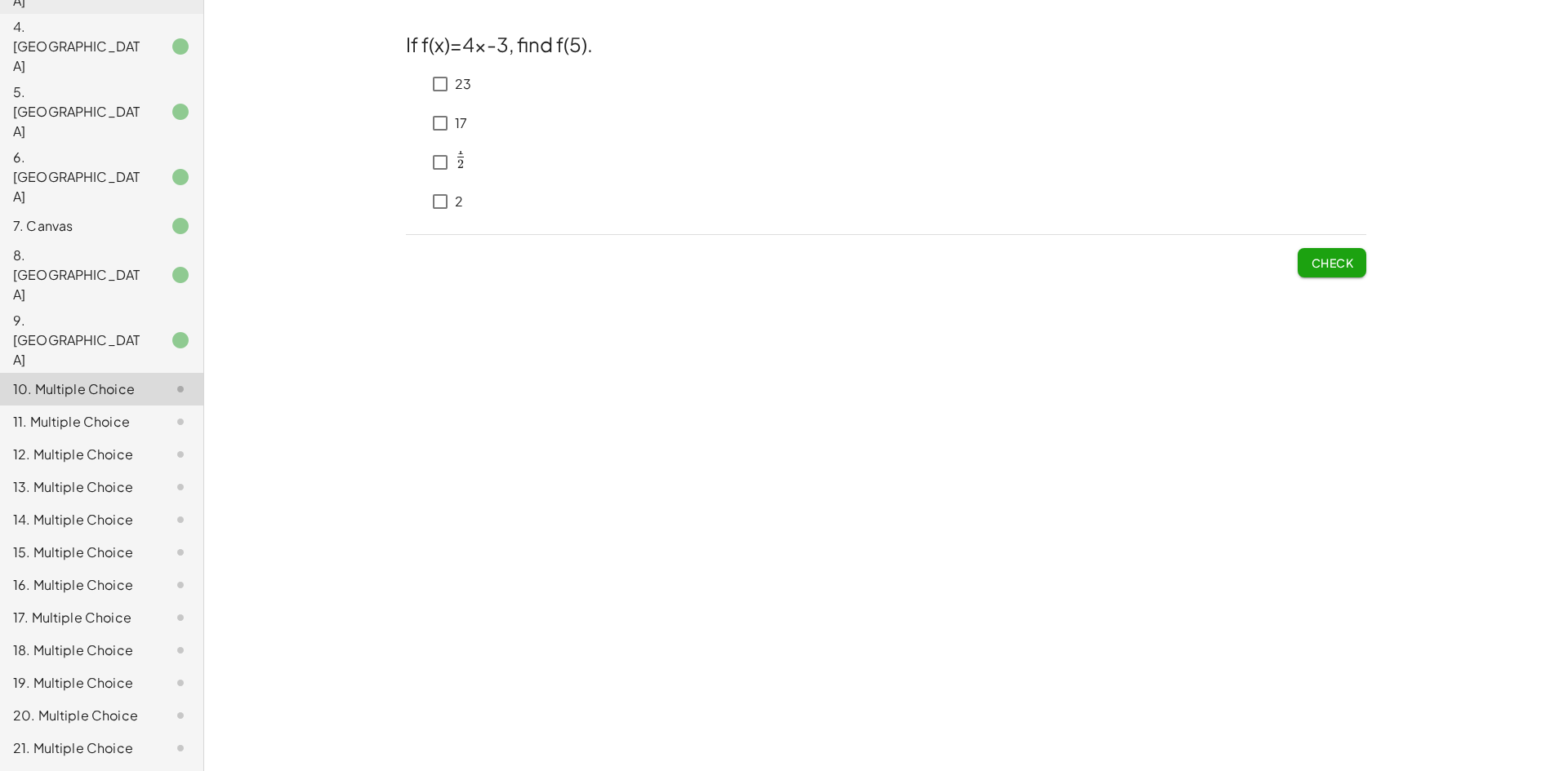
scroll to position [0, 0]
click at [1305, 260] on button "Check" at bounding box center [1331, 263] width 68 height 30
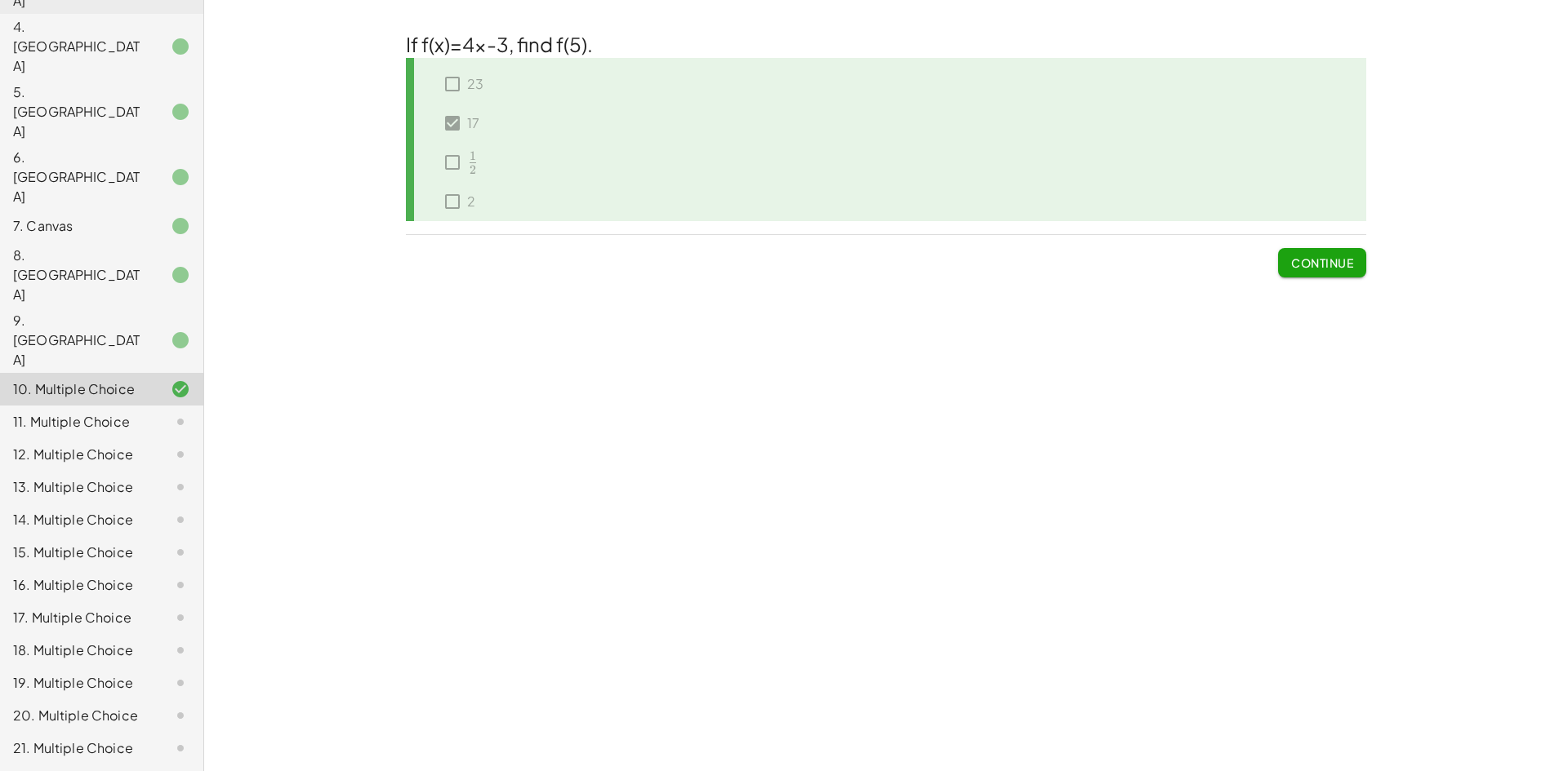
drag, startPoint x: 1333, startPoint y: 271, endPoint x: 1338, endPoint y: 261, distance: 11.2
click at [1333, 267] on button "Continue" at bounding box center [1322, 263] width 89 height 30
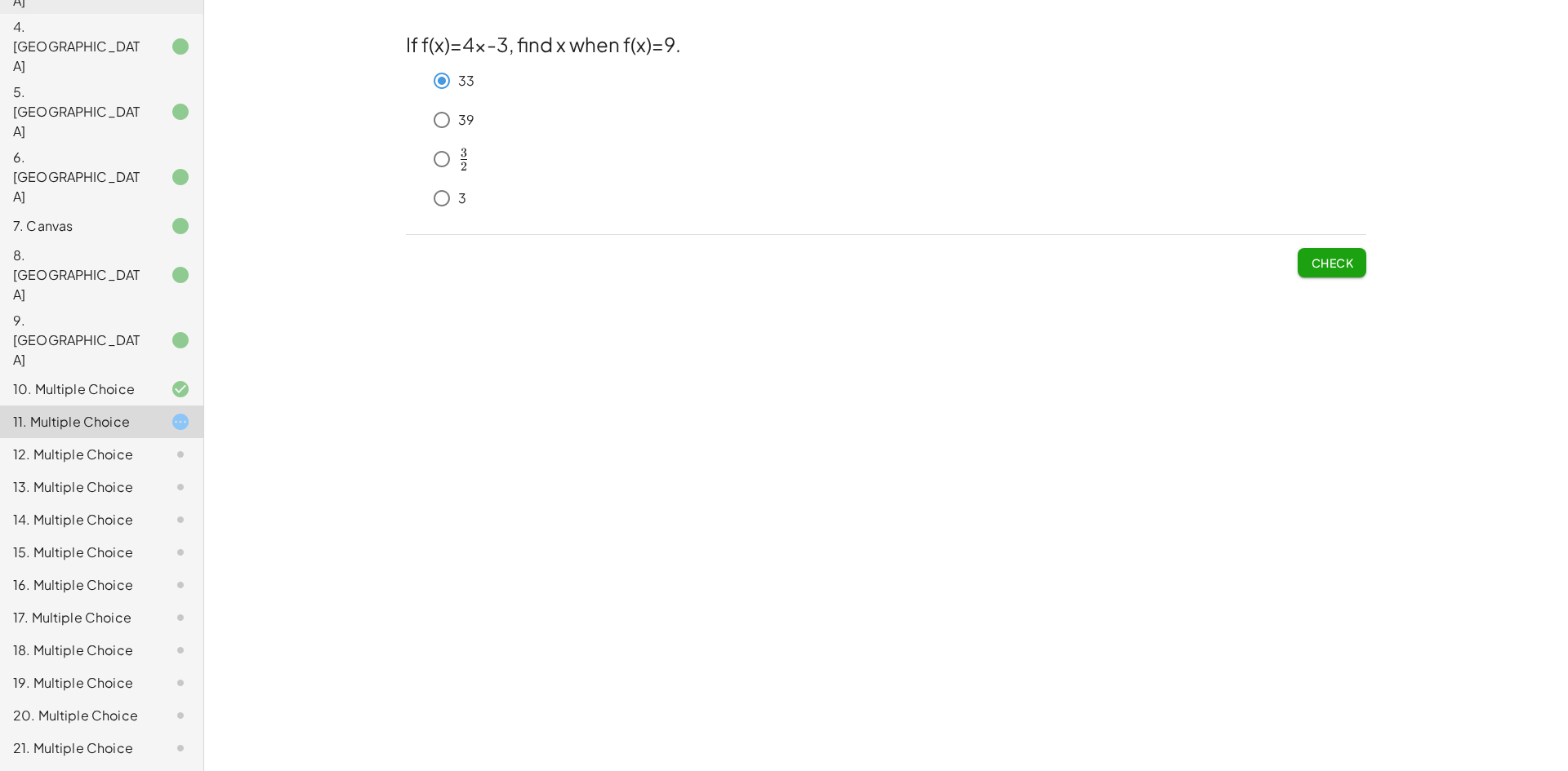
click at [1323, 269] on span "Check" at bounding box center [1332, 262] width 42 height 14
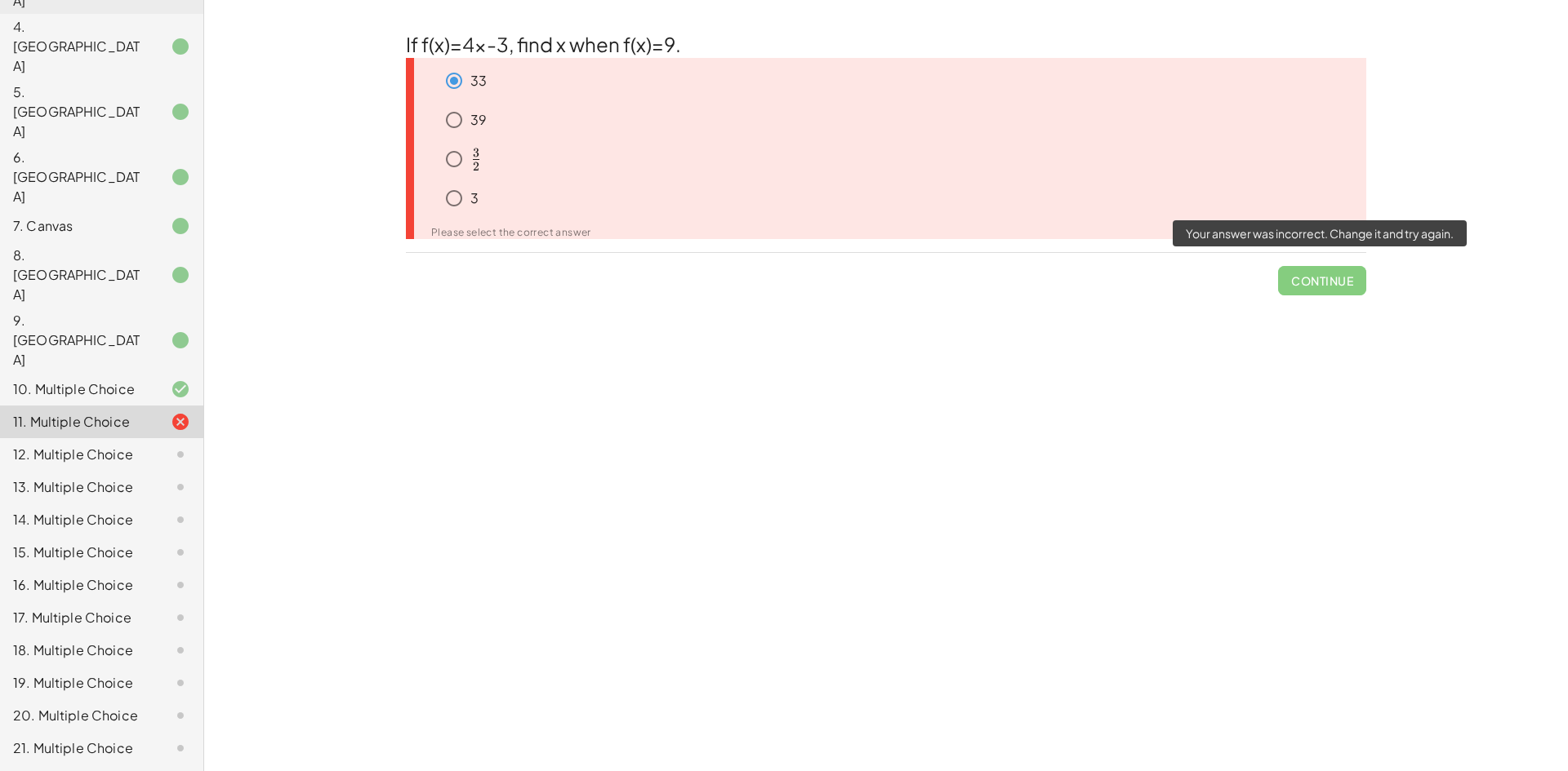
click at [1310, 277] on span "Continue" at bounding box center [1322, 274] width 89 height 42
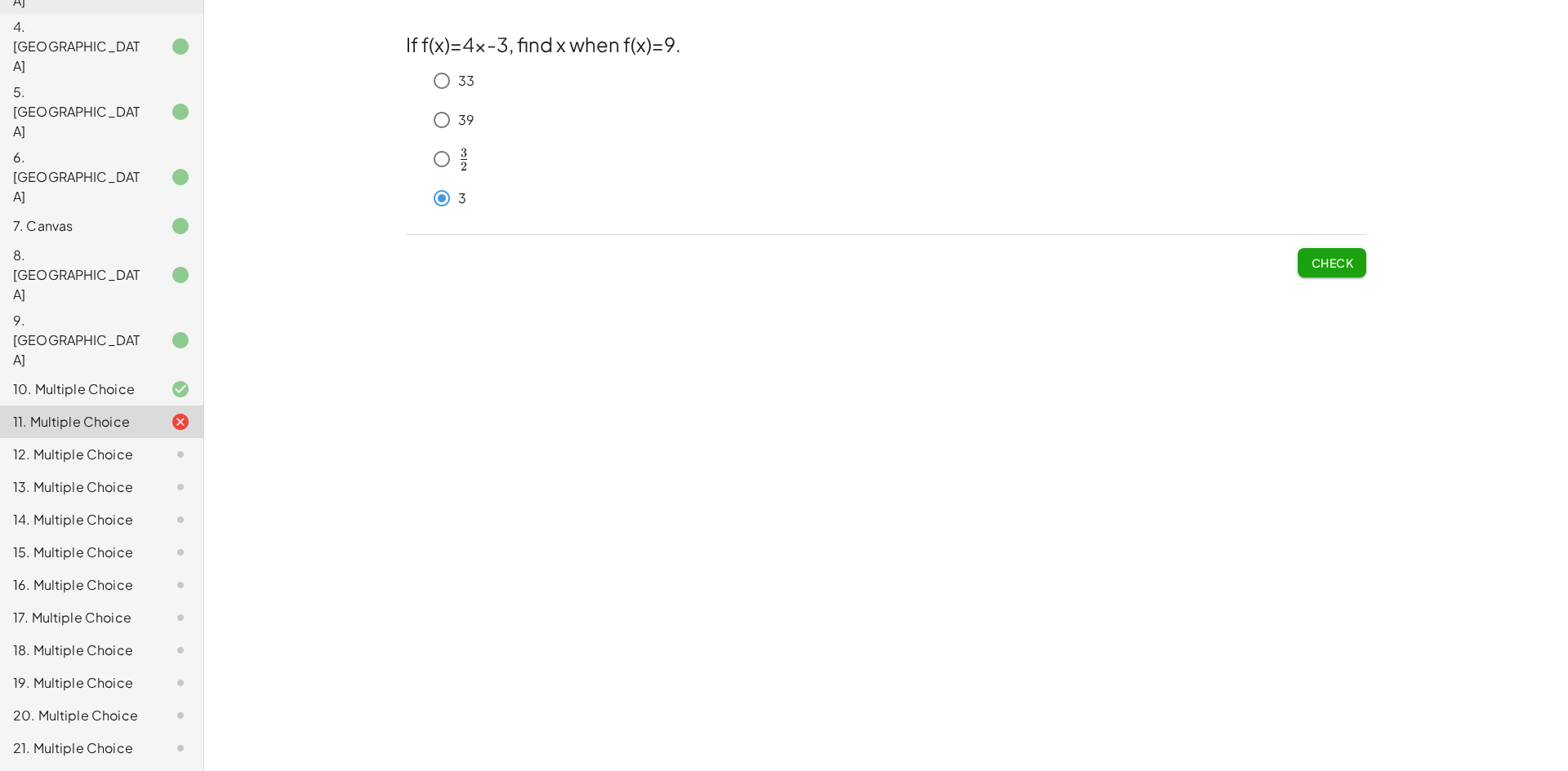
click at [1323, 260] on span "Check" at bounding box center [1332, 262] width 42 height 14
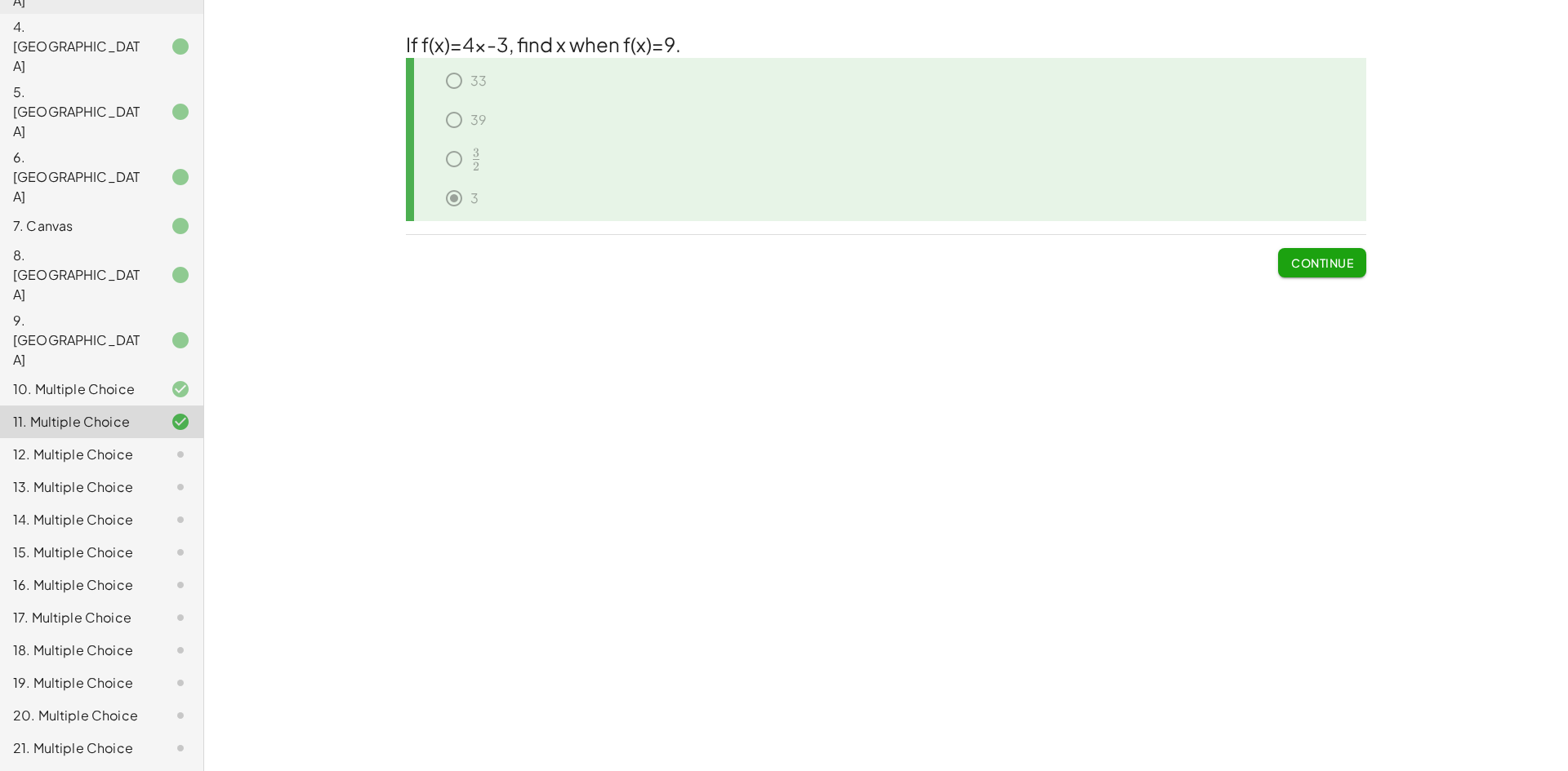
click at [1317, 263] on span "Continue" at bounding box center [1322, 262] width 62 height 14
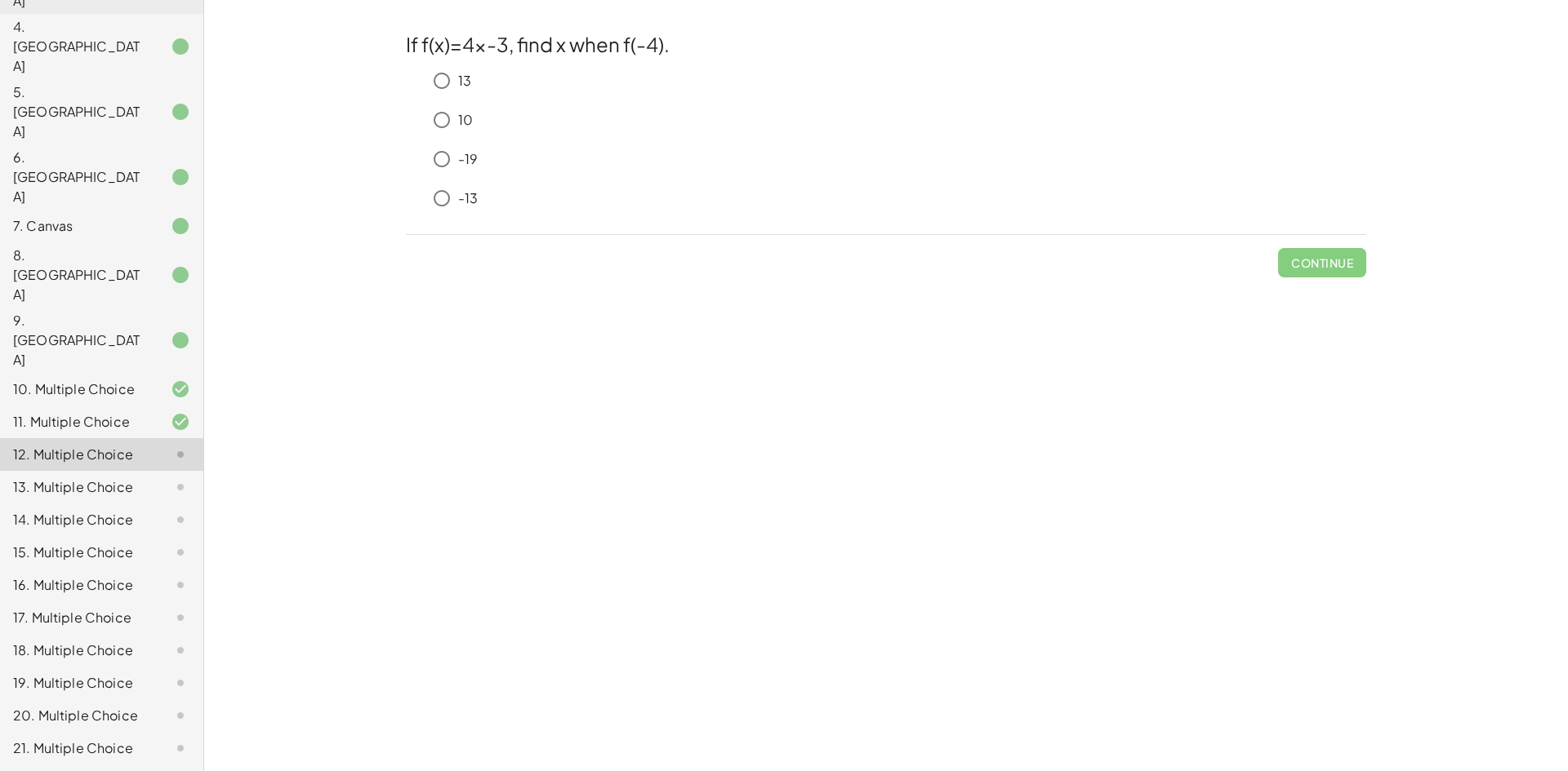
click at [470, 157] on div "-19" at bounding box center [896, 159] width 941 height 33
click at [1335, 267] on span "Check" at bounding box center [1332, 262] width 42 height 14
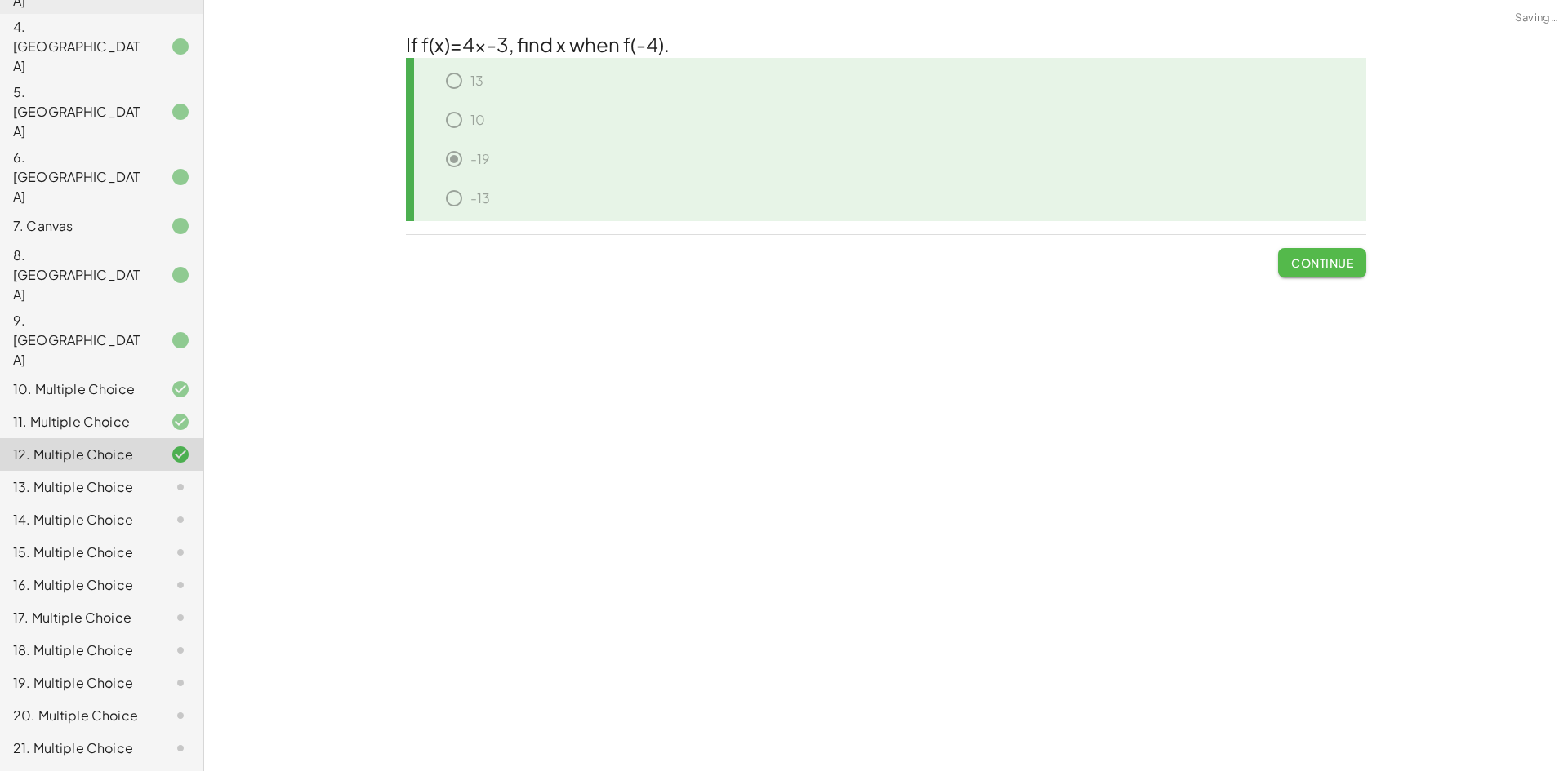
click at [1335, 267] on span "Continue" at bounding box center [1322, 262] width 62 height 14
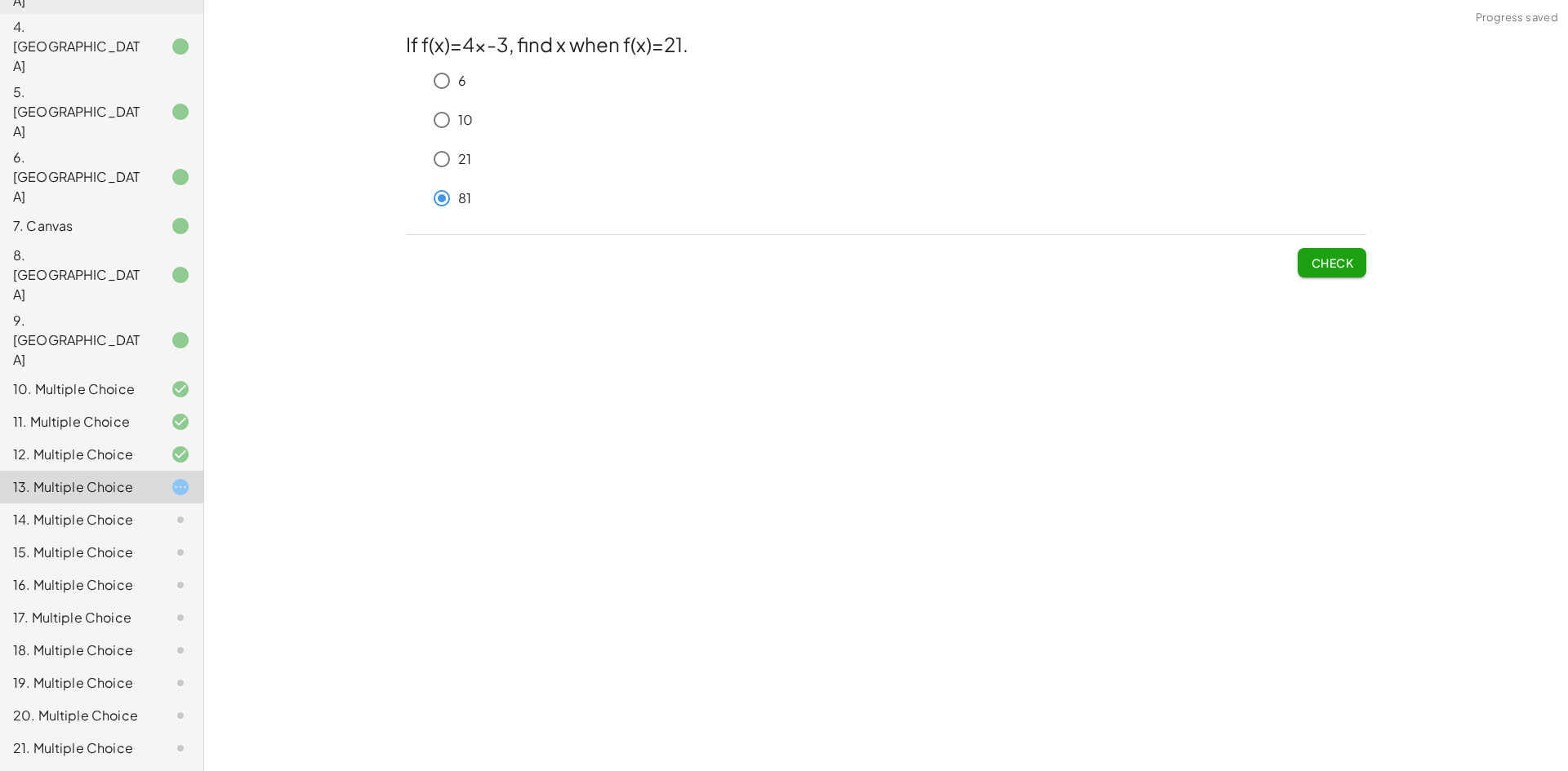
click at [1334, 244] on span "Check" at bounding box center [1331, 256] width 68 height 42
click at [1339, 261] on span "Check" at bounding box center [1332, 262] width 42 height 14
click at [1352, 251] on button "Check" at bounding box center [1331, 263] width 68 height 30
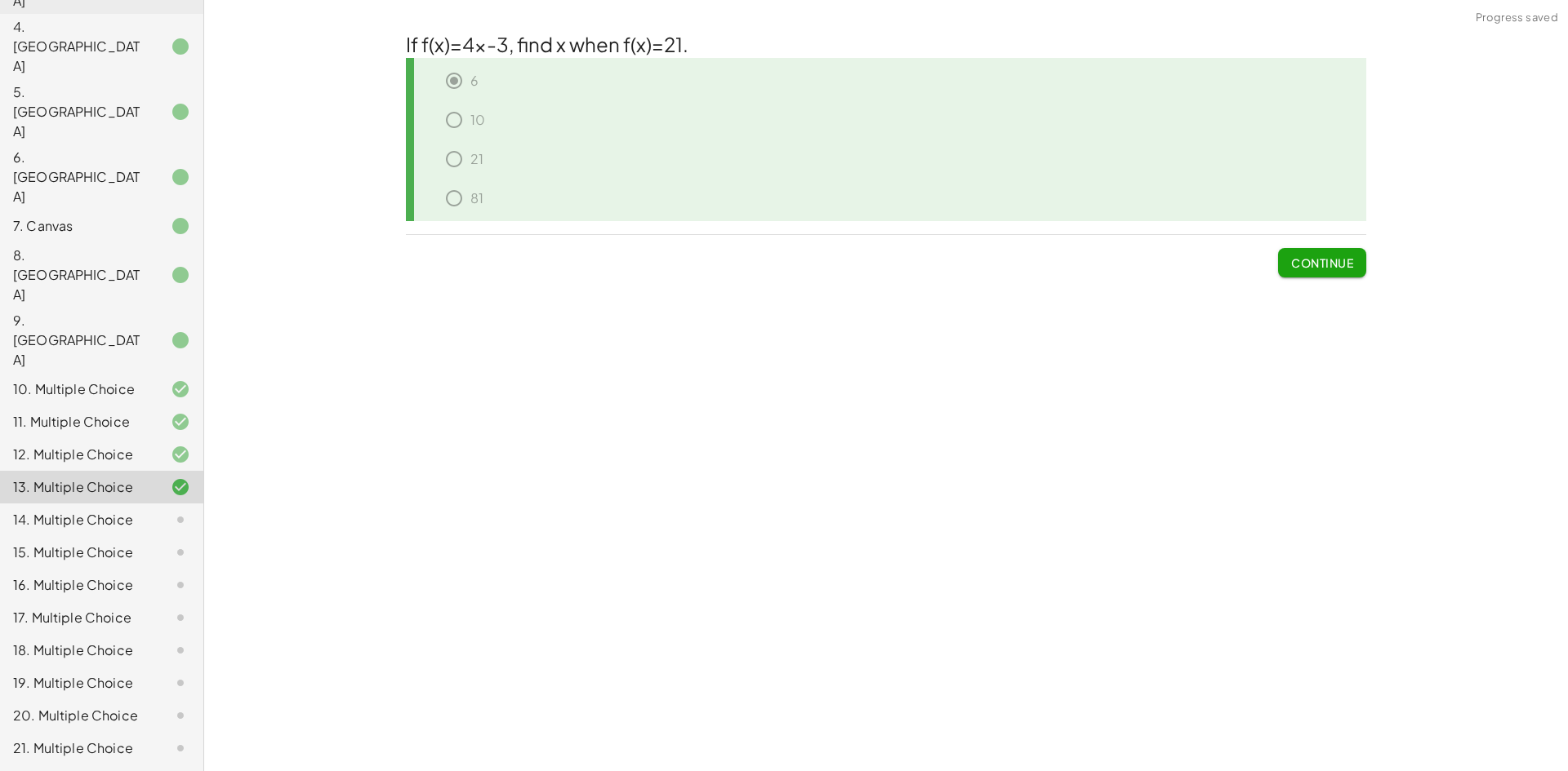
click at [1351, 258] on button "Continue" at bounding box center [1322, 263] width 89 height 30
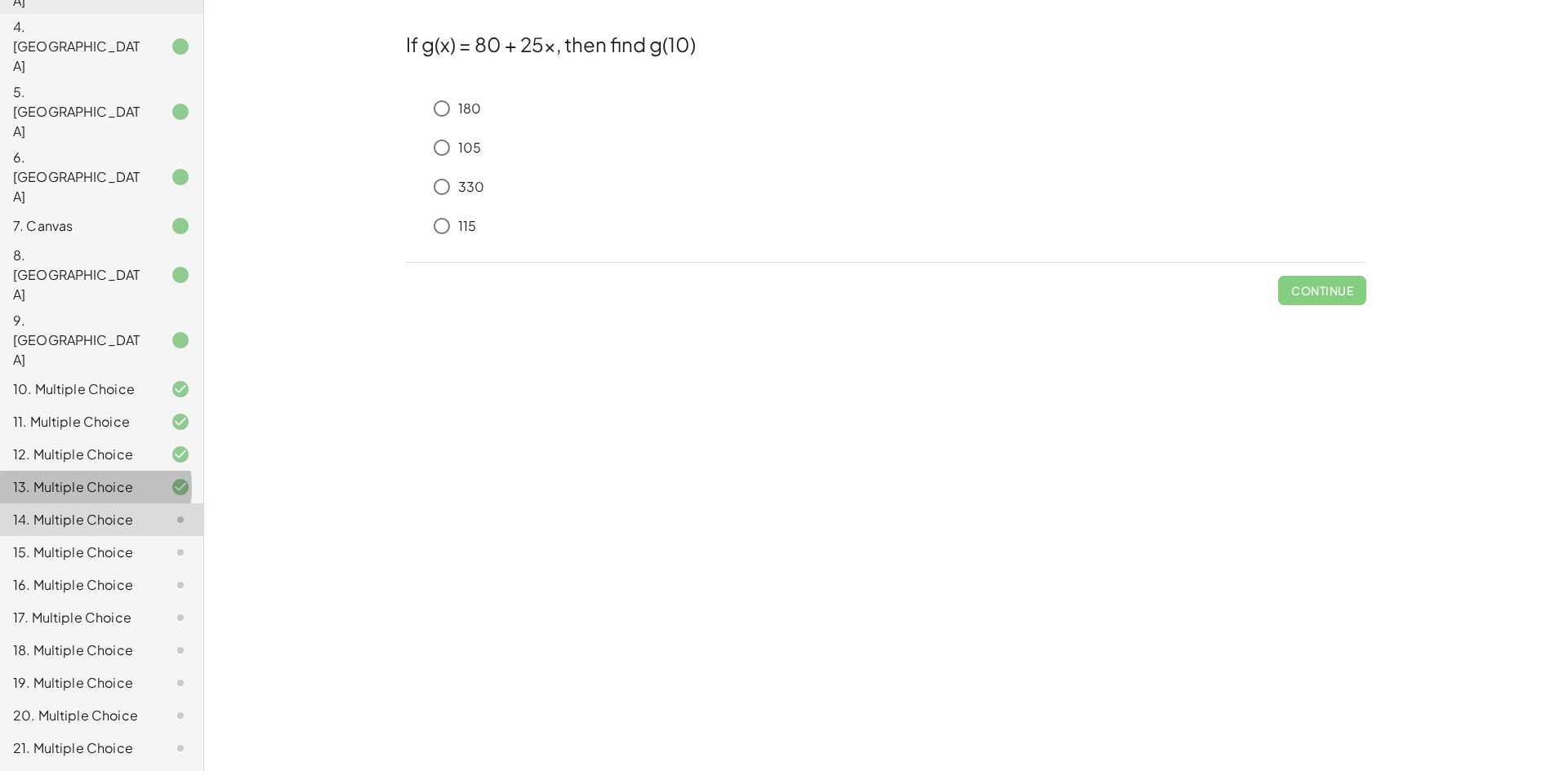
click at [90, 477] on div "13. Multiple Choice" at bounding box center [79, 487] width 132 height 19
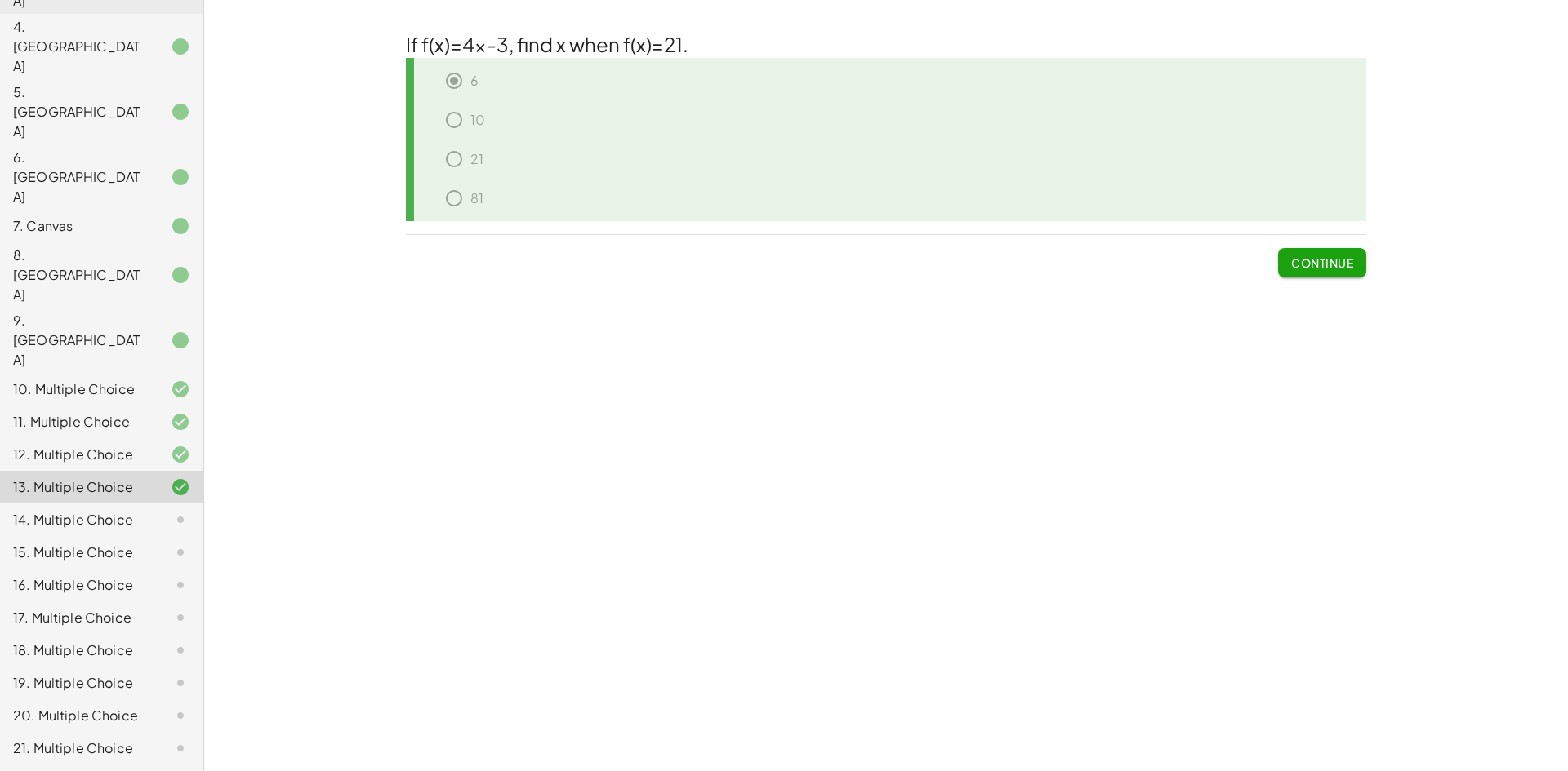
click at [126, 569] on div "14. Multiple Choice" at bounding box center [101, 585] width 203 height 33
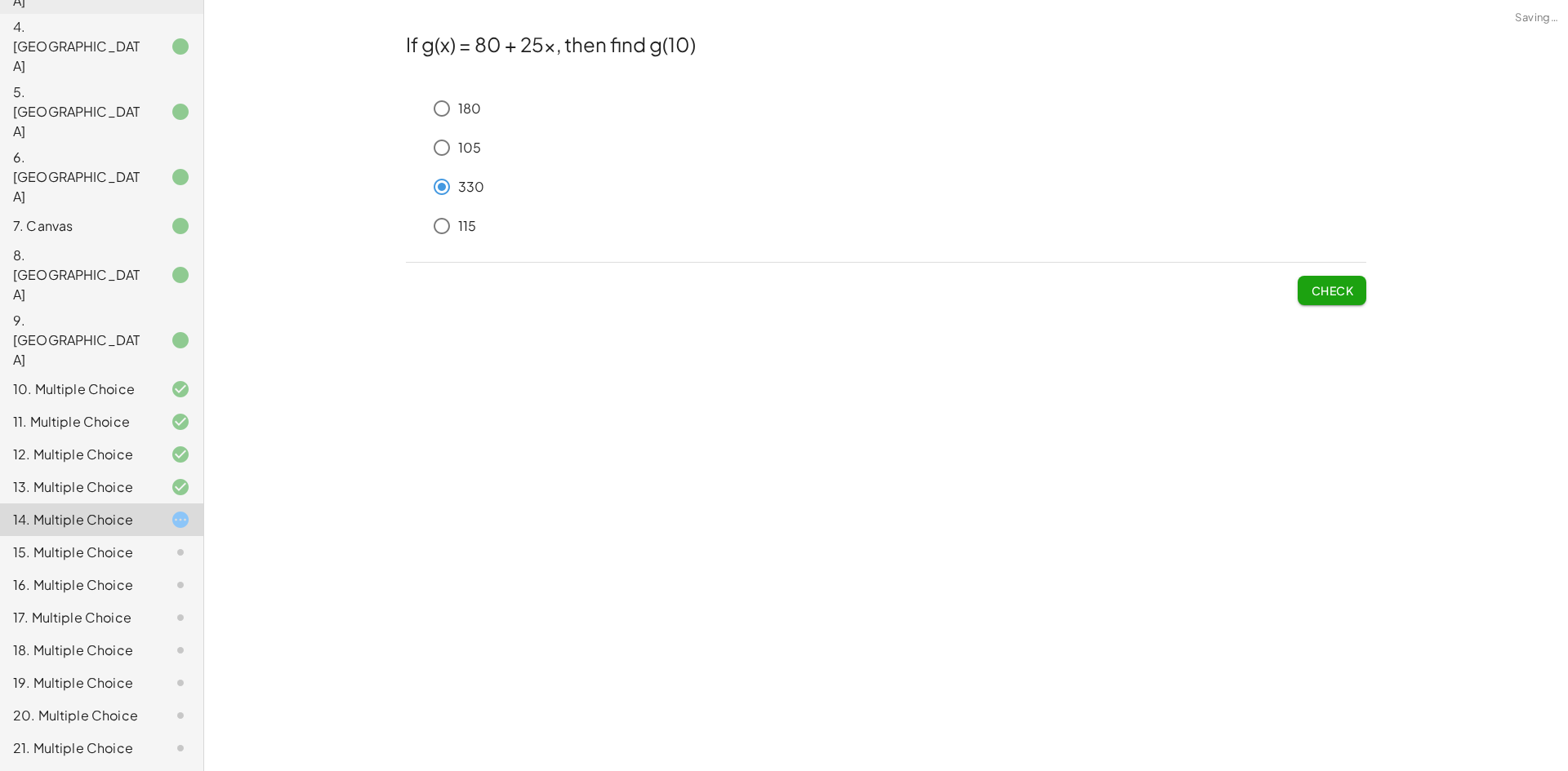
click at [1331, 297] on span "Check" at bounding box center [1332, 290] width 42 height 14
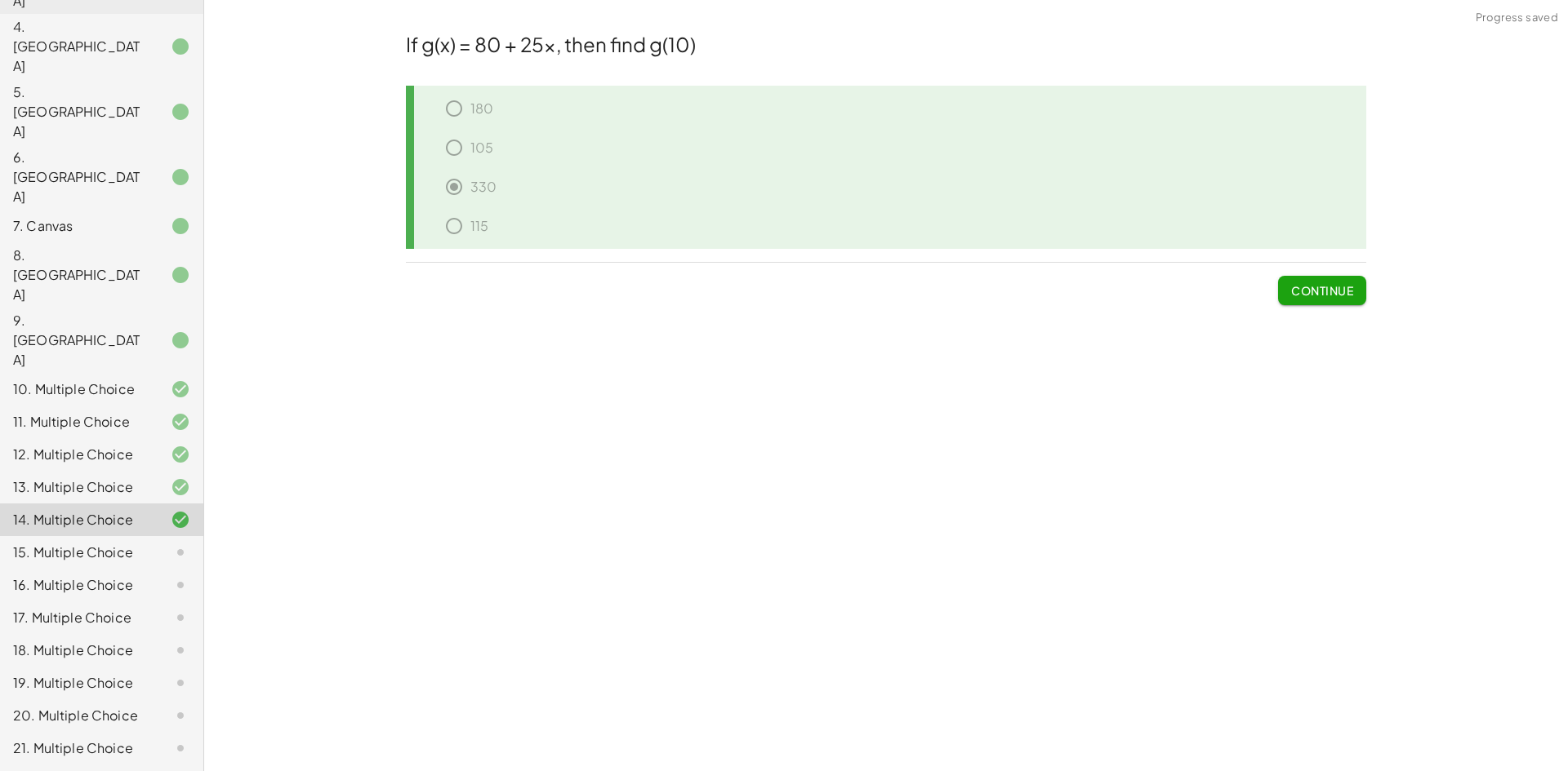
click at [1312, 284] on span "Continue" at bounding box center [1322, 290] width 62 height 14
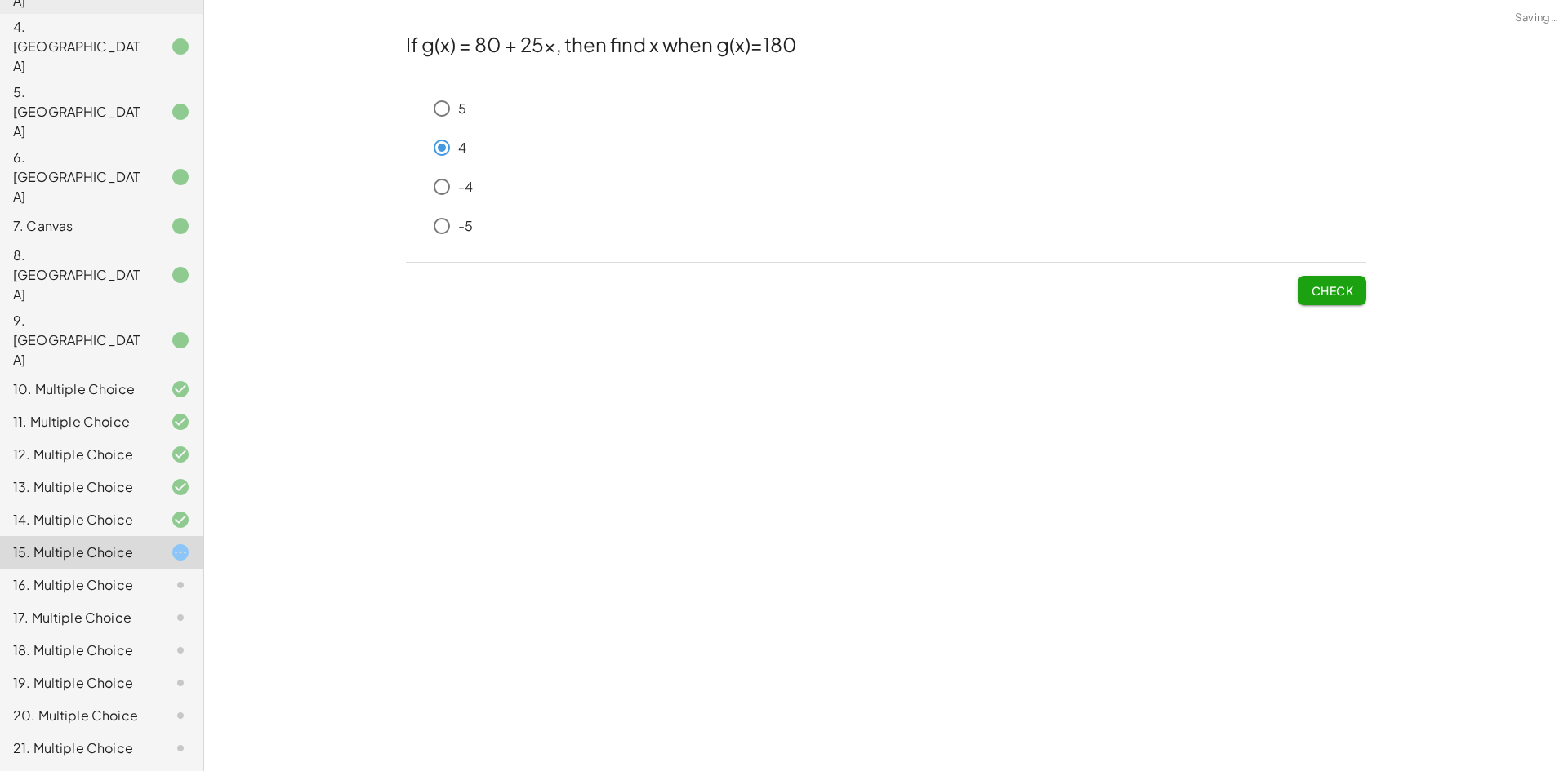
click at [1326, 300] on button "Check" at bounding box center [1331, 291] width 68 height 30
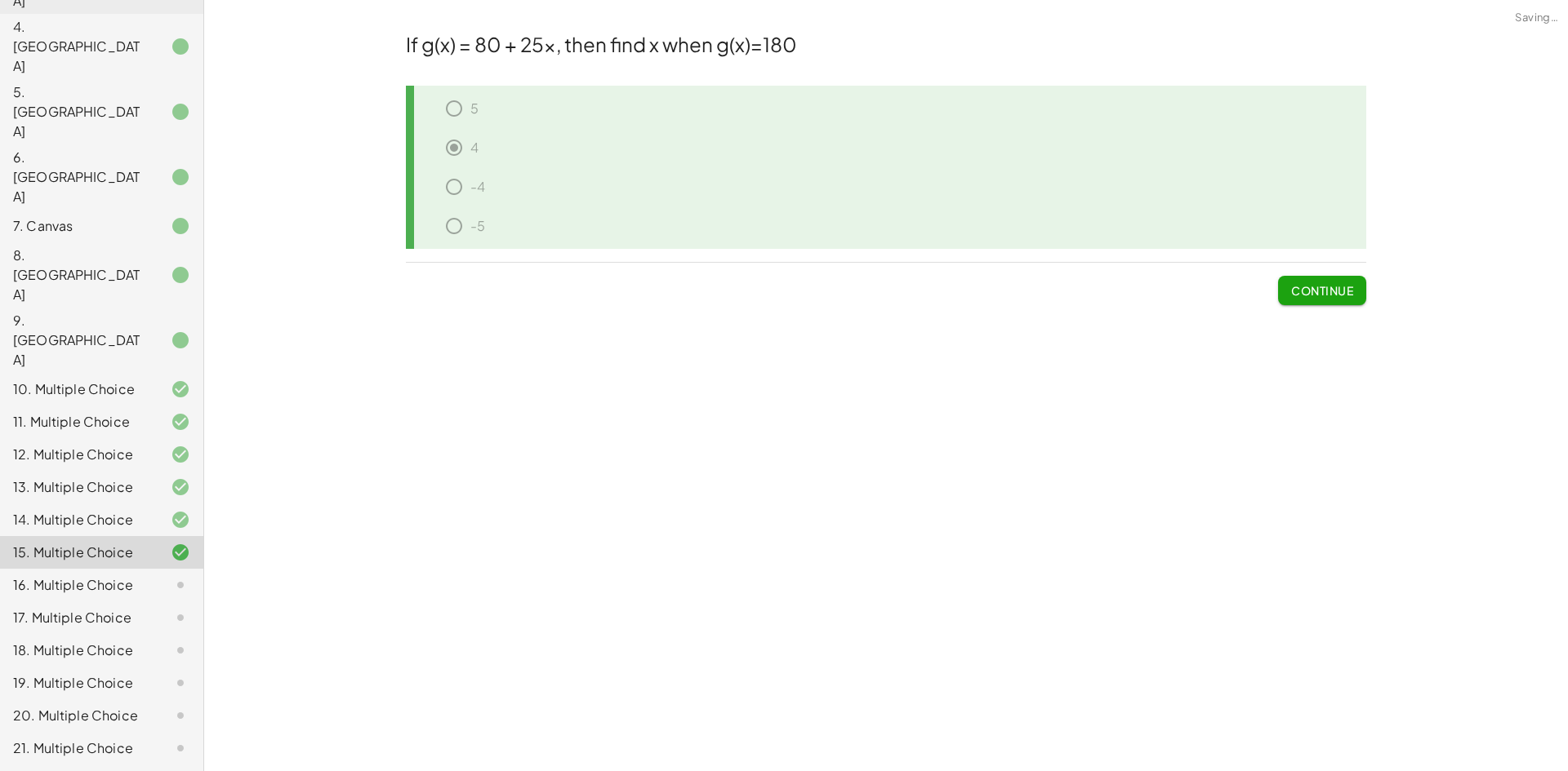
click at [1335, 295] on span "Continue" at bounding box center [1322, 290] width 62 height 14
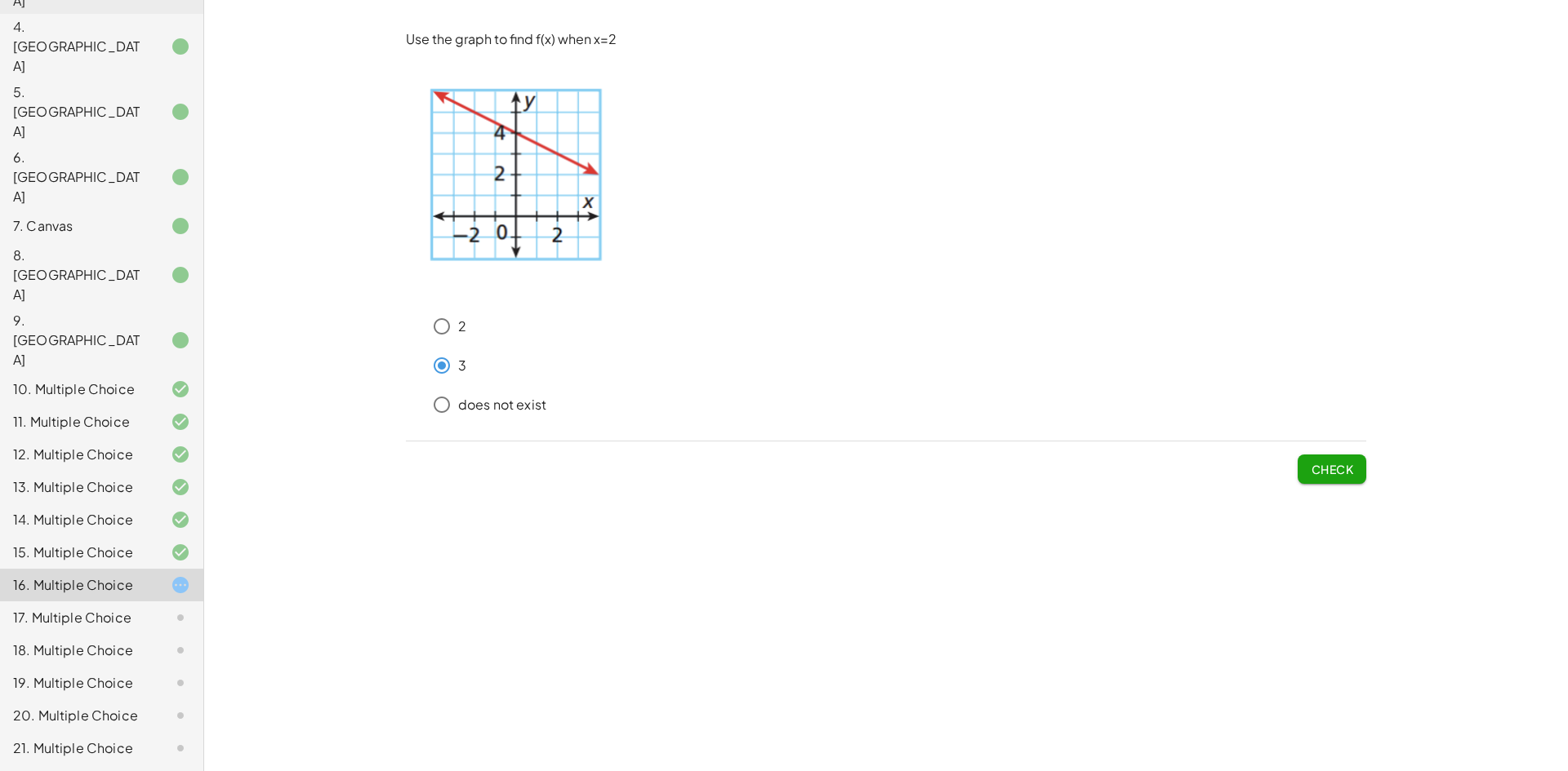
click at [1322, 466] on span "Check" at bounding box center [1332, 469] width 42 height 14
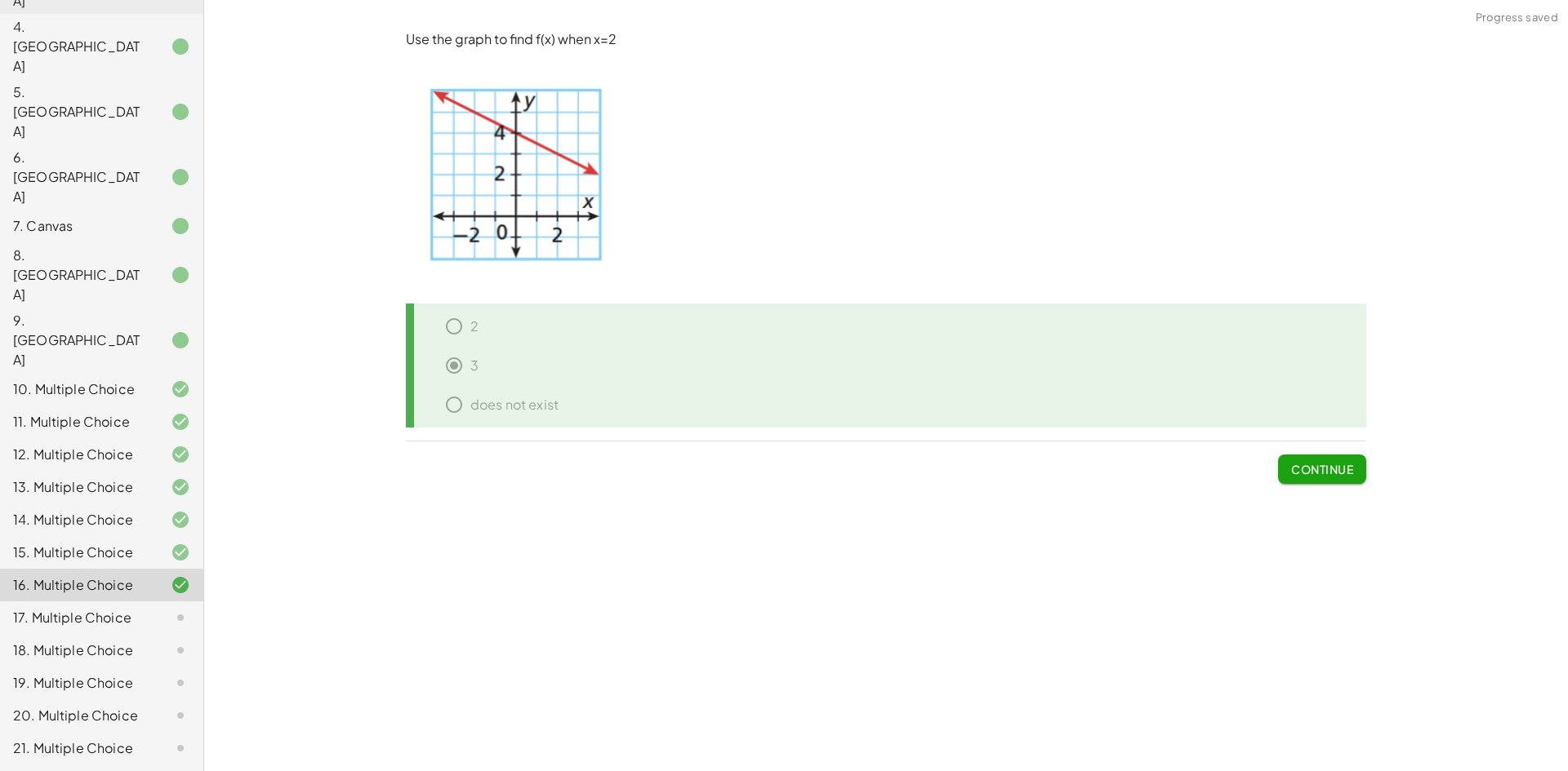
click at [1297, 470] on span "Continue" at bounding box center [1322, 469] width 62 height 14
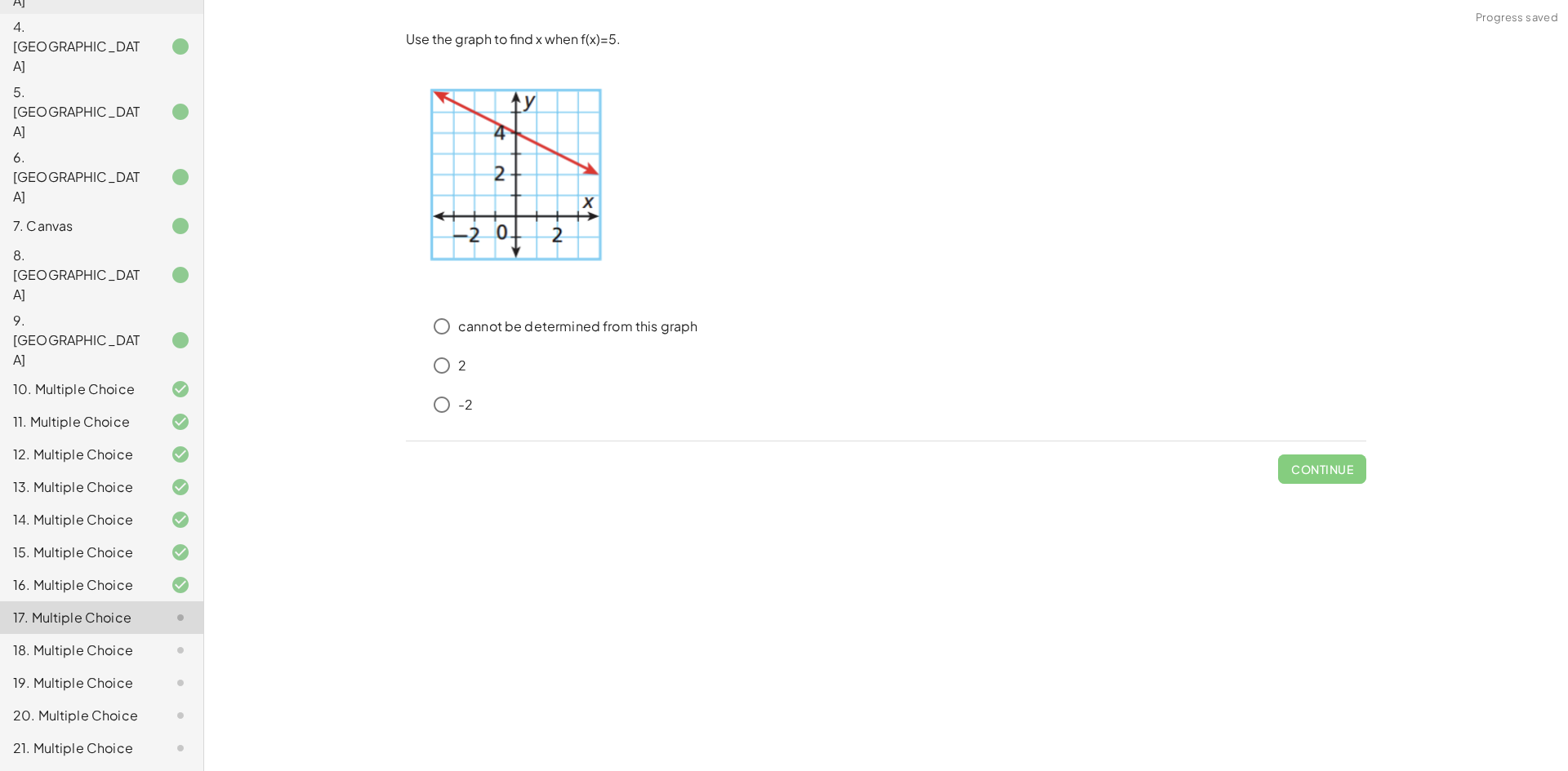
click at [485, 403] on div "-2" at bounding box center [896, 405] width 941 height 33
click at [459, 405] on p "-2" at bounding box center [465, 405] width 14 height 19
click at [1309, 464] on button "Check" at bounding box center [1331, 469] width 68 height 30
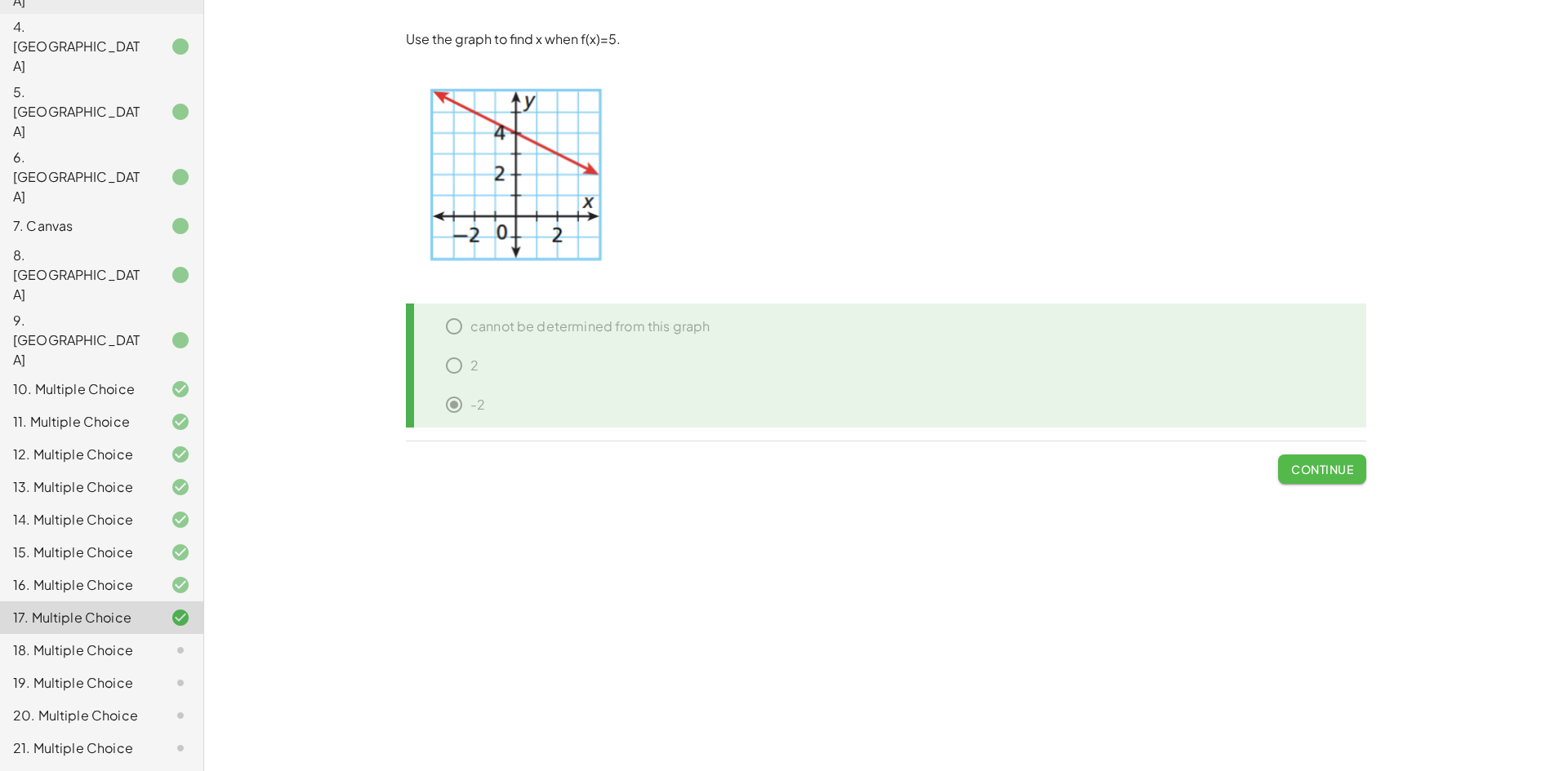
click at [1295, 467] on span "Continue" at bounding box center [1322, 469] width 62 height 14
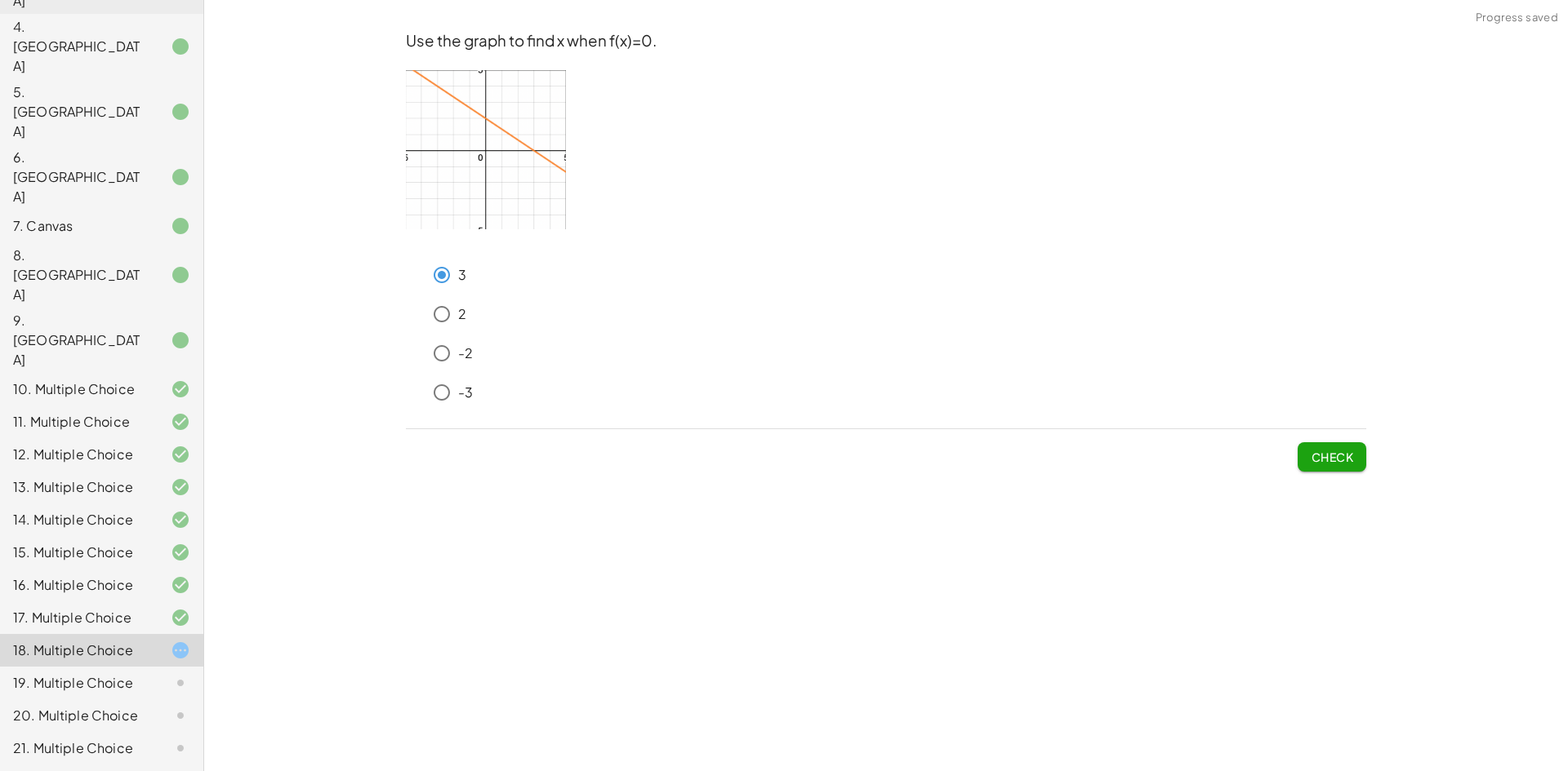
drag, startPoint x: 1316, startPoint y: 462, endPoint x: 1299, endPoint y: 463, distance: 17.0
click at [1311, 463] on span "Check" at bounding box center [1332, 456] width 42 height 14
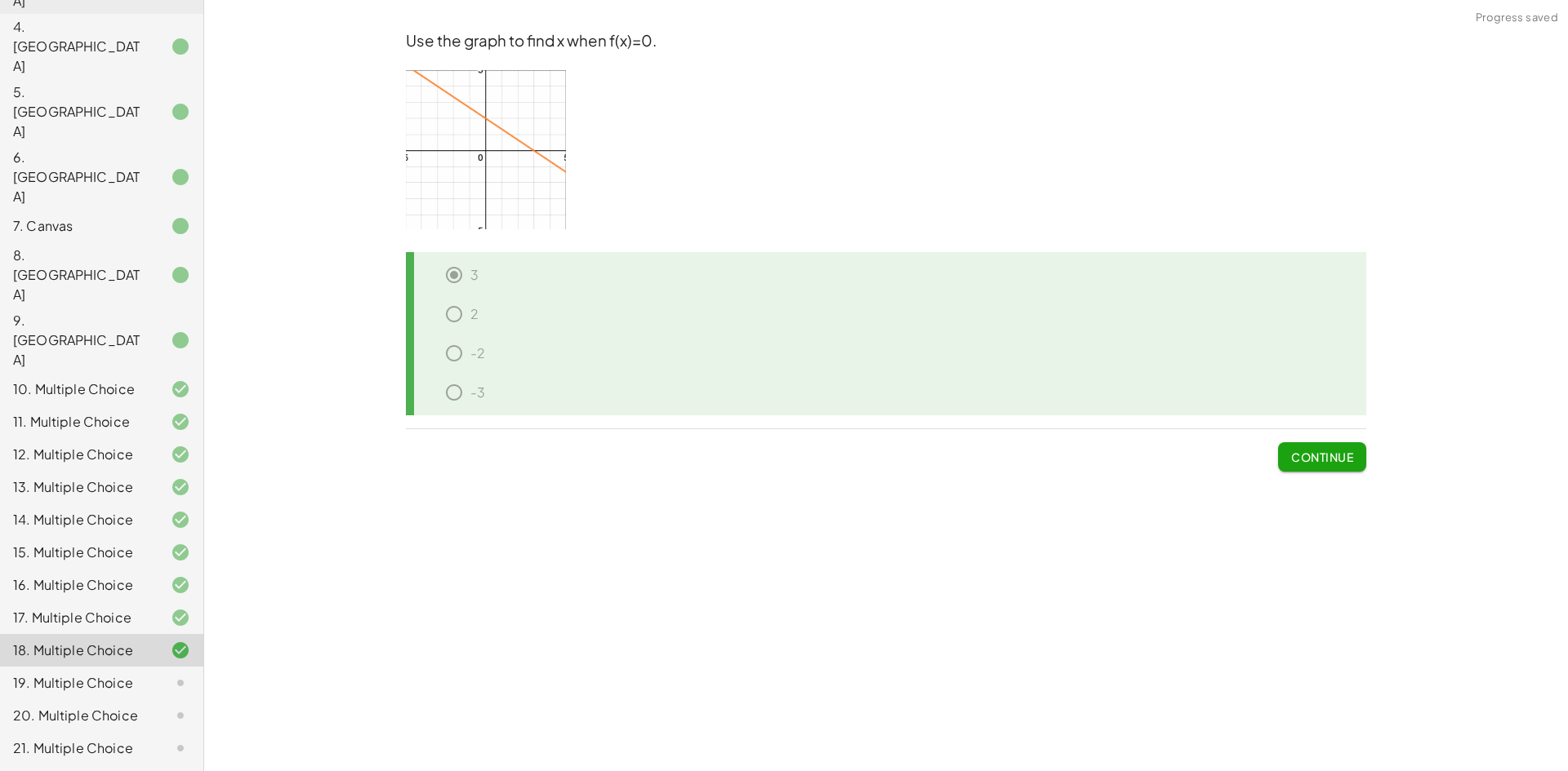
click at [1320, 457] on span "Continue" at bounding box center [1322, 456] width 62 height 14
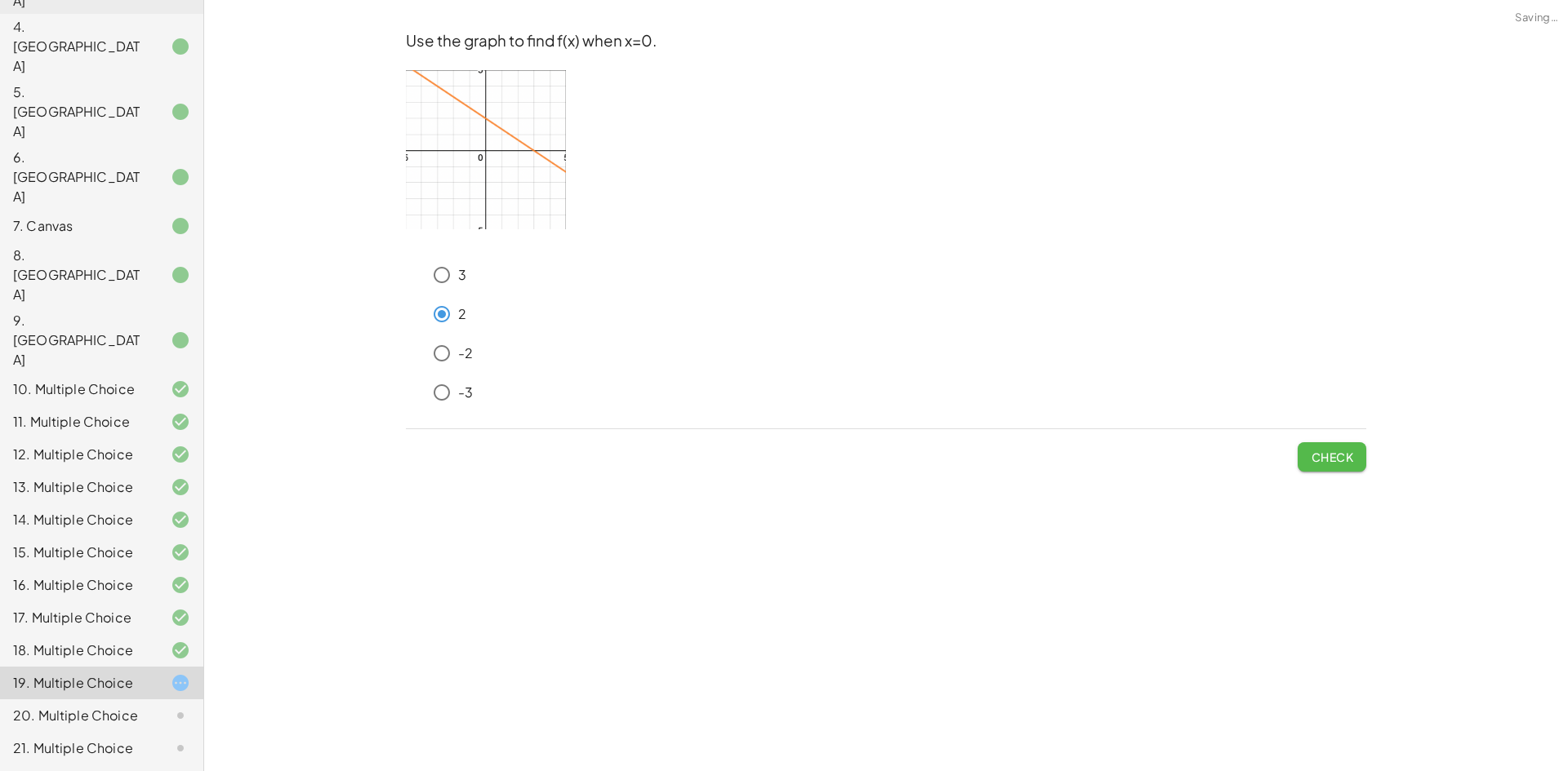
drag, startPoint x: 1324, startPoint y: 454, endPoint x: 1328, endPoint y: 441, distance: 13.6
click at [1332, 449] on button "Check" at bounding box center [1331, 457] width 68 height 30
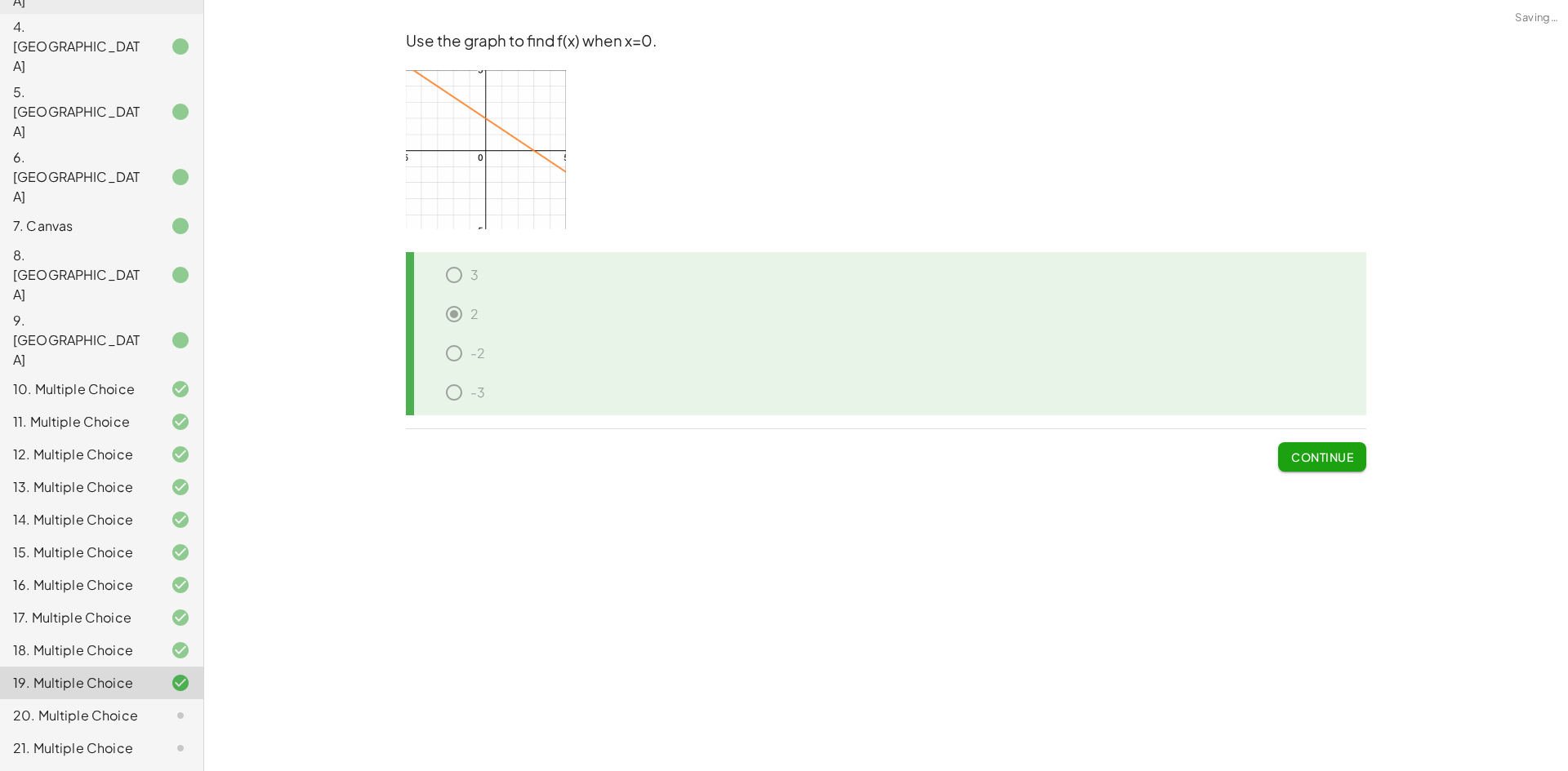
click at [1317, 452] on span "Continue" at bounding box center [1322, 456] width 62 height 14
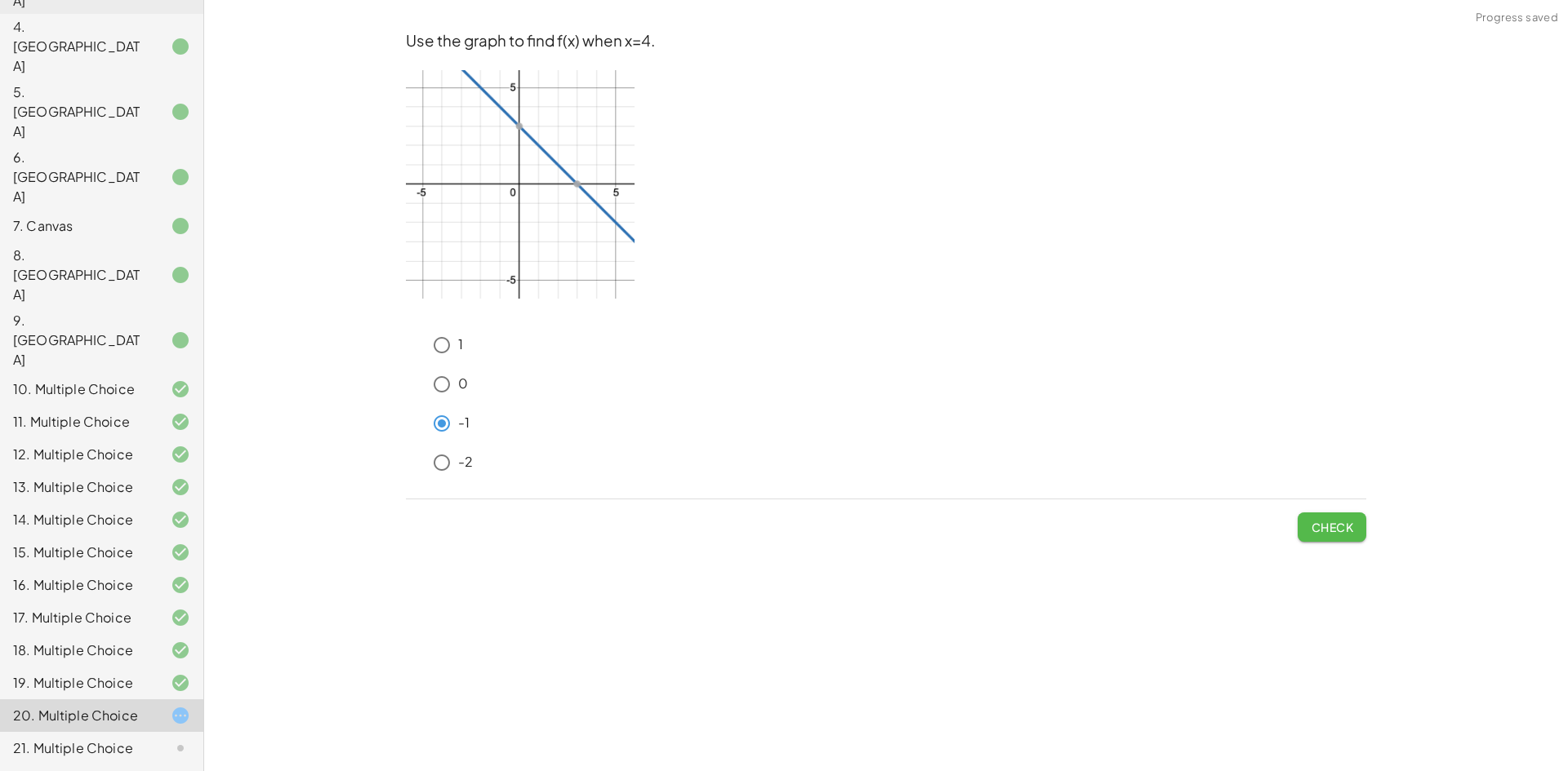
click at [1333, 517] on button "Check" at bounding box center [1331, 527] width 68 height 30
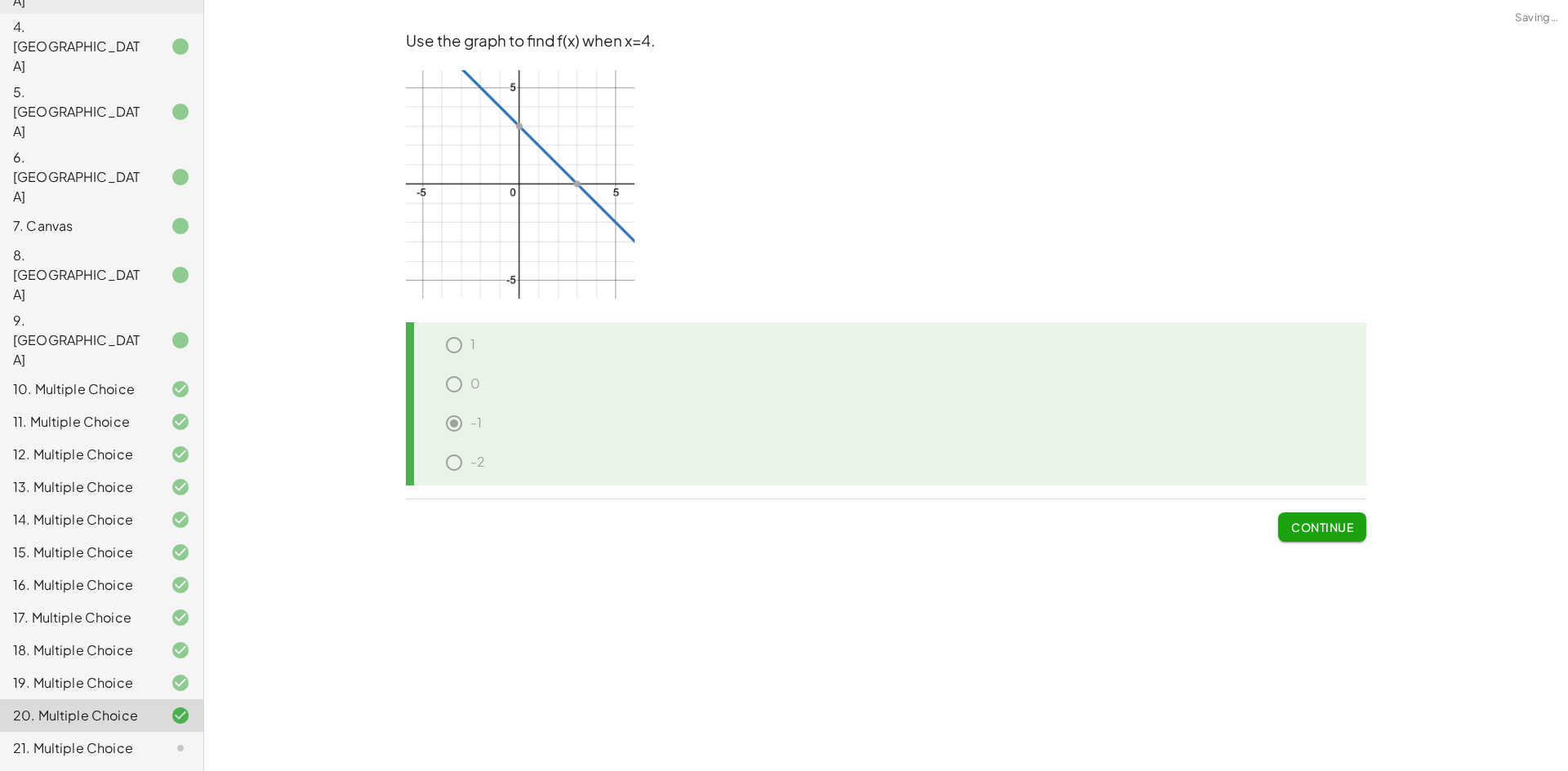
click at [1319, 526] on span "Continue" at bounding box center [1322, 527] width 62 height 14
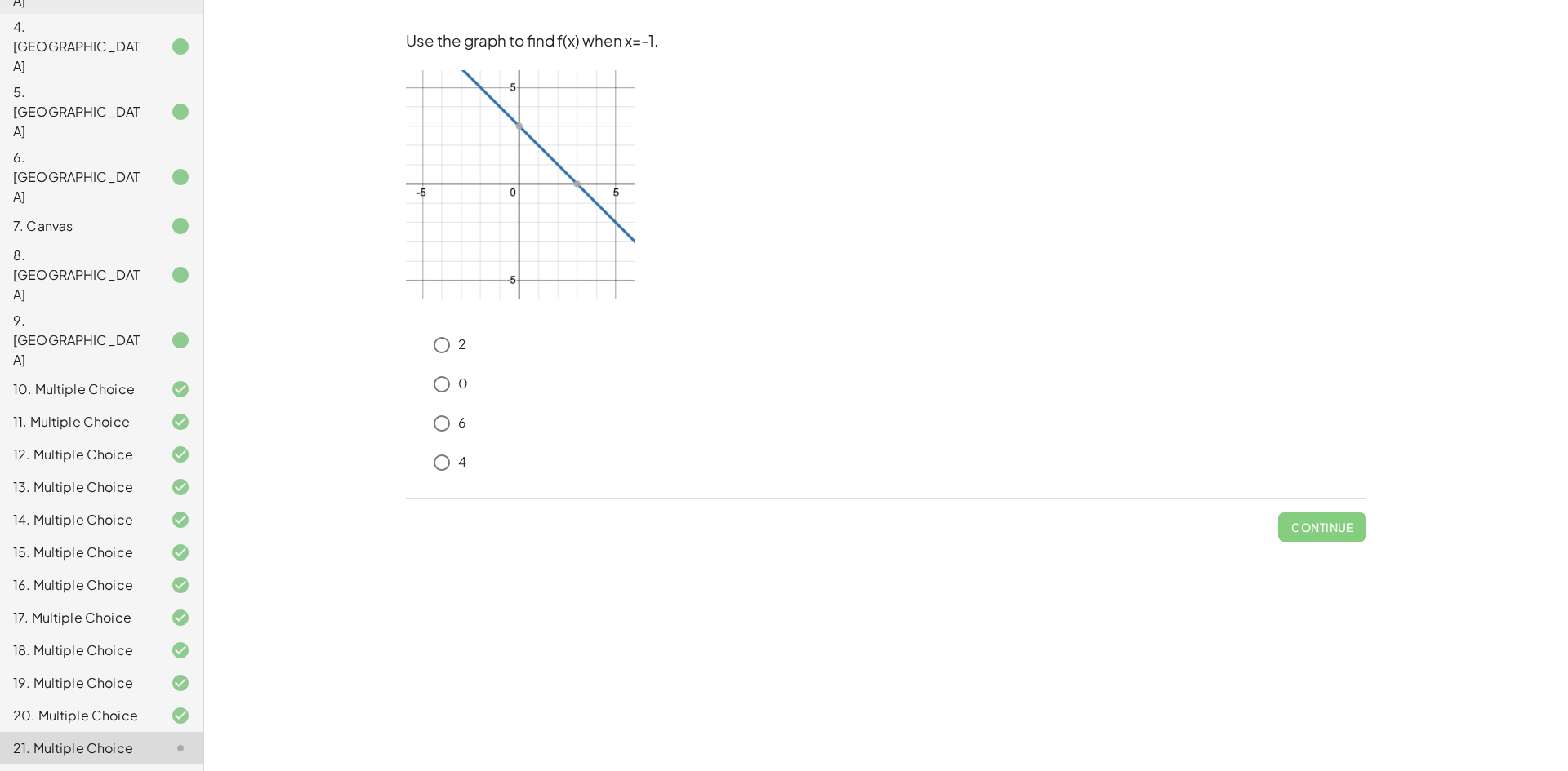
click at [467, 419] on div "6" at bounding box center [896, 424] width 941 height 33
drag, startPoint x: 427, startPoint y: 658, endPoint x: 320, endPoint y: 442, distance: 241.0
click at [309, 432] on div "**********" at bounding box center [886, 385] width 1364 height 771
click at [1319, 527] on span "Check" at bounding box center [1332, 527] width 42 height 14
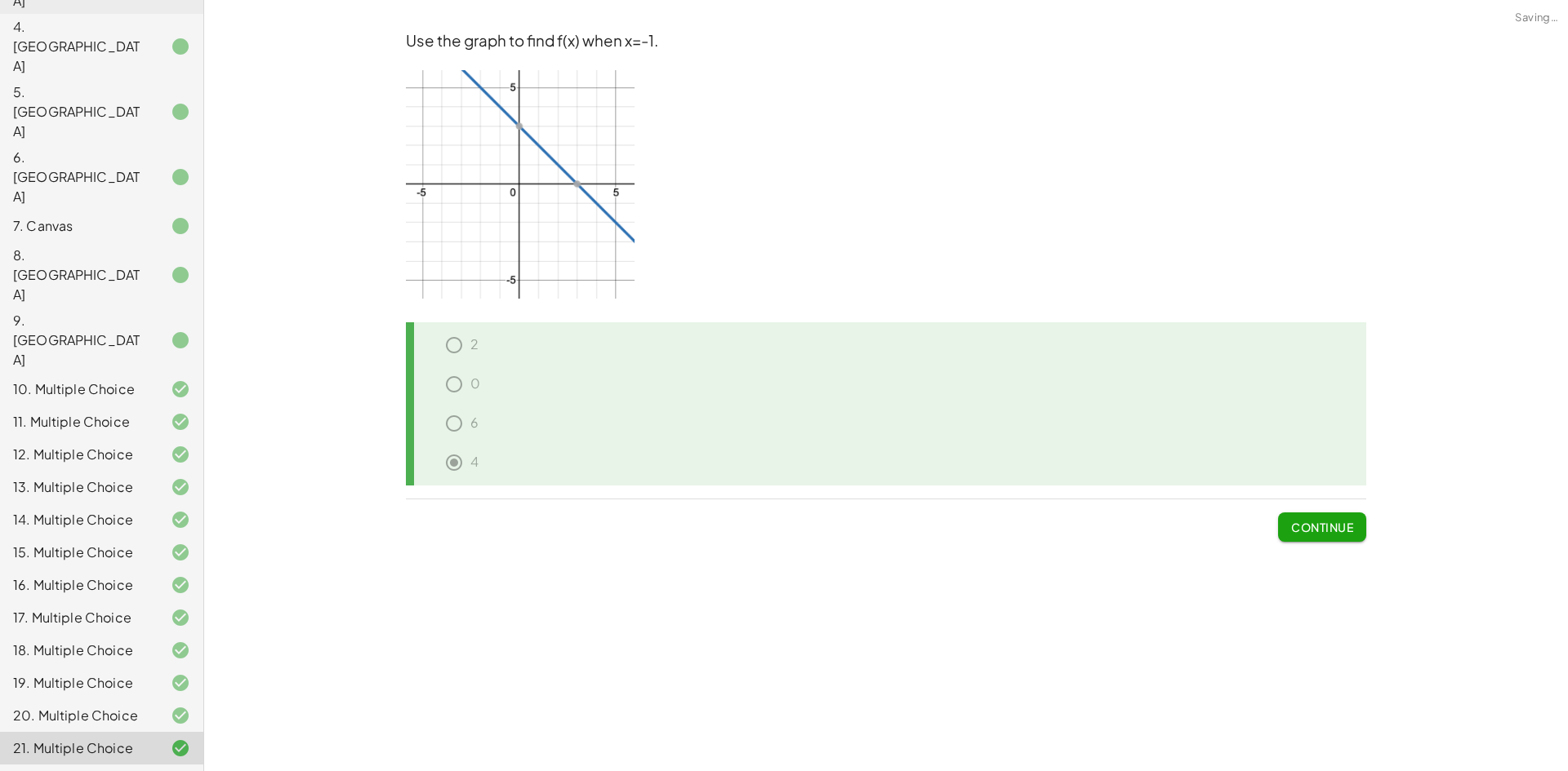
click at [1295, 533] on button "Continue" at bounding box center [1322, 527] width 89 height 30
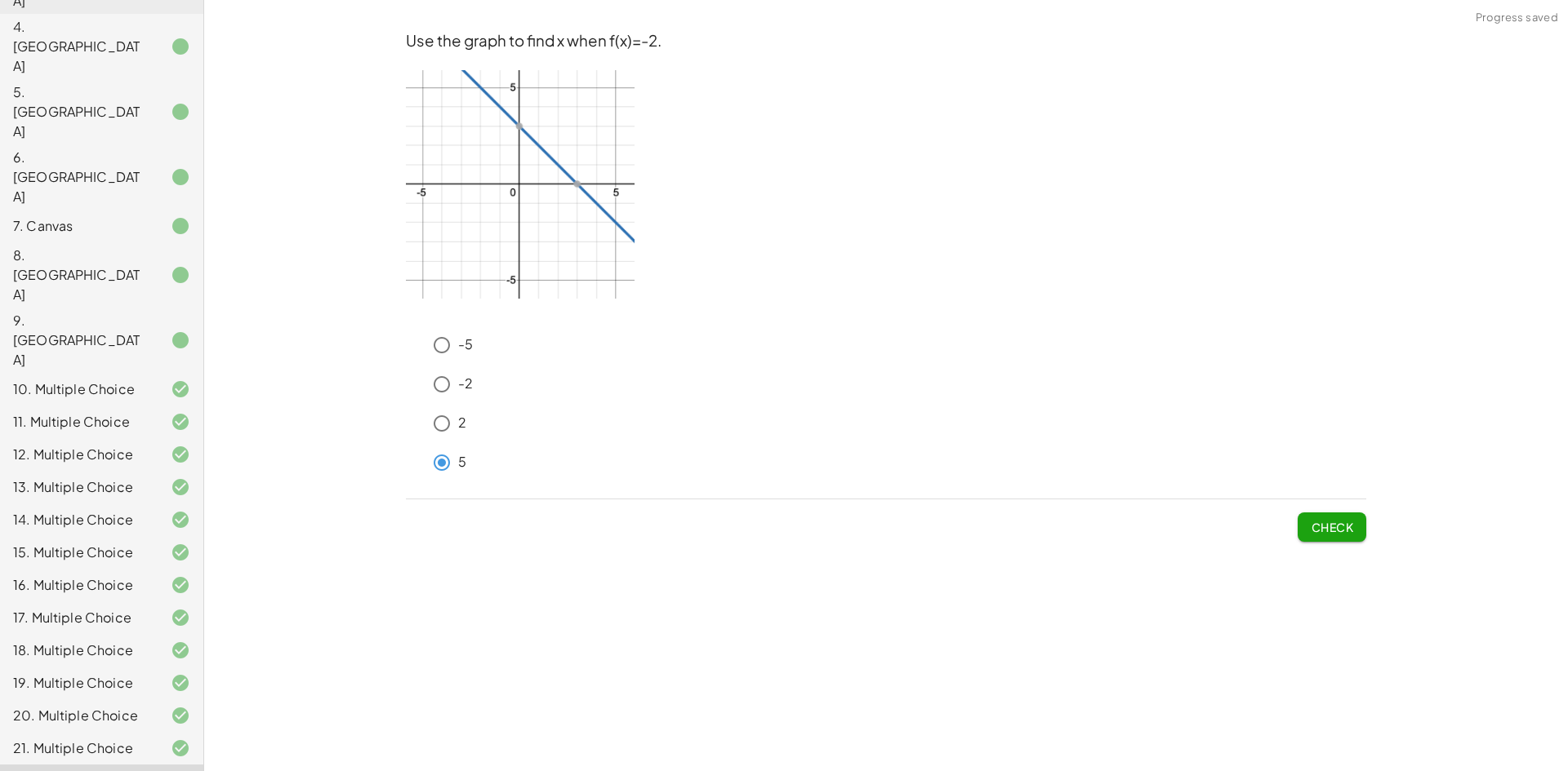
click at [1327, 518] on button "Check" at bounding box center [1331, 527] width 68 height 30
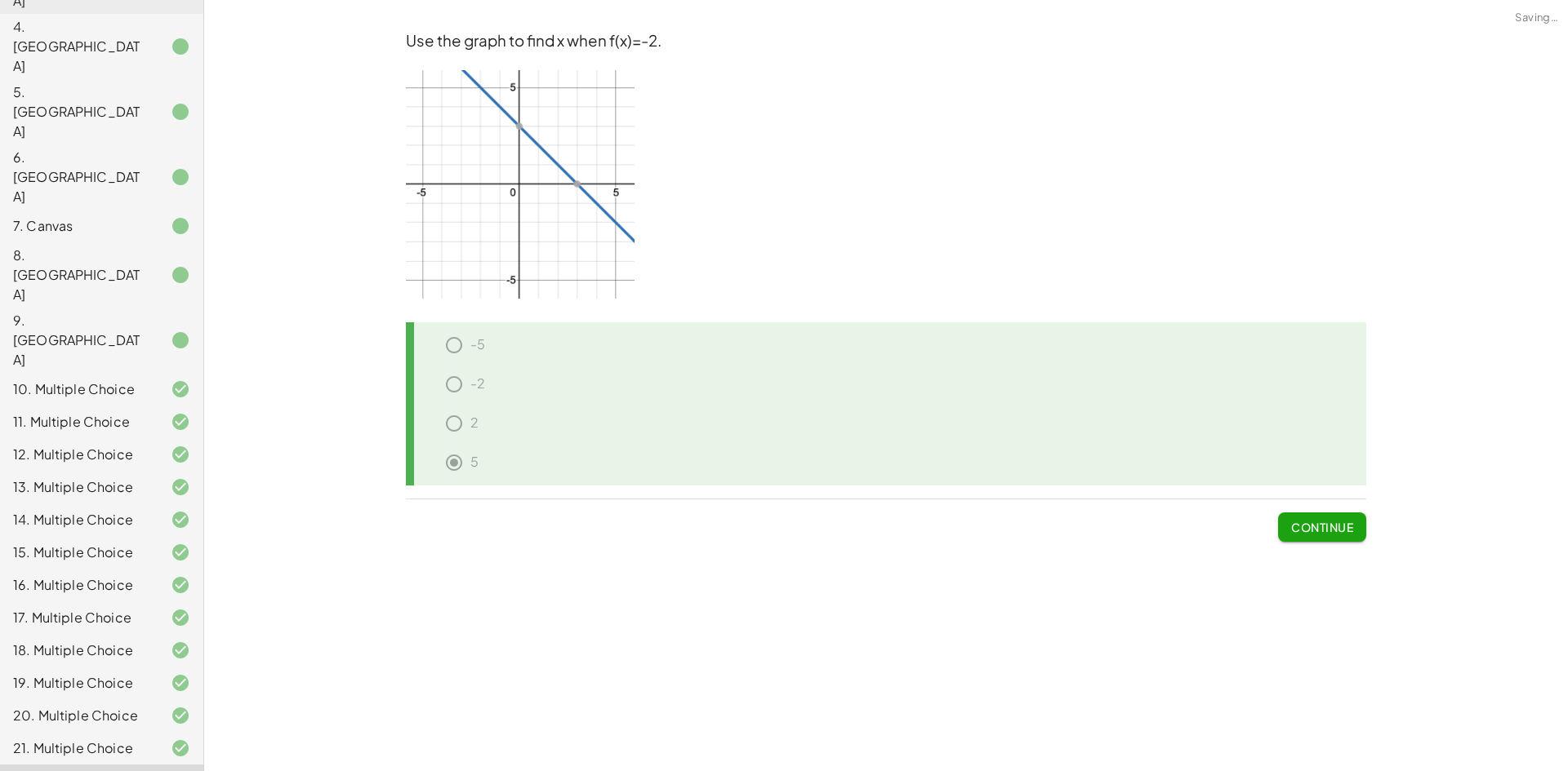
click at [1337, 524] on span "Continue" at bounding box center [1322, 527] width 62 height 14
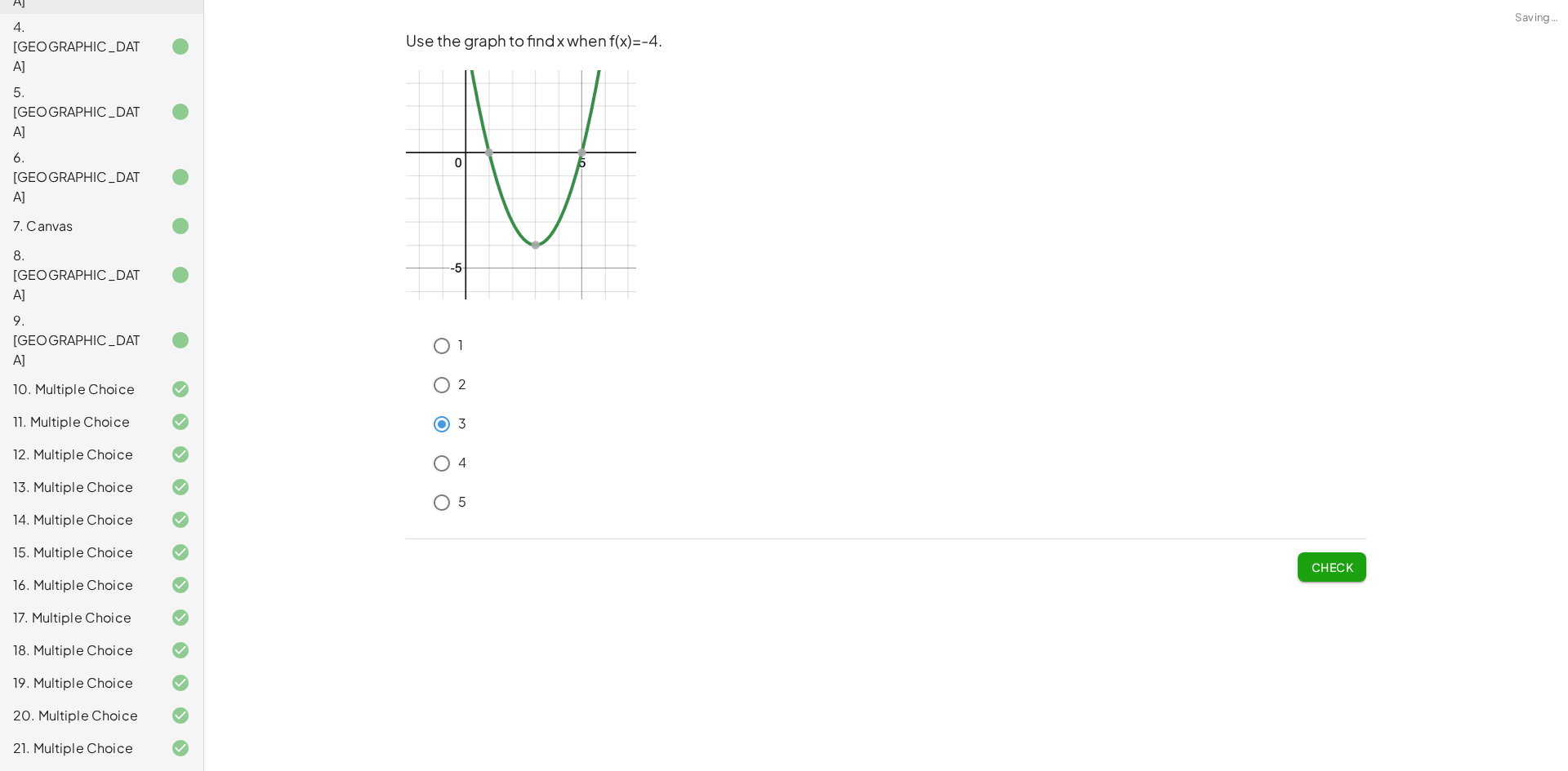
drag, startPoint x: 1308, startPoint y: 561, endPoint x: 1323, endPoint y: 569, distance: 17.0
click at [1319, 566] on button "Check" at bounding box center [1331, 567] width 68 height 30
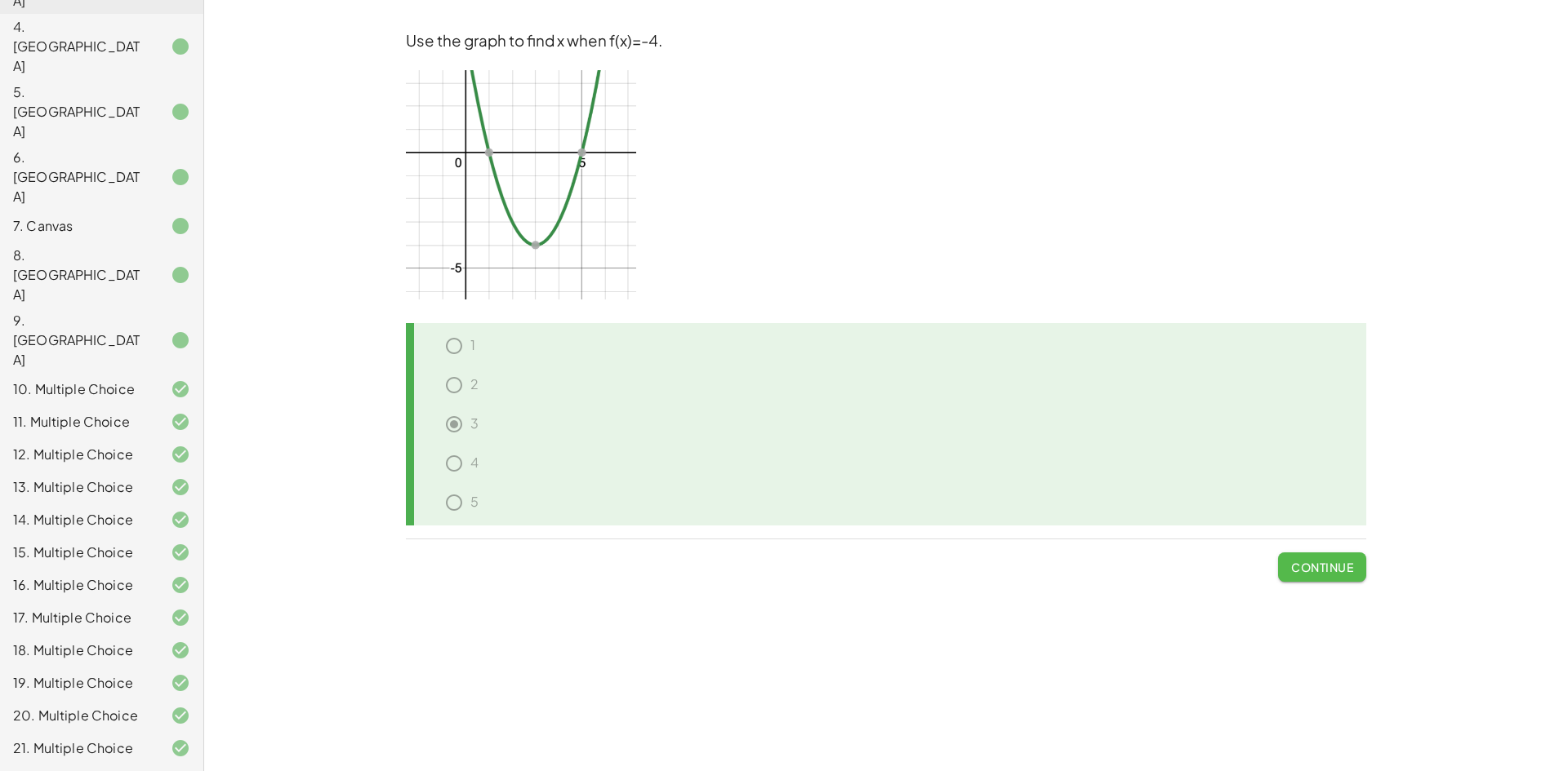
click at [1326, 574] on span "Continue" at bounding box center [1322, 567] width 62 height 14
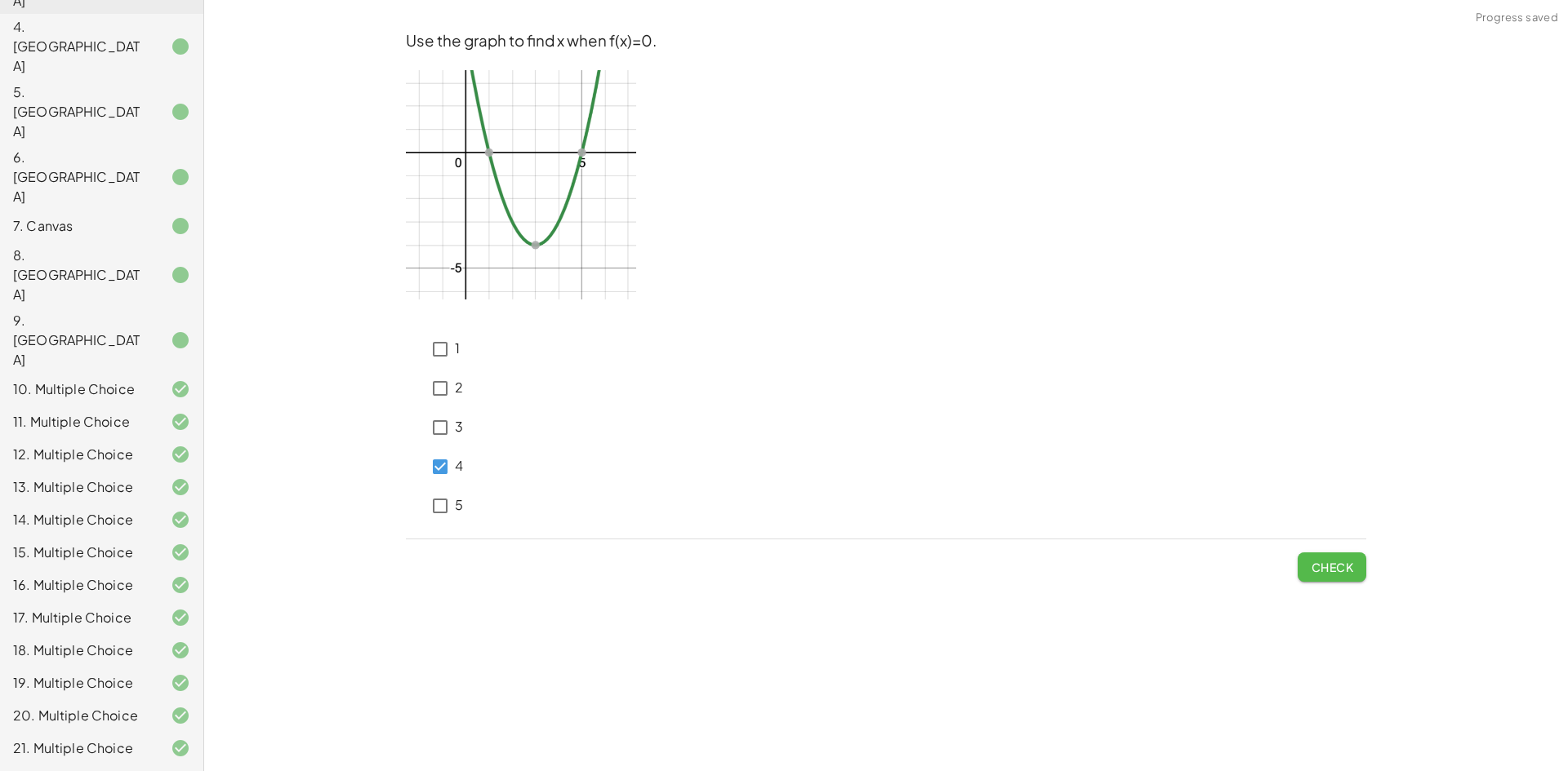
click at [1346, 569] on span "Check" at bounding box center [1332, 567] width 42 height 14
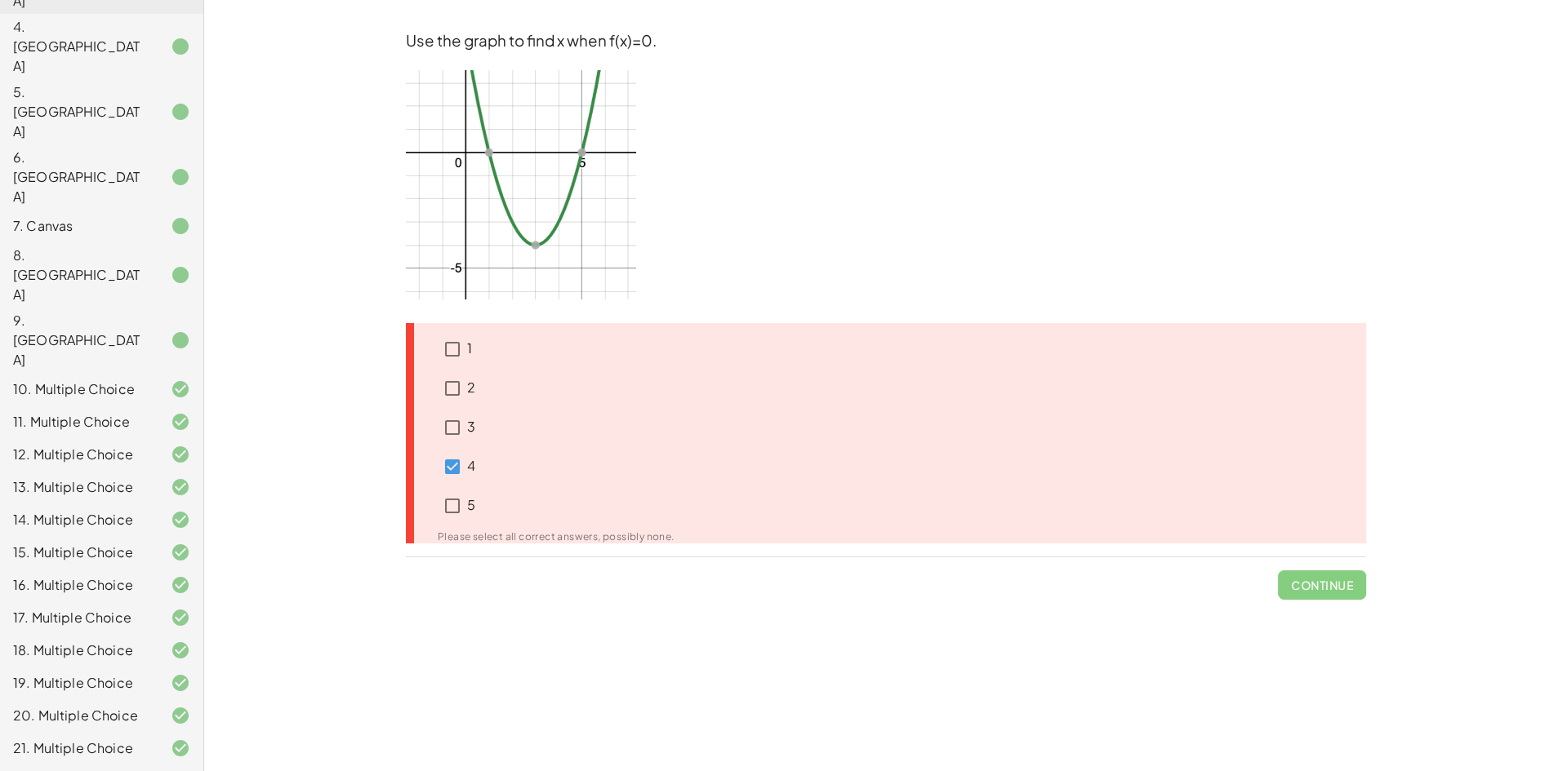
click at [443, 349] on div "1" at bounding box center [546, 349] width 256 height 39
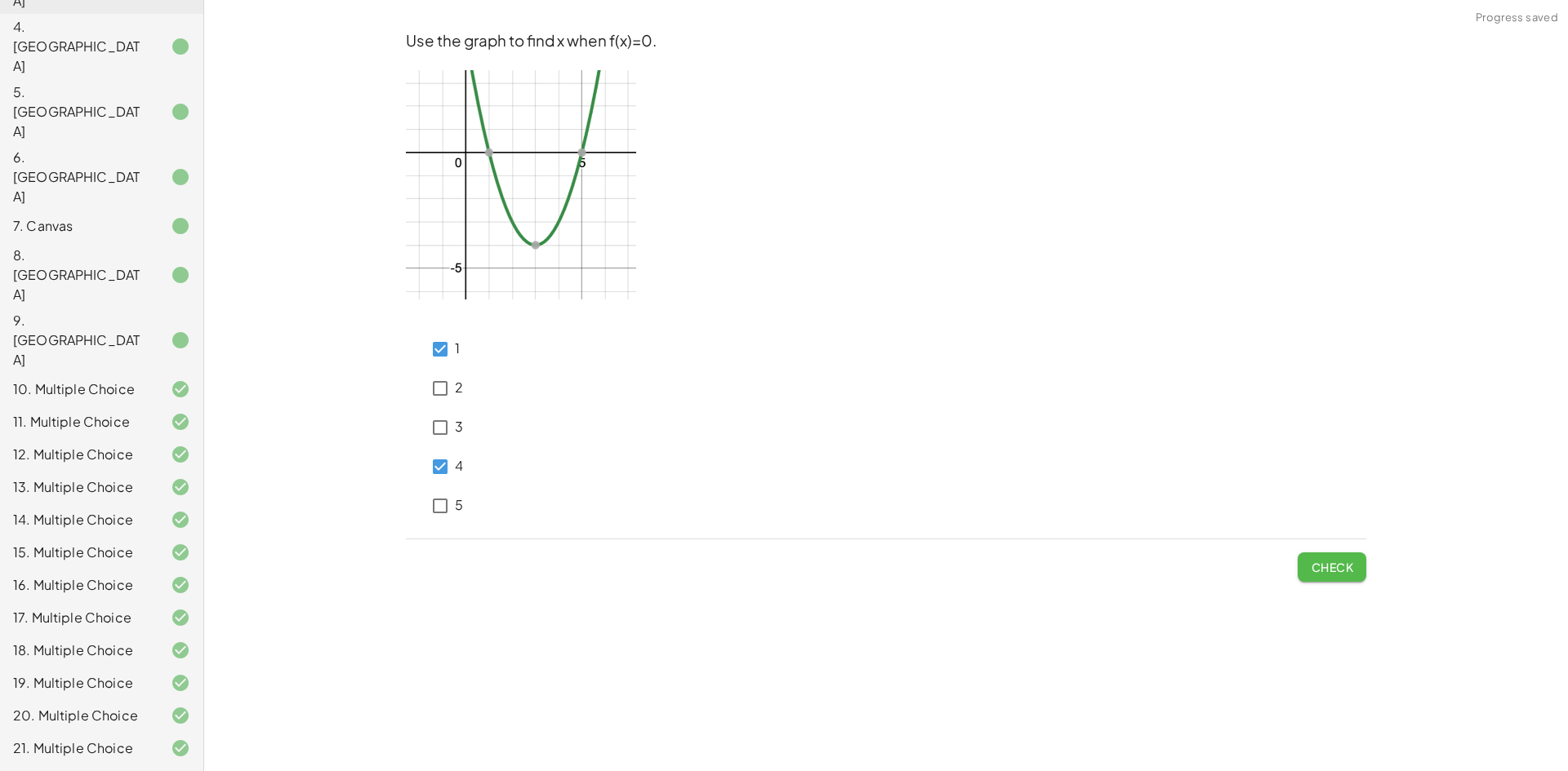
click at [1321, 573] on span "Check" at bounding box center [1332, 567] width 42 height 14
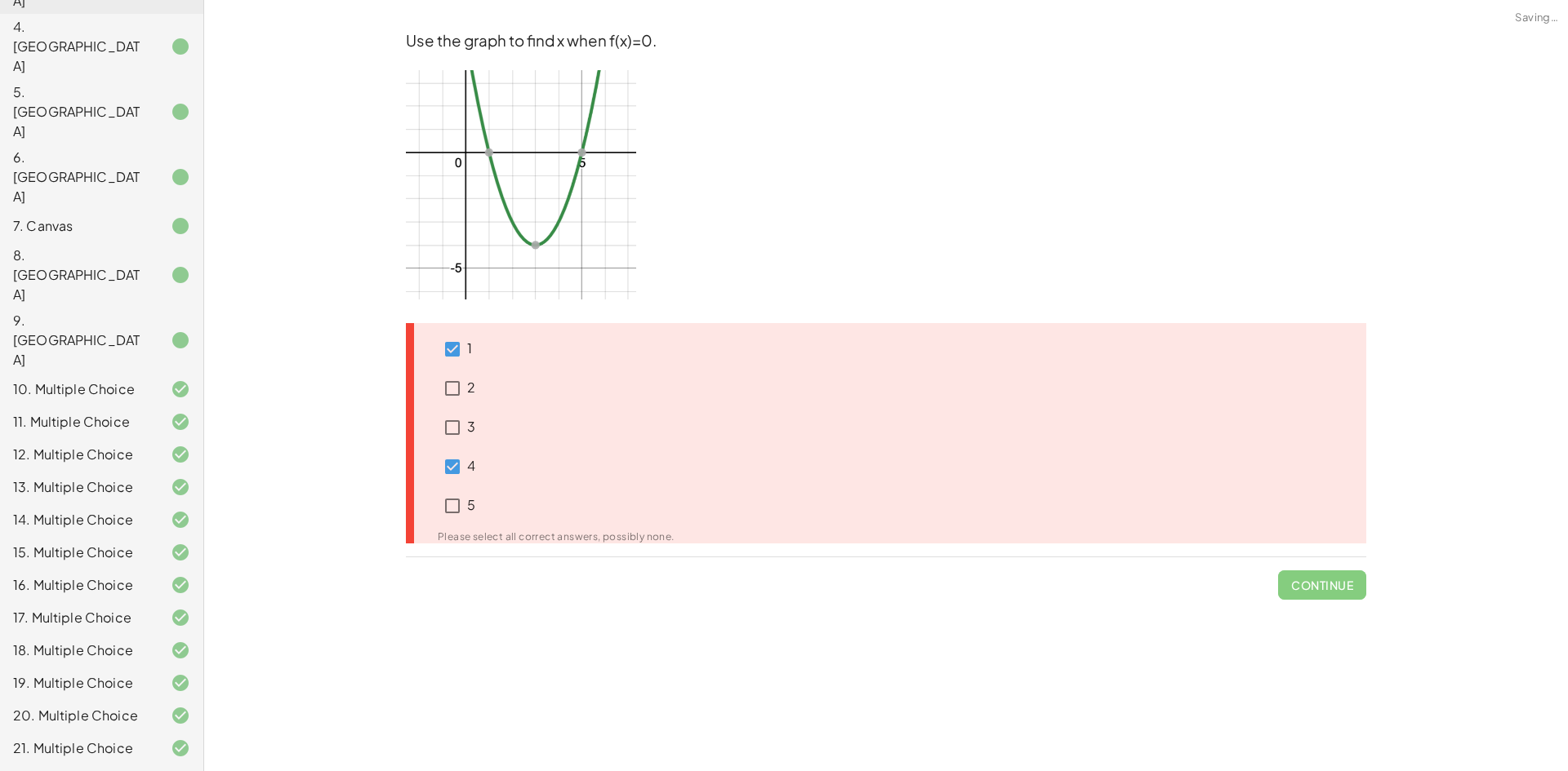
click at [536, 539] on div "Please select all correct answers, possibly none." at bounding box center [556, 537] width 237 height 10
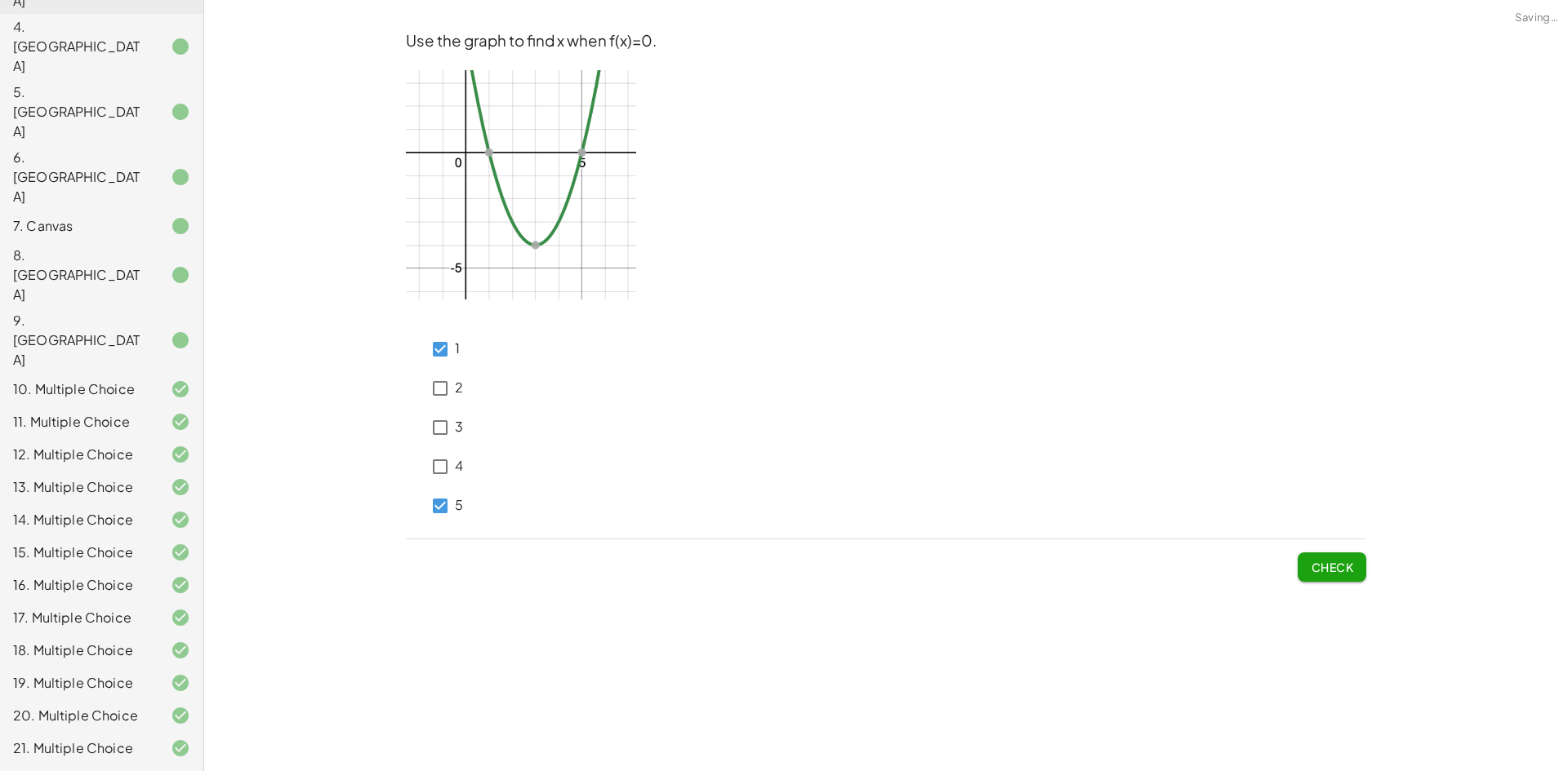
click at [1345, 546] on span "Check" at bounding box center [1331, 560] width 68 height 42
click at [1330, 560] on button "Check" at bounding box center [1331, 567] width 68 height 30
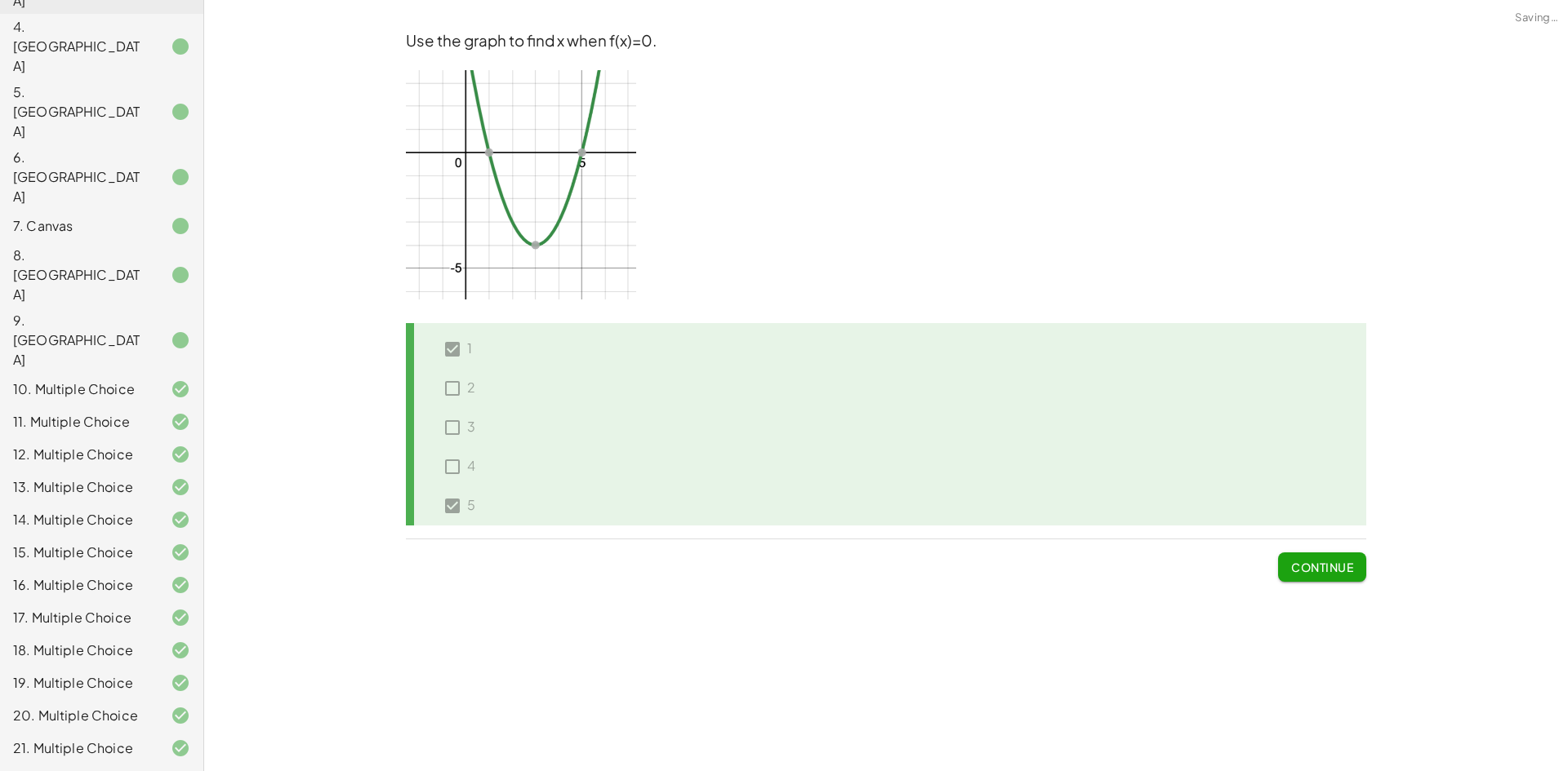
drag, startPoint x: 1329, startPoint y: 561, endPoint x: 1338, endPoint y: 560, distance: 9.1
click at [1335, 561] on span "Continue" at bounding box center [1322, 567] width 62 height 14
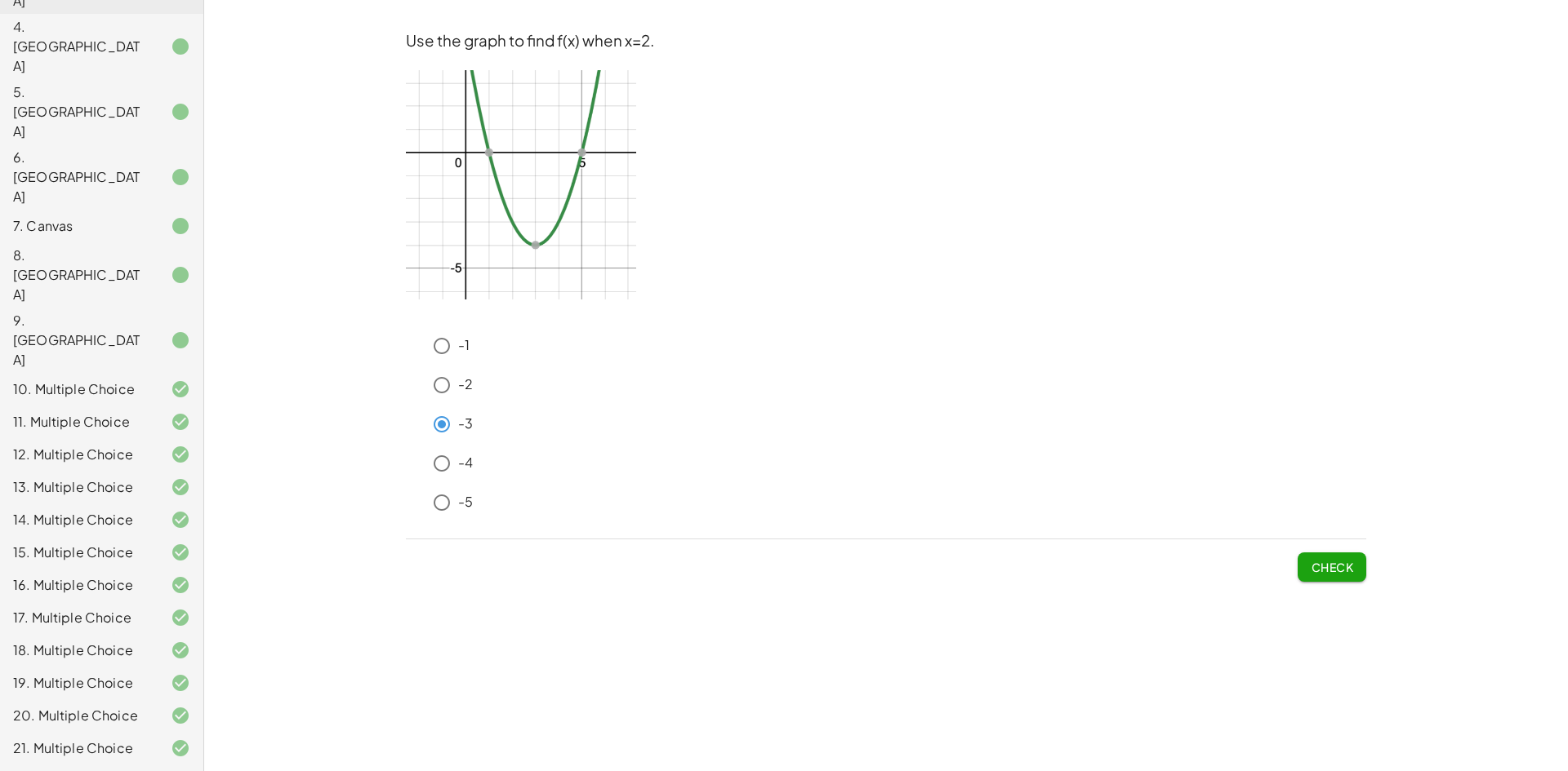
drag, startPoint x: 1346, startPoint y: 570, endPoint x: 1329, endPoint y: 575, distance: 17.7
click at [1349, 572] on span "Check" at bounding box center [1332, 567] width 42 height 14
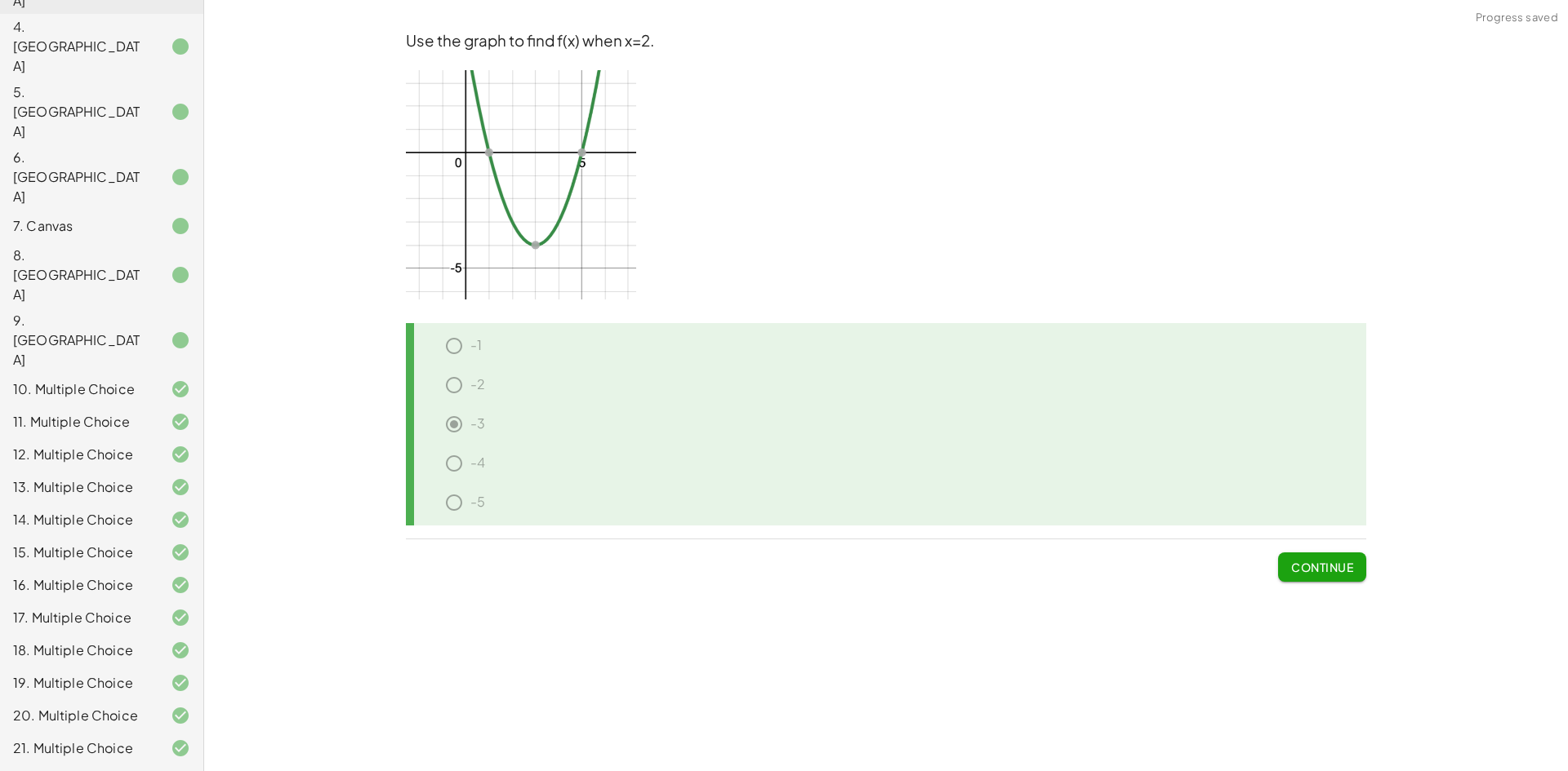
click at [1340, 574] on span "Continue" at bounding box center [1322, 567] width 62 height 14
